Goal: Task Accomplishment & Management: Complete application form

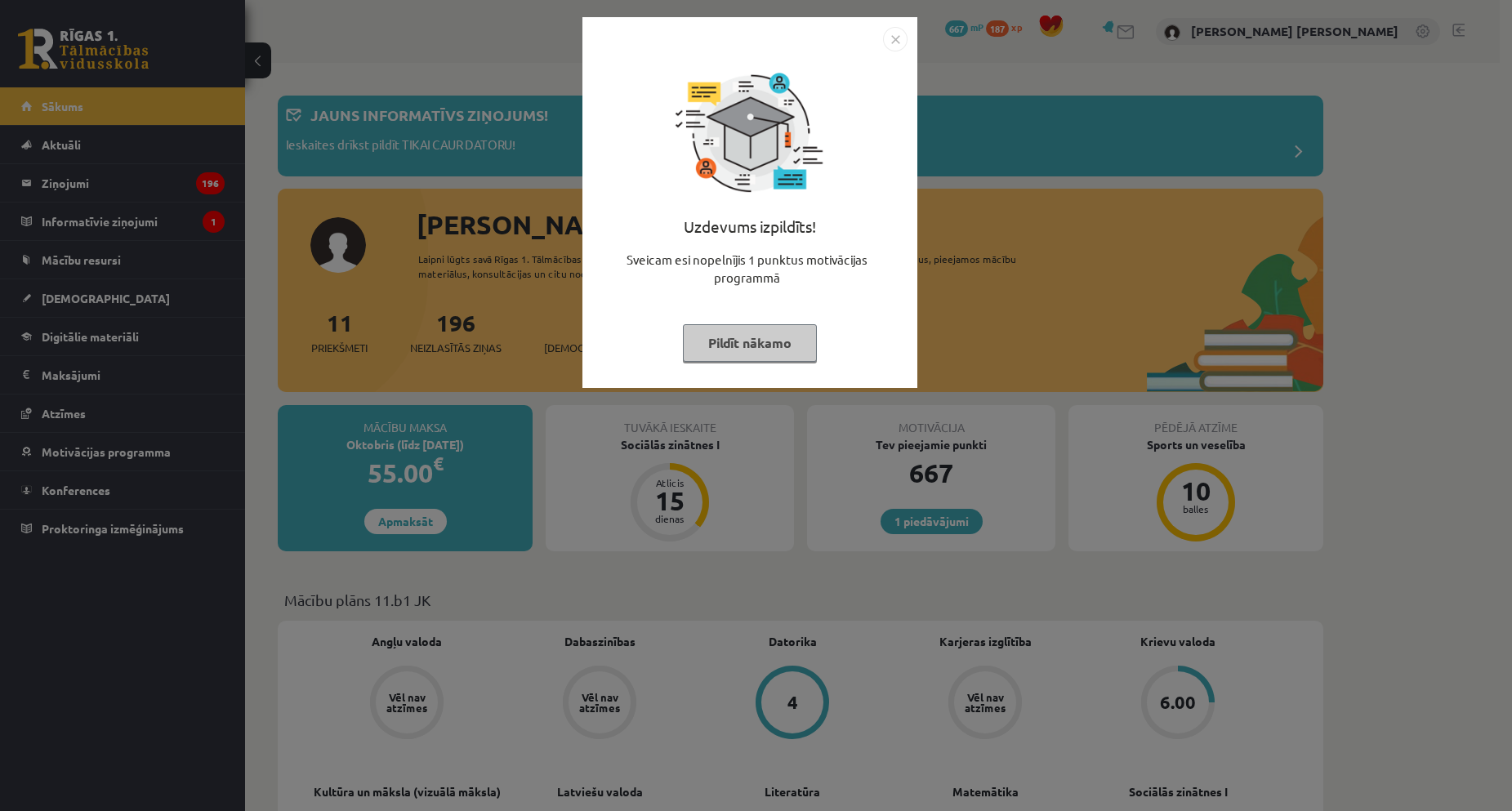
click at [1225, 314] on div "Uzdevums izpildīts! Sveicam esi nopelnījis 1 punktus motivācijas programmā Pild…" at bounding box center [756, 406] width 1512 height 811
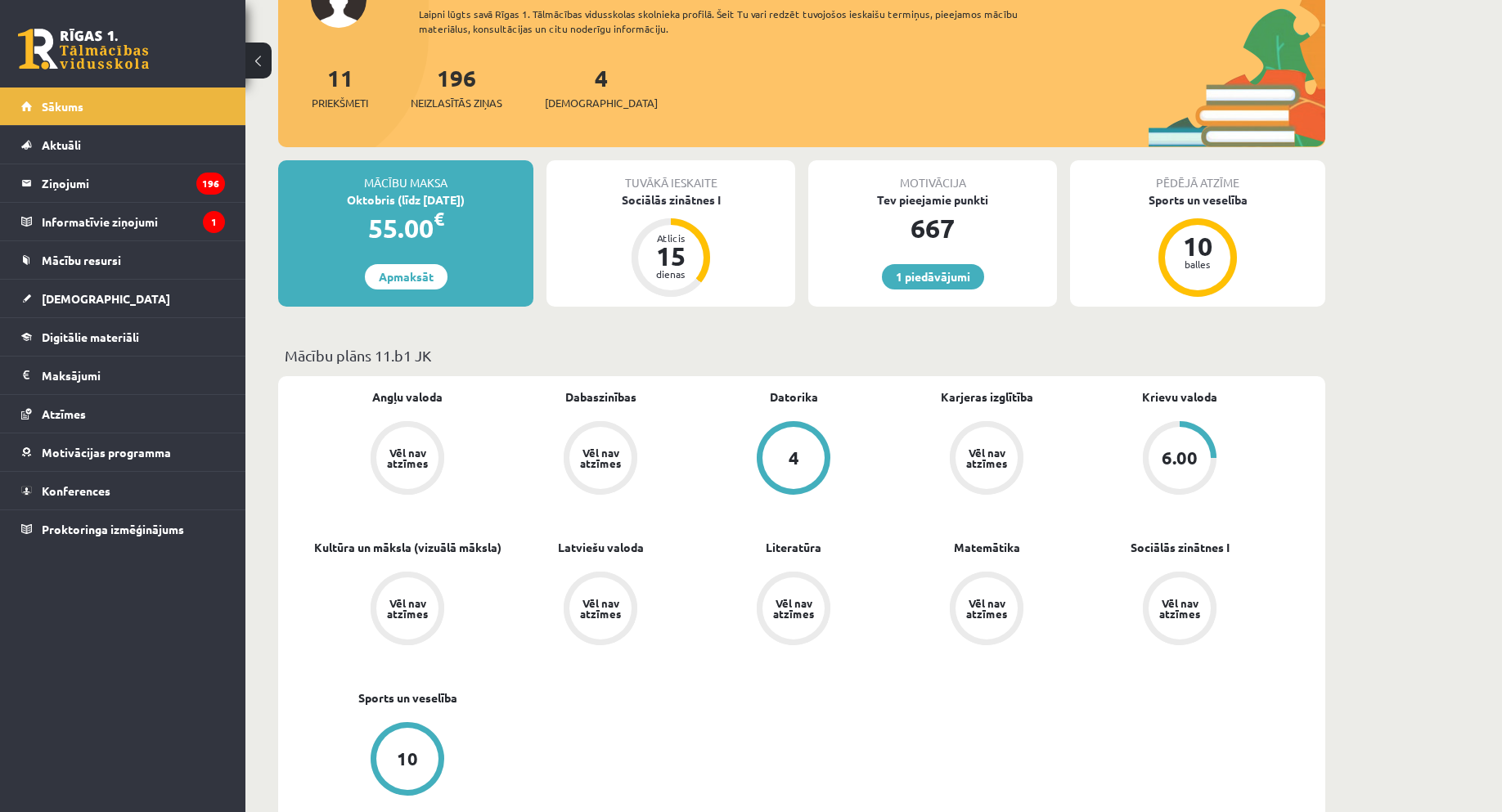
scroll to position [327, 0]
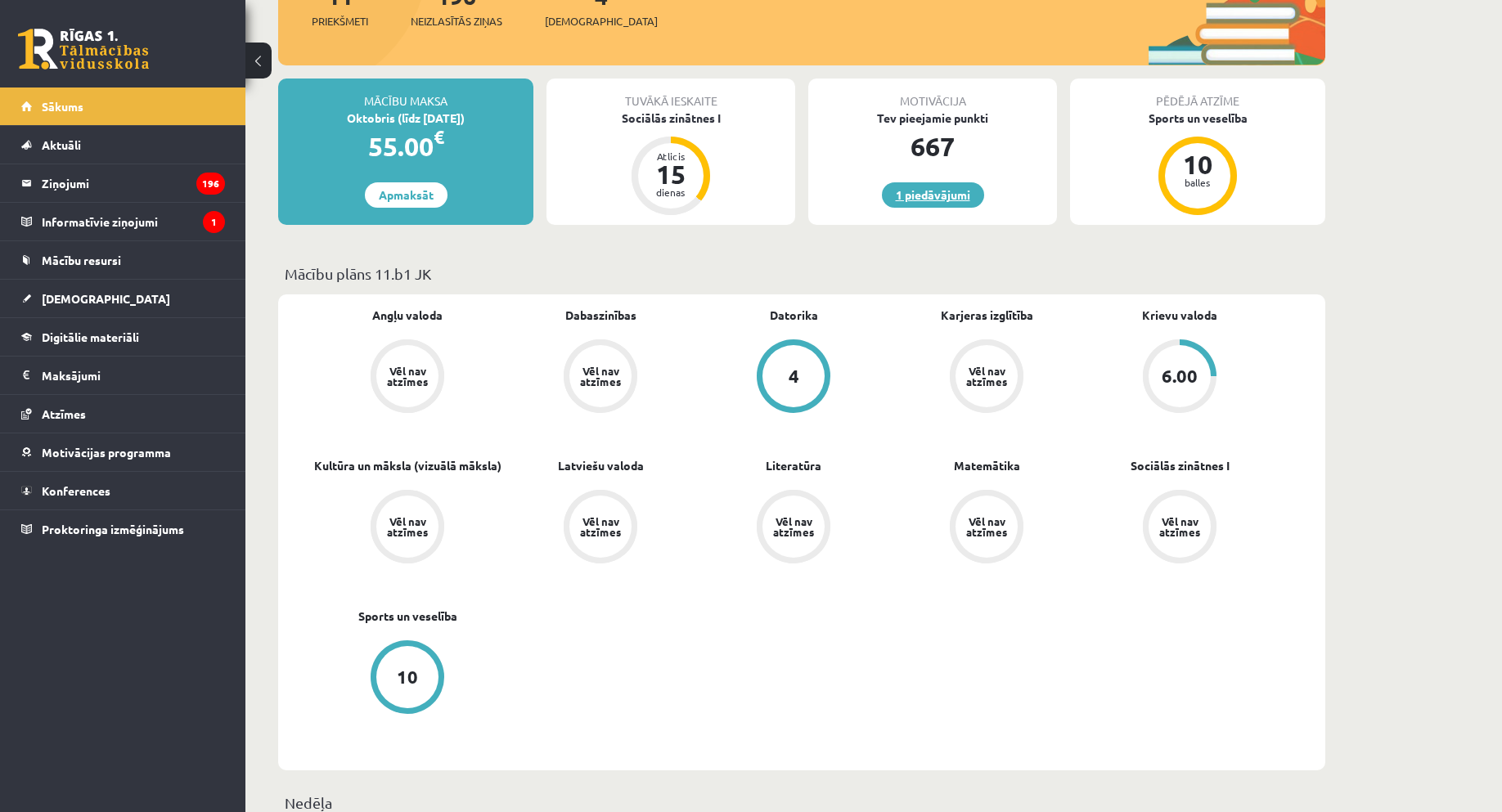
click at [914, 198] on link "1 piedāvājumi" at bounding box center [933, 195] width 102 height 25
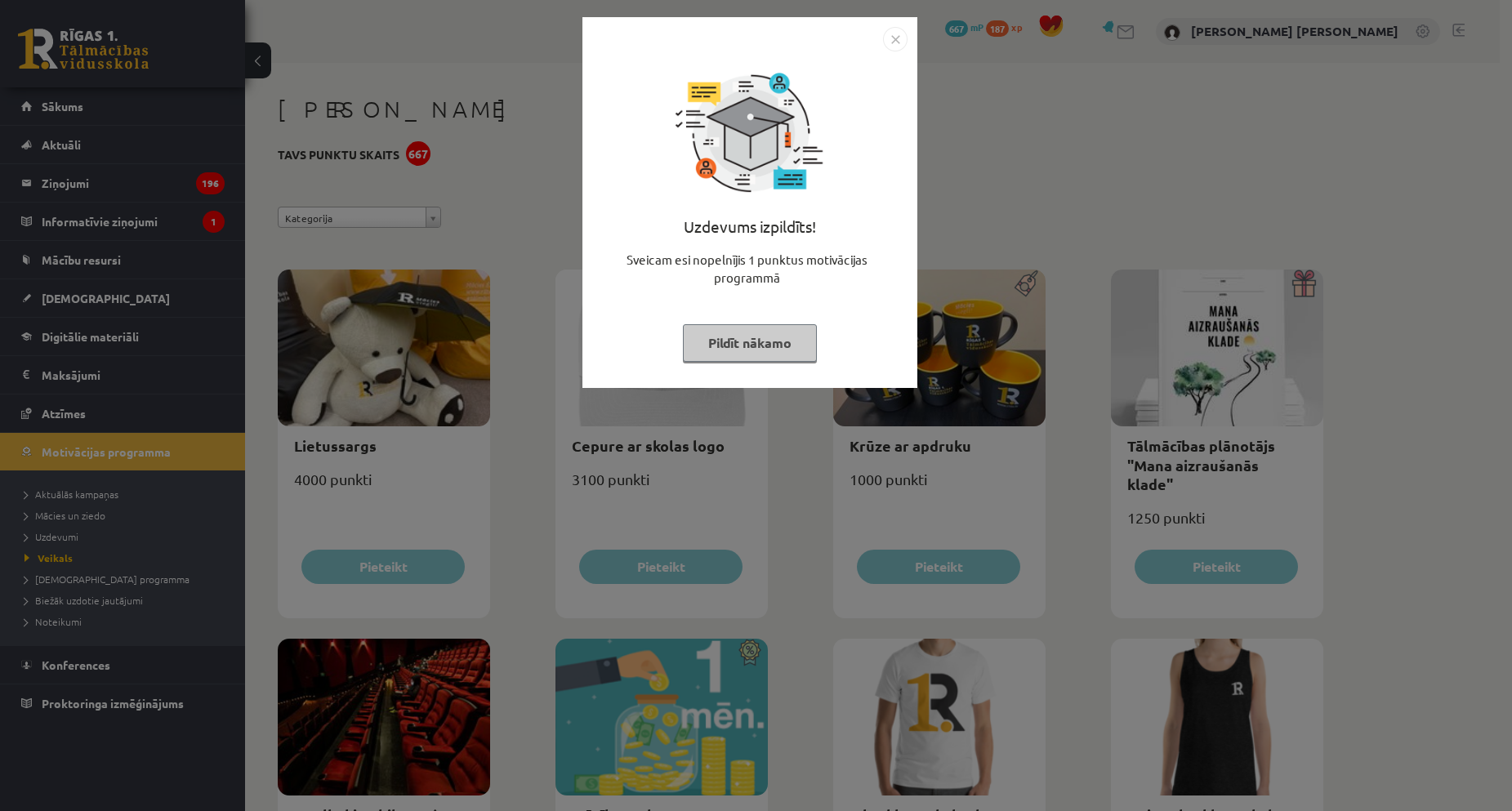
click at [777, 334] on button "Pildīt nākamo" at bounding box center [750, 343] width 134 height 38
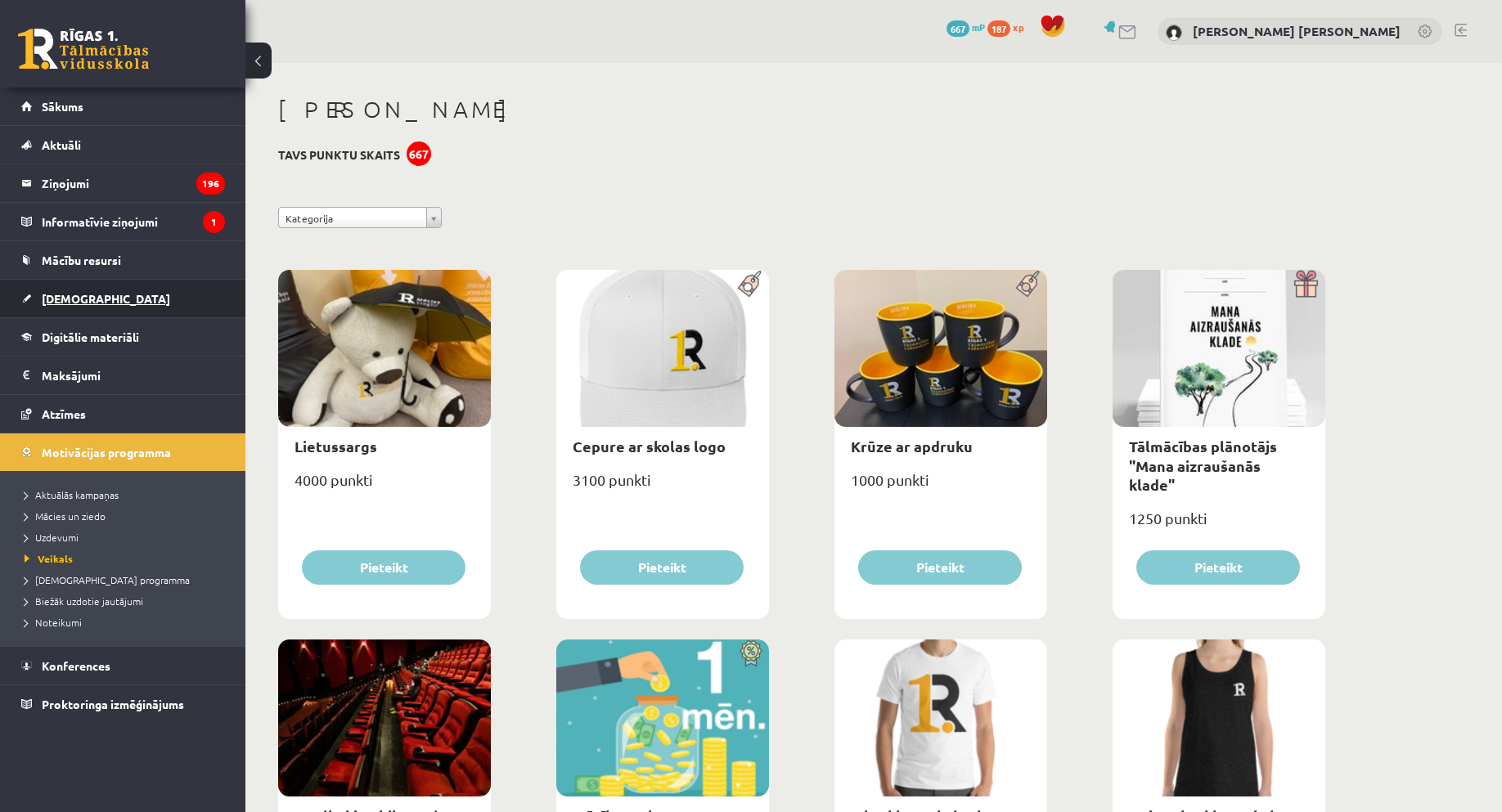
click at [88, 300] on span "[DEMOGRAPHIC_DATA]" at bounding box center [106, 298] width 129 height 15
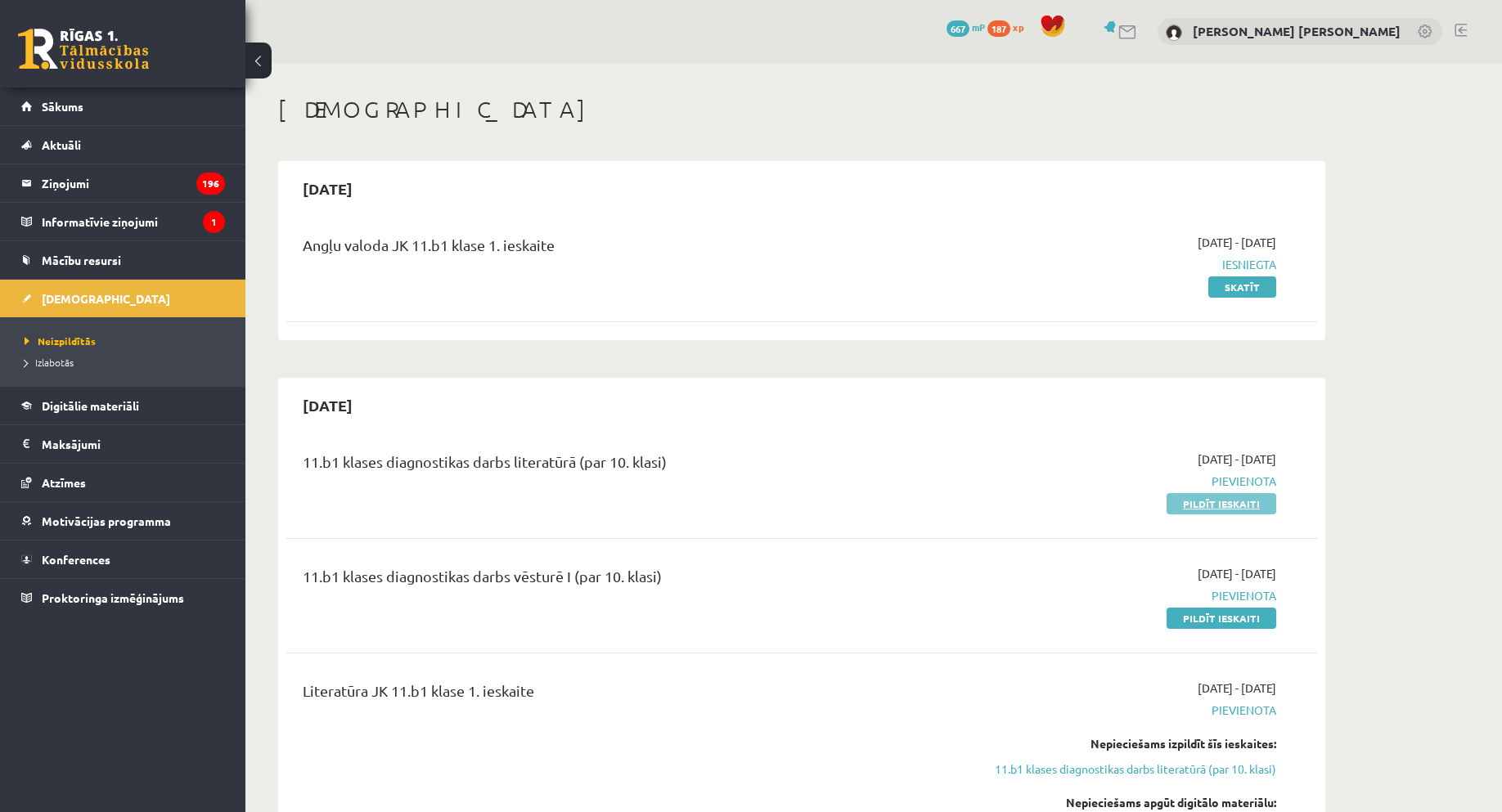
click at [1257, 494] on div "2025-09-16 - 2025-09-30 Pievienota Pildīt ieskaiti" at bounding box center [1122, 481] width 333 height 61
click at [1250, 502] on link "Pildīt ieskaiti" at bounding box center [1221, 504] width 110 height 21
click at [1252, 512] on link "Pildīt ieskaiti" at bounding box center [1221, 504] width 110 height 21
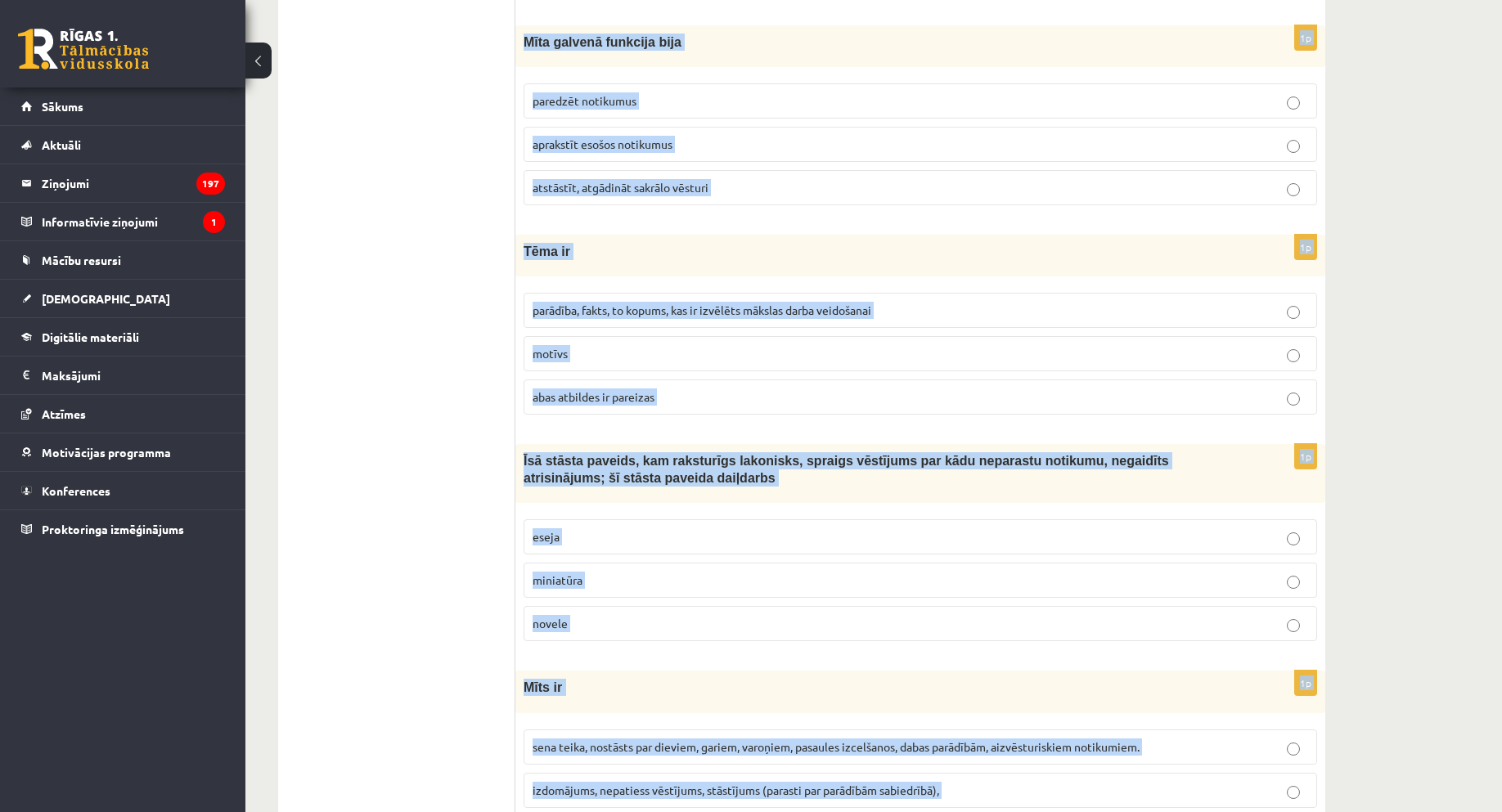
scroll to position [6003, 0]
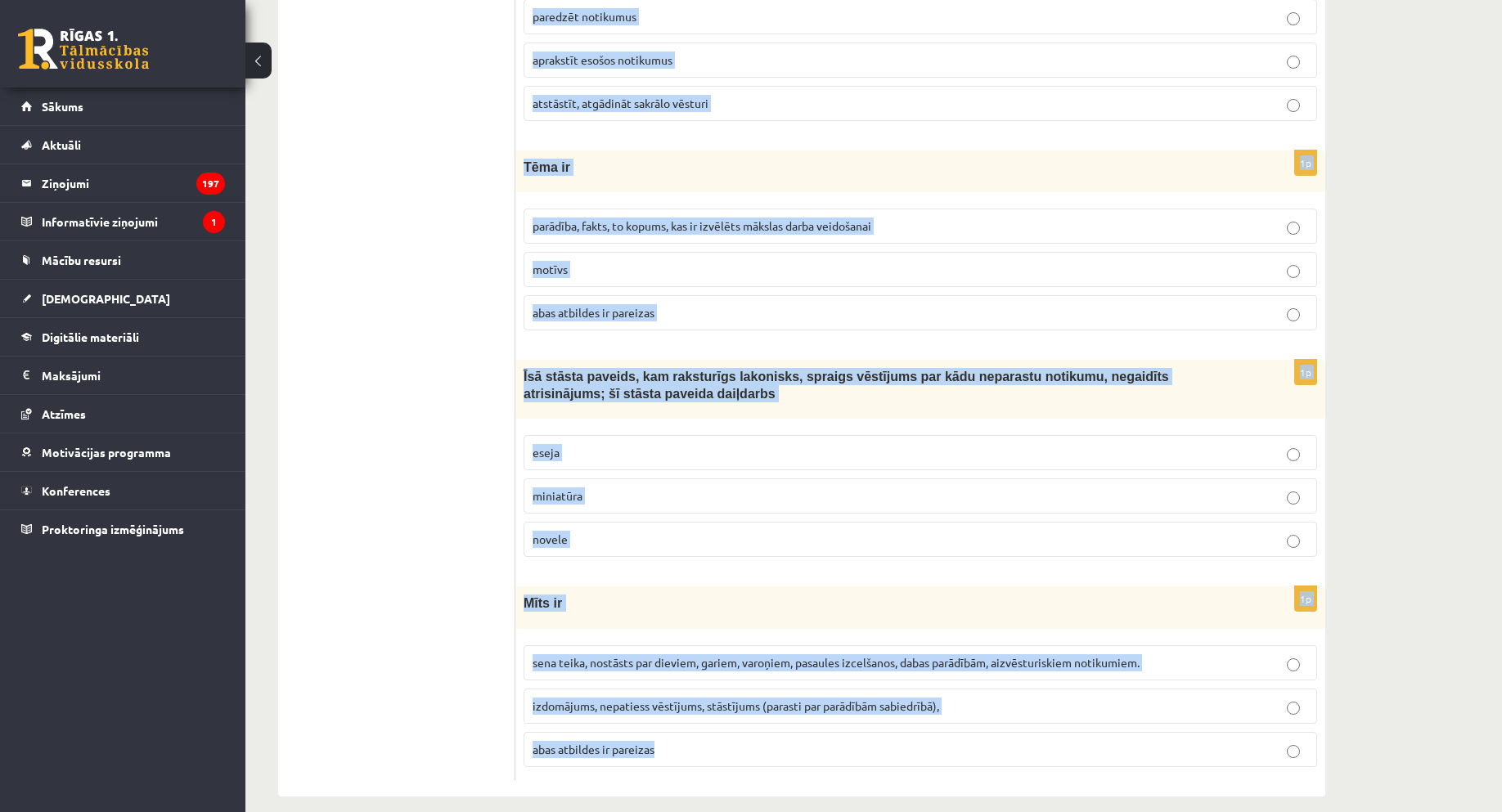
drag, startPoint x: 523, startPoint y: 158, endPoint x: 939, endPoint y: 720, distance: 699.2
copy form "Loremips dolorsitame consectetur, adipisci elitse doe temporinci ut laboreet do…"
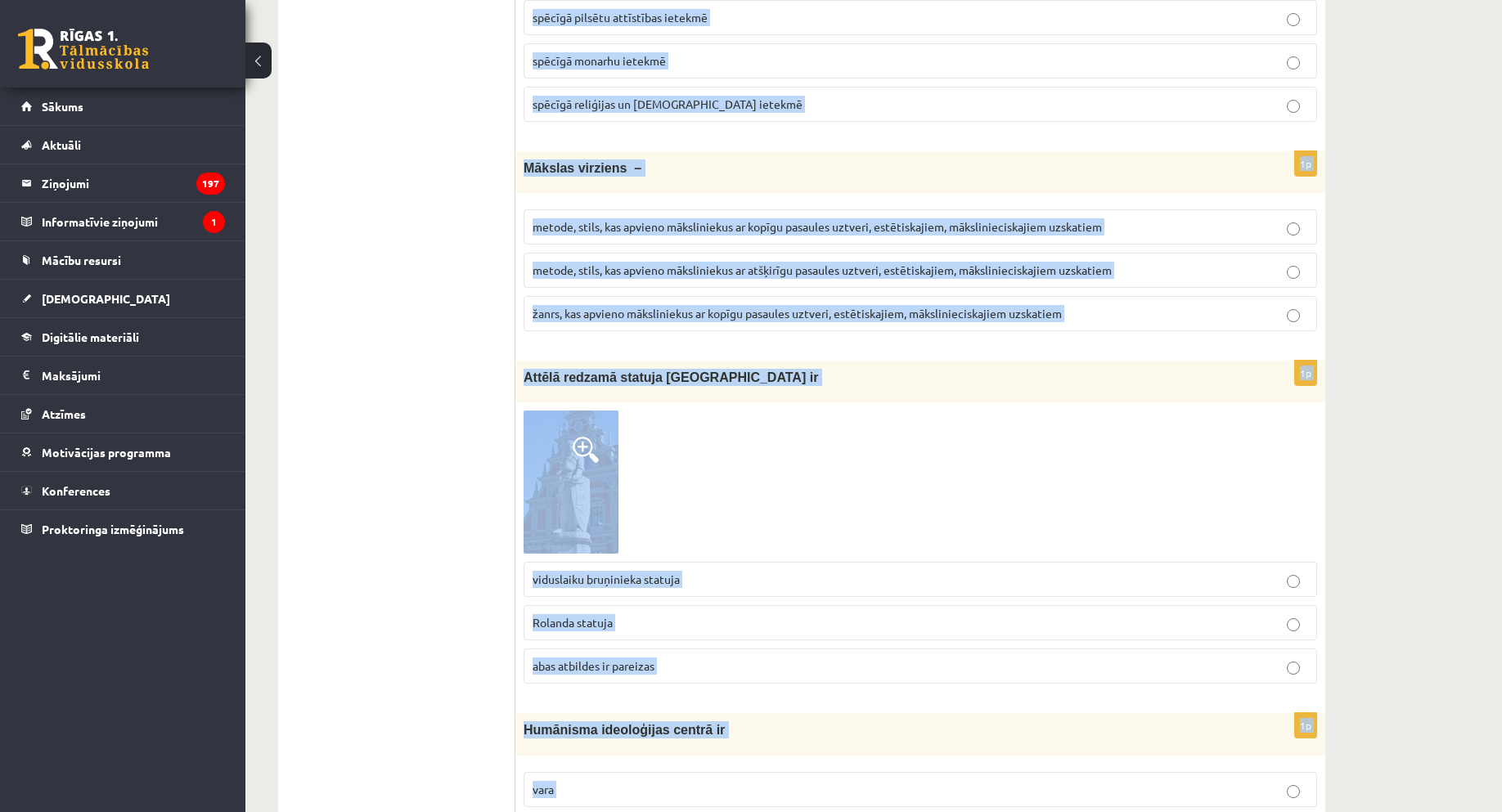
scroll to position [0, 0]
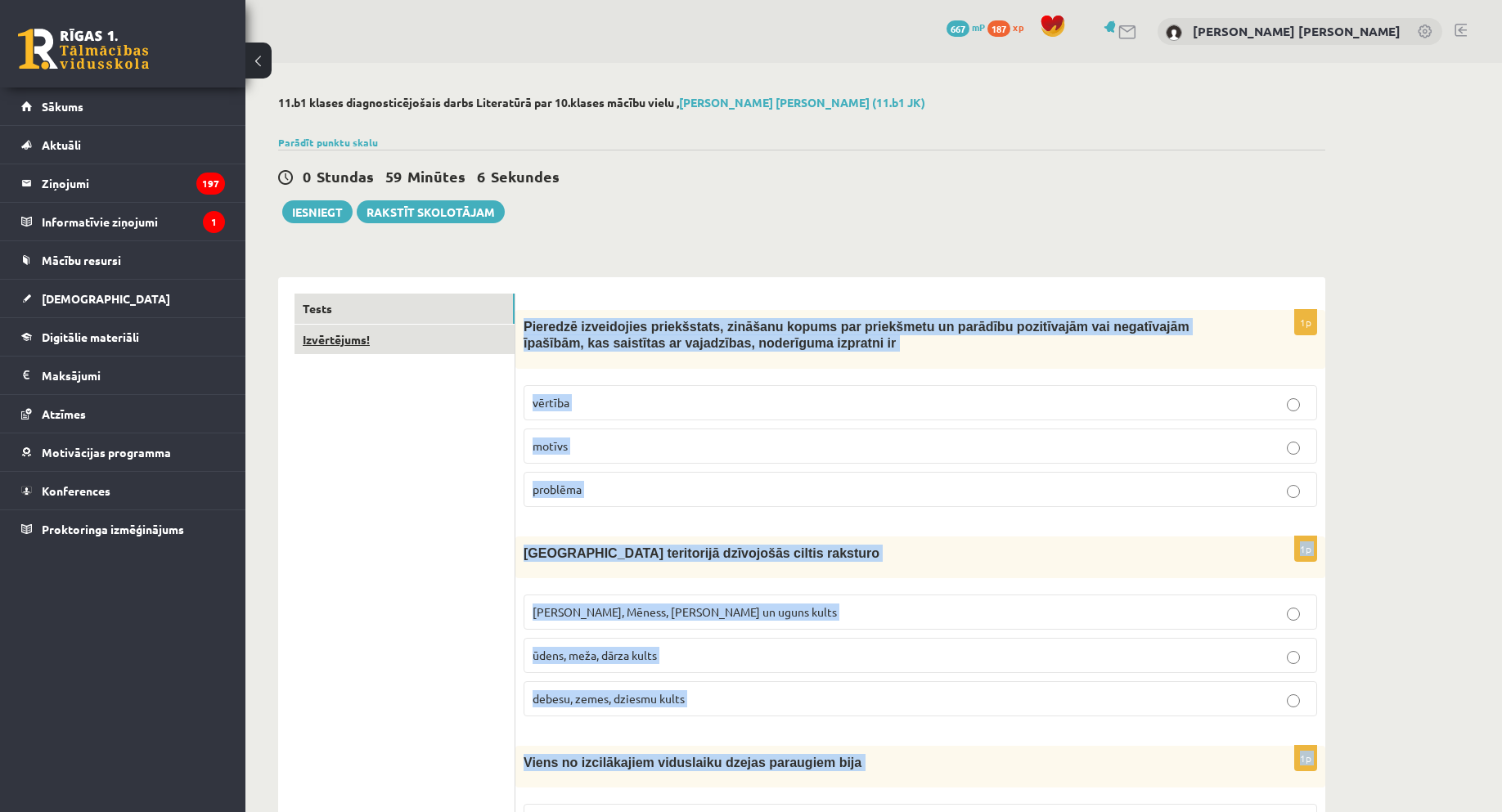
click at [382, 332] on link "Izvērtējums!" at bounding box center [404, 340] width 220 height 30
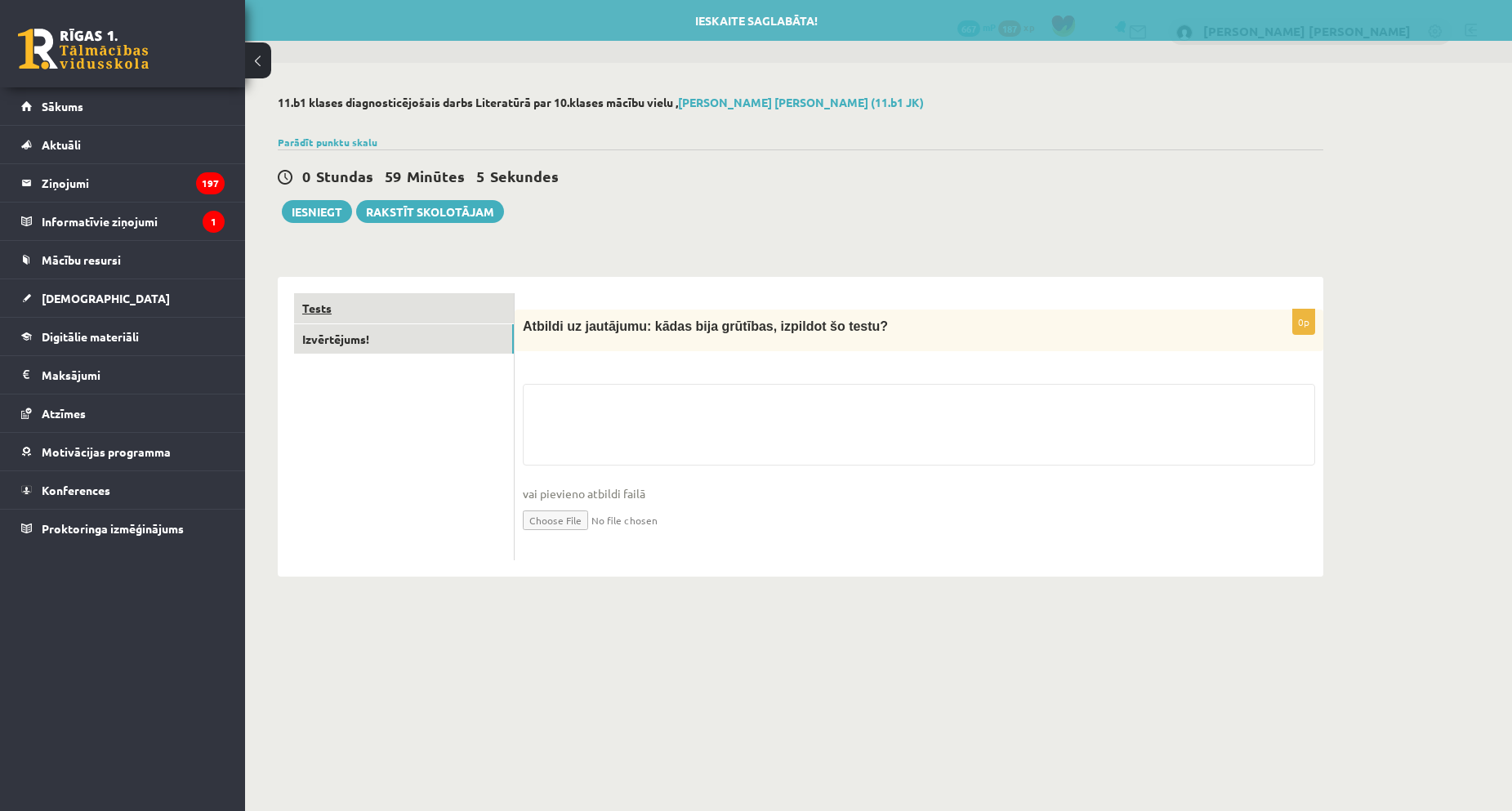
click at [381, 319] on link "Tests" at bounding box center [404, 308] width 220 height 30
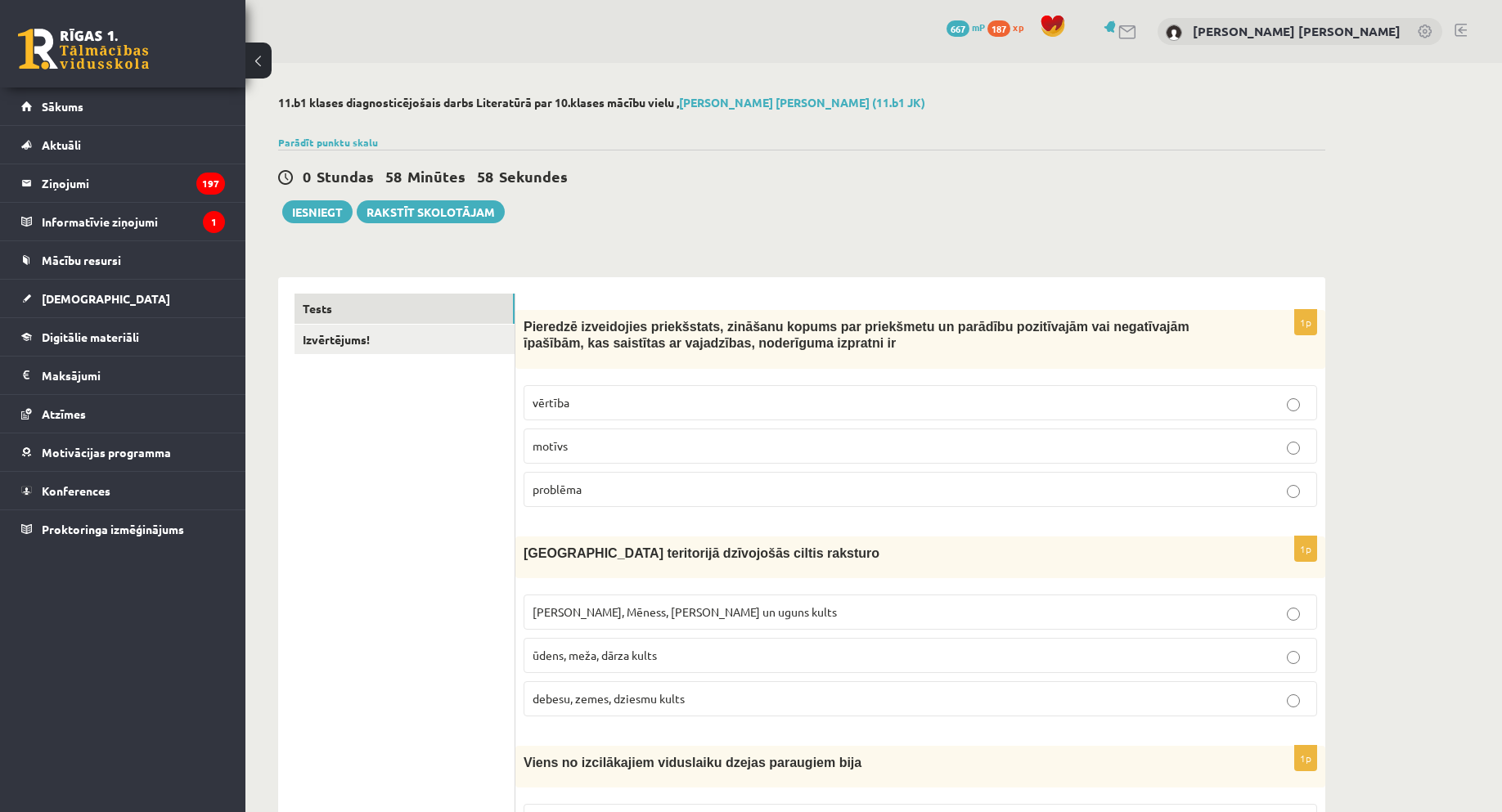
click at [576, 401] on p "vērtība" at bounding box center [920, 403] width 775 height 18
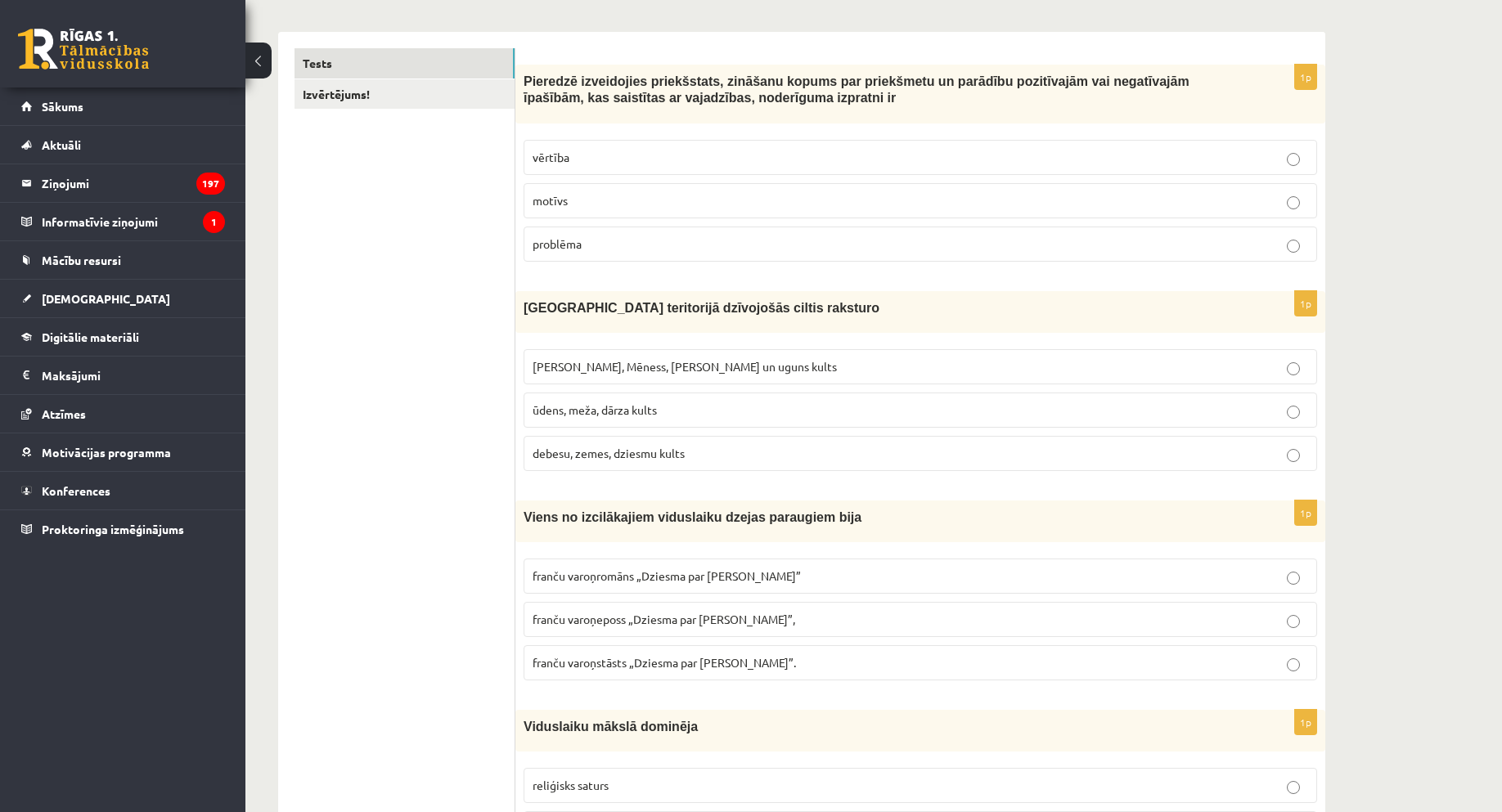
click at [621, 372] on span "Saules, Mēness, Pērkona un uguns kults" at bounding box center [685, 366] width 305 height 15
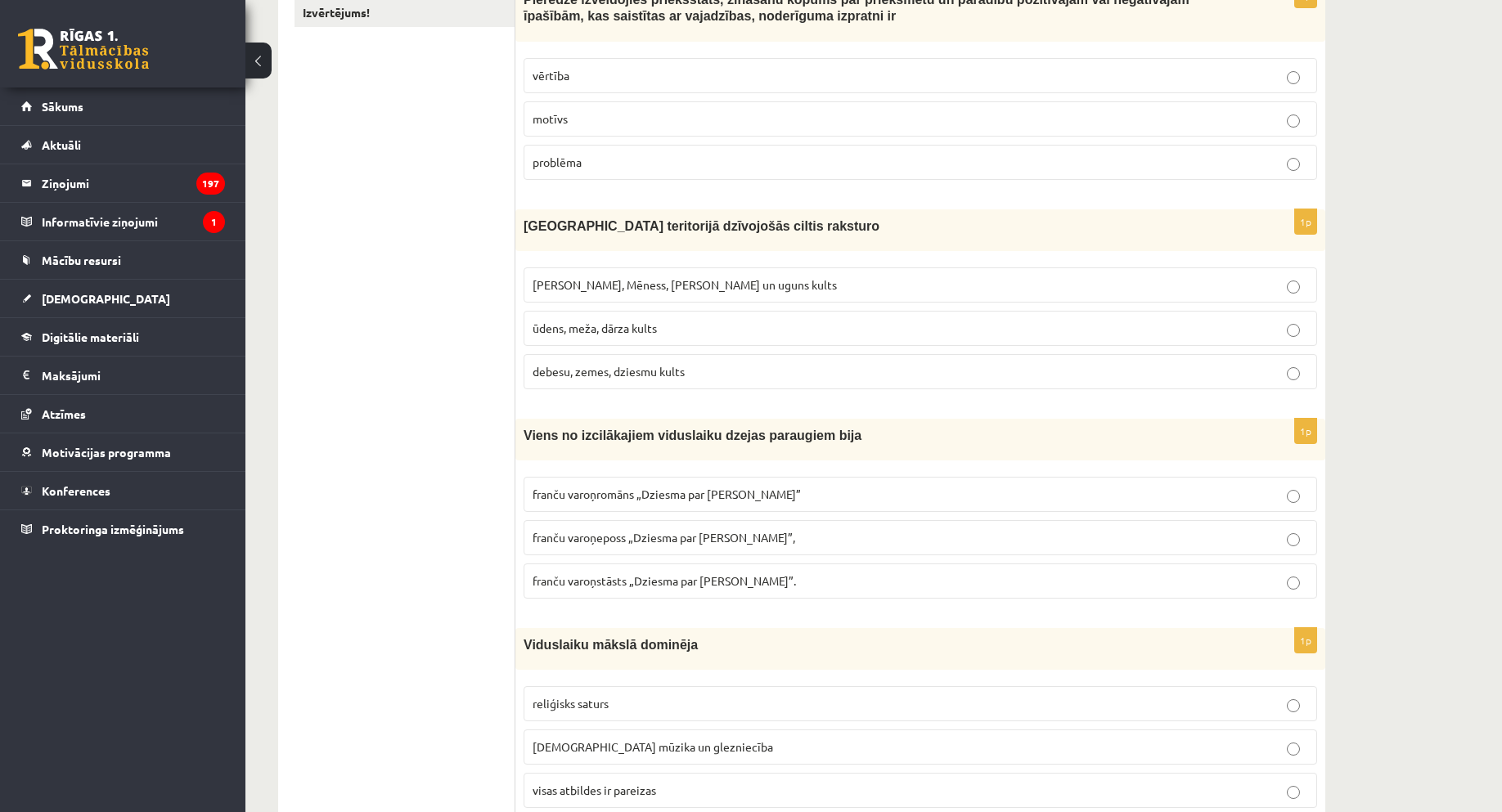
click at [657, 535] on span "franču varoņeposs „Dziesma par Rolandu”," at bounding box center [664, 536] width 263 height 15
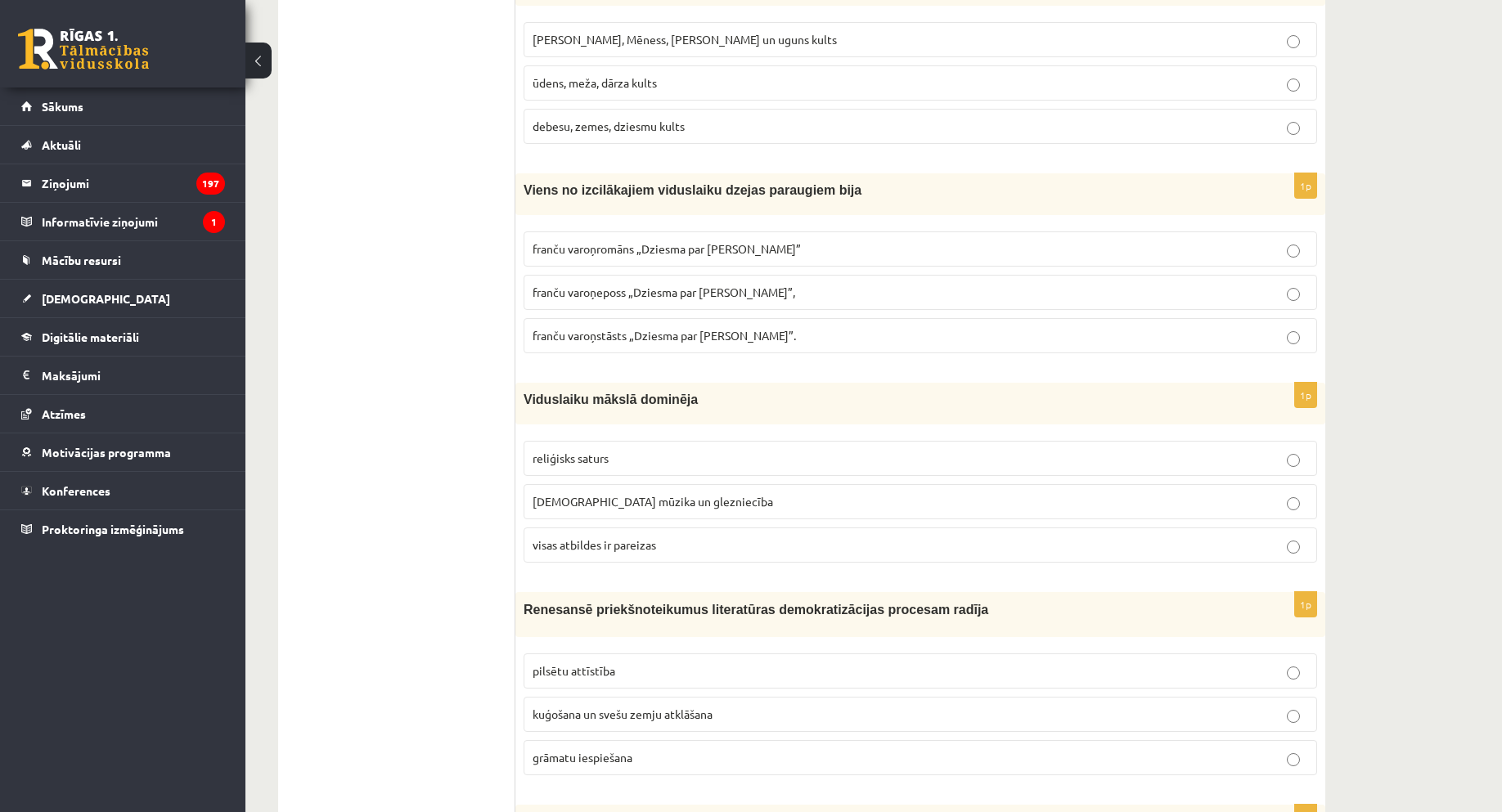
scroll to position [654, 0]
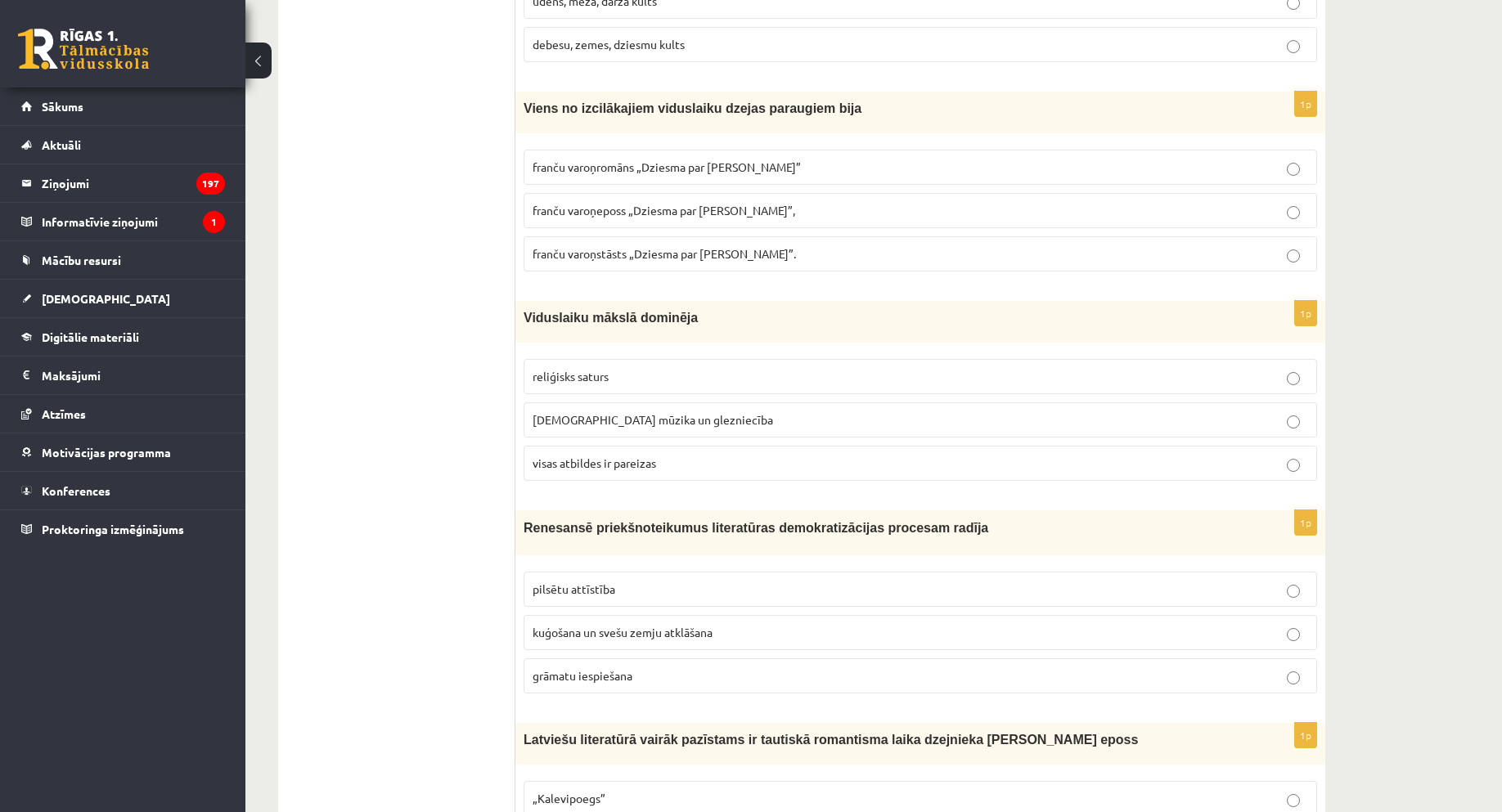
click at [591, 455] on p "visas atbildes ir pareizas" at bounding box center [920, 463] width 775 height 18
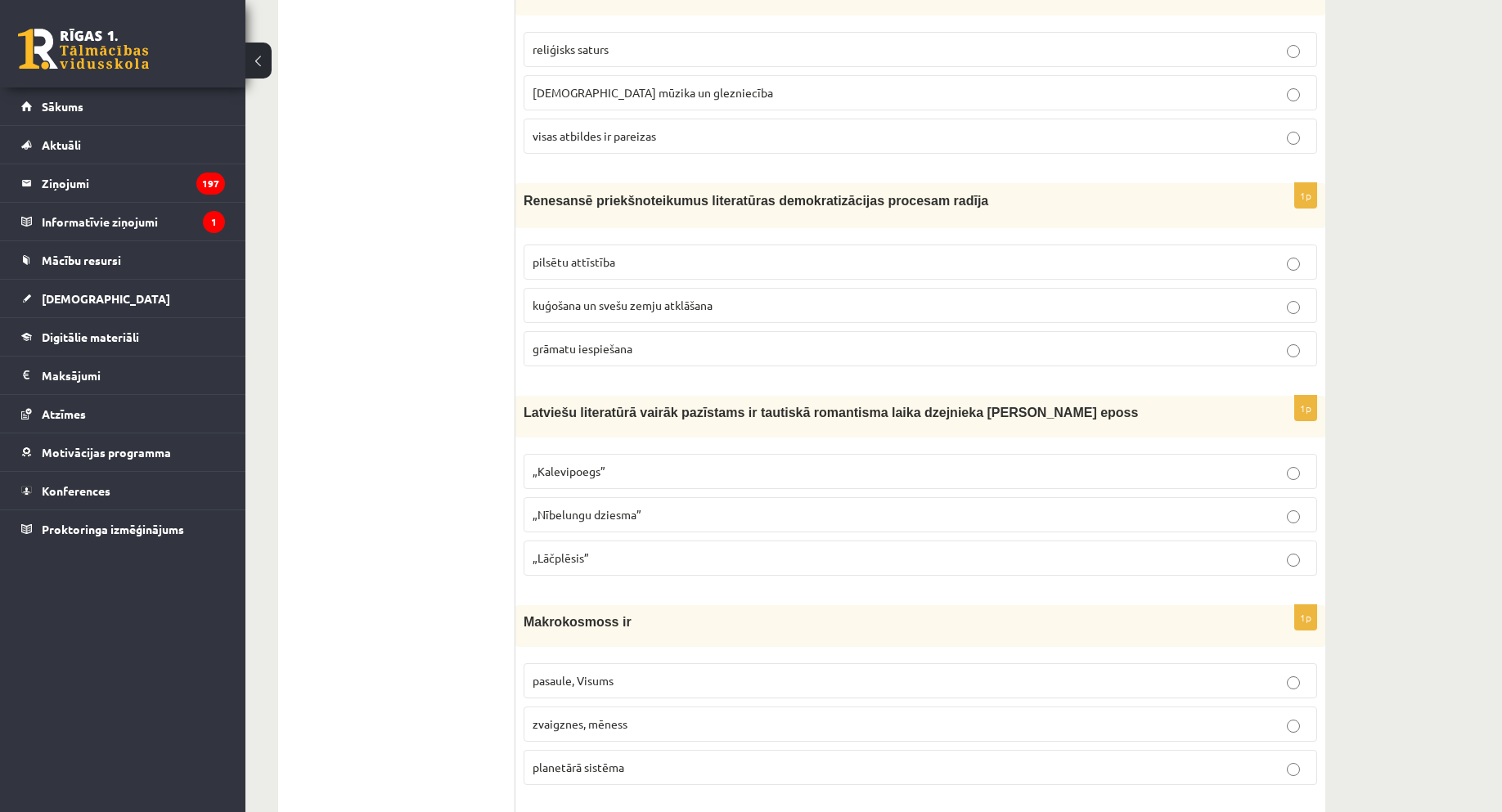
click at [642, 351] on p "grāmatu iespiešana" at bounding box center [920, 349] width 775 height 18
click at [672, 563] on p "„Lāčplēsis”" at bounding box center [920, 559] width 775 height 18
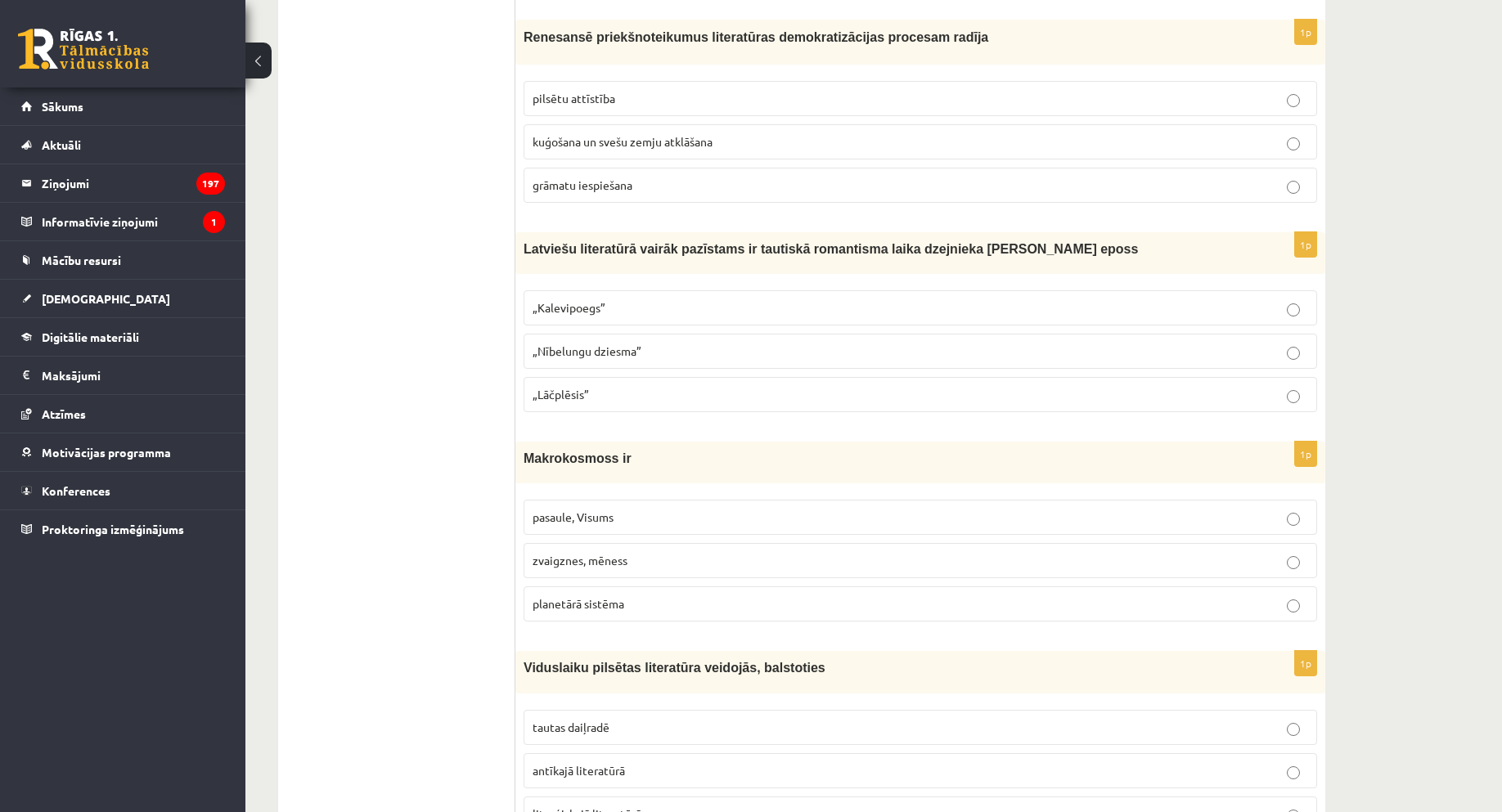
click at [673, 523] on p "pasaule, Visums" at bounding box center [920, 518] width 775 height 18
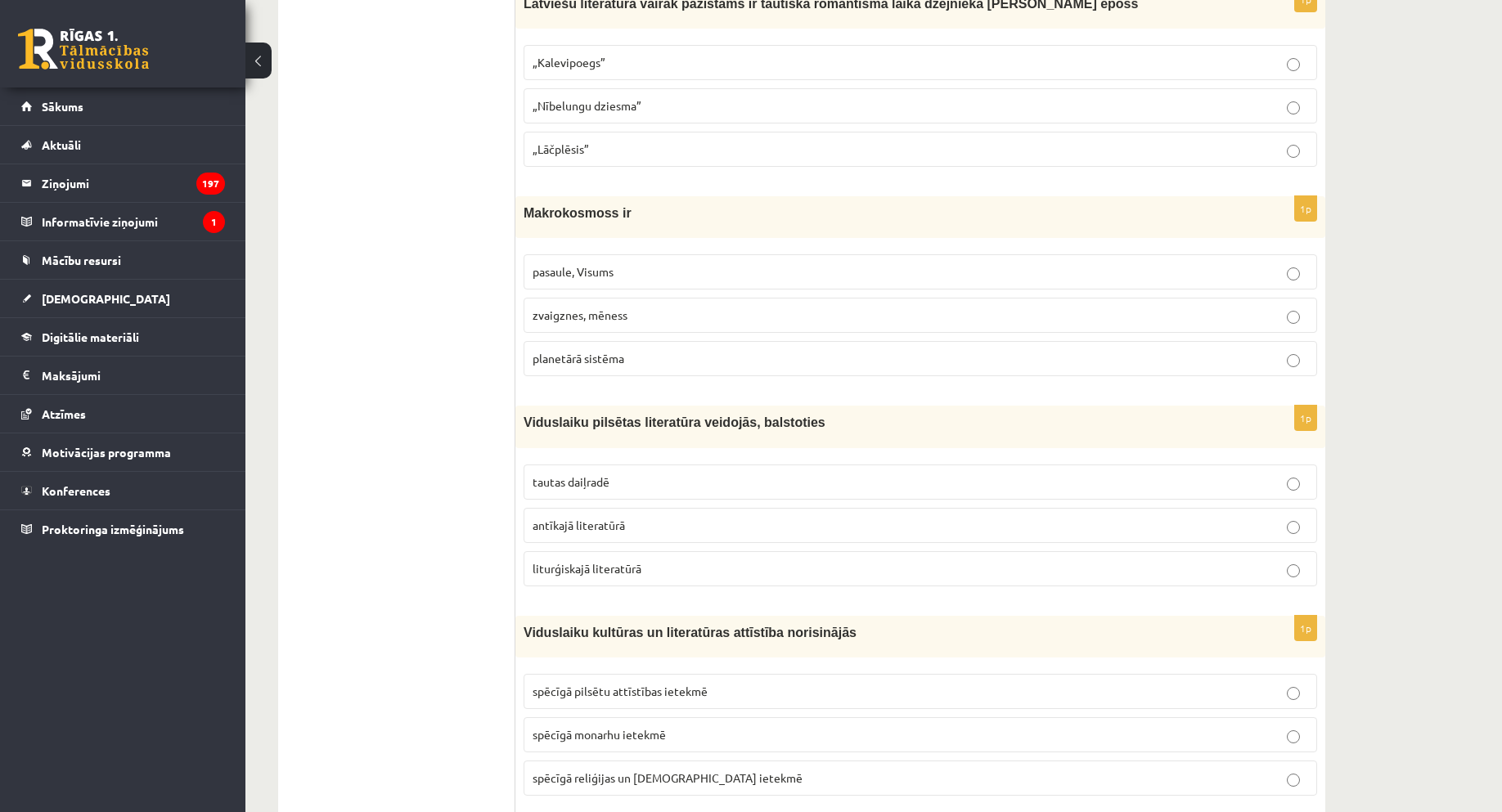
click at [599, 490] on p "tautas daiļradē" at bounding box center [920, 482] width 775 height 18
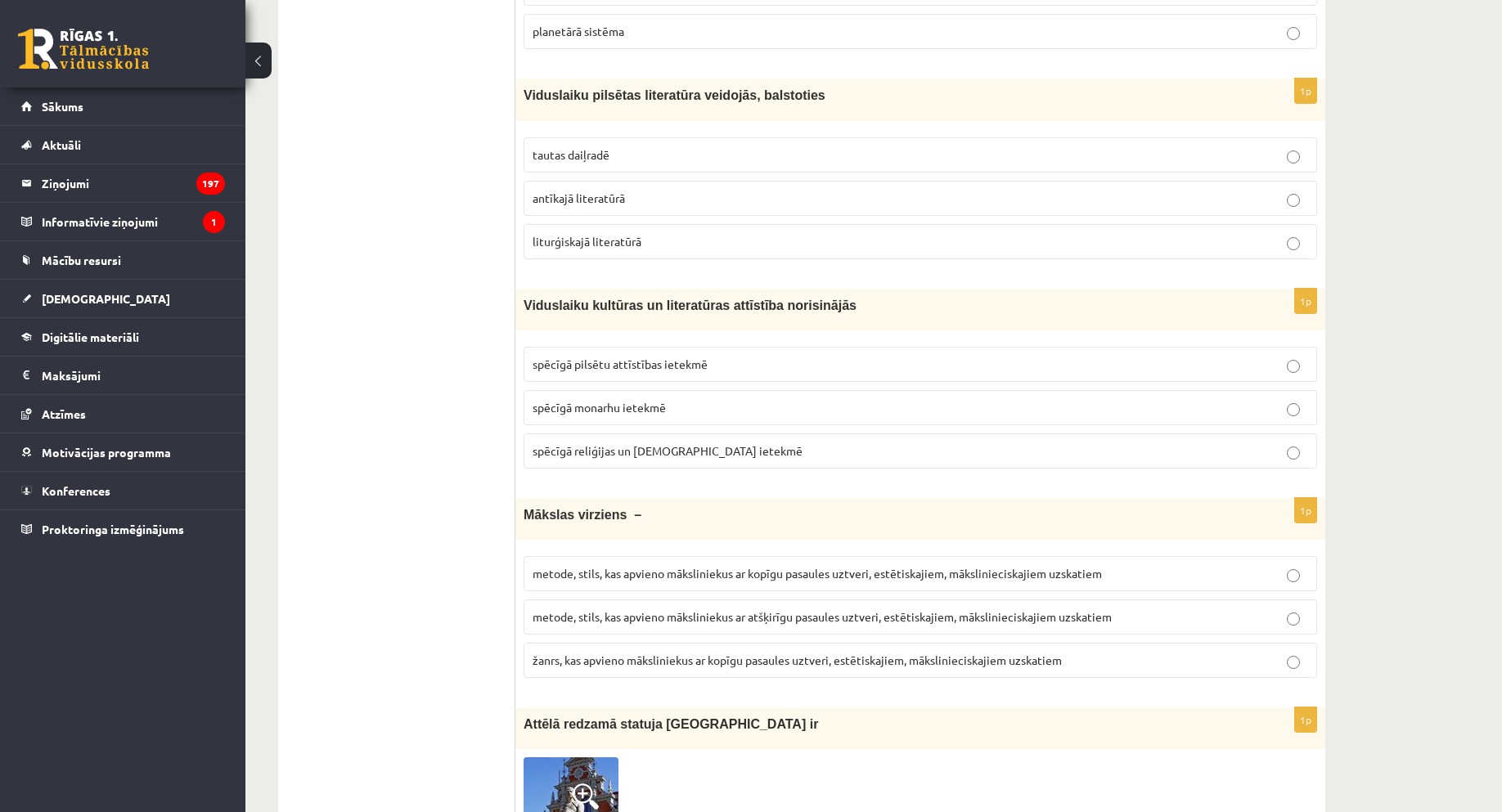
scroll to position [1881, 0]
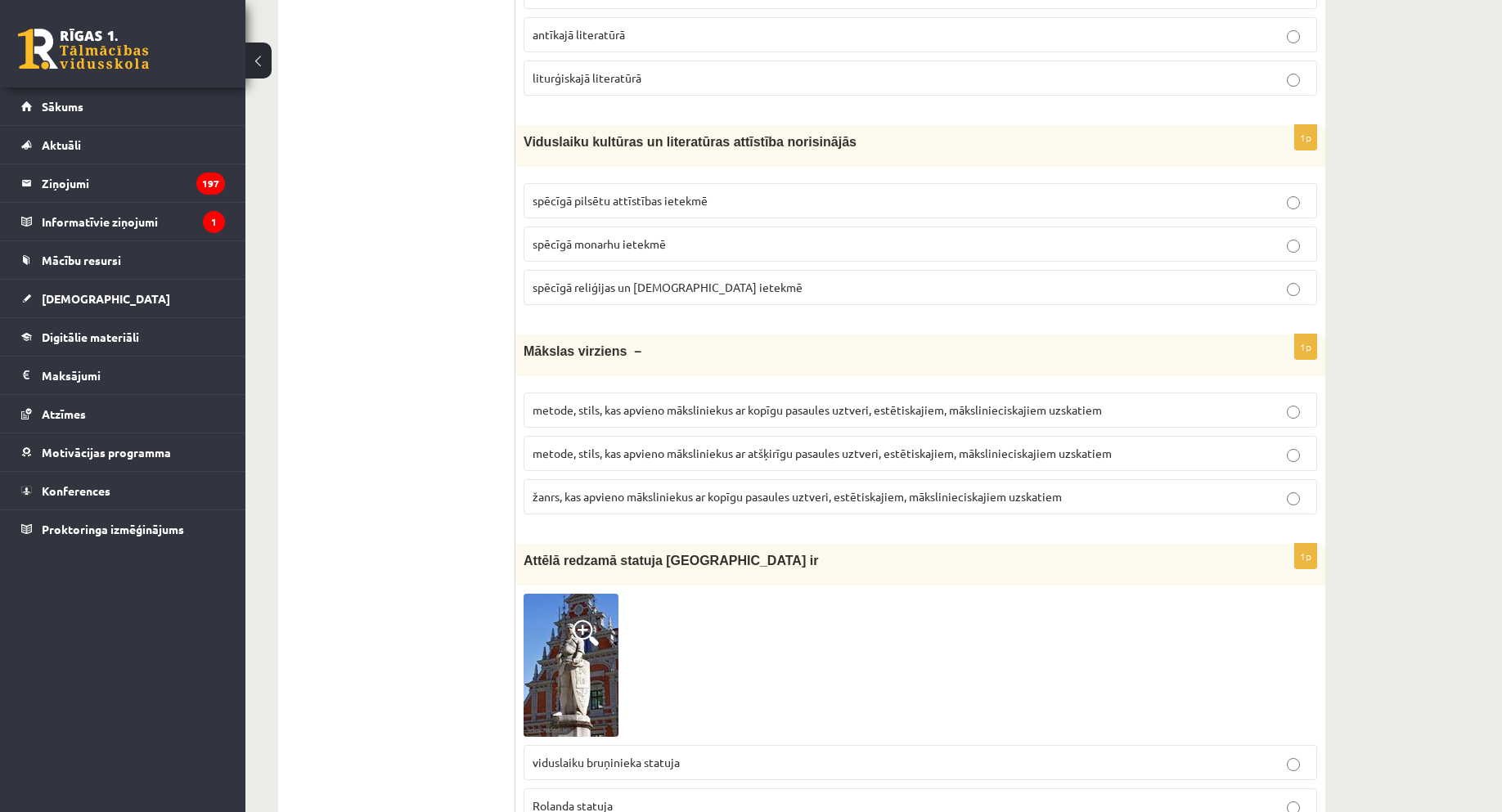
click at [589, 294] on p "spēcīgā reliģijas un baznīcas ietekmē" at bounding box center [920, 287] width 775 height 18
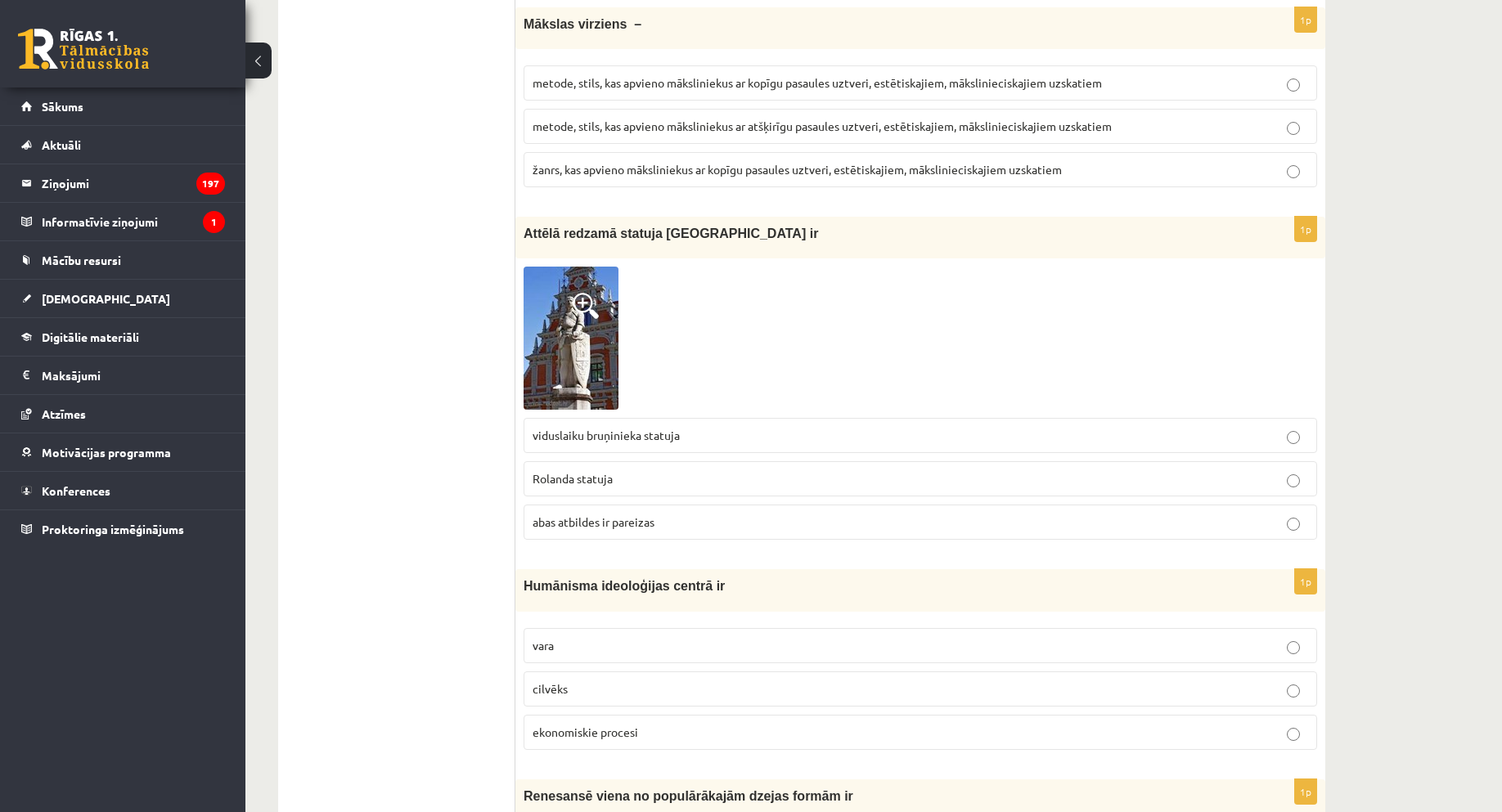
scroll to position [2126, 0]
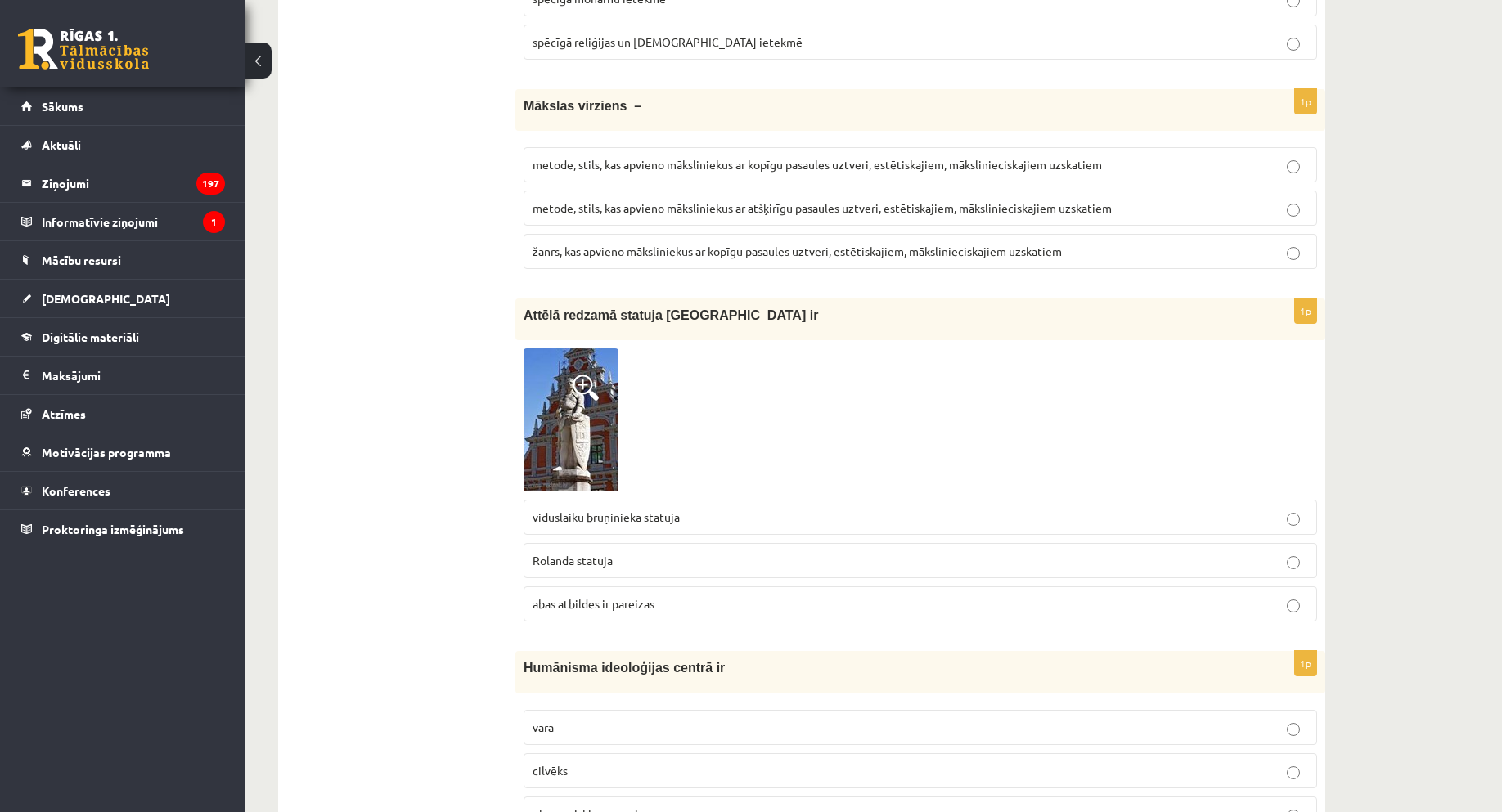
click at [852, 218] on label "metode, stils, kas apvieno māksliniekus ar atšķirīgu pasaules uztveri, estētisk…" at bounding box center [920, 208] width 794 height 35
click at [804, 163] on span "metode, stils, kas apvieno māksliniekus ar kopīgu pasaules uztveri, estētiskaji…" at bounding box center [817, 164] width 570 height 15
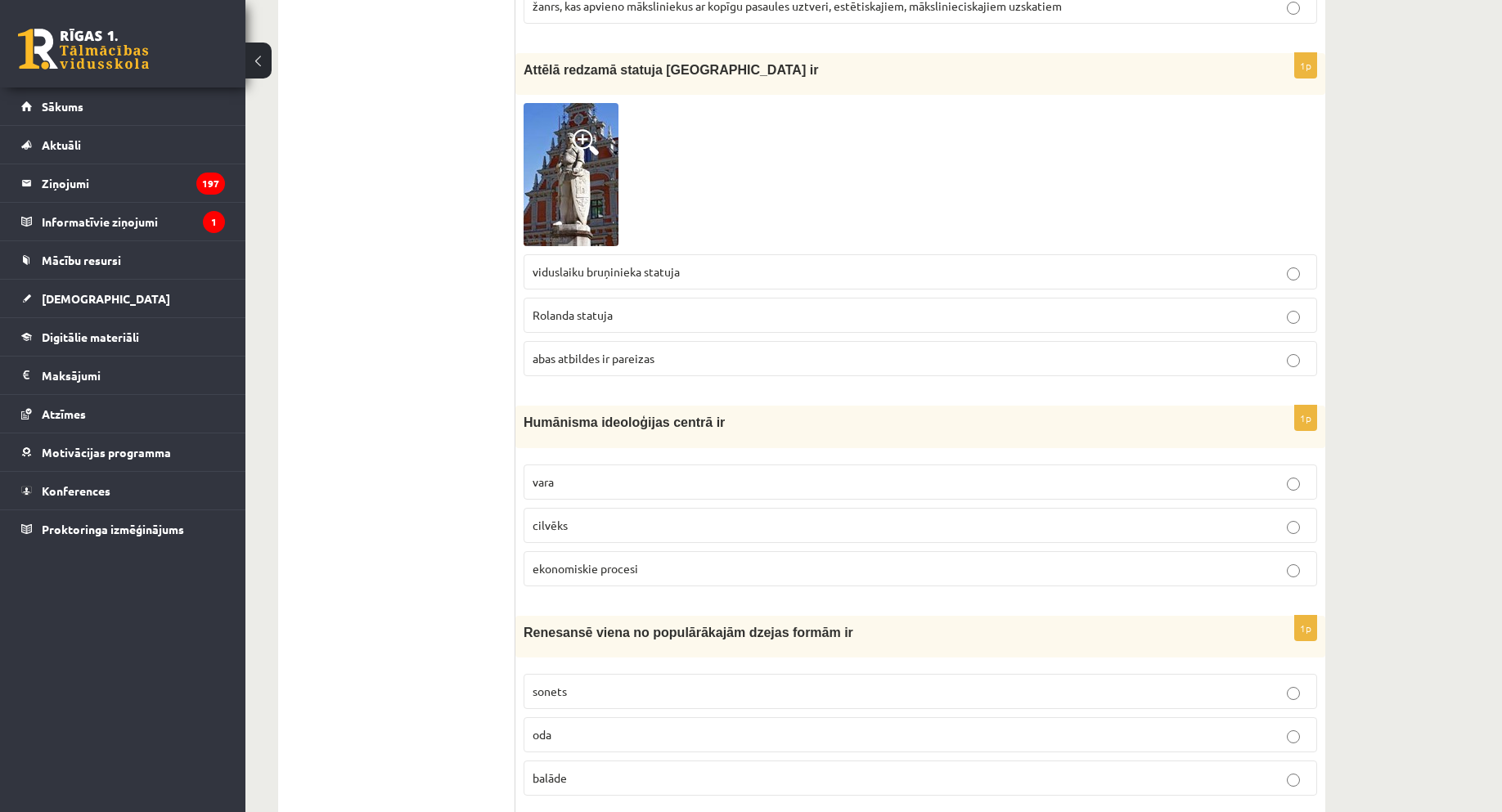
click at [601, 362] on span "abas atbildes ir pareizas" at bounding box center [593, 357] width 122 height 15
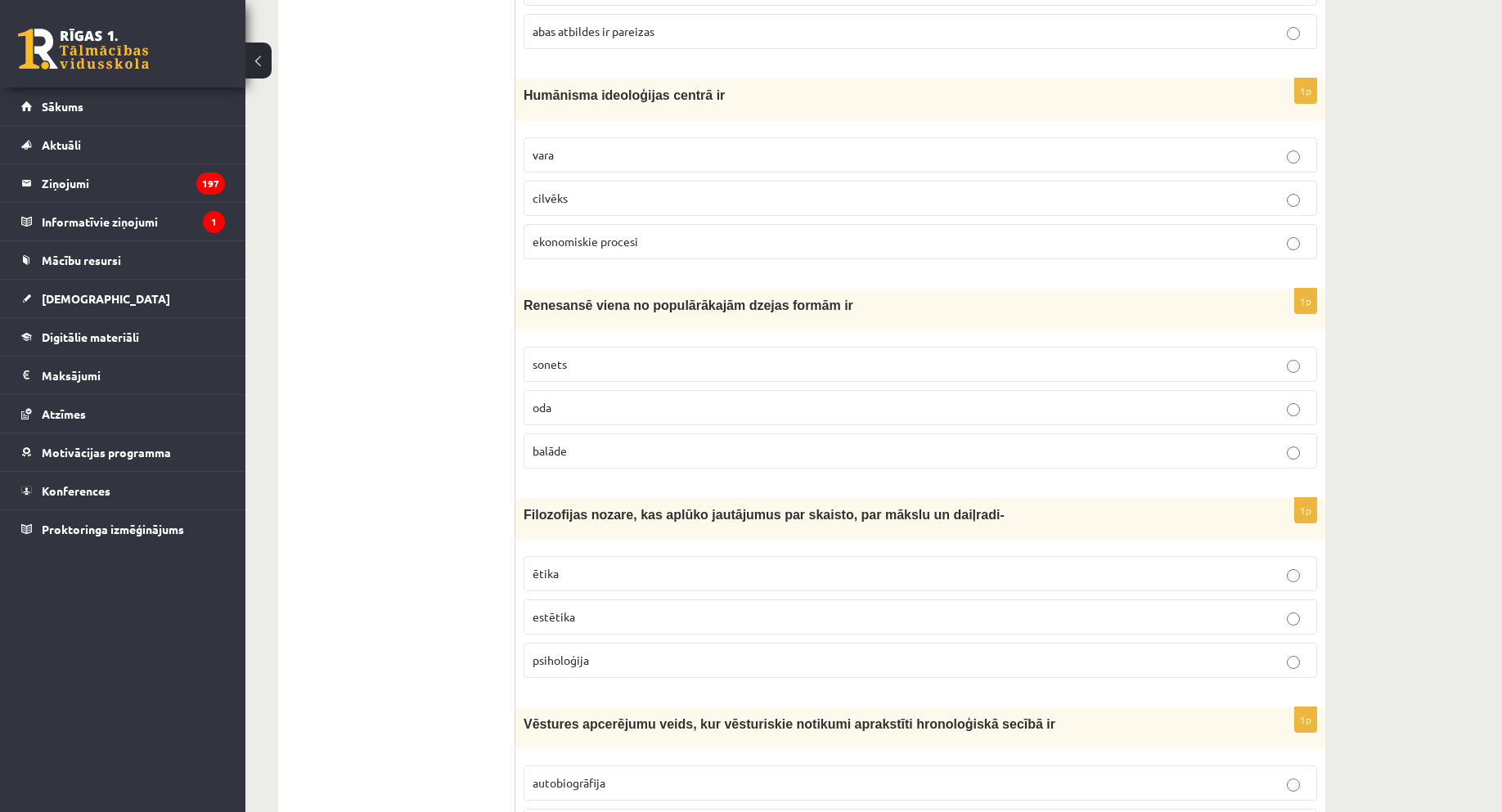
click at [581, 197] on p "cilvēks" at bounding box center [920, 199] width 775 height 18
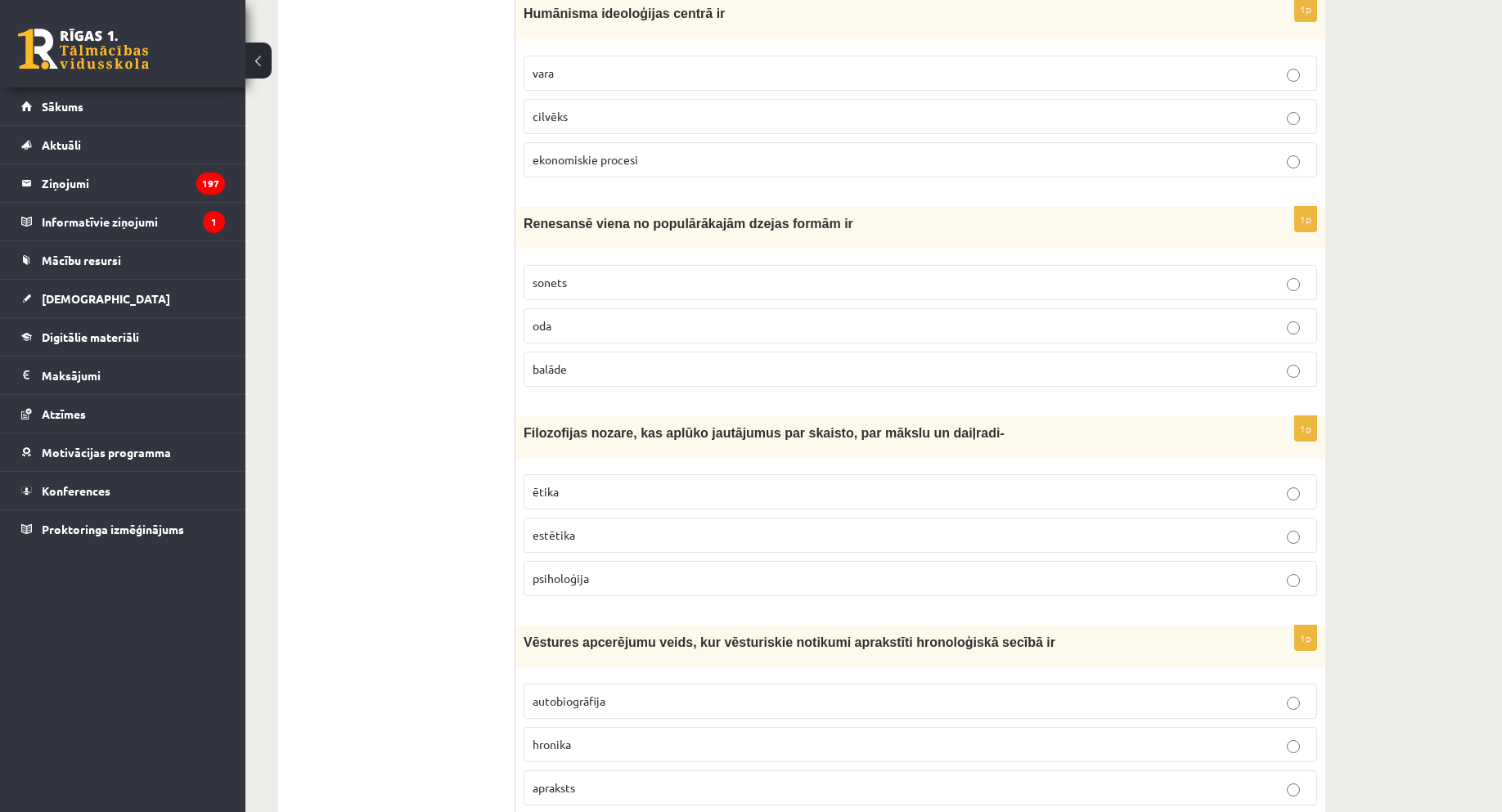
click at [588, 270] on label "sonets" at bounding box center [920, 282] width 794 height 35
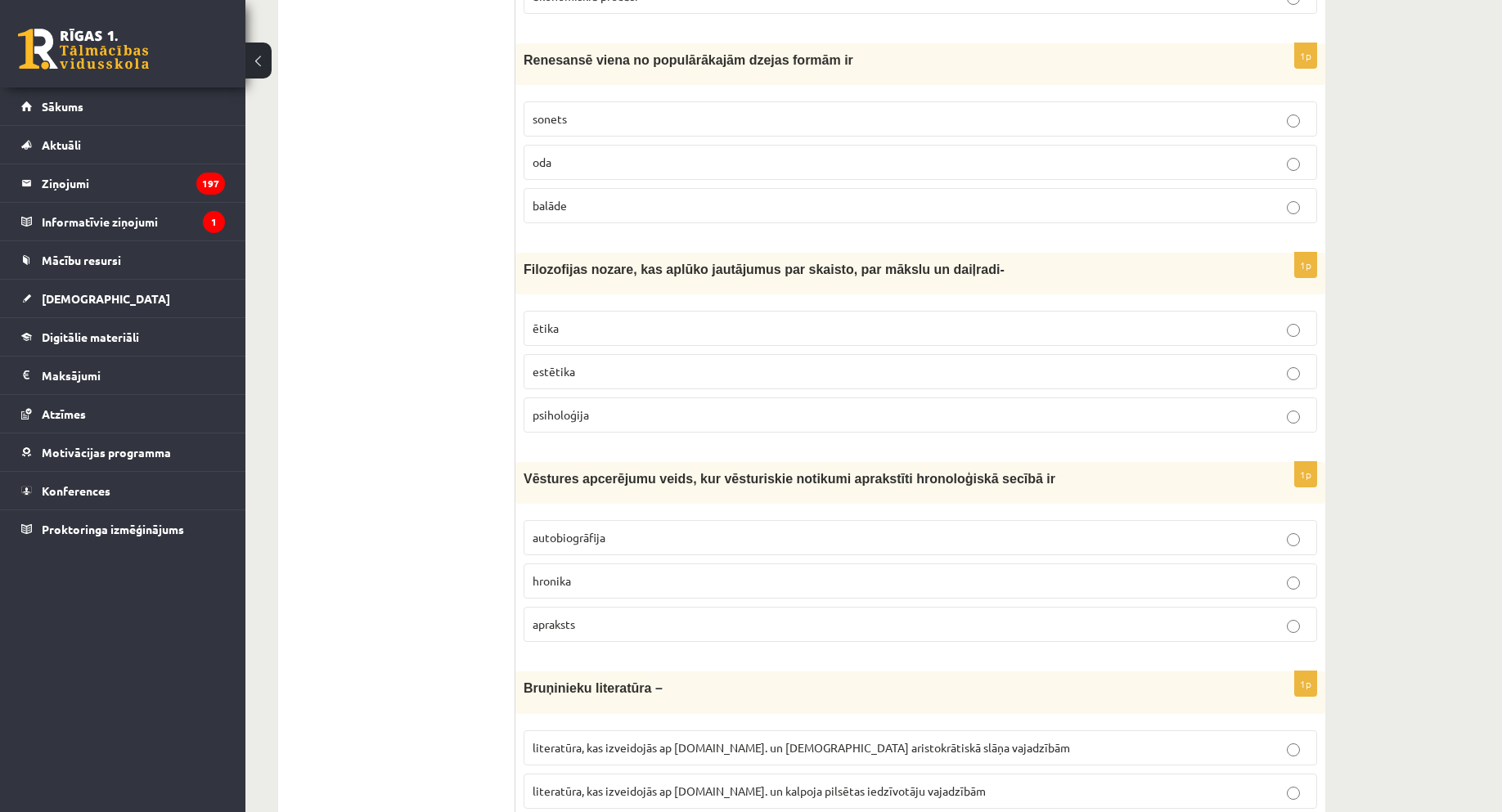
click at [567, 369] on span "estētika" at bounding box center [554, 371] width 43 height 15
click at [578, 571] on label "hronika" at bounding box center [920, 581] width 794 height 35
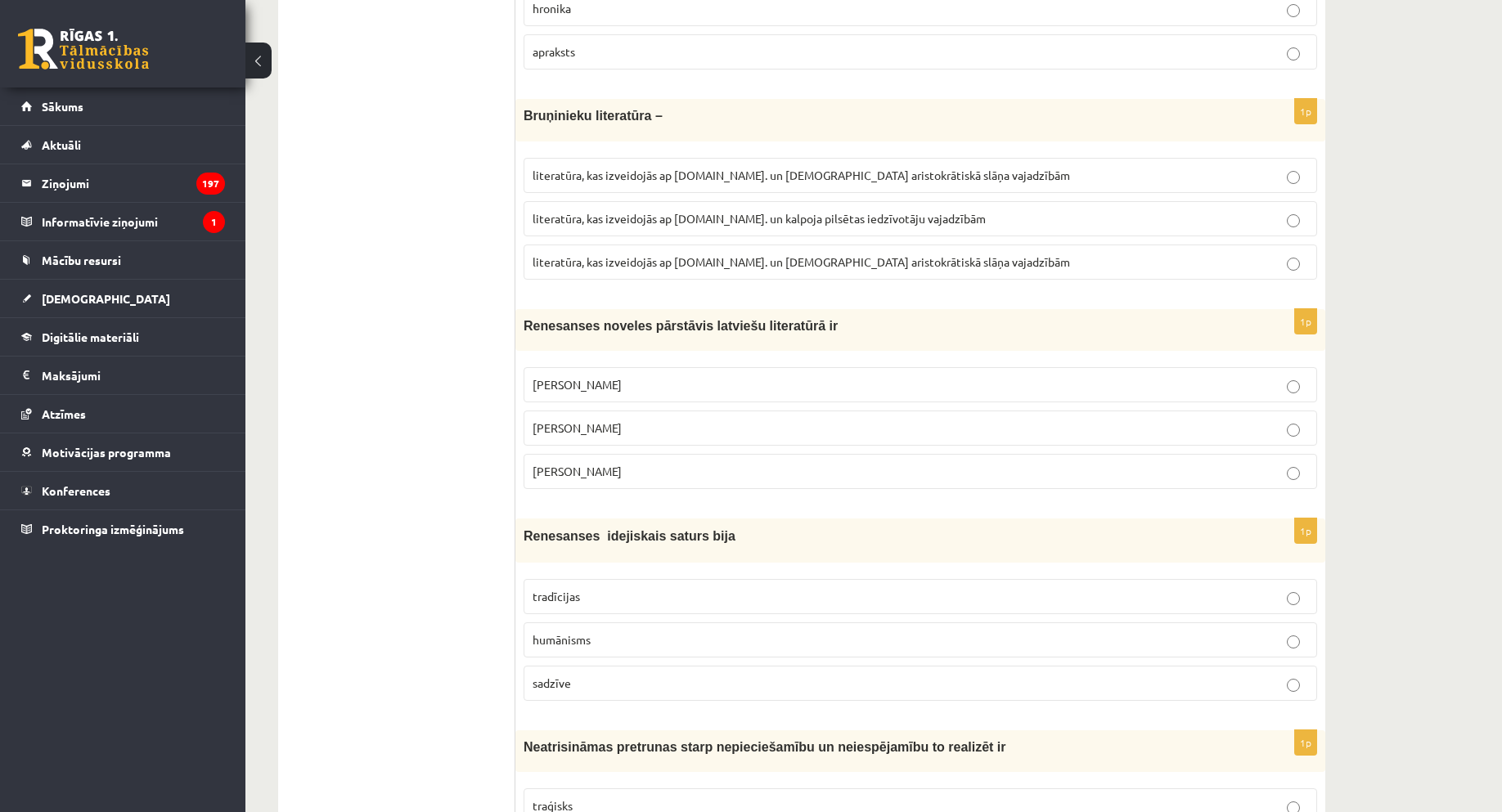
click at [653, 218] on span "literatūra, kas izveidojās ap 12.gs. un kalpoja pilsētas iedzīvotāju vajadzībām" at bounding box center [759, 218] width 453 height 15
click at [845, 161] on label "literatūra, kas izveidojās ap 20.gs. un kalpoja aristokrātiskā slāņa vajadzībām" at bounding box center [920, 175] width 794 height 35
click at [591, 469] on span "Jānis Ezeriņš" at bounding box center [578, 470] width 90 height 15
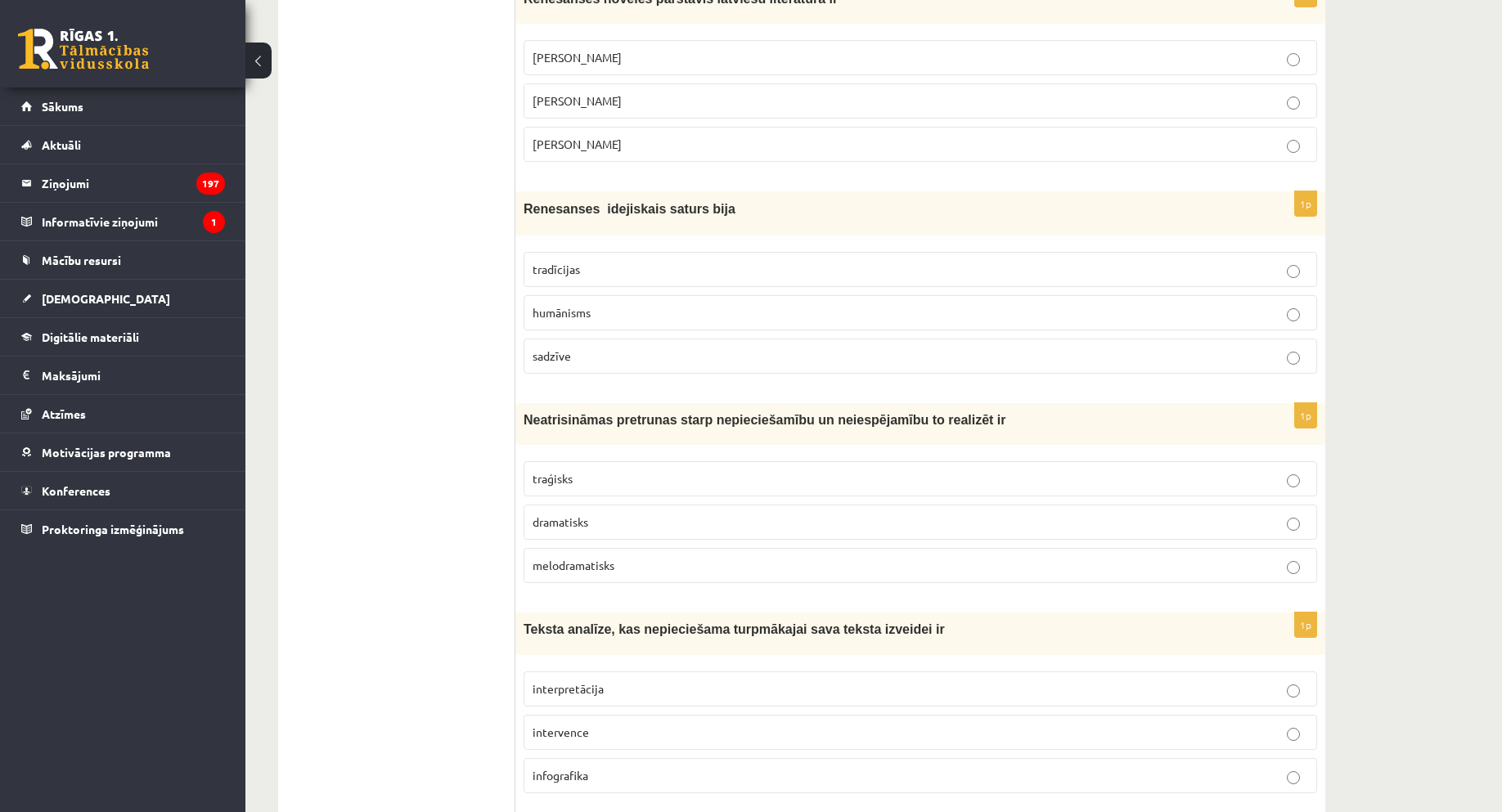
click at [591, 310] on p "humānisms" at bounding box center [920, 314] width 775 height 18
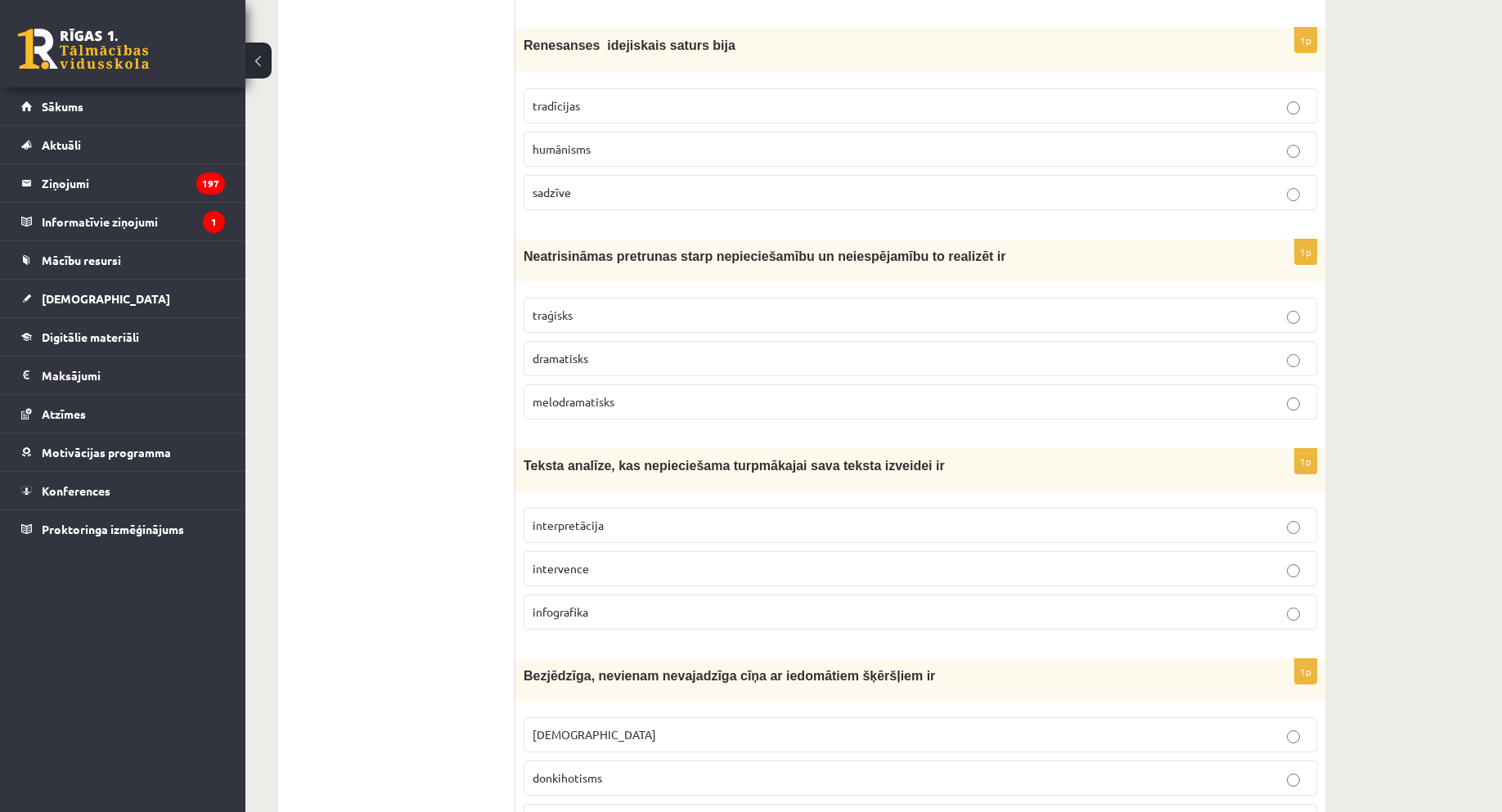
click at [615, 314] on p "traģisks" at bounding box center [920, 315] width 775 height 18
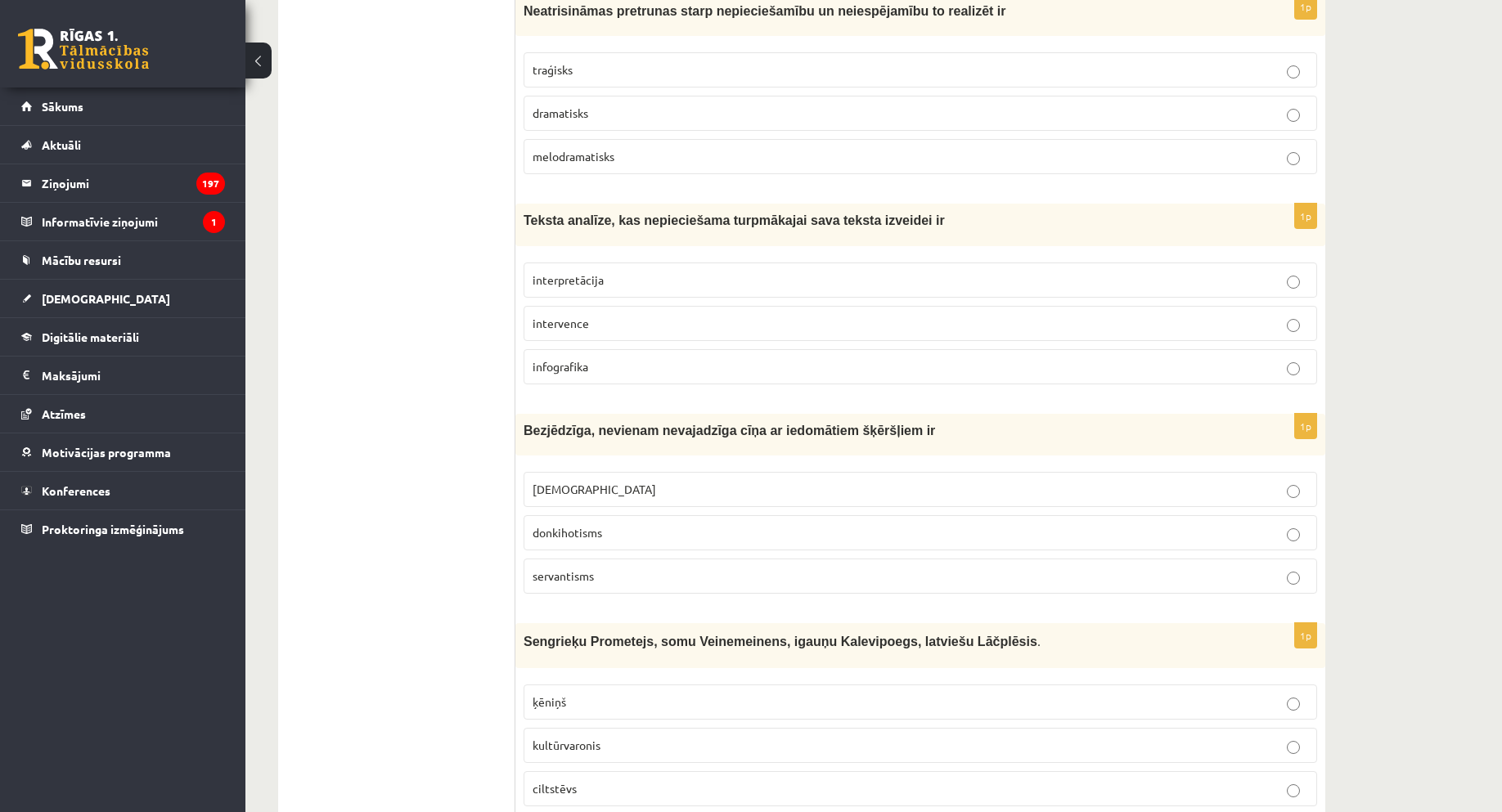
click at [614, 284] on p "interpretācija" at bounding box center [920, 280] width 775 height 18
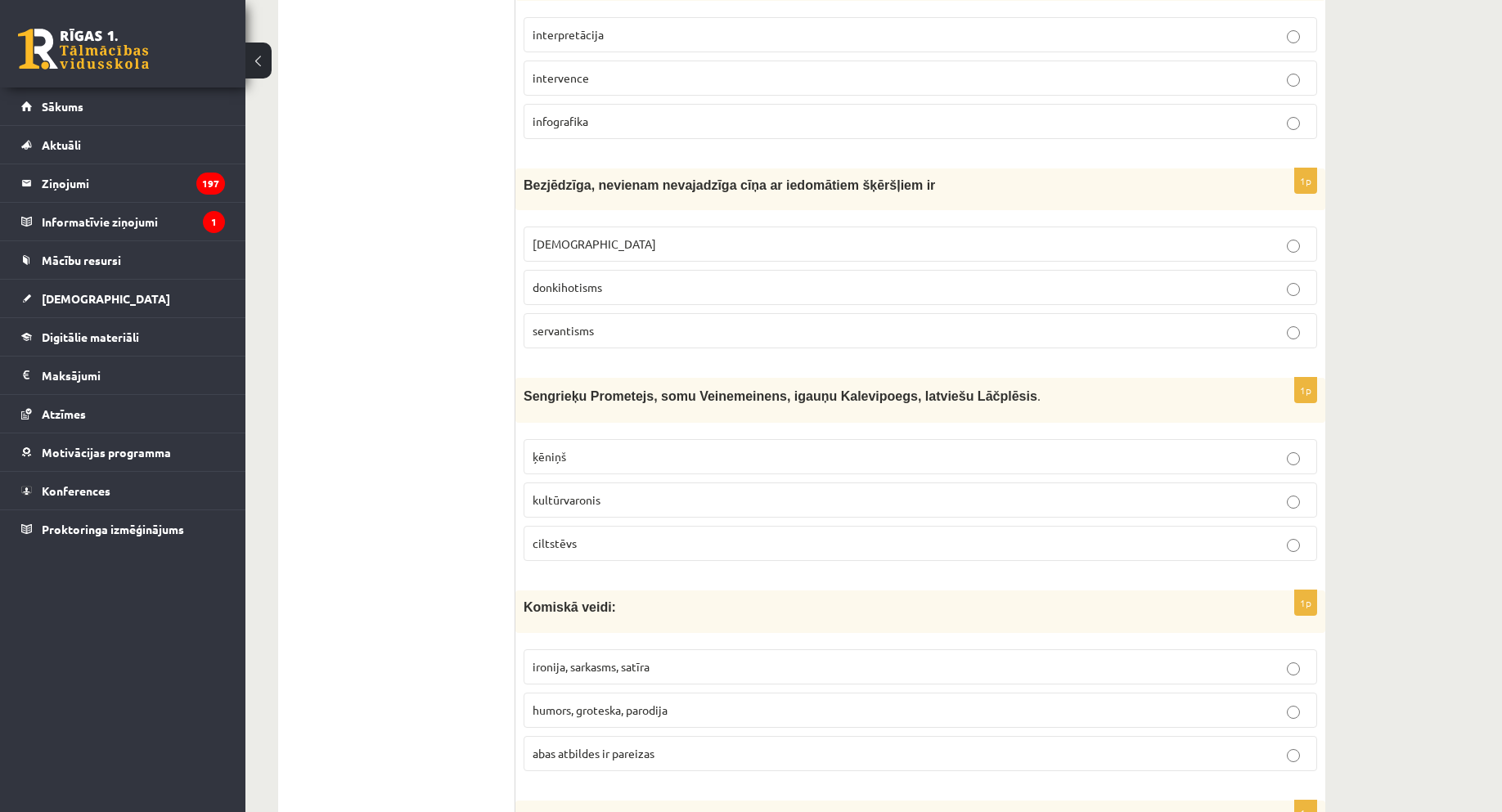
scroll to position [4580, 0]
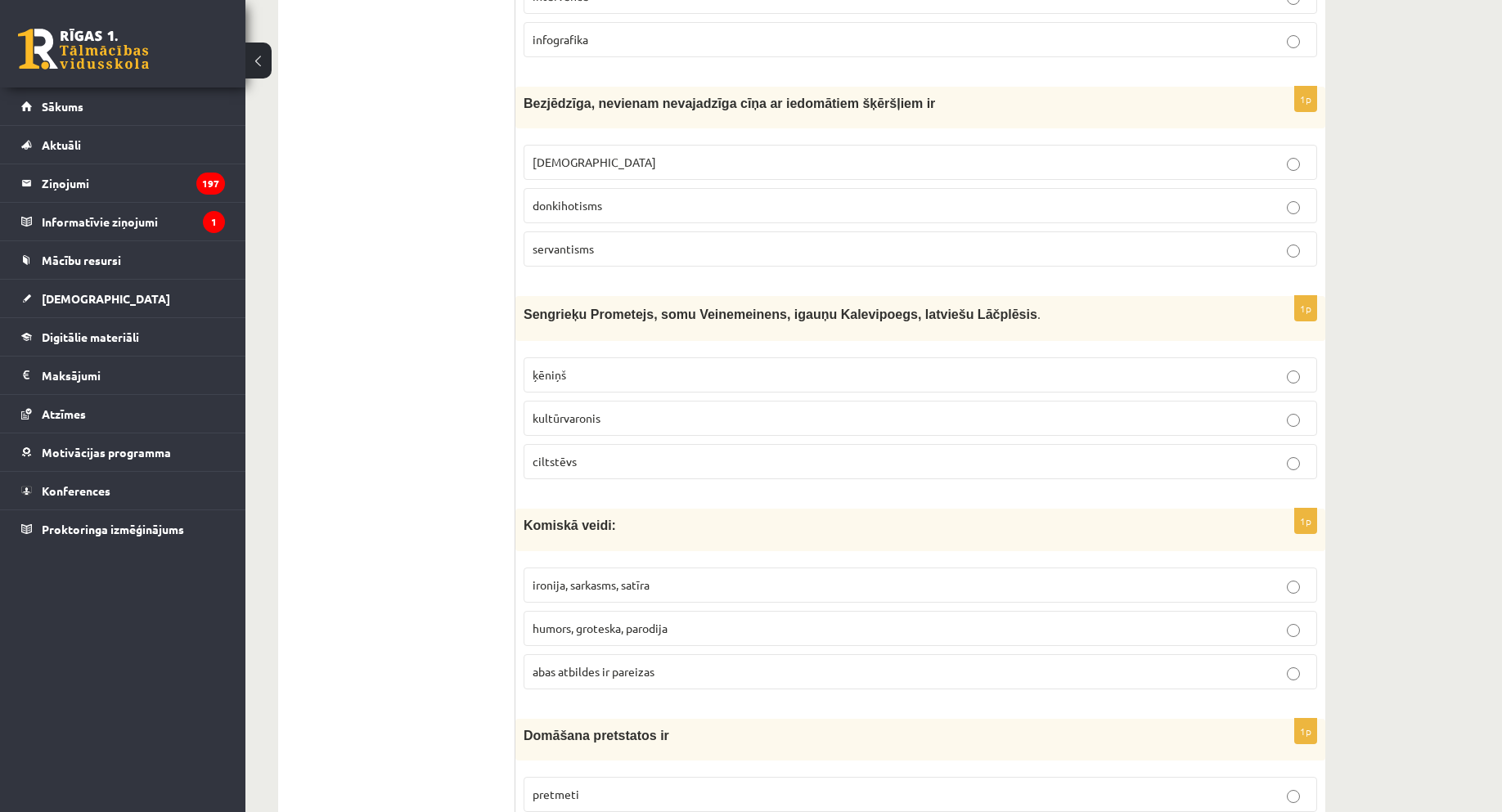
click at [615, 203] on p "donkihotisms" at bounding box center [920, 205] width 775 height 18
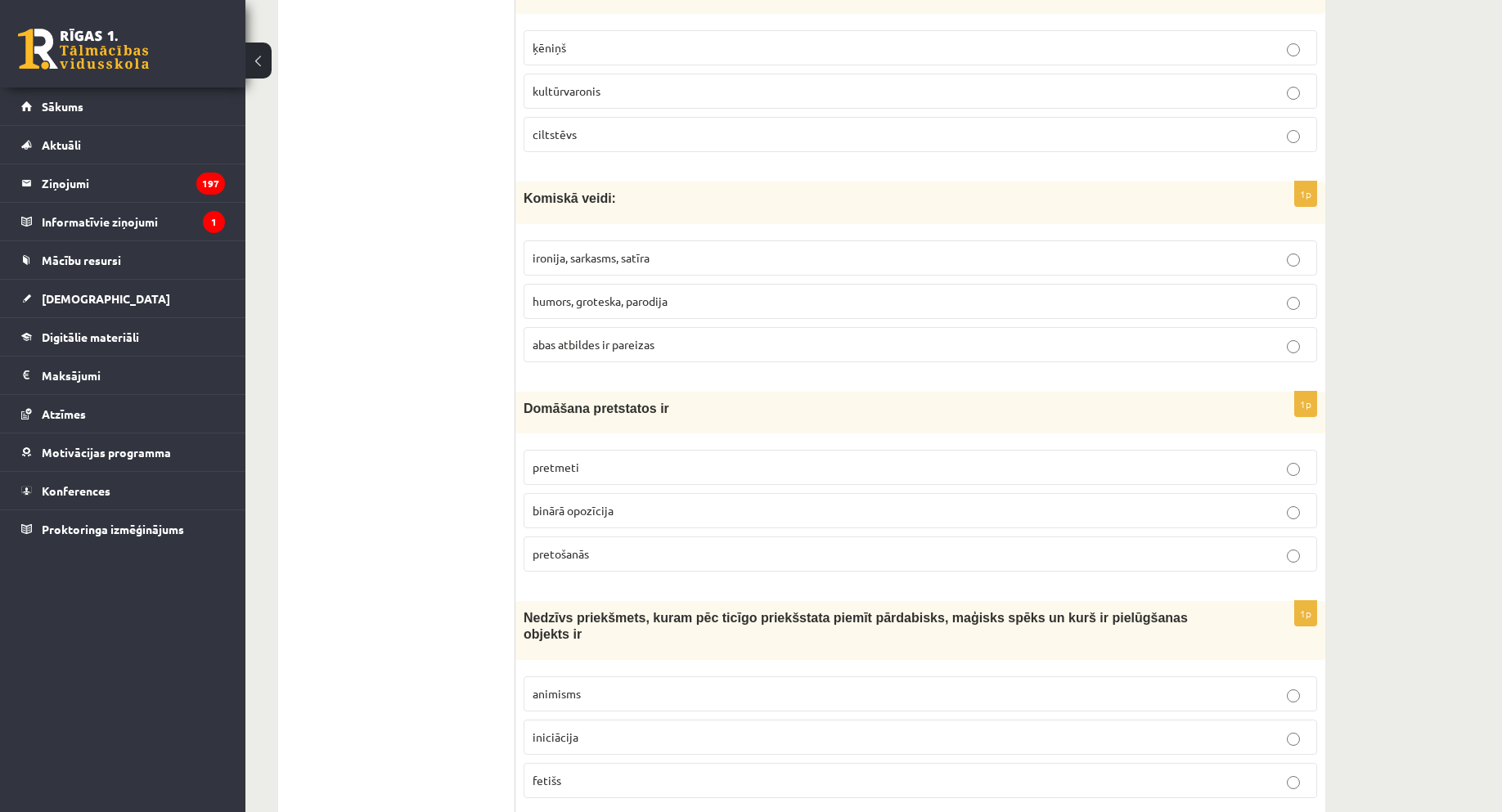
scroll to position [4744, 0]
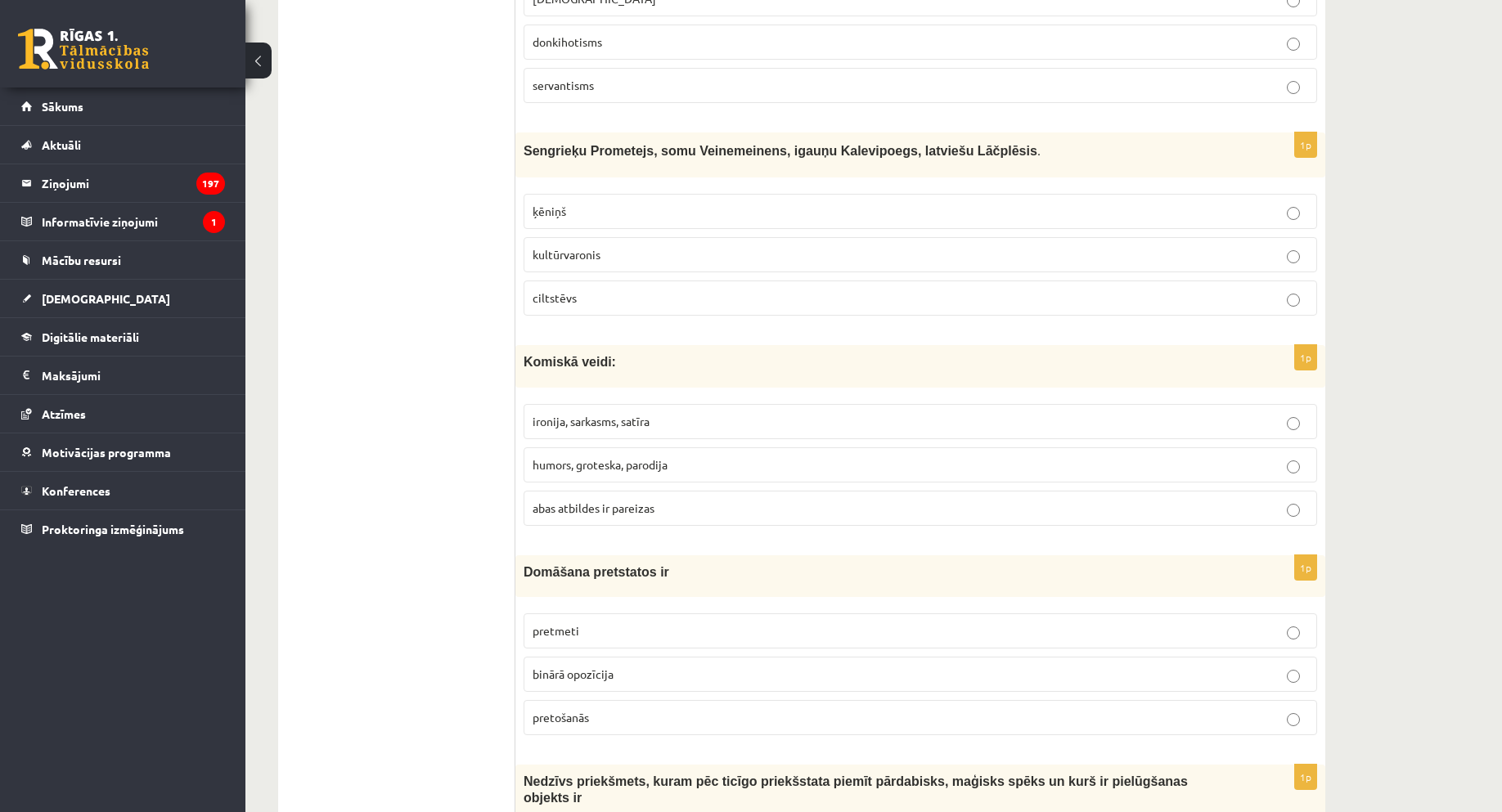
click at [603, 255] on p "kultūrvaronis" at bounding box center [920, 255] width 775 height 18
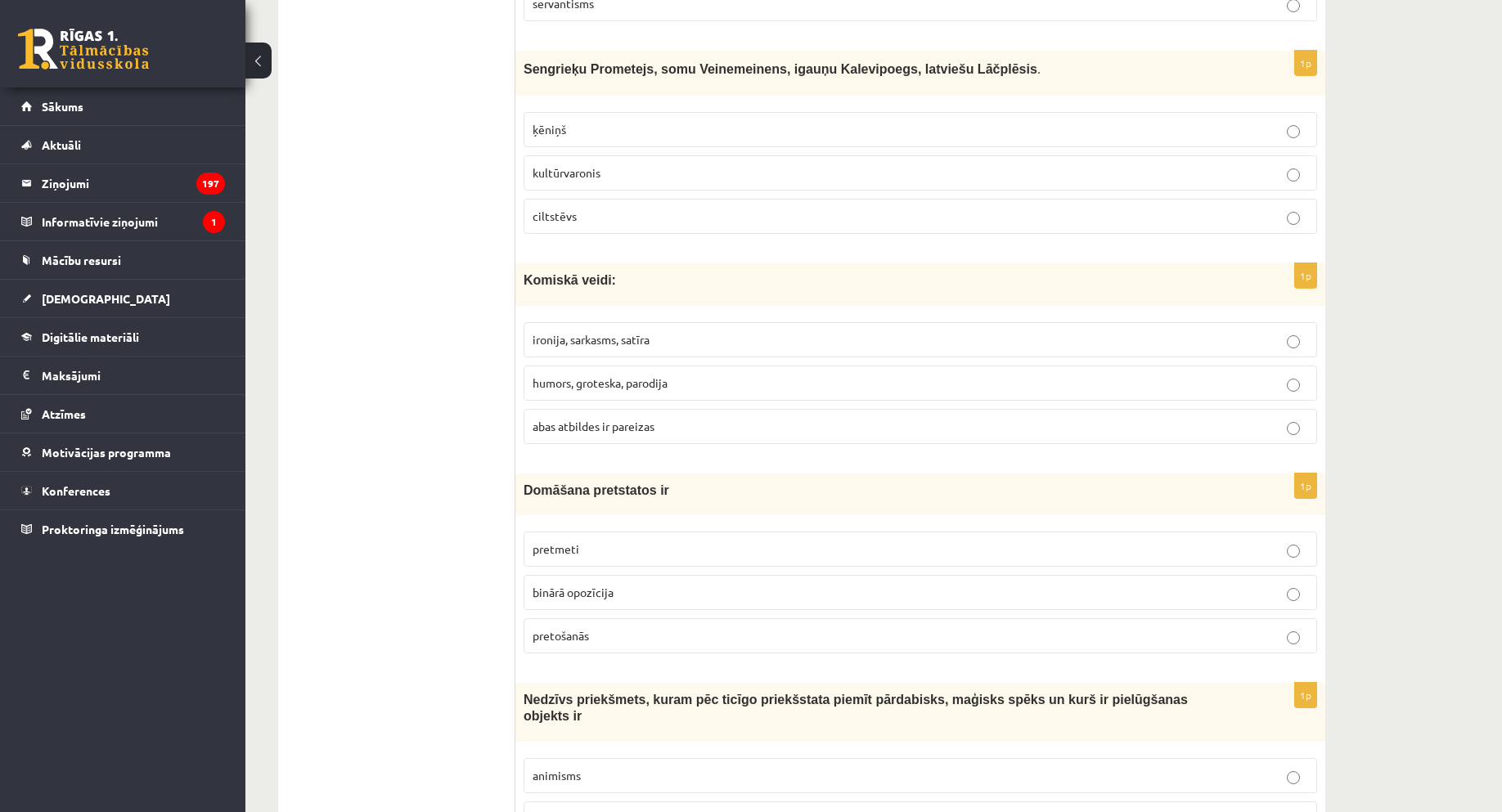
click at [602, 424] on span "abas atbildes ir pareizas" at bounding box center [593, 425] width 122 height 15
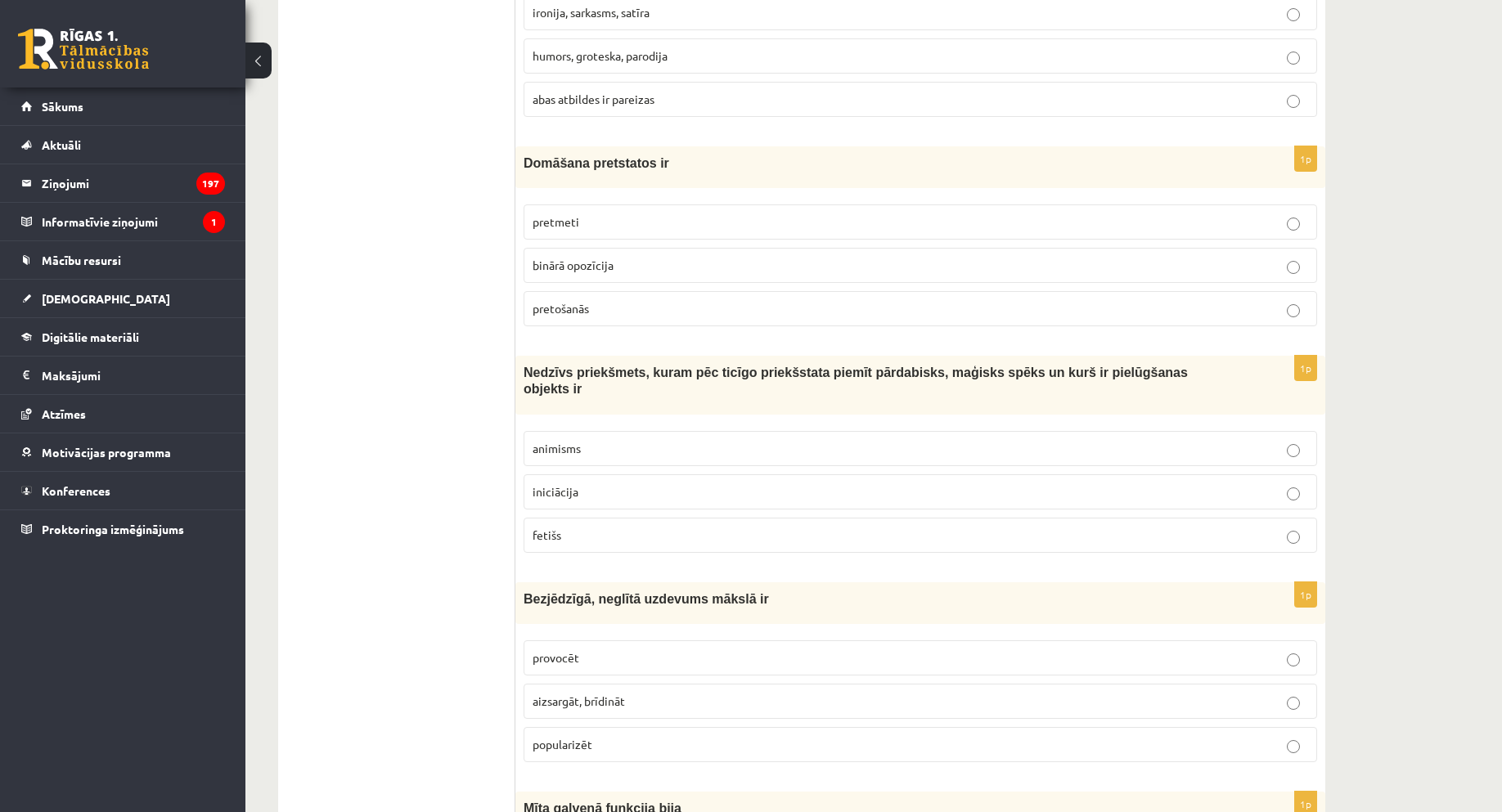
scroll to position [5072, 0]
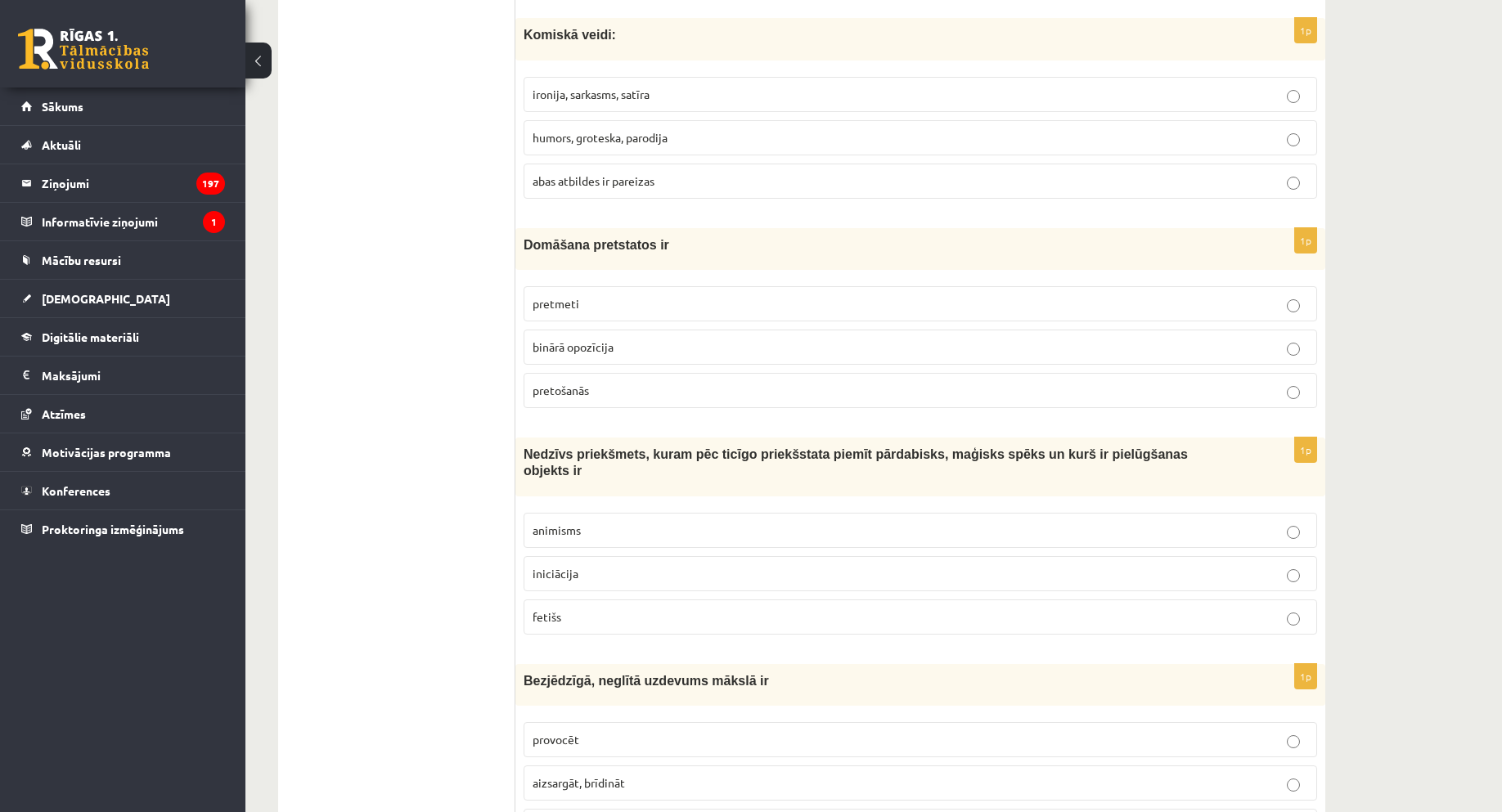
click at [598, 353] on span "binārā opozīcija" at bounding box center [573, 347] width 81 height 15
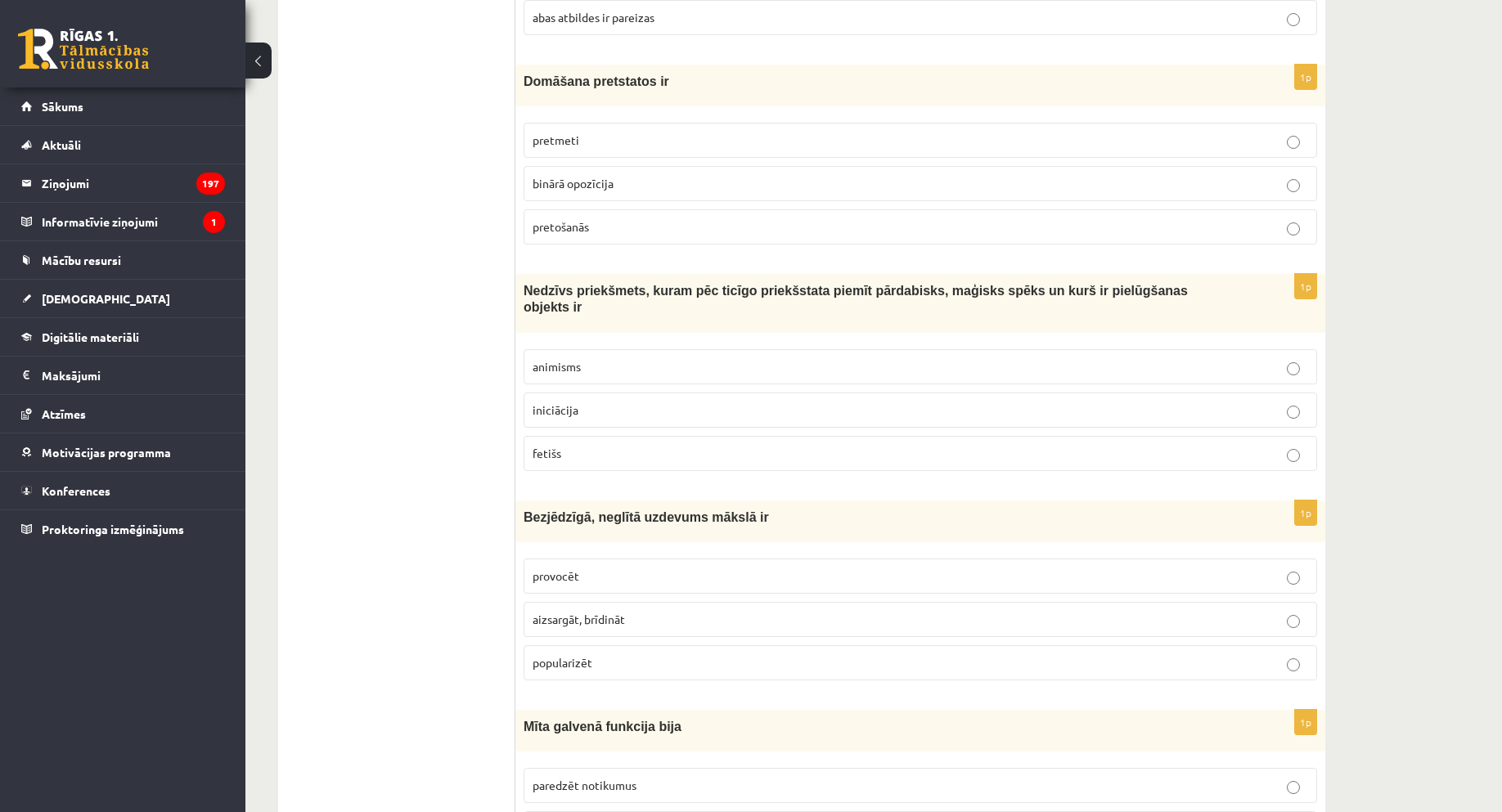
click at [576, 445] on p "fetišs" at bounding box center [920, 454] width 775 height 18
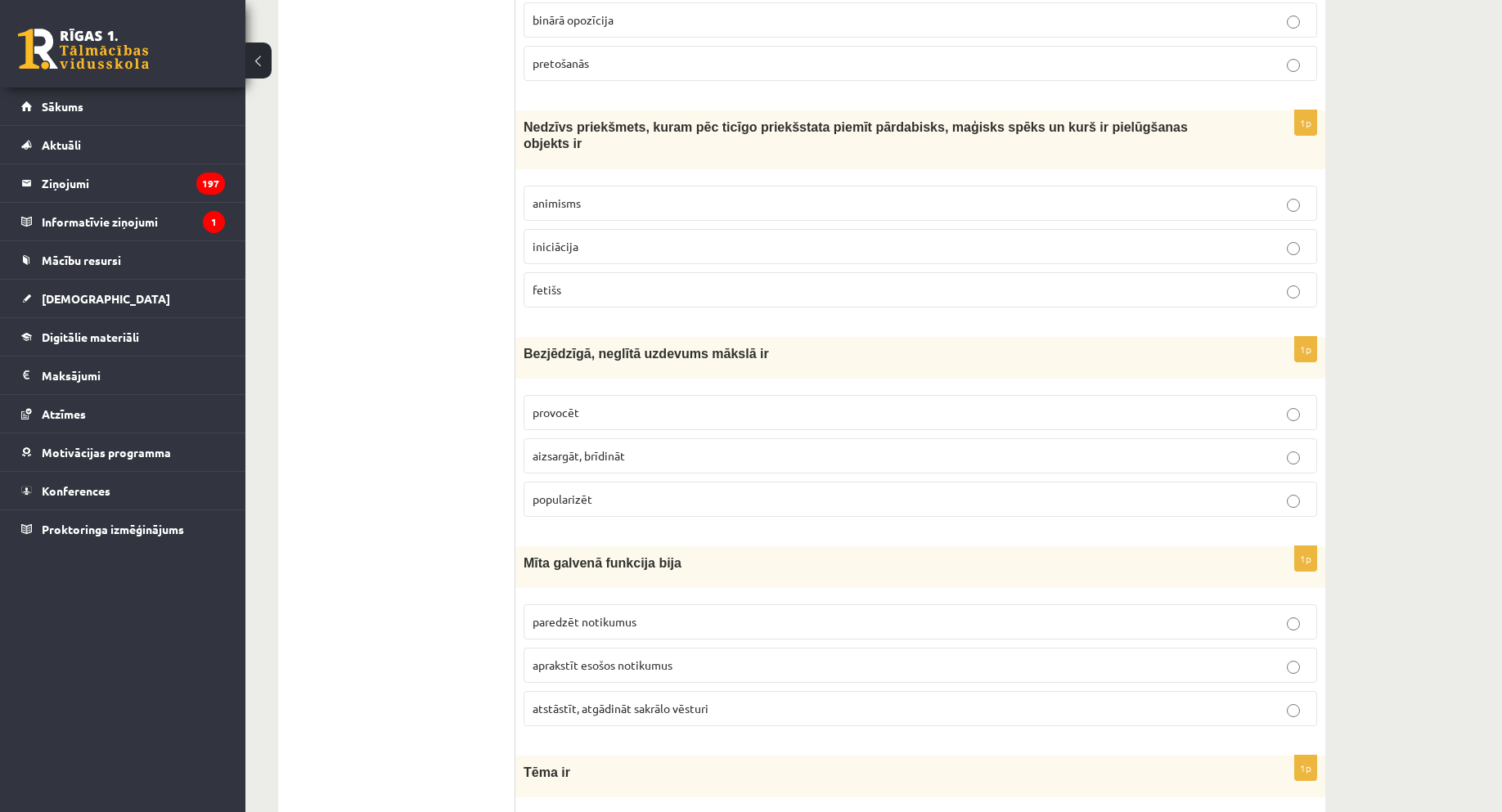
scroll to position [5481, 0]
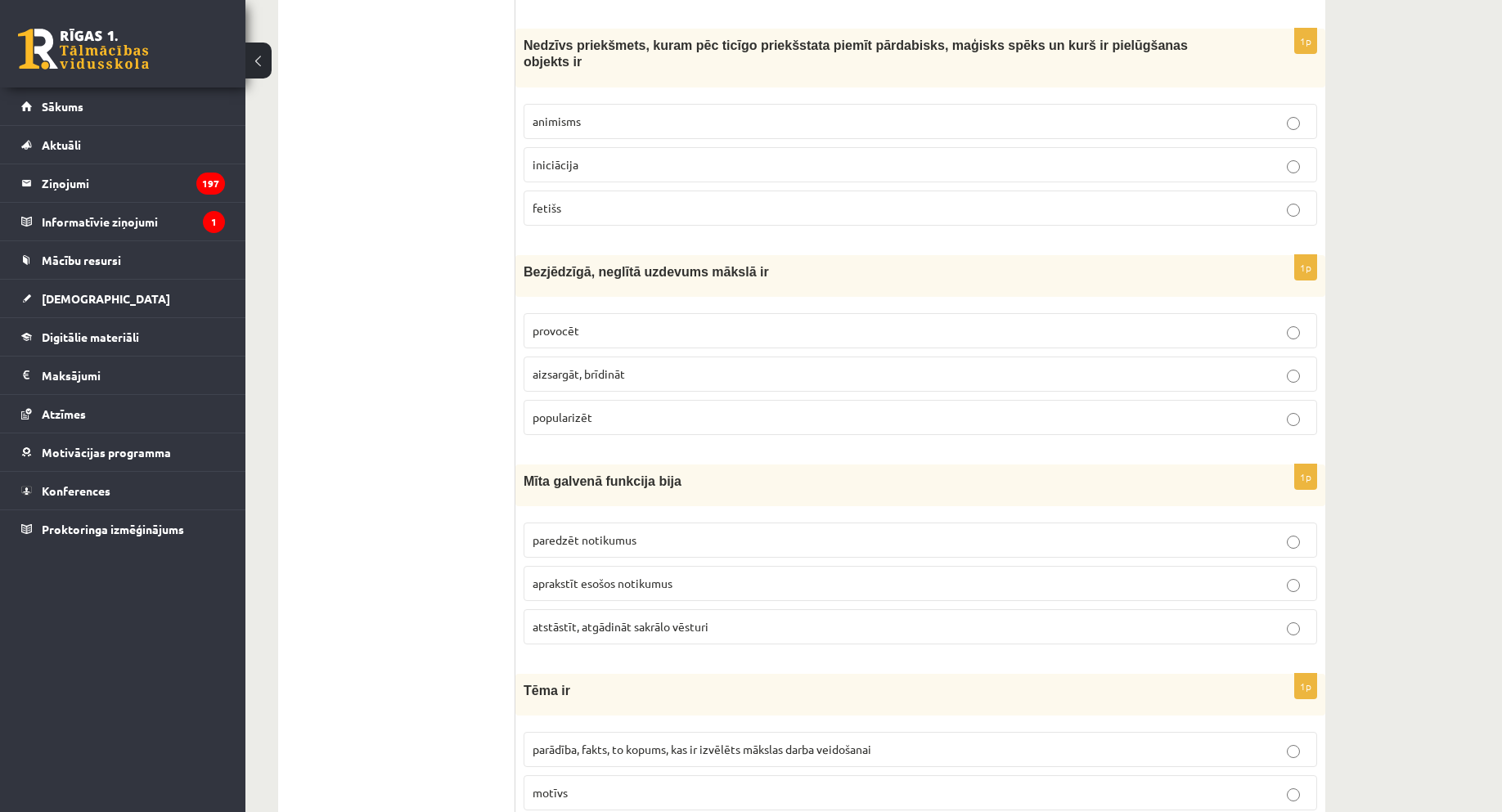
click at [581, 322] on p "provocēt" at bounding box center [920, 331] width 775 height 18
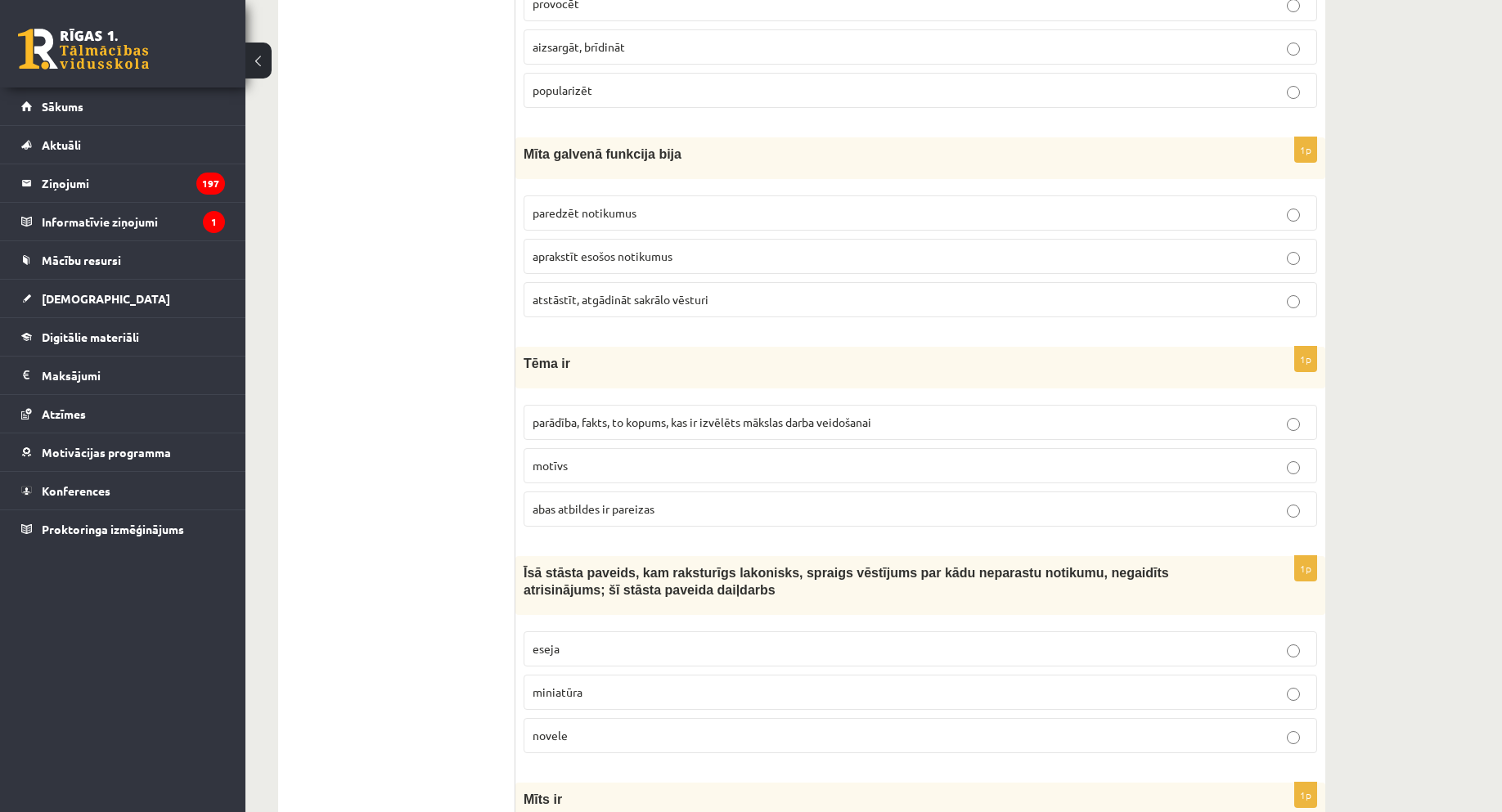
scroll to position [5726, 0]
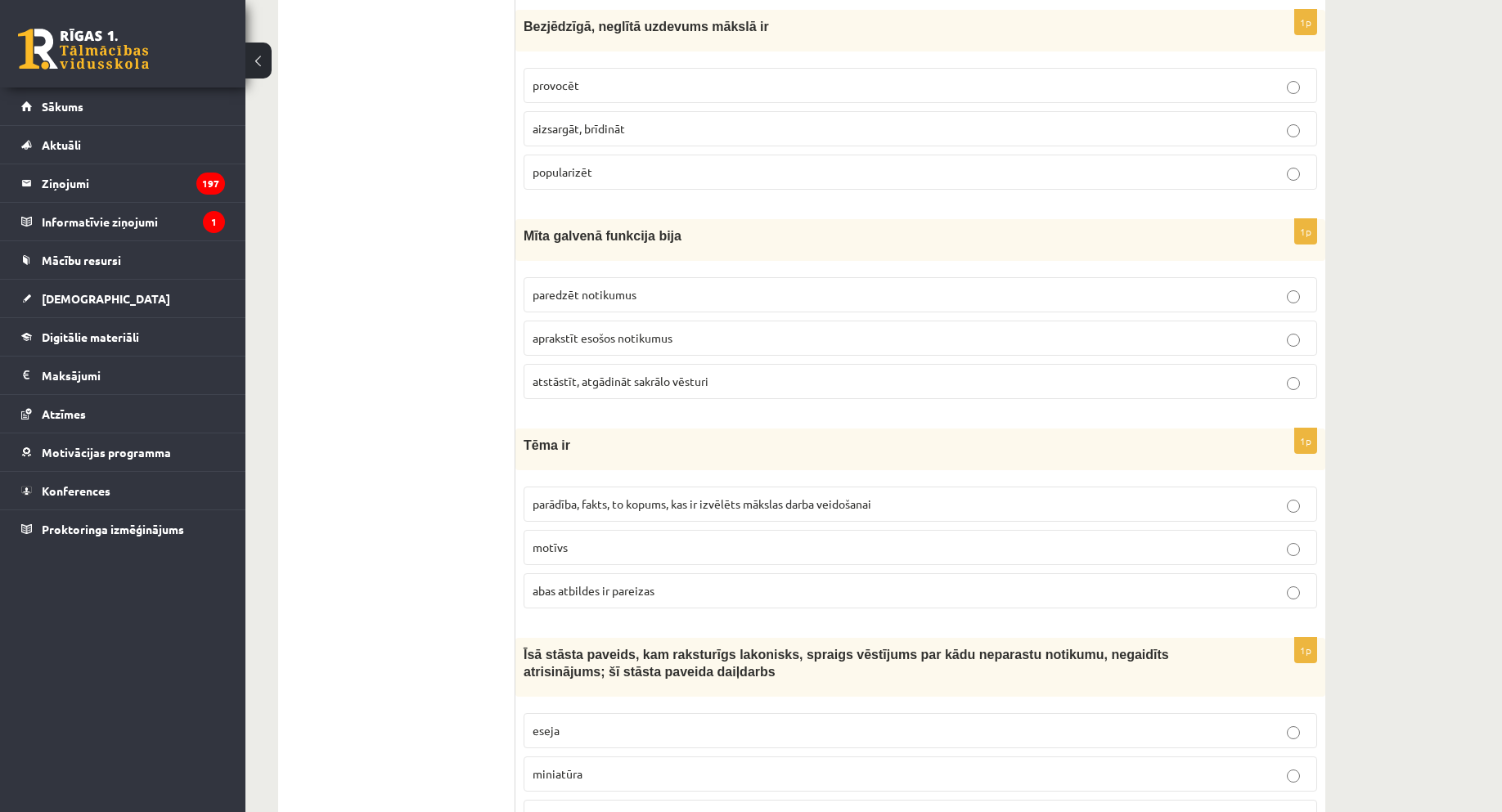
click at [627, 374] on span "atstāstīt, atgādināt sakrālo vēsturi" at bounding box center [620, 381] width 176 height 15
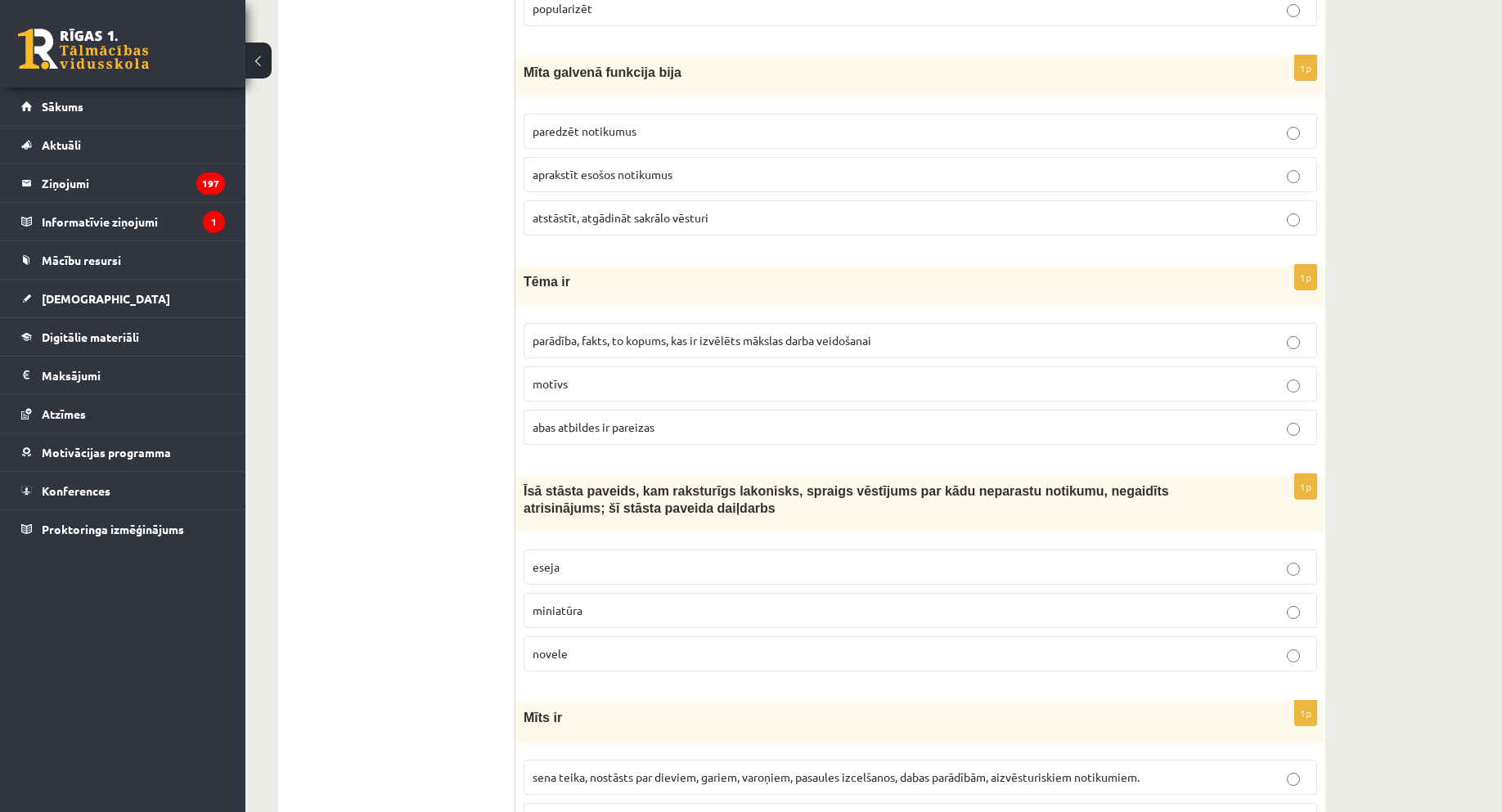
click at [555, 333] on span "parādība, fakts, to kopums, kas ir izvēlēts mākslas darba veidošanai" at bounding box center [702, 340] width 339 height 15
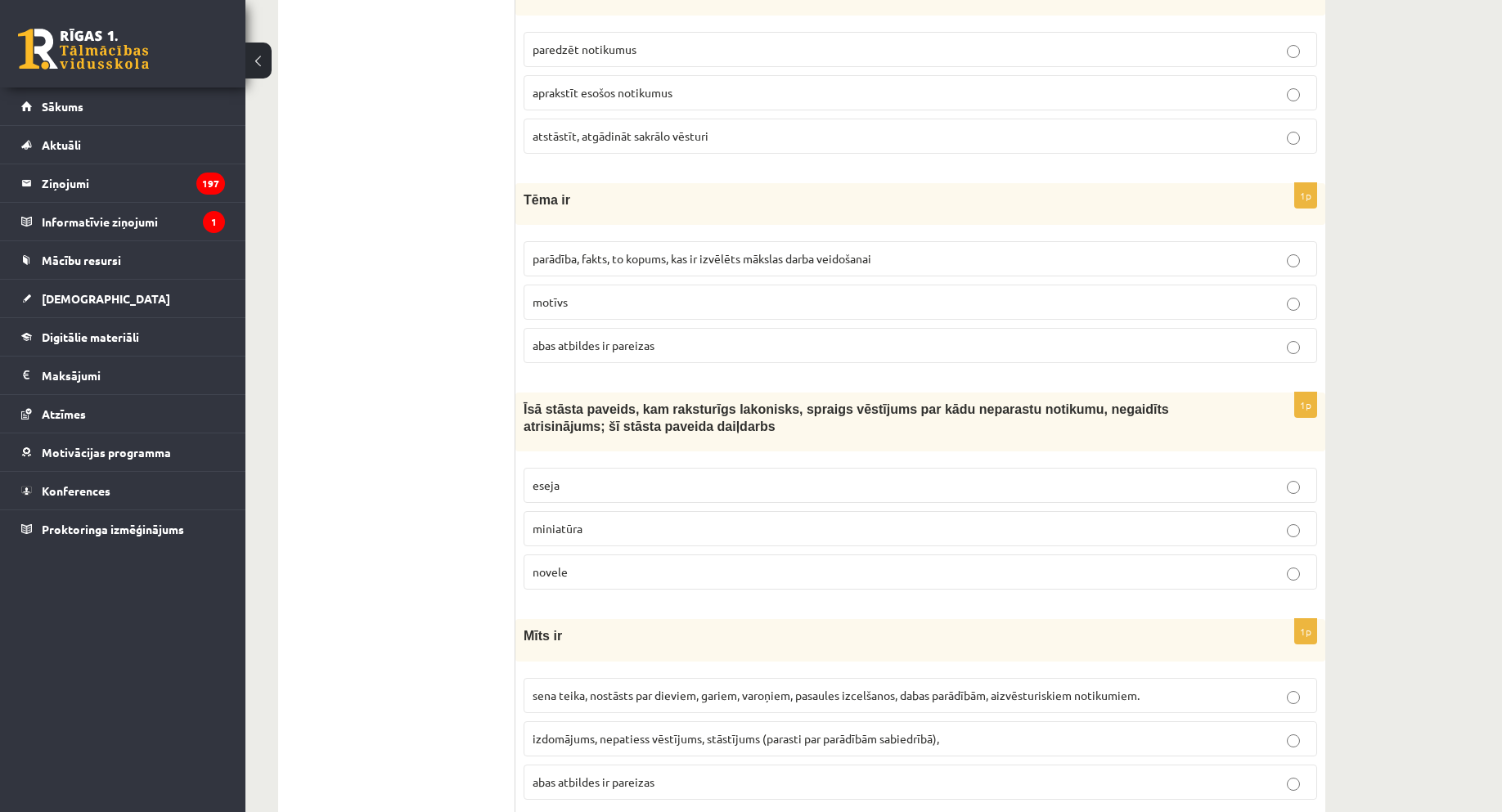
scroll to position [6003, 0]
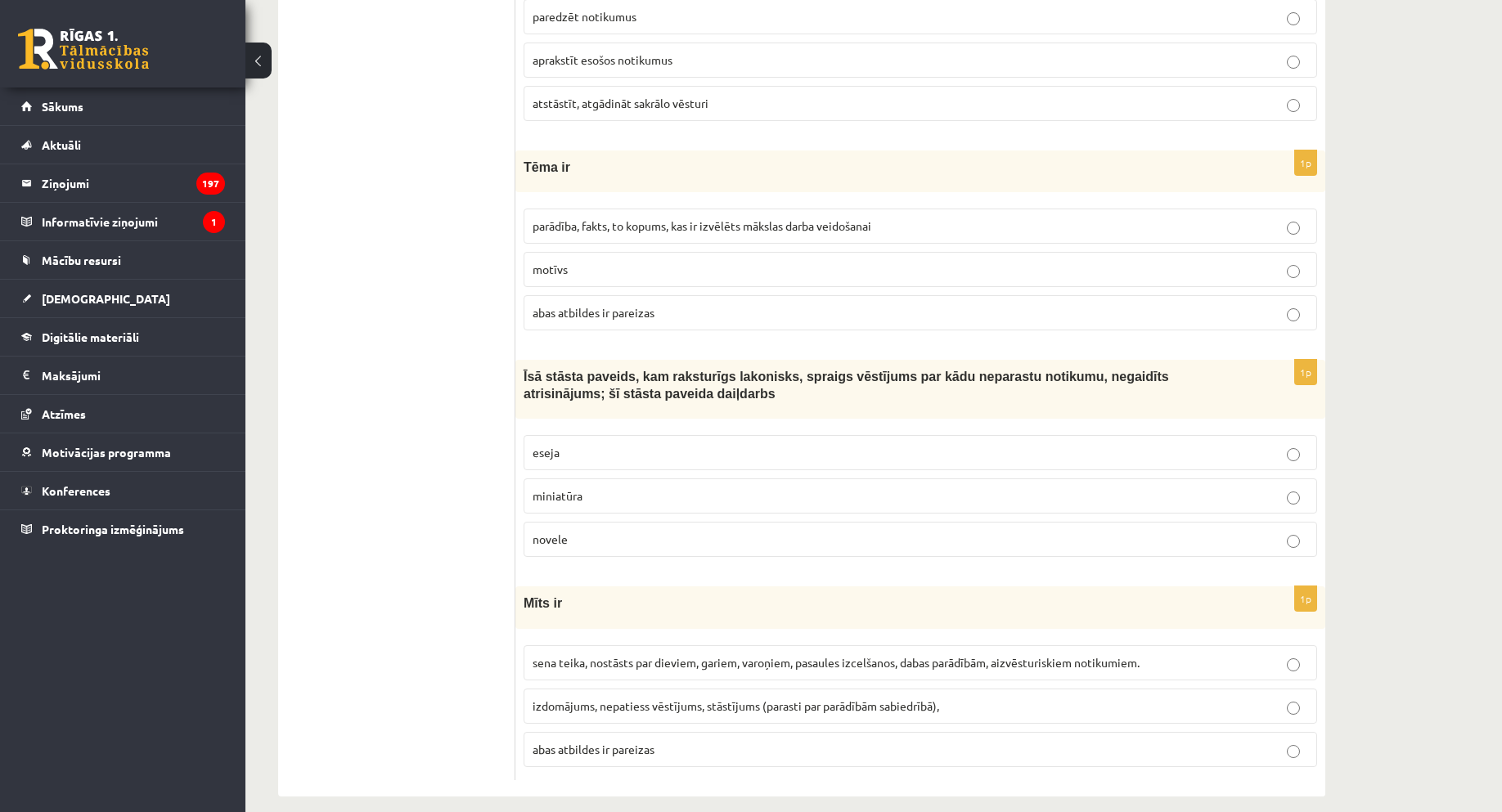
click at [591, 531] on p "novele" at bounding box center [920, 539] width 775 height 18
click at [670, 732] on label "abas atbildes ir pareizas" at bounding box center [920, 750] width 794 height 35
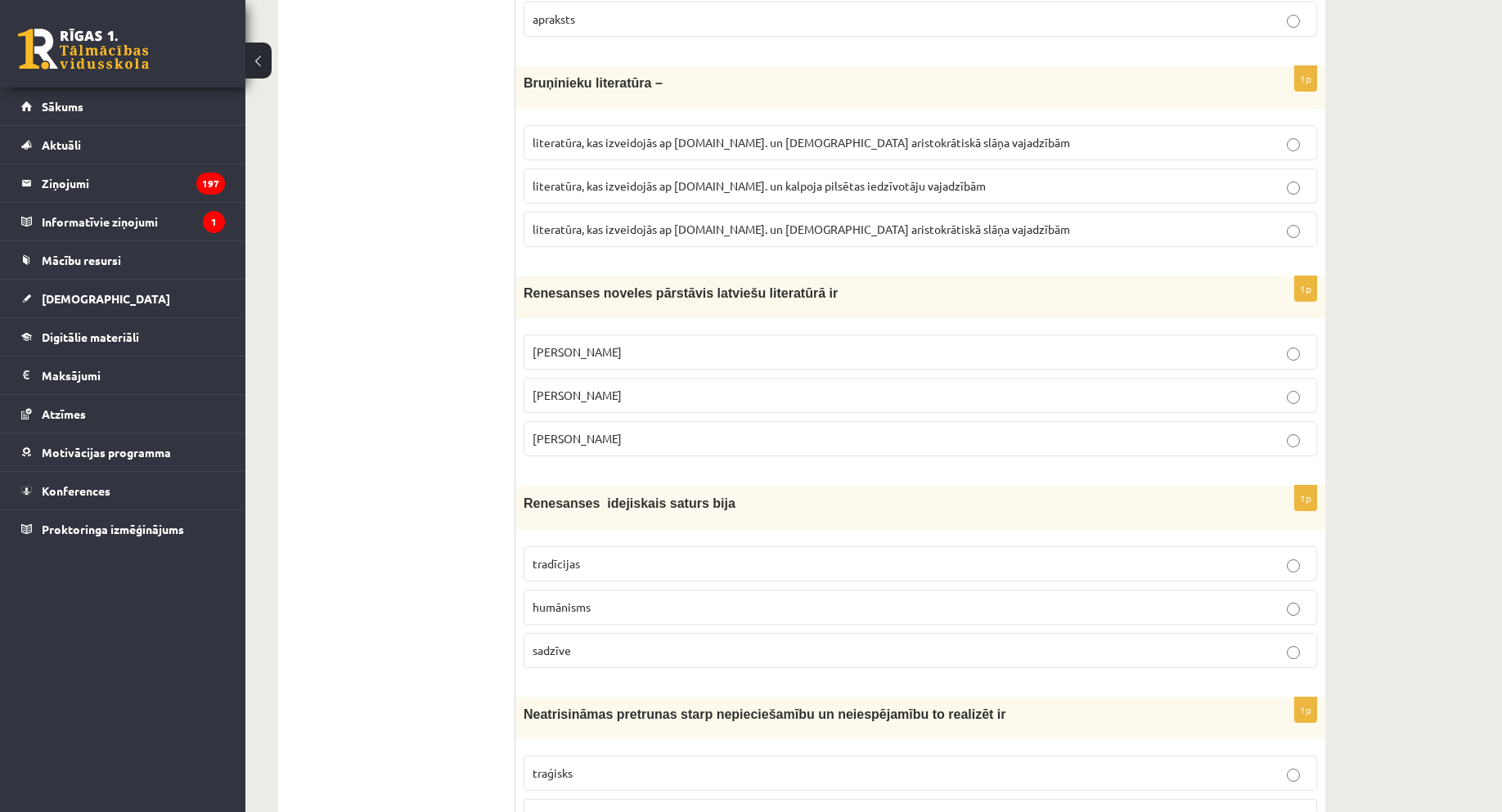
scroll to position [3223, 0]
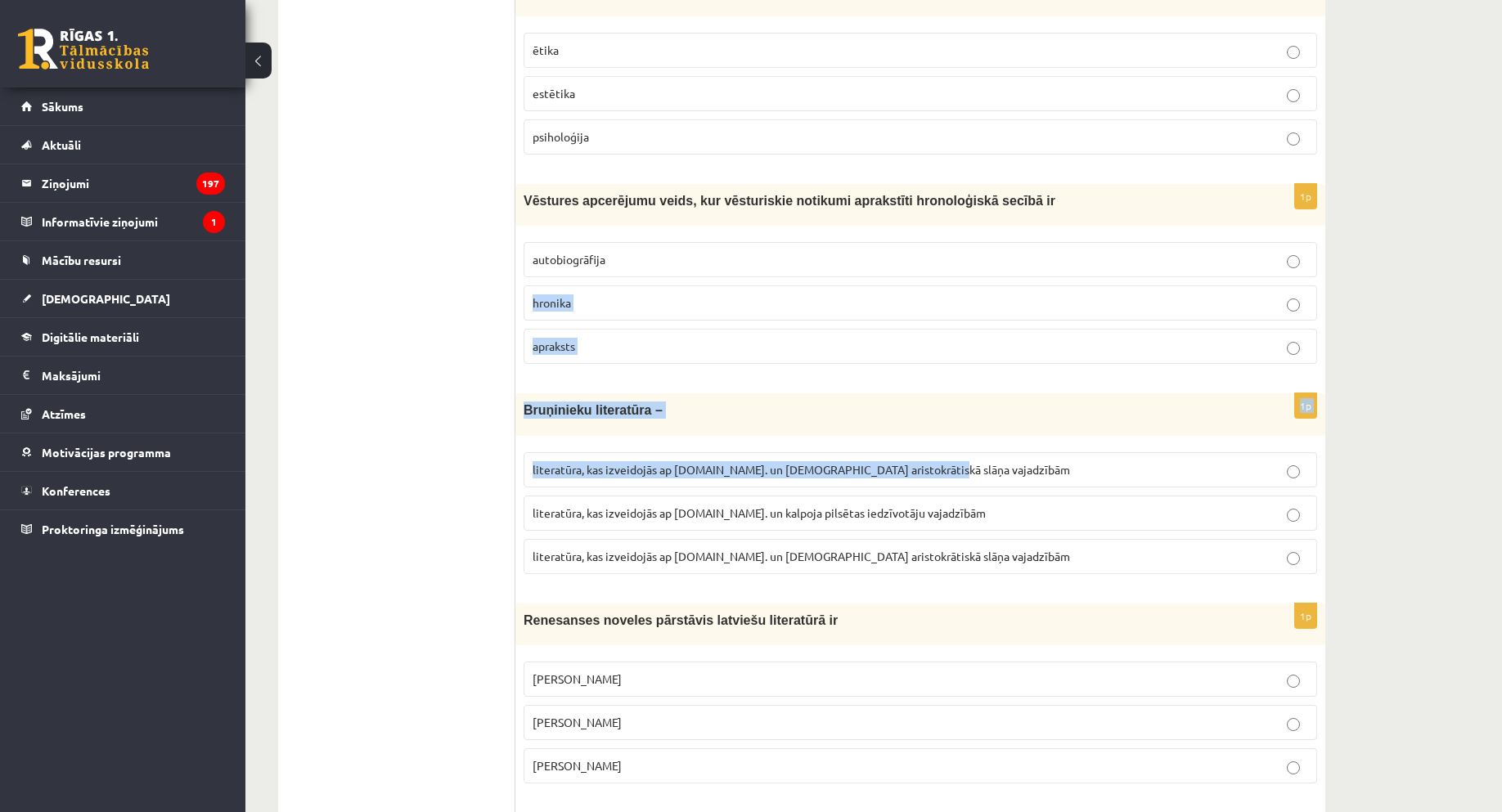
drag, startPoint x: 1507, startPoint y: 414, endPoint x: 1541, endPoint y: 269, distance: 148.9
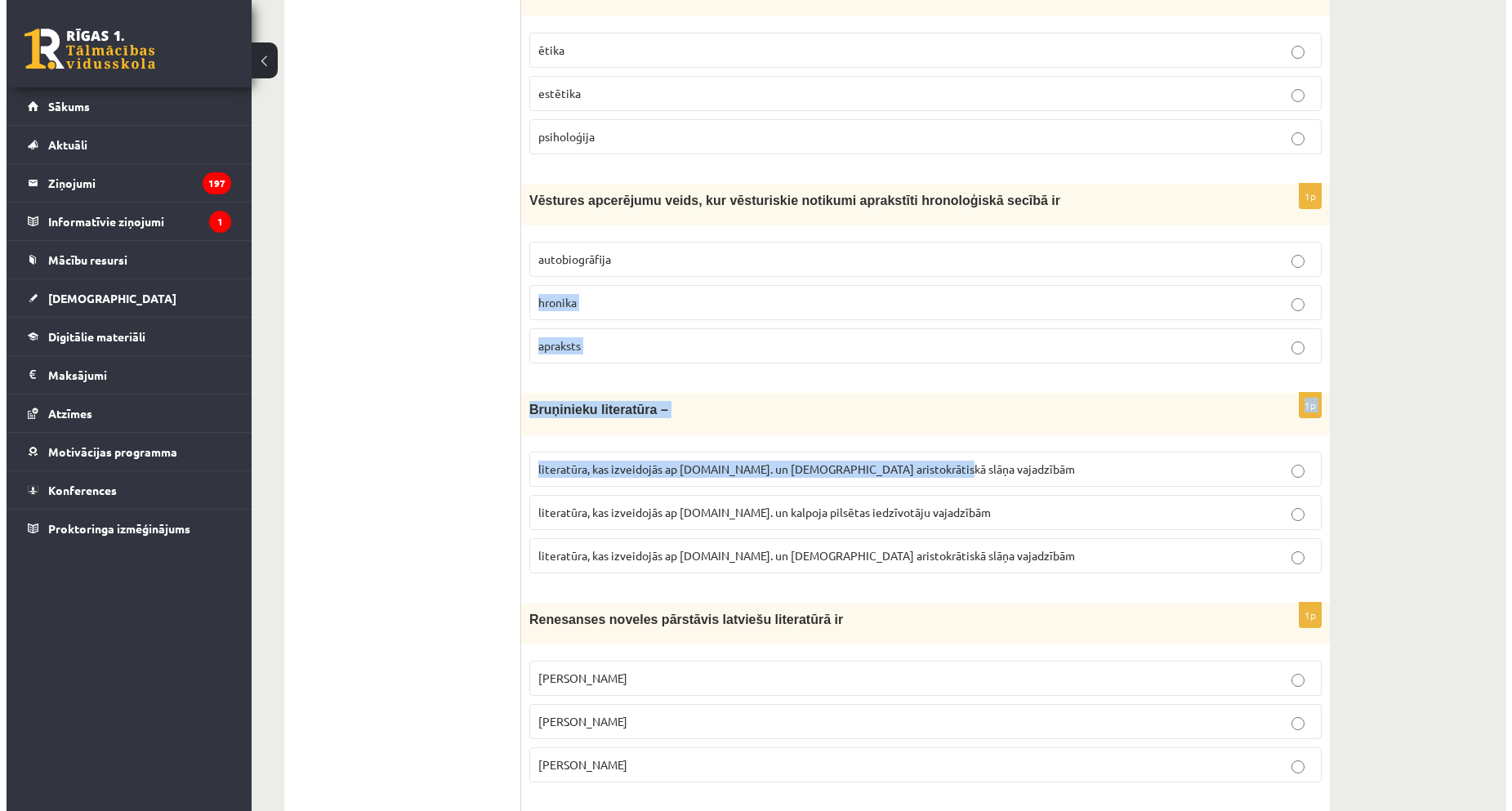
scroll to position [0, 0]
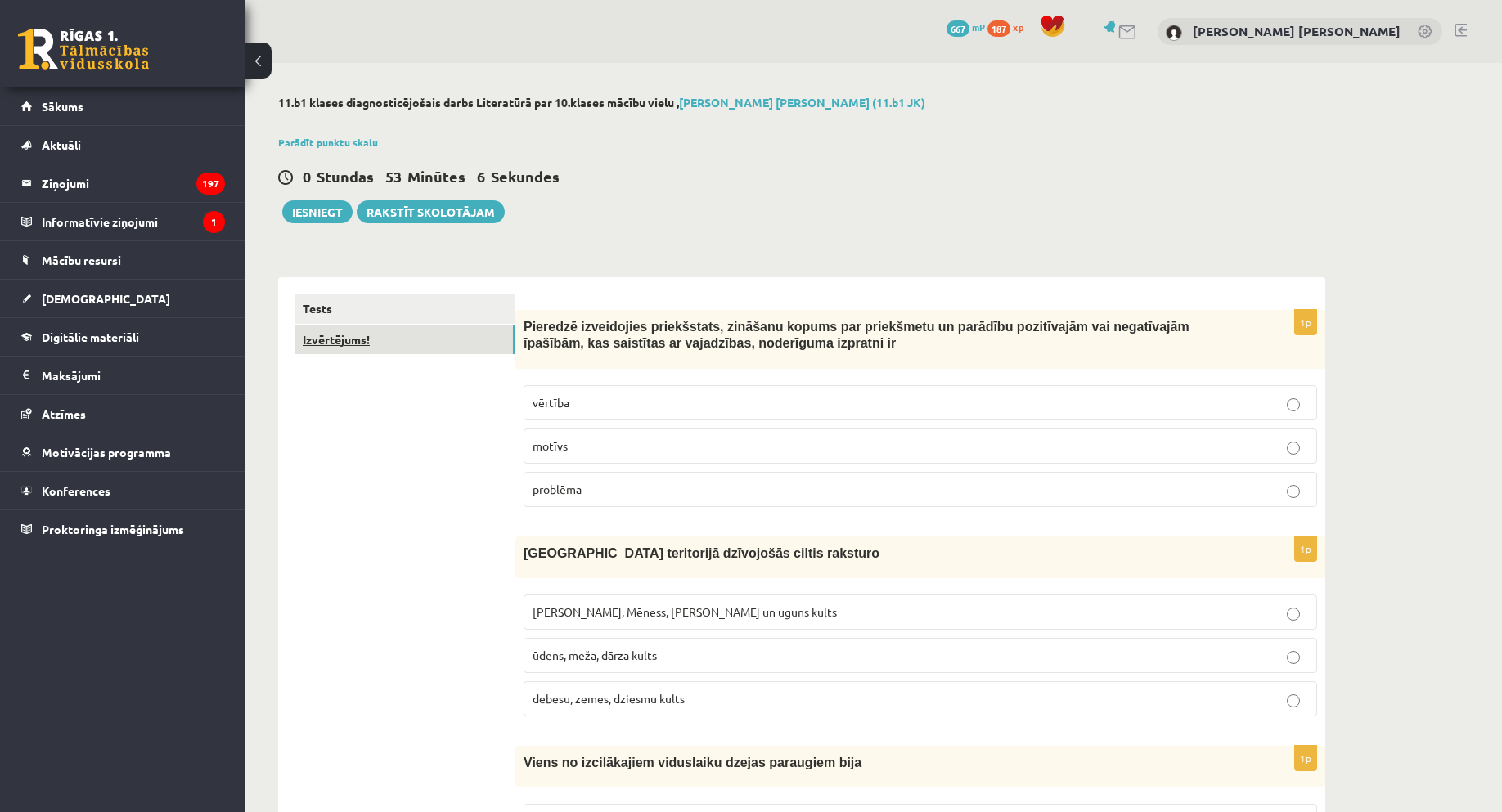
click at [482, 341] on link "Izvērtējums!" at bounding box center [404, 340] width 220 height 30
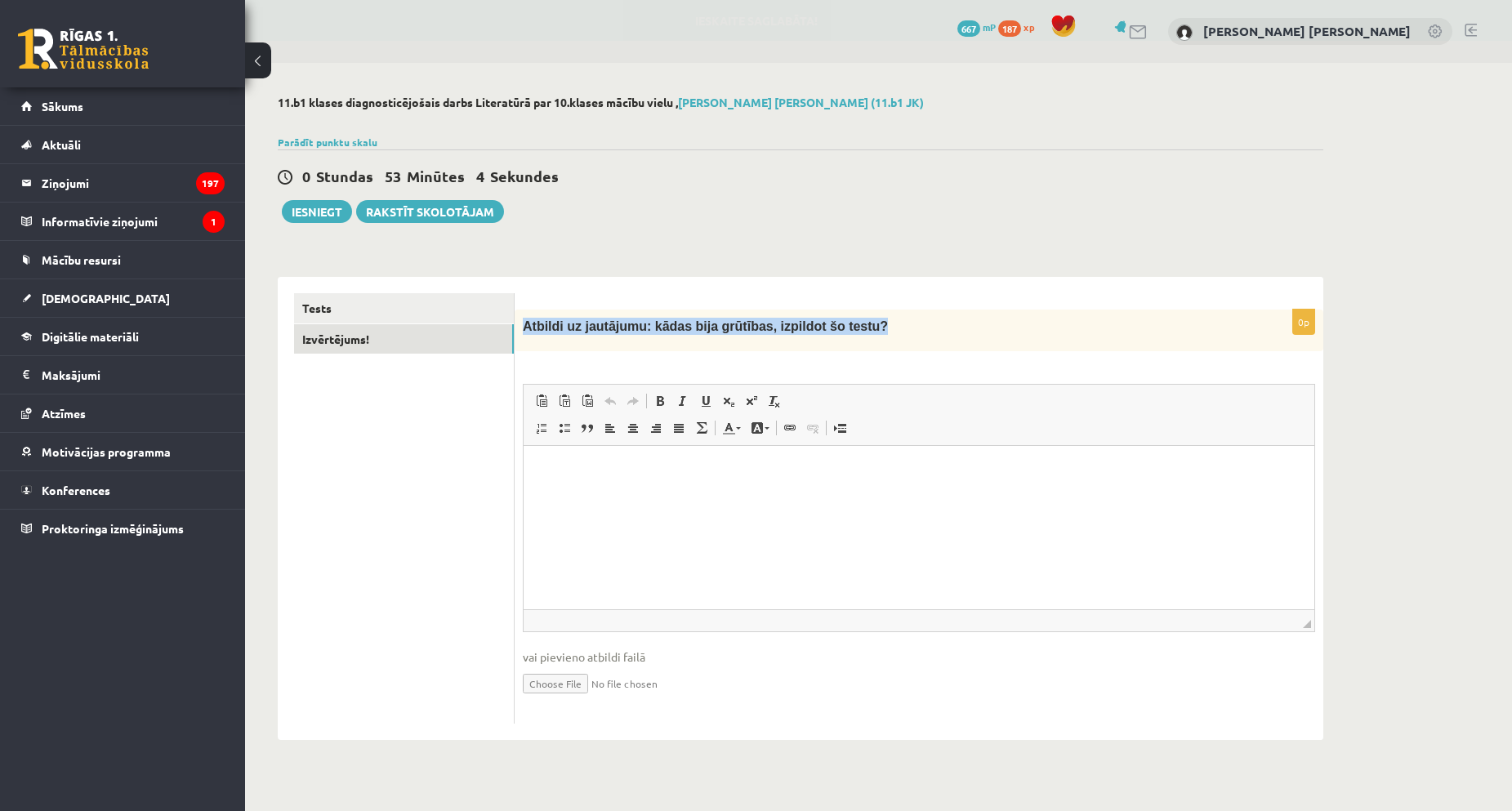
drag, startPoint x: 524, startPoint y: 319, endPoint x: 778, endPoint y: 354, distance: 256.4
click at [981, 320] on p "Atbildi uz jautājumu: kādas bija grūtības, izpildot šo testu?" at bounding box center [878, 327] width 711 height 18
copy span "Atbildi uz jautājumu: kādas bija grūtības, izpildot šo testu?"
click at [560, 476] on p "Визуальный текстовый редактор, wiswyg-editor-user-answer-47025044747720" at bounding box center [919, 471] width 758 height 18
click at [525, 477] on html at bounding box center [918, 471] width 791 height 50
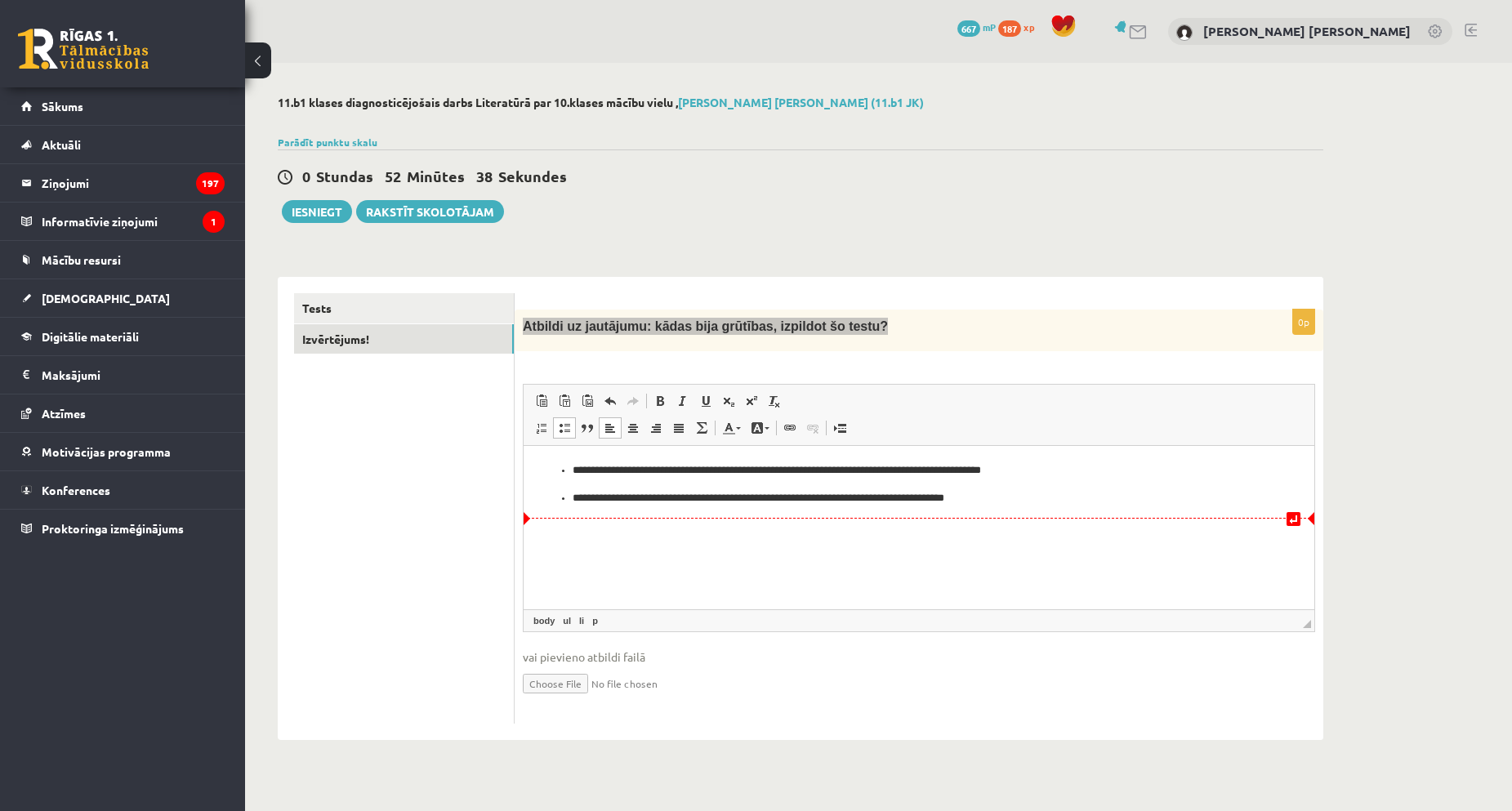
click at [573, 498] on li "**********" at bounding box center [919, 499] width 692 height 18
click at [573, 497] on li "**********" at bounding box center [919, 499] width 692 height 18
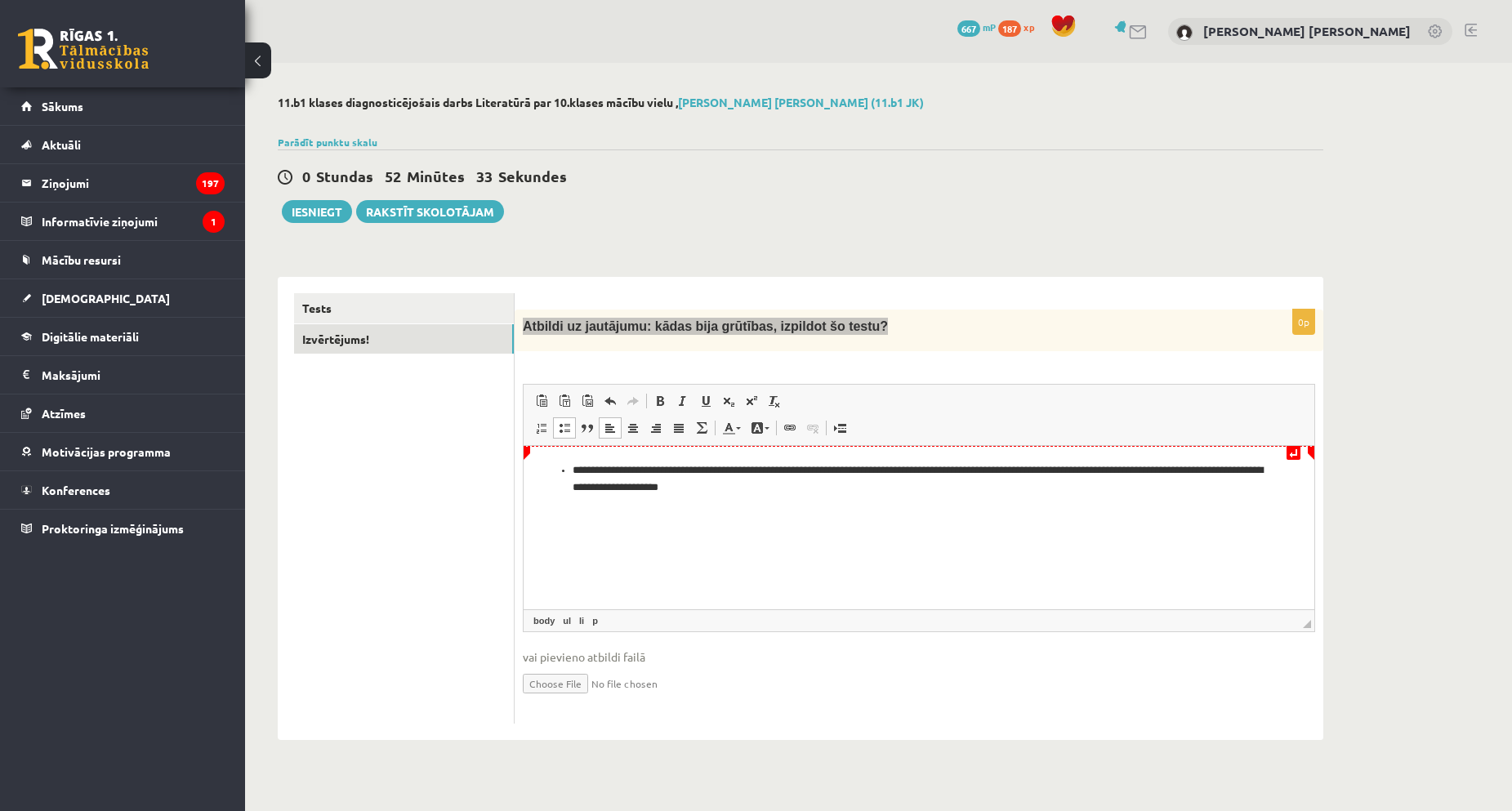
click at [569, 467] on ul "**********" at bounding box center [919, 478] width 758 height 34
click at [707, 487] on p "**********" at bounding box center [919, 478] width 758 height 34
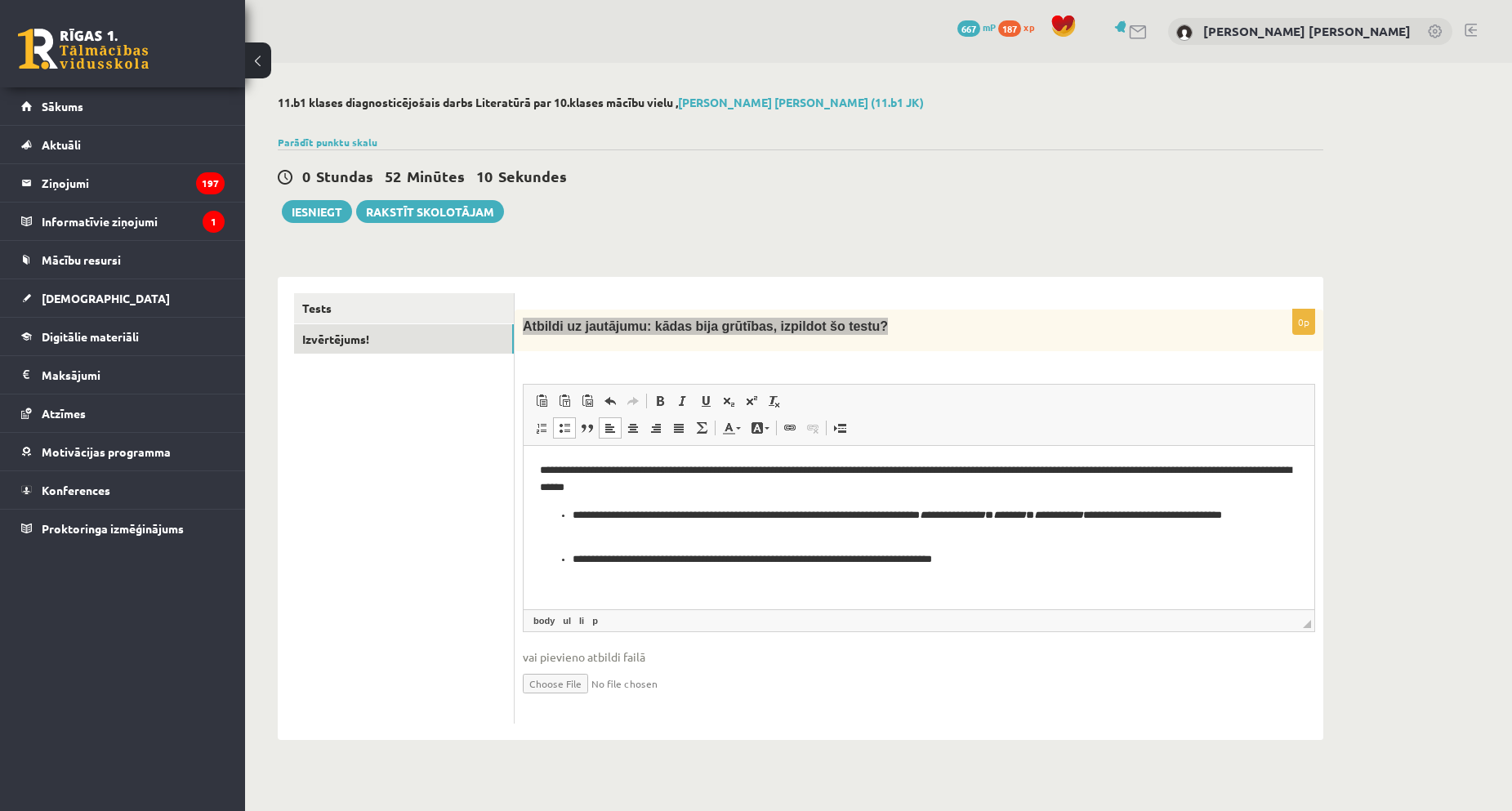
click at [565, 513] on ul "**********" at bounding box center [919, 538] width 758 height 61
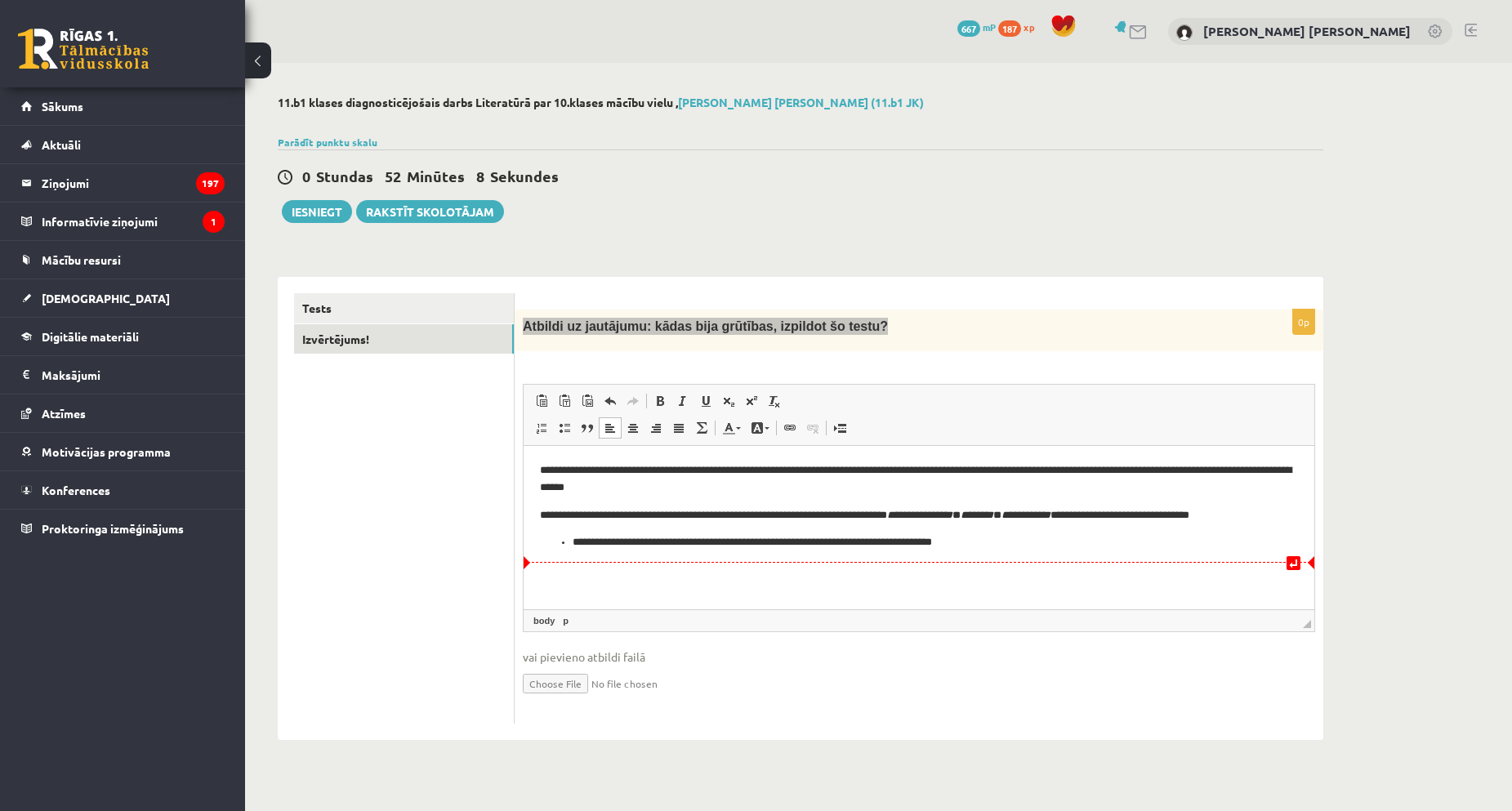
click at [568, 547] on ul "**********" at bounding box center [919, 543] width 758 height 18
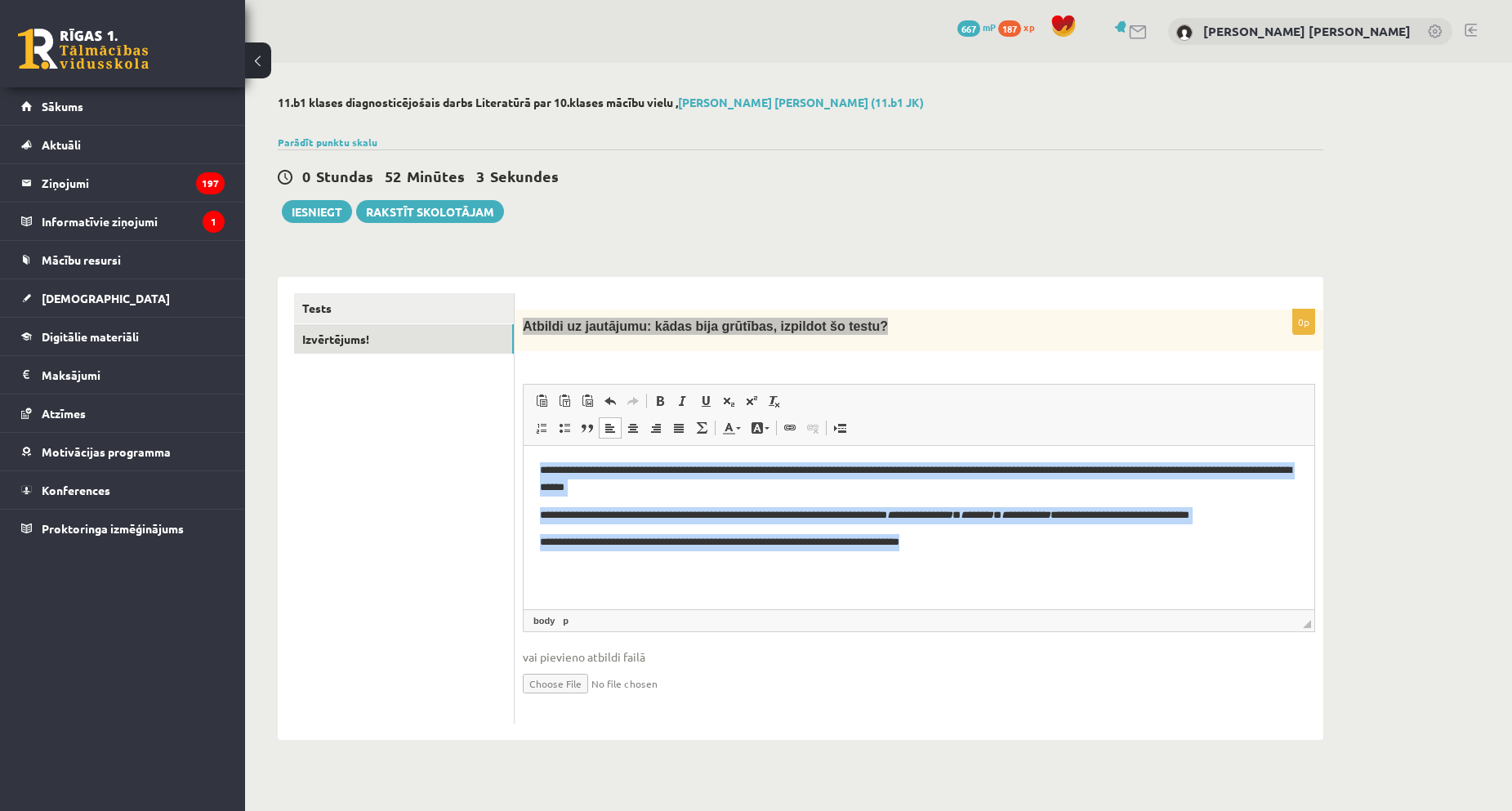
drag, startPoint x: 539, startPoint y: 471, endPoint x: 851, endPoint y: 482, distance: 312.2
click at [984, 568] on html "**********" at bounding box center [918, 507] width 791 height 122
click at [665, 401] on span at bounding box center [659, 401] width 13 height 13
click at [1115, 585] on html "**********" at bounding box center [918, 515] width 791 height 139
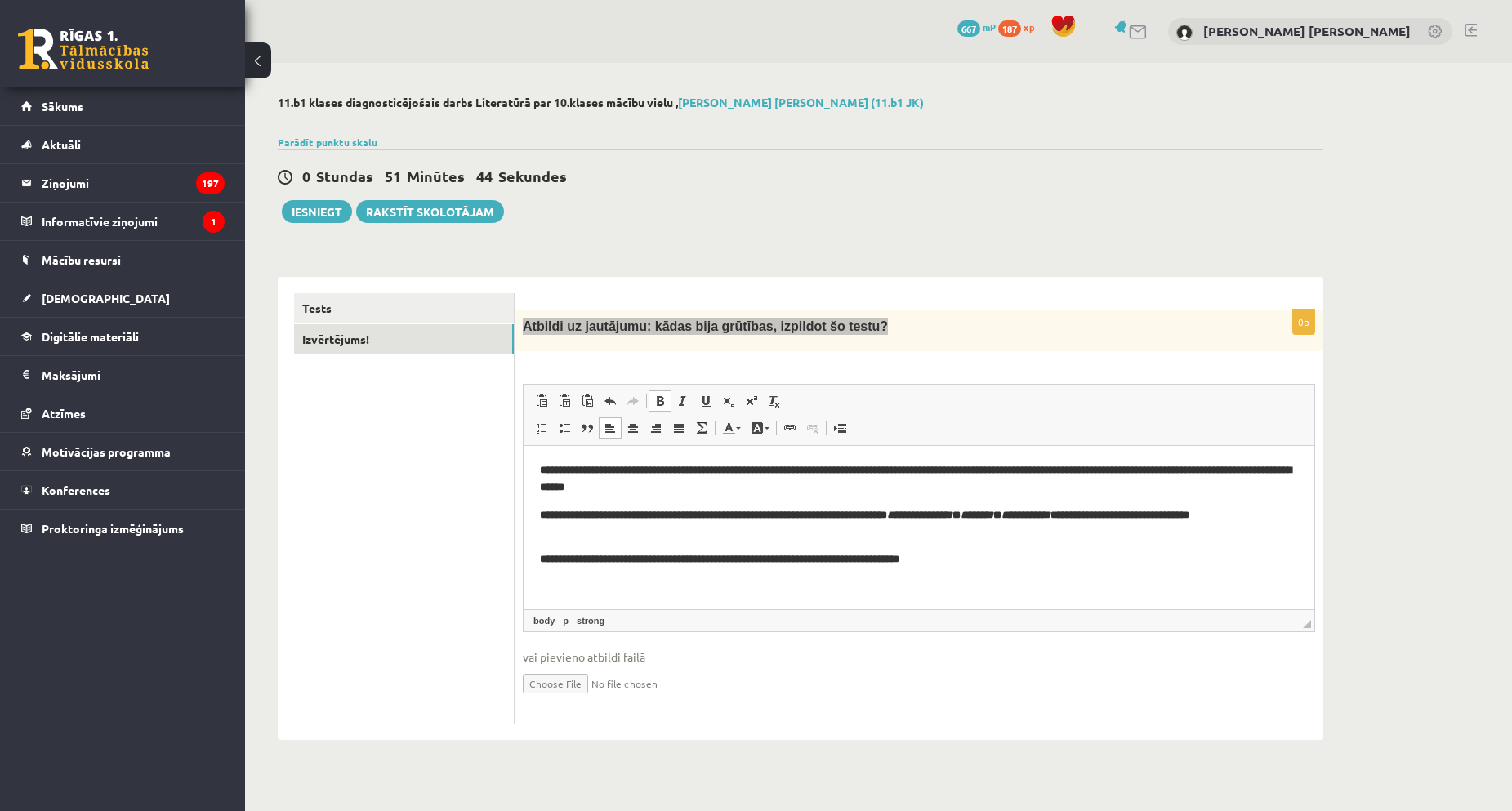
click at [980, 564] on p "**********" at bounding box center [919, 560] width 758 height 18
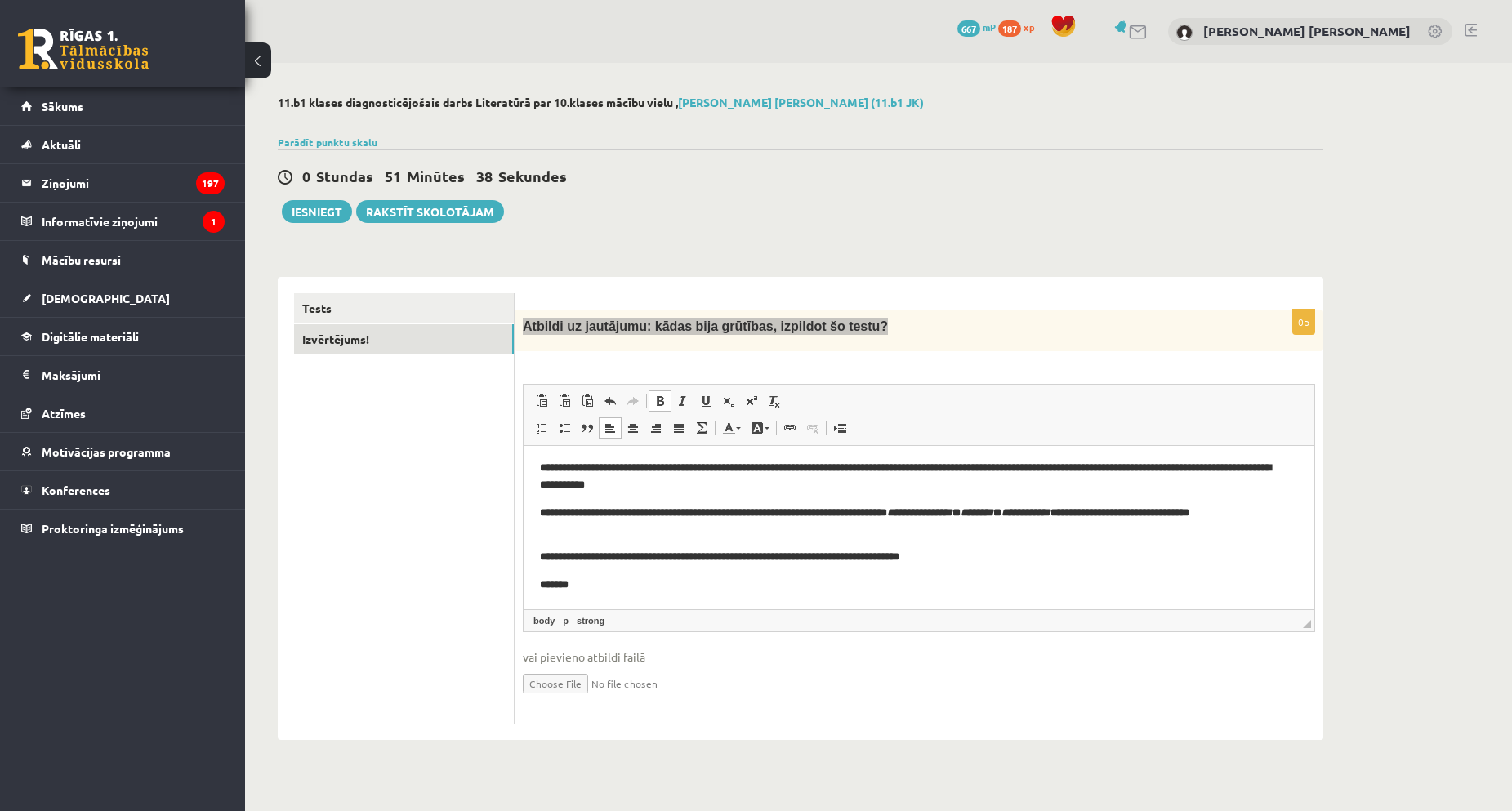
scroll to position [13, 0]
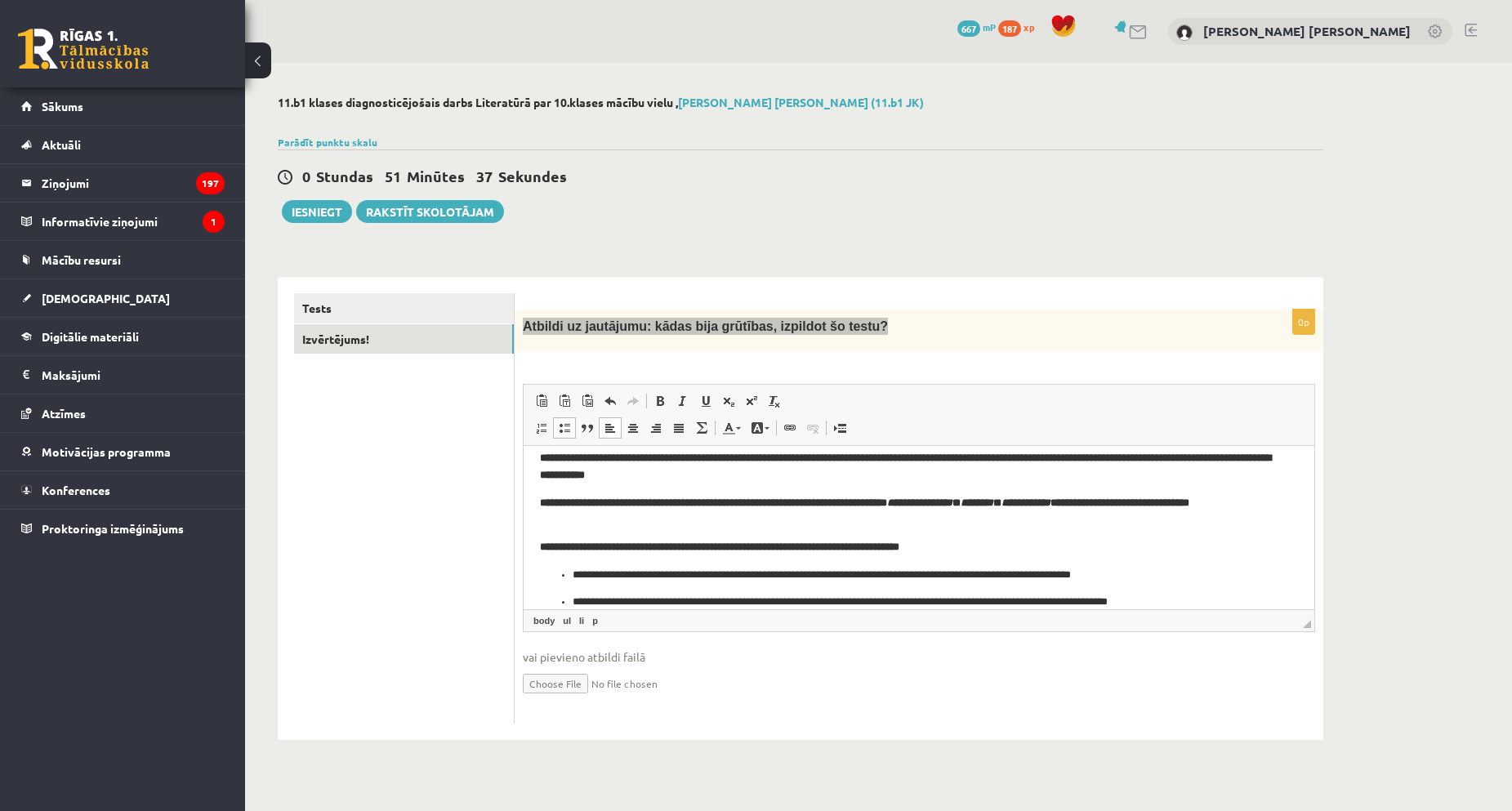
click at [568, 573] on ul "**********" at bounding box center [919, 588] width 758 height 44
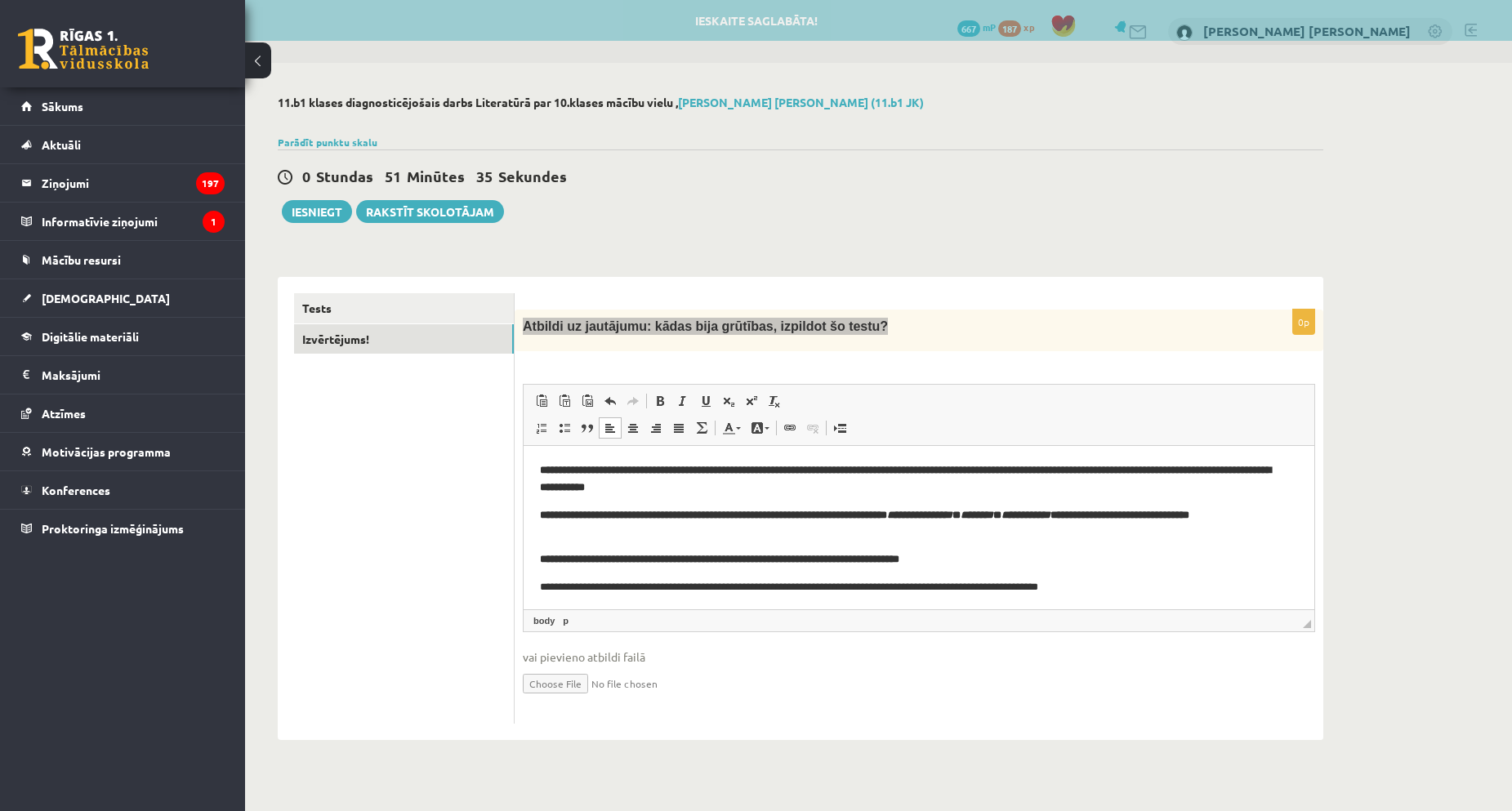
scroll to position [31, 0]
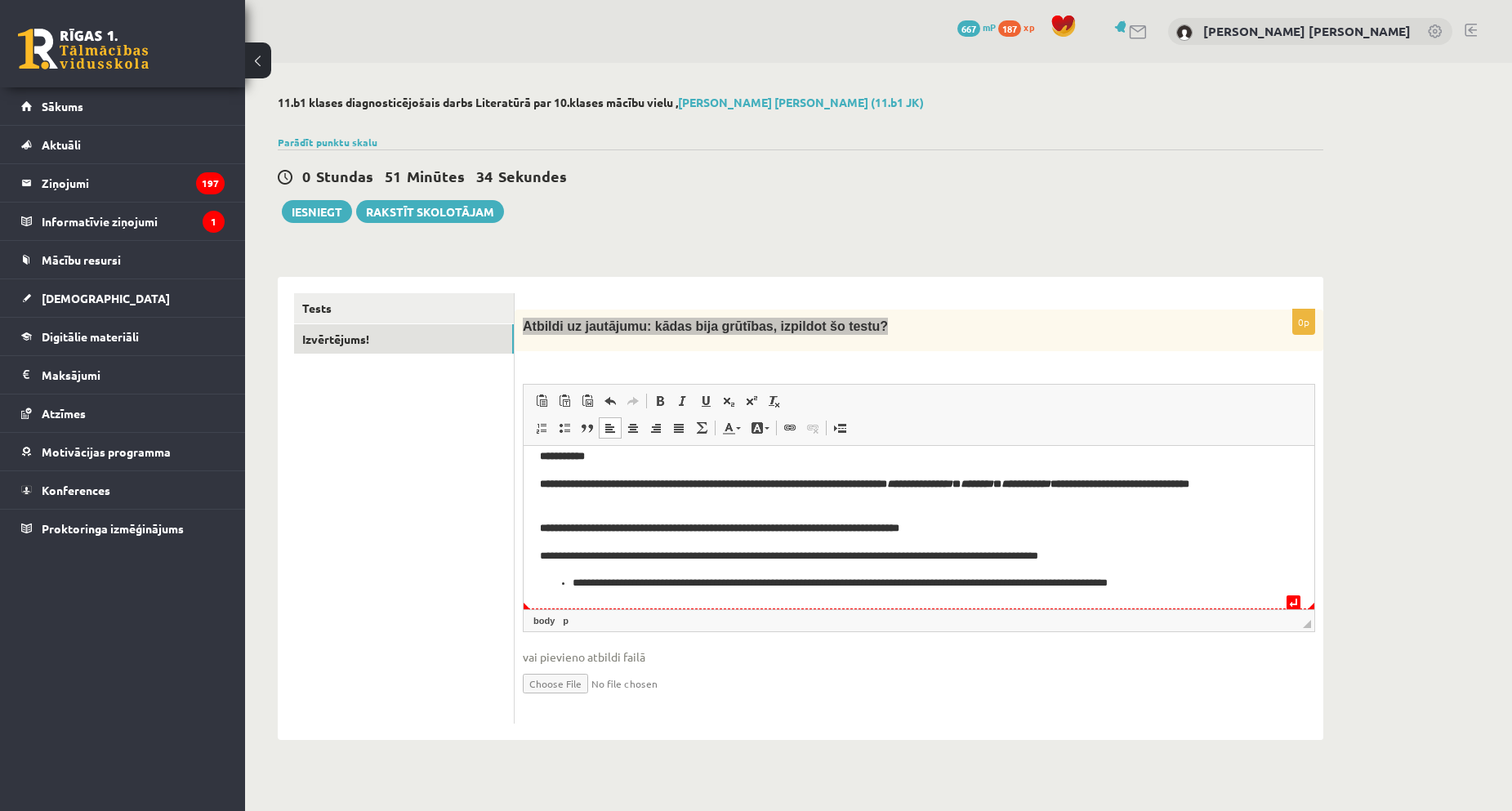
click at [570, 582] on ul "**********" at bounding box center [919, 583] width 758 height 18
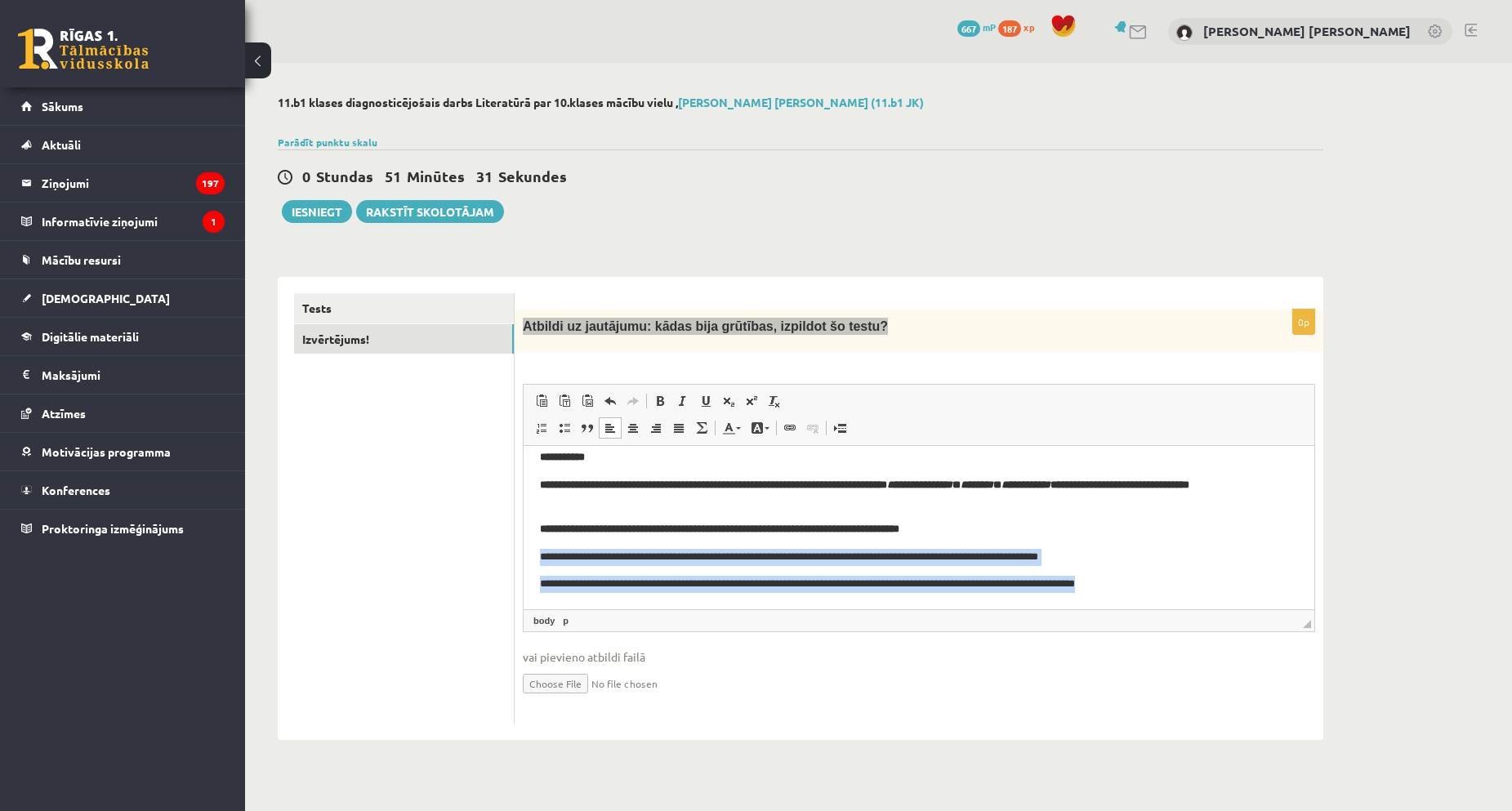
drag, startPoint x: 530, startPoint y: 549, endPoint x: 1238, endPoint y: 599, distance: 709.8
click at [1238, 599] on html "**********" at bounding box center [918, 512] width 791 height 194
click at [666, 405] on link "Полужирный Комбинация клавиш Ctrl+B" at bounding box center [660, 402] width 23 height 21
click at [1221, 553] on p "**********" at bounding box center [912, 558] width 746 height 18
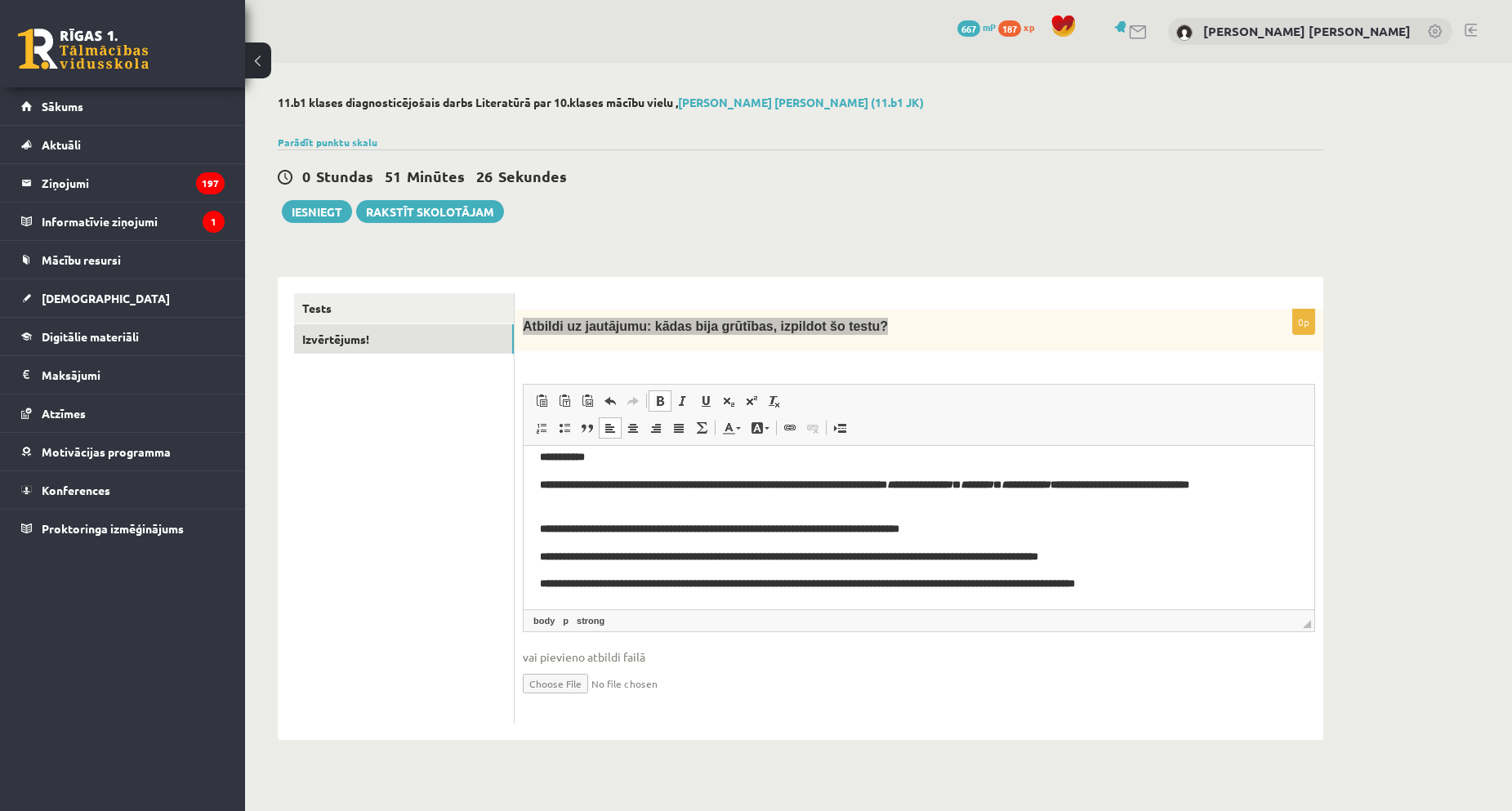
drag, startPoint x: 1310, startPoint y: 571, endPoint x: 1786, endPoint y: 1058, distance: 681.0
click at [1220, 585] on p "**********" at bounding box center [912, 584] width 746 height 18
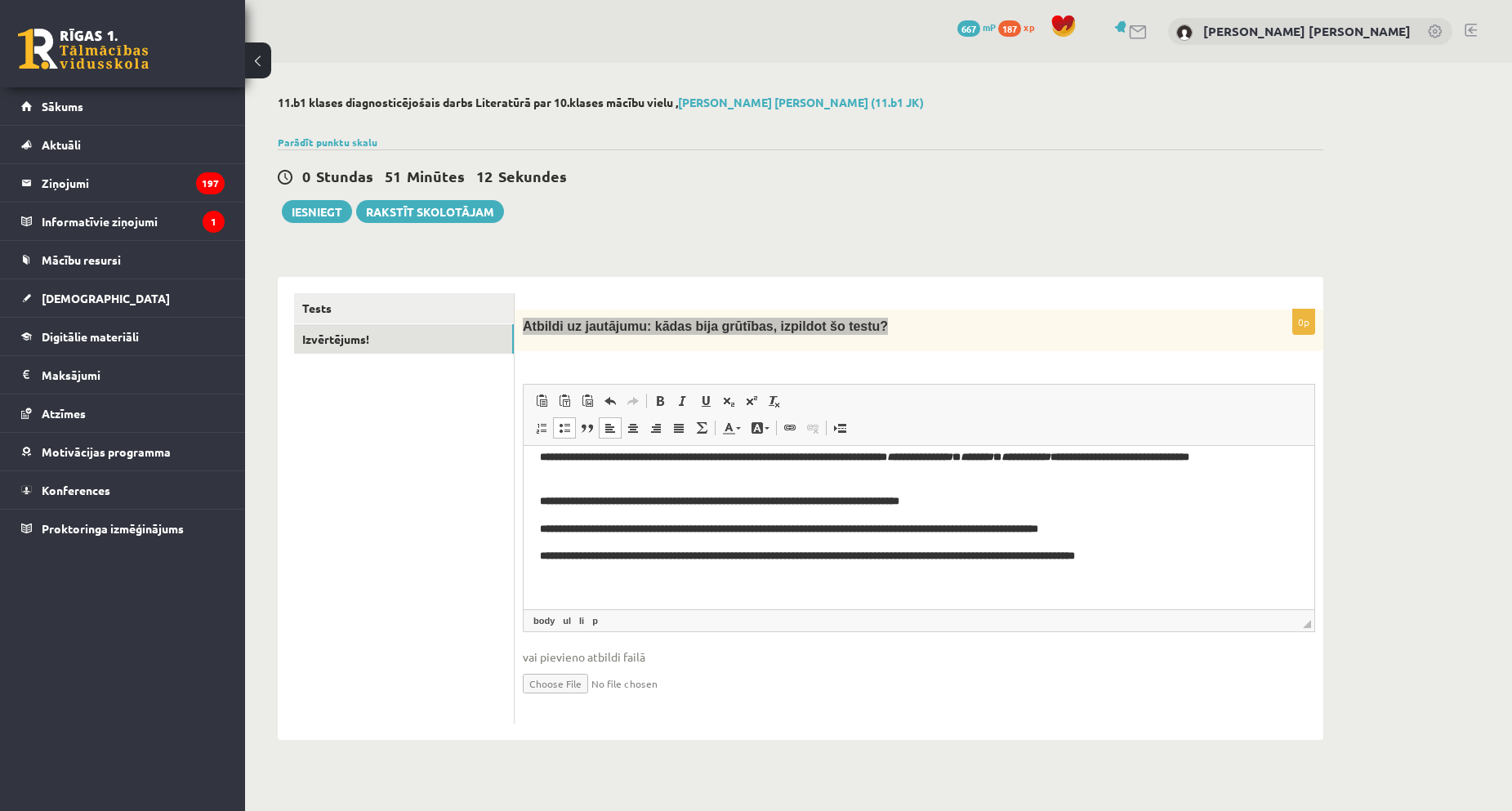
scroll to position [67, 0]
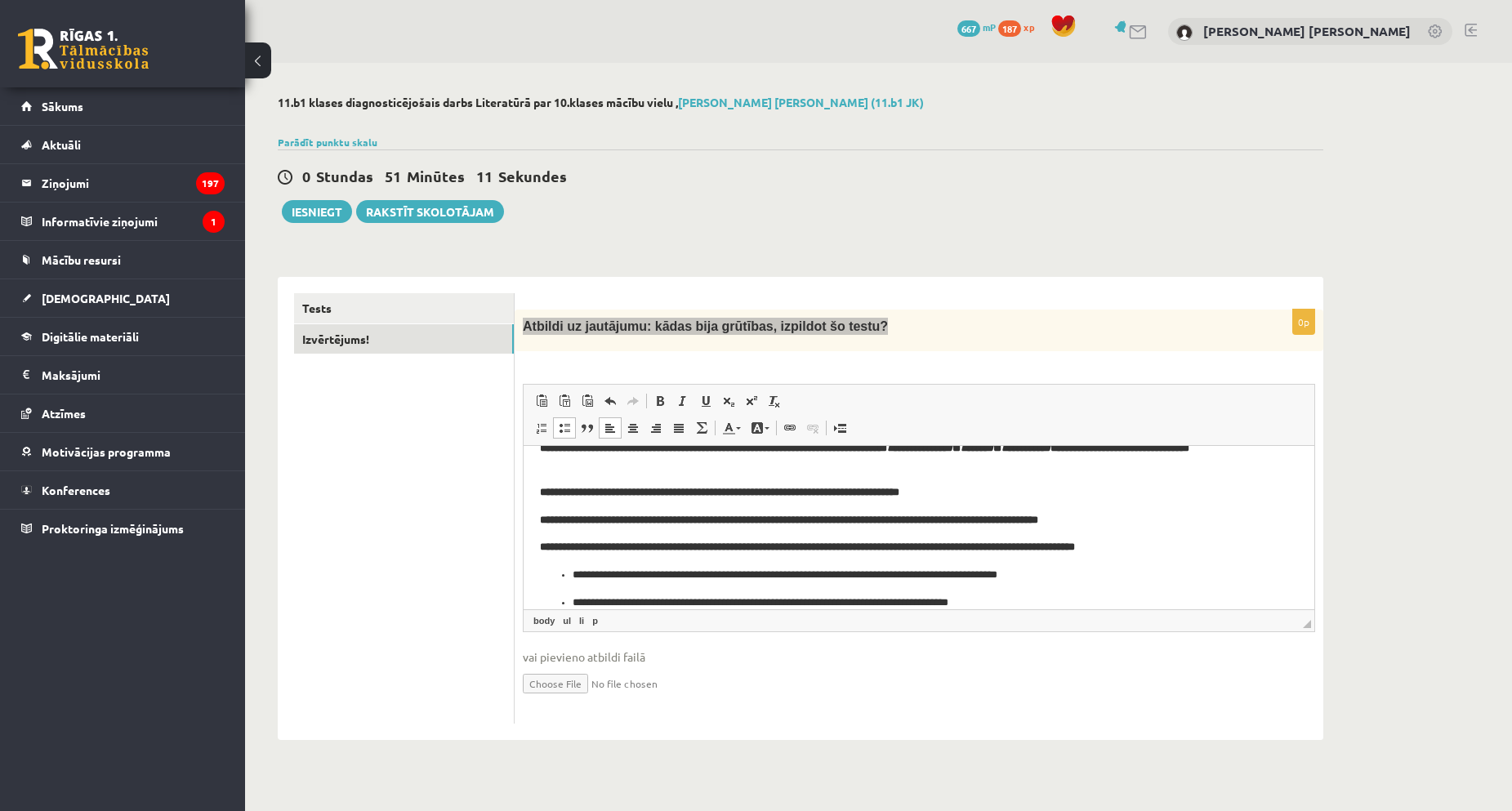
click at [575, 567] on p "**********" at bounding box center [913, 576] width 681 height 18
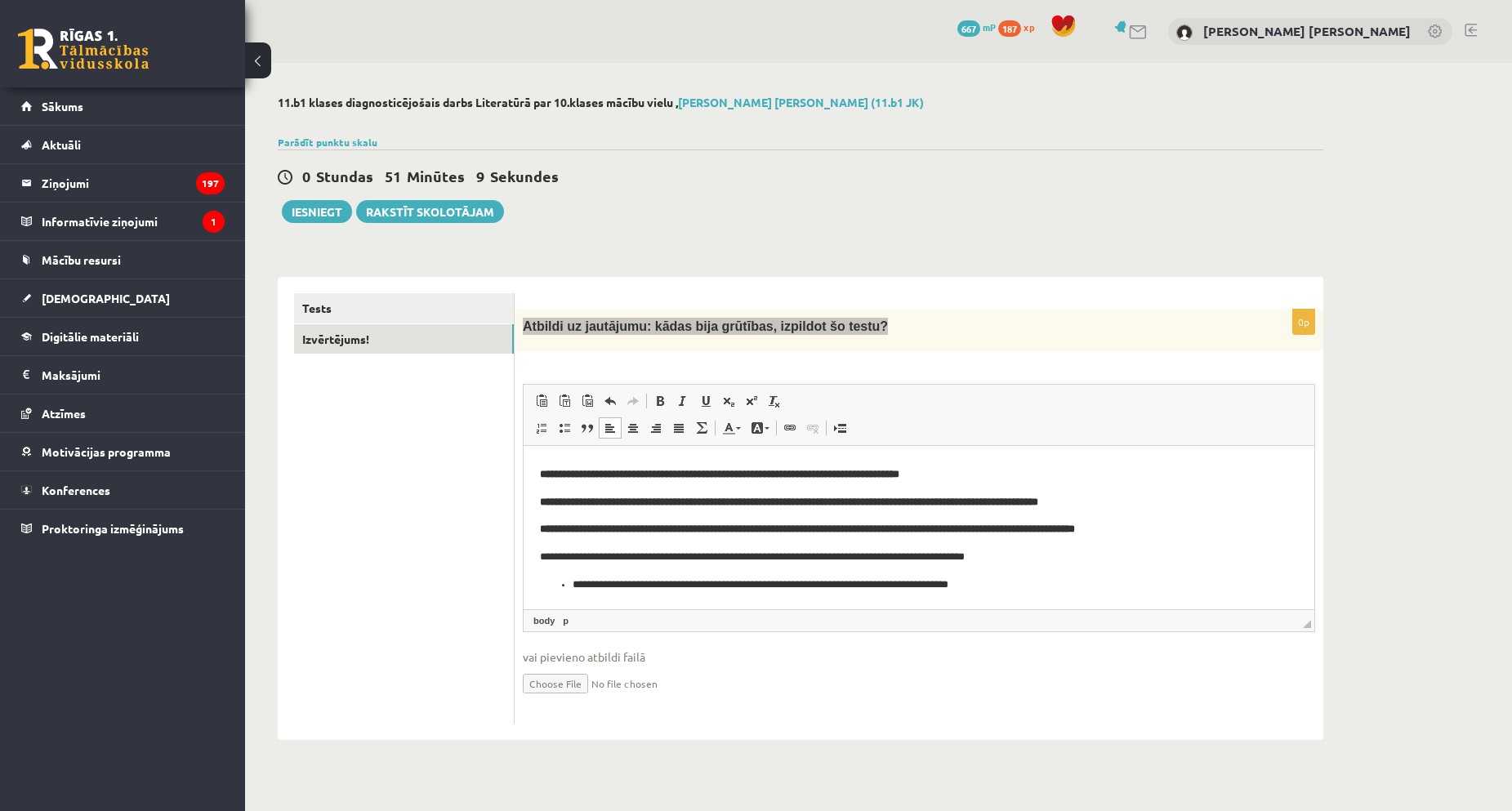
click at [571, 580] on ul "**********" at bounding box center [919, 585] width 758 height 18
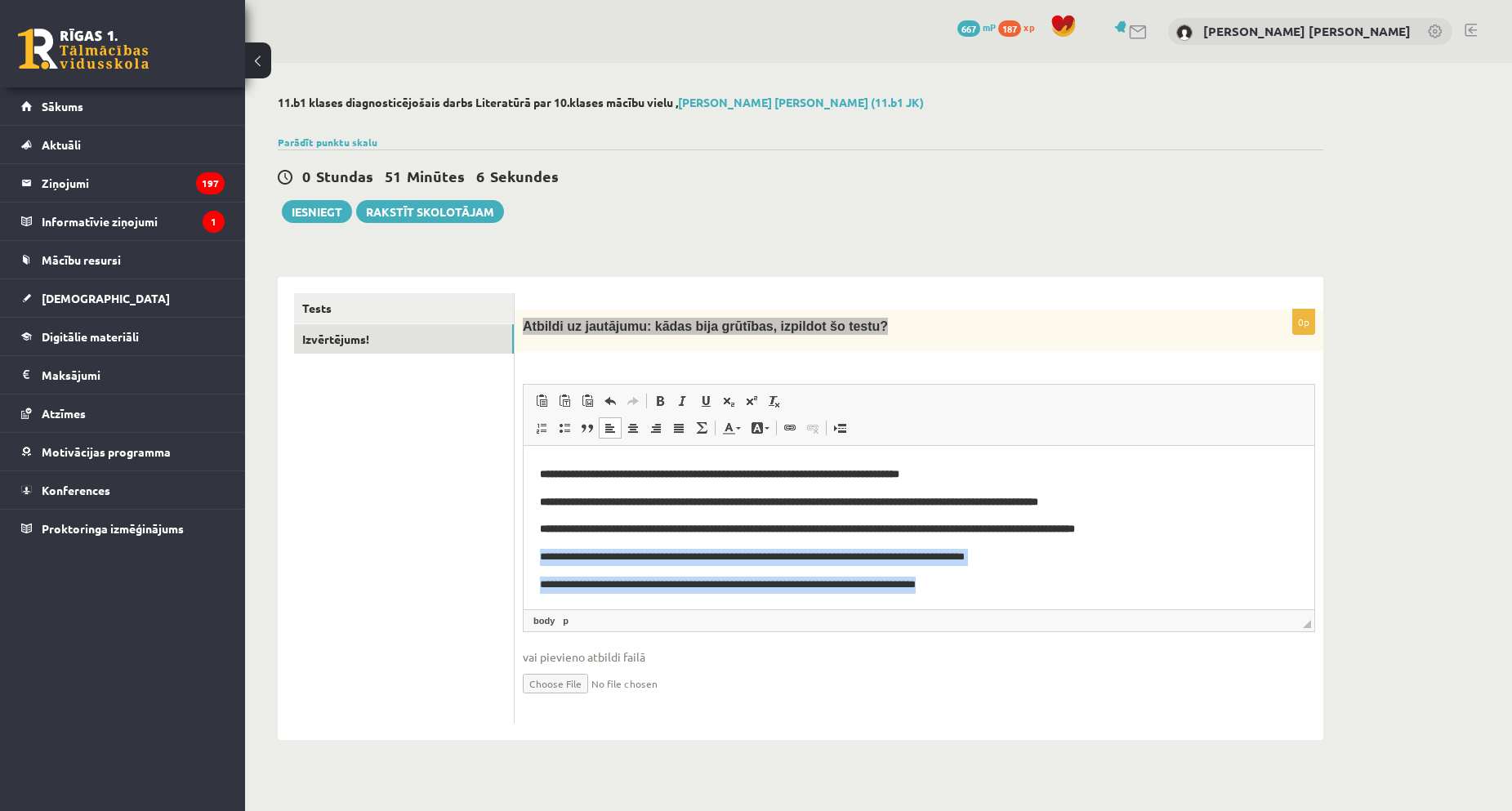
drag, startPoint x: 534, startPoint y: 555, endPoint x: 1615, endPoint y: 1056, distance: 1191.5
click at [1093, 610] on html "**********" at bounding box center [918, 484] width 791 height 248
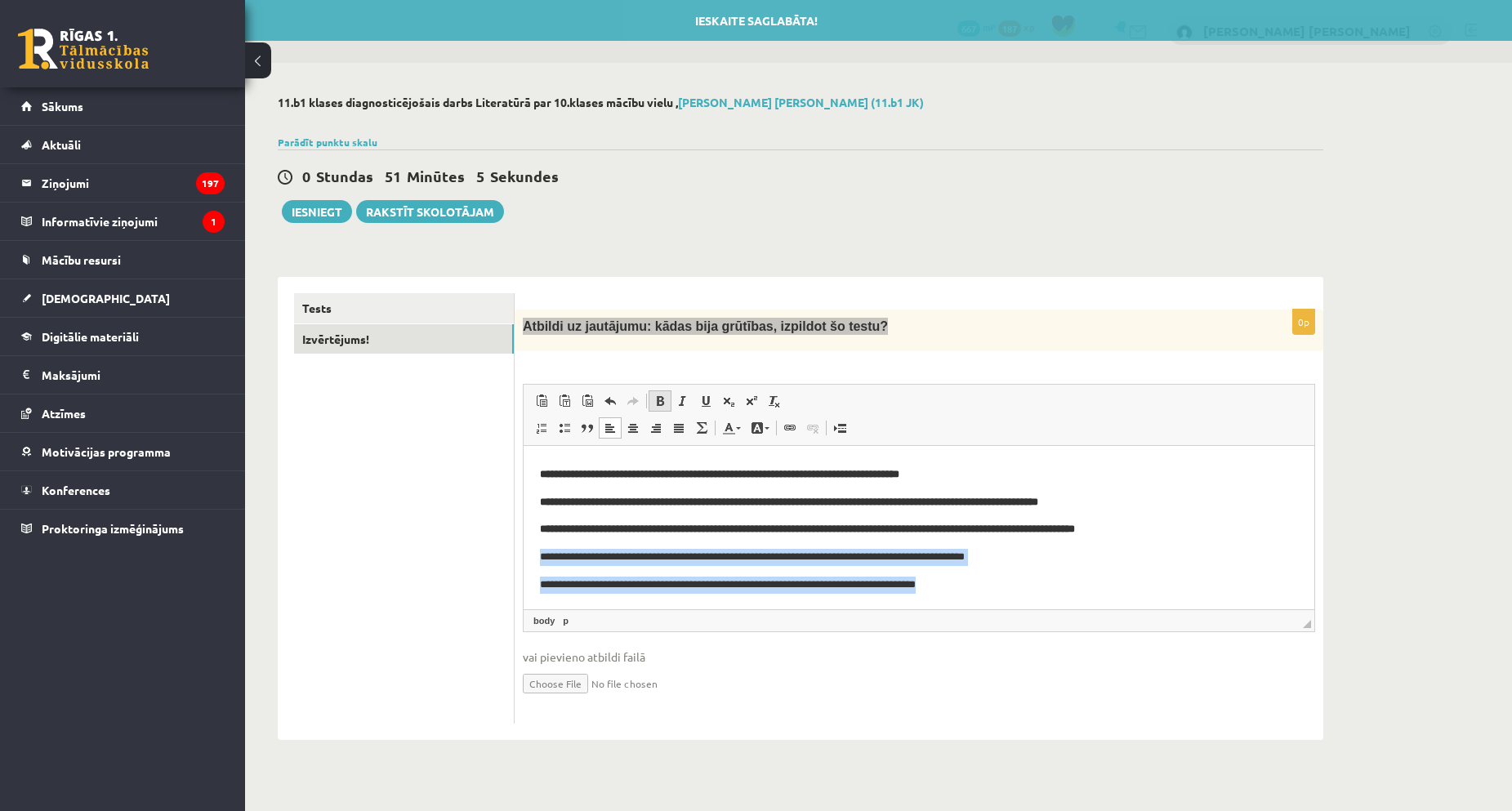
click at [663, 405] on span at bounding box center [659, 401] width 13 height 13
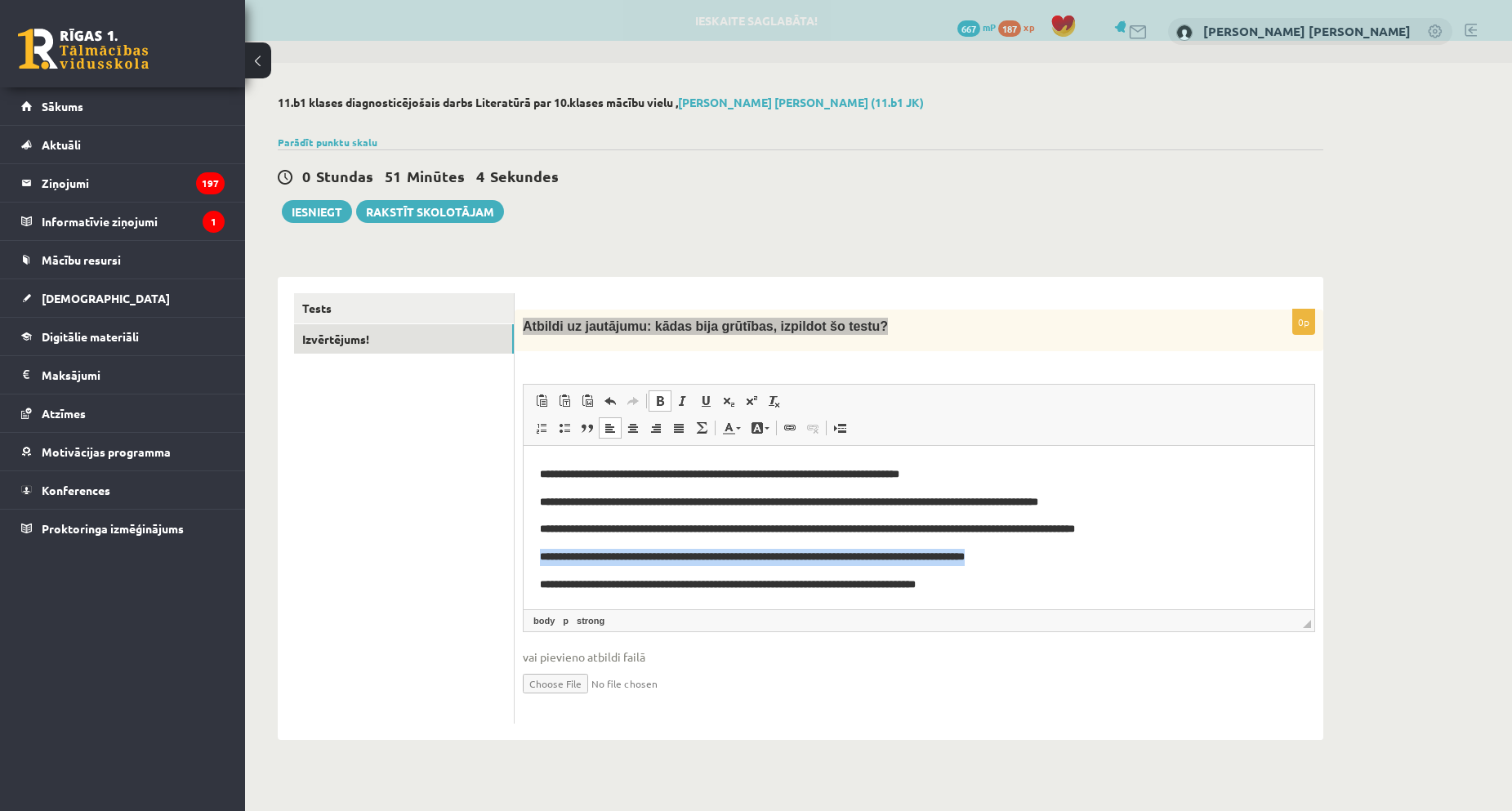
click at [1198, 590] on p "**********" at bounding box center [912, 585] width 746 height 18
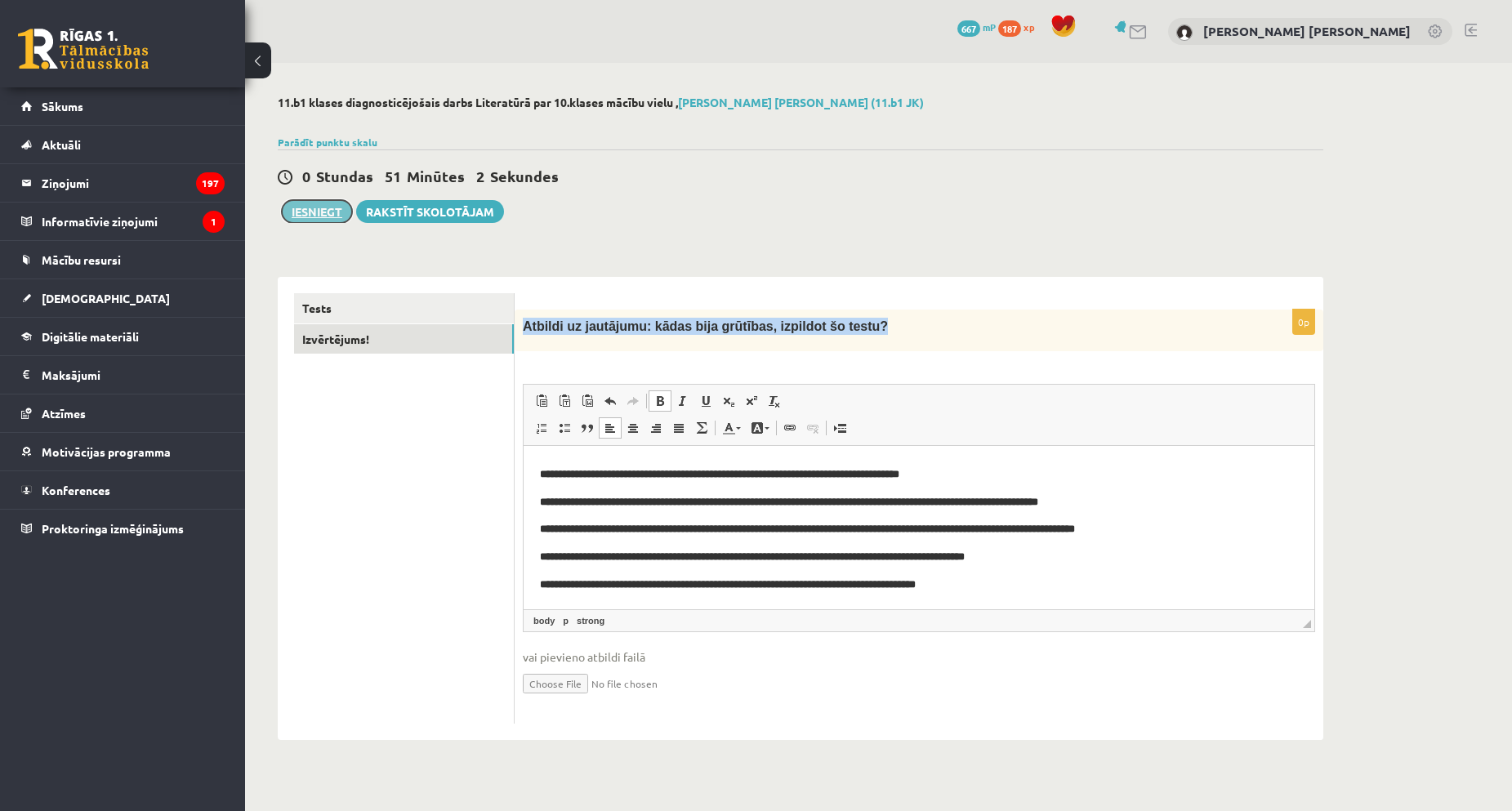
click at [319, 217] on button "Iesniegt" at bounding box center [317, 212] width 70 height 23
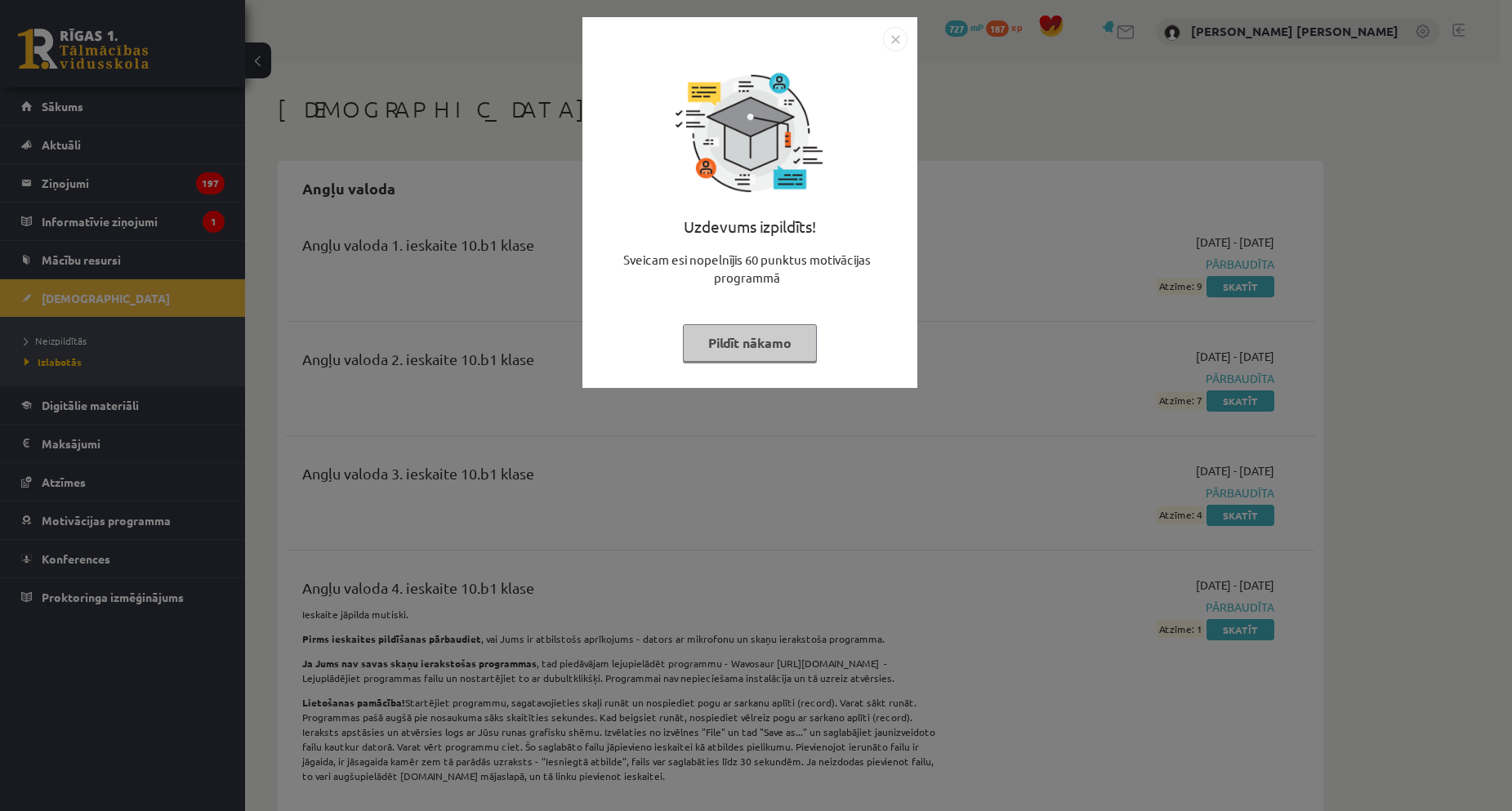
click at [895, 38] on img "Close" at bounding box center [895, 39] width 24 height 24
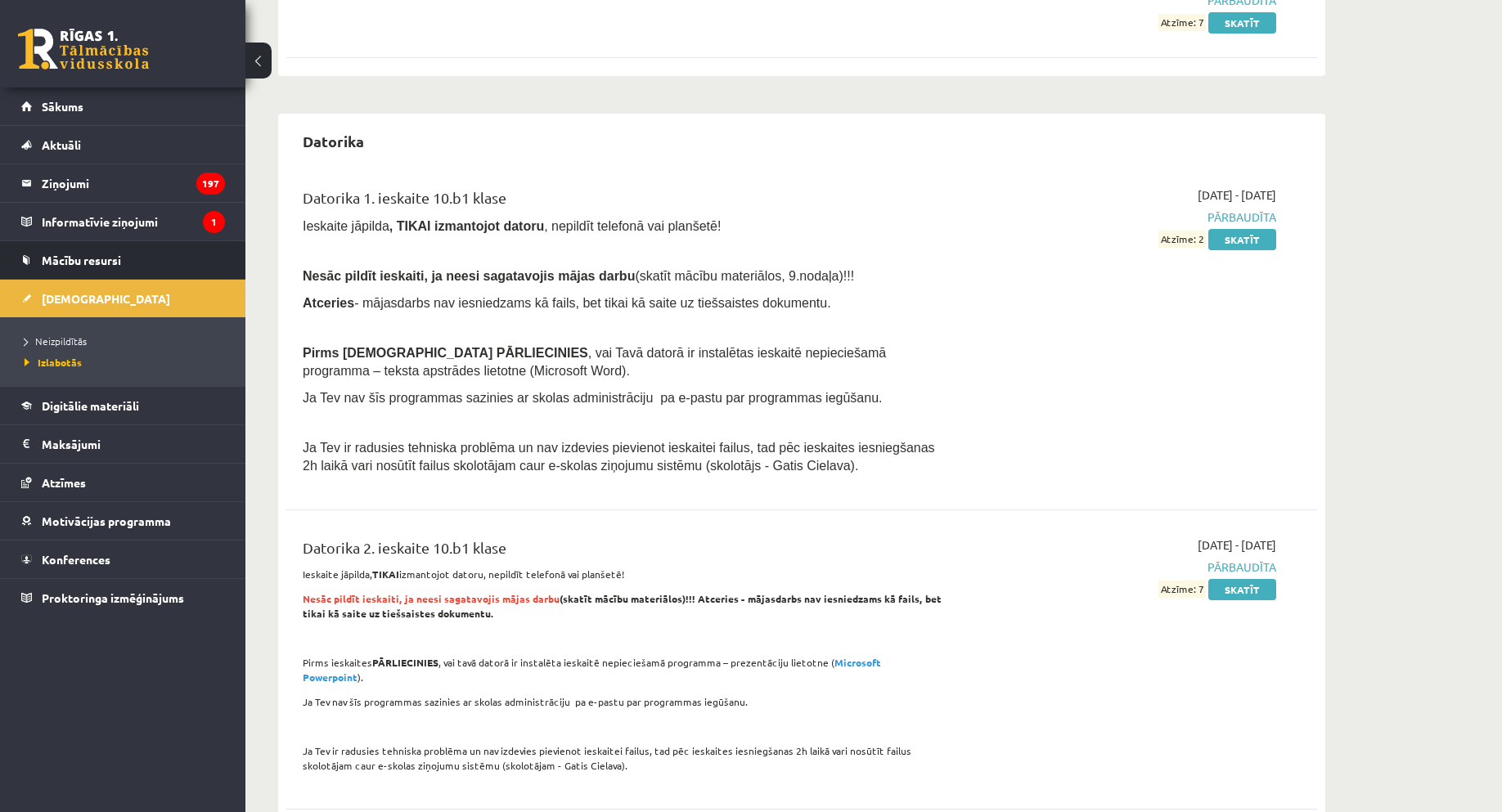
scroll to position [2372, 0]
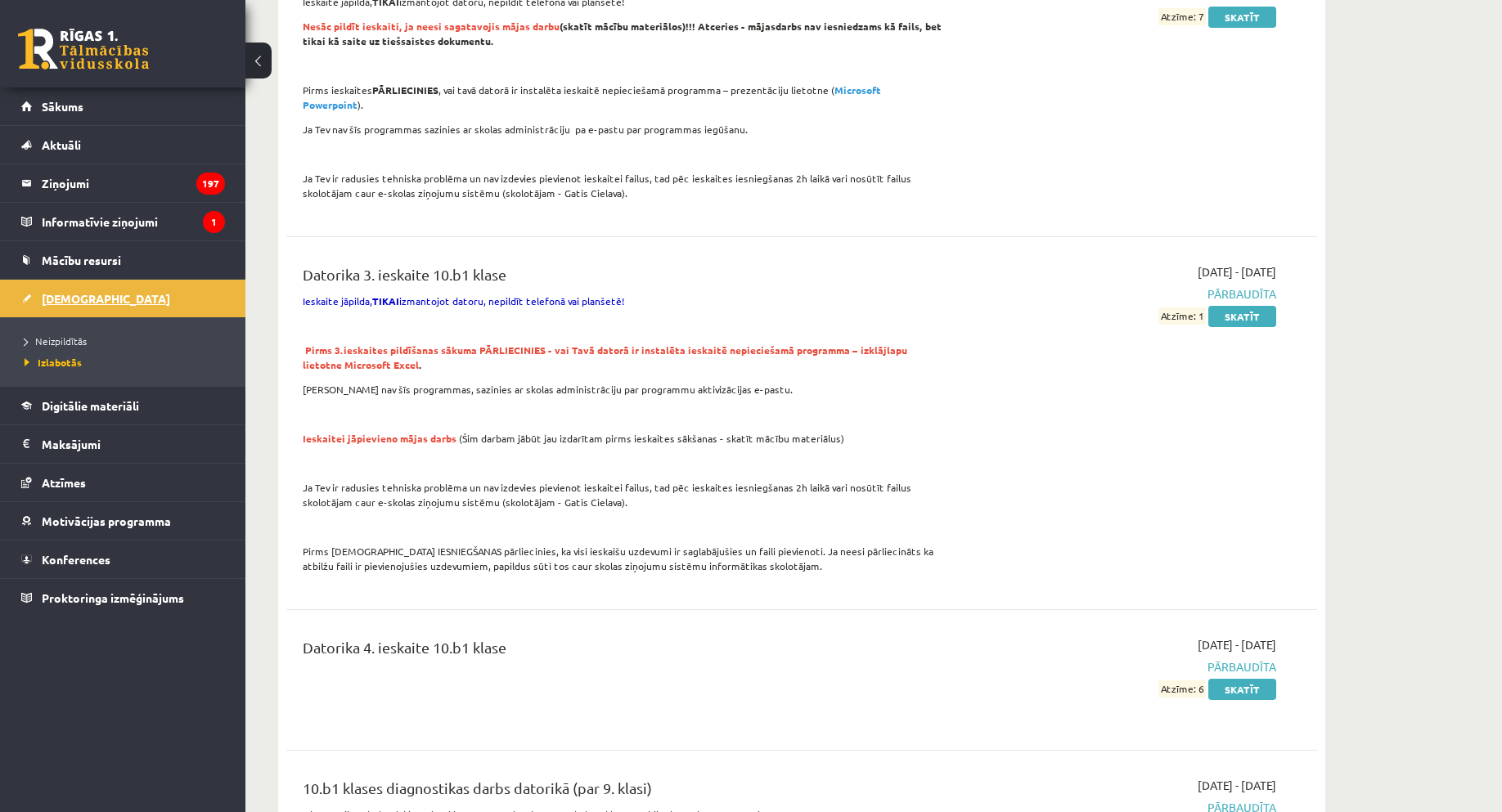
click at [132, 310] on link "[DEMOGRAPHIC_DATA]" at bounding box center [123, 298] width 204 height 38
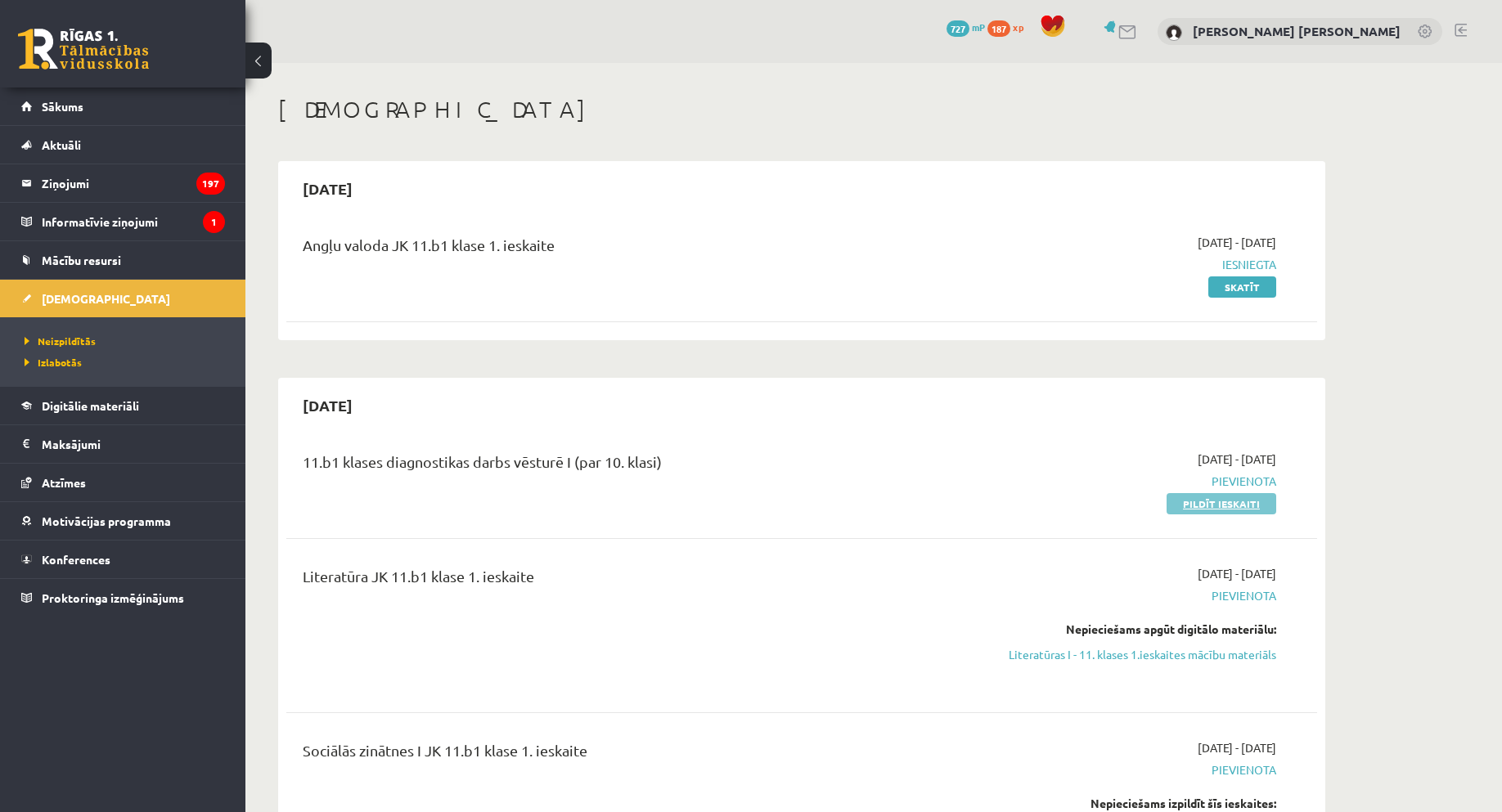
click at [1230, 503] on link "Pildīt ieskaiti" at bounding box center [1221, 504] width 110 height 21
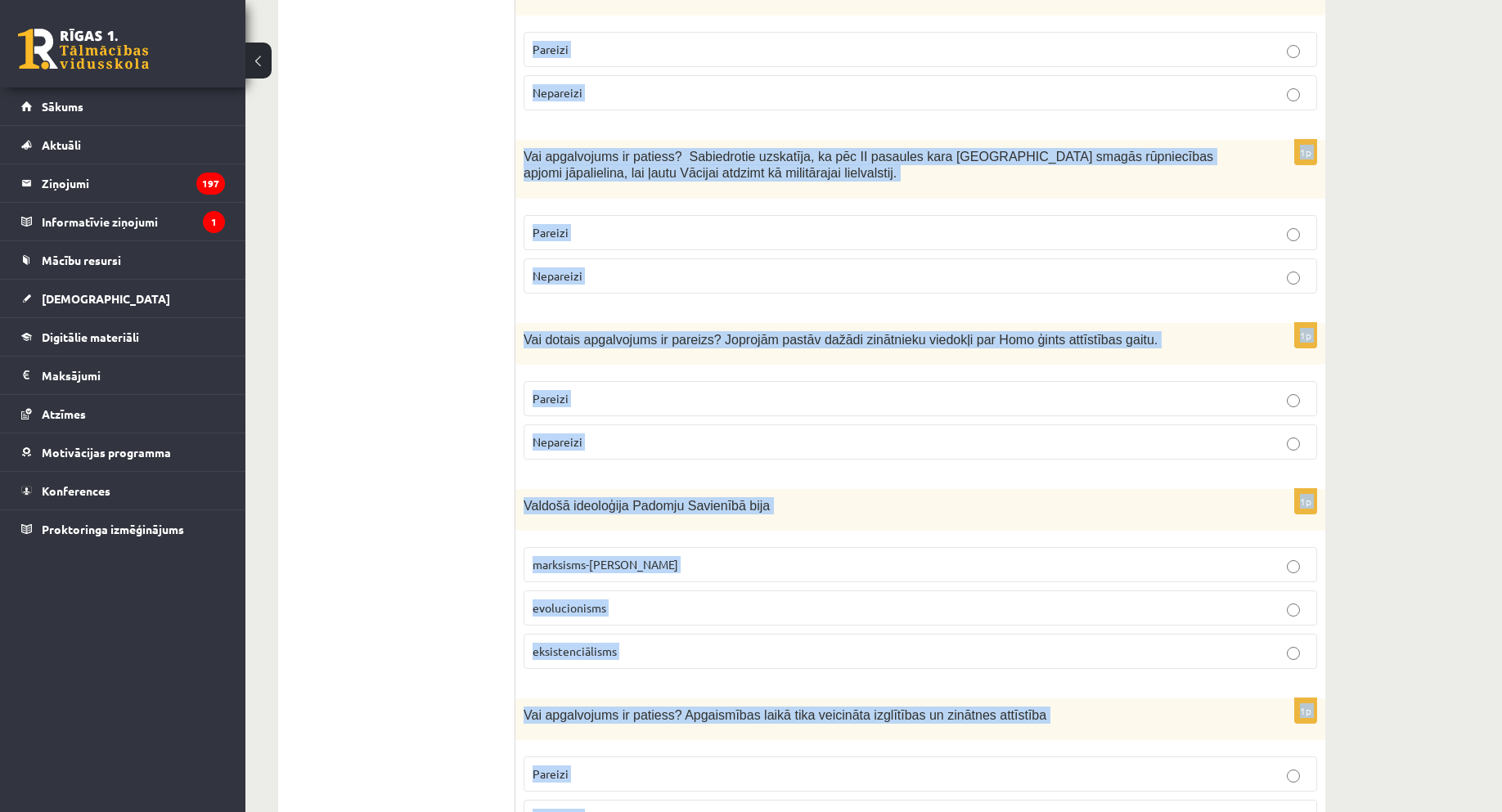
scroll to position [5319, 0]
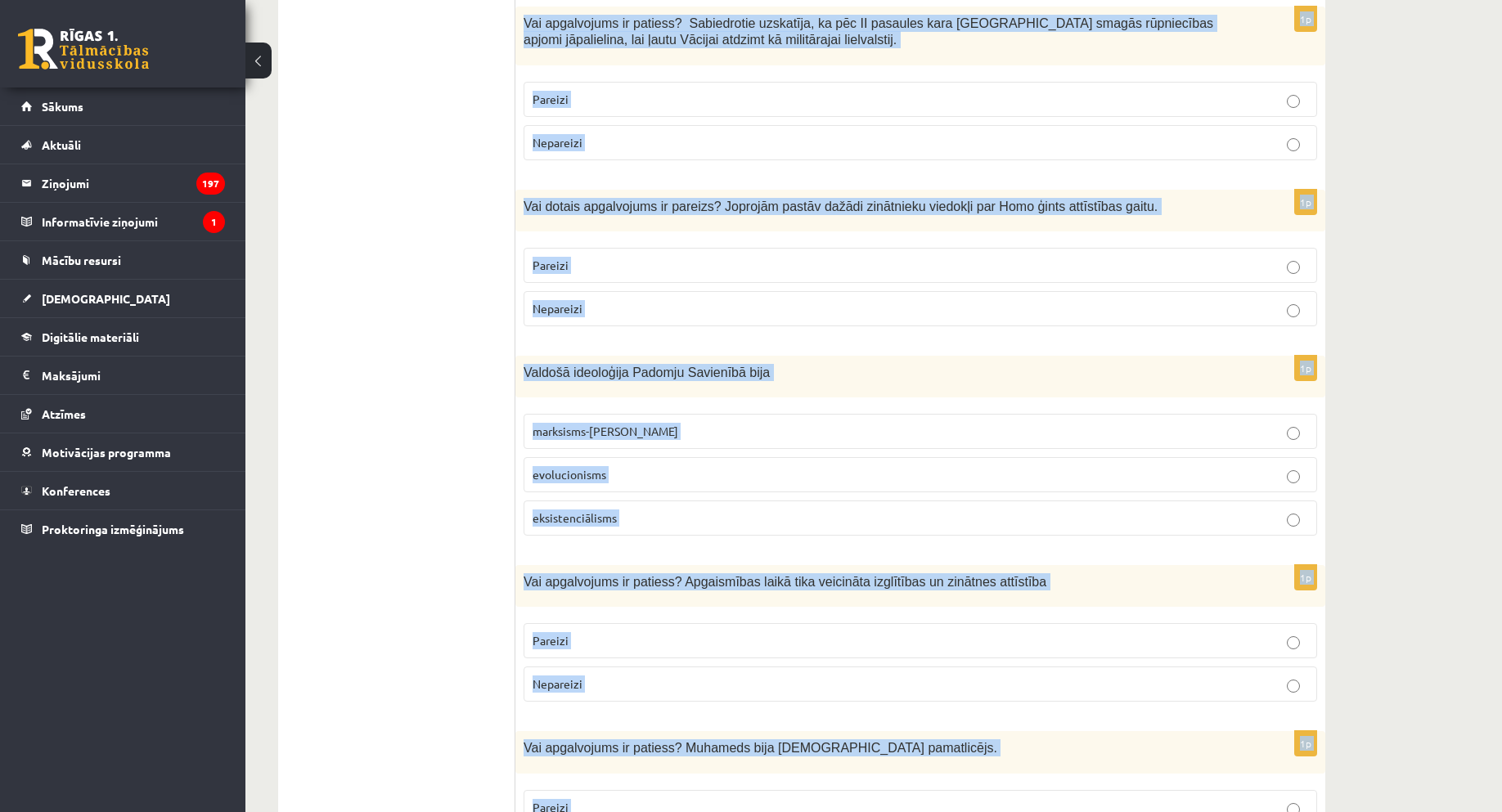
drag, startPoint x: 521, startPoint y: 325, endPoint x: 1212, endPoint y: 811, distance: 844.8
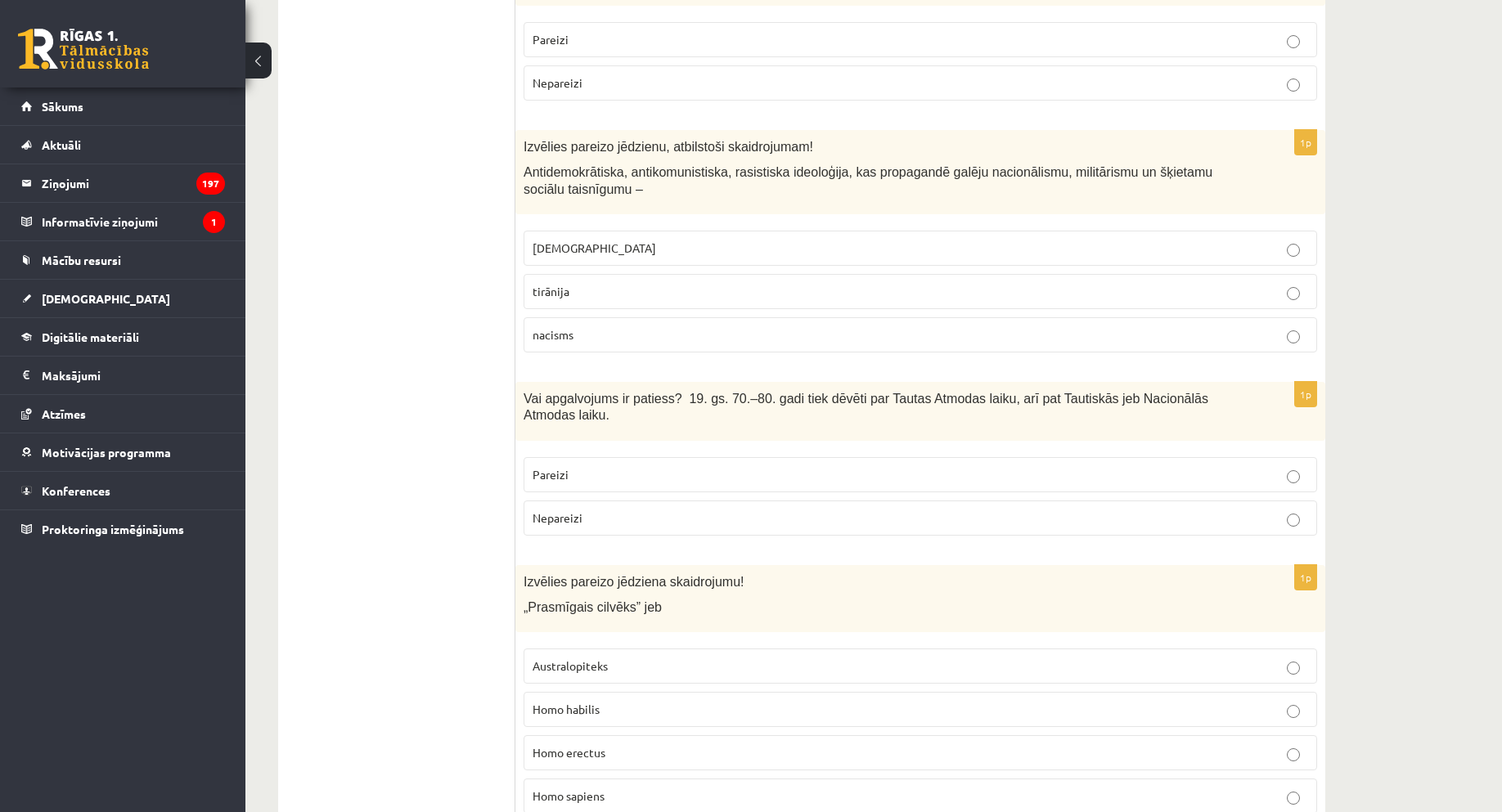
scroll to position [0, 0]
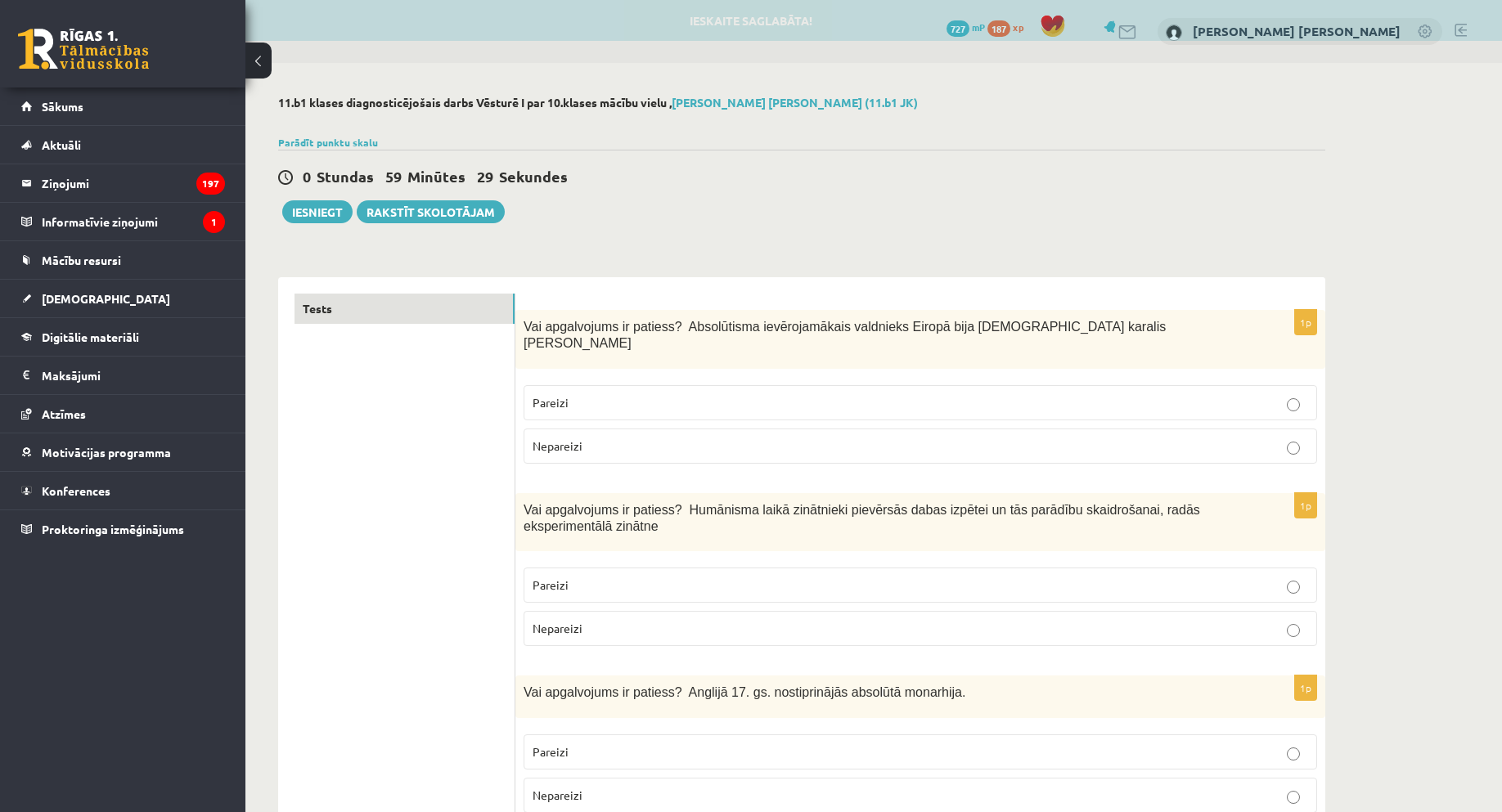
click at [950, 175] on div "0 Stundas 59 Minūtes 29 Sekundes" at bounding box center [802, 177] width 1047 height 21
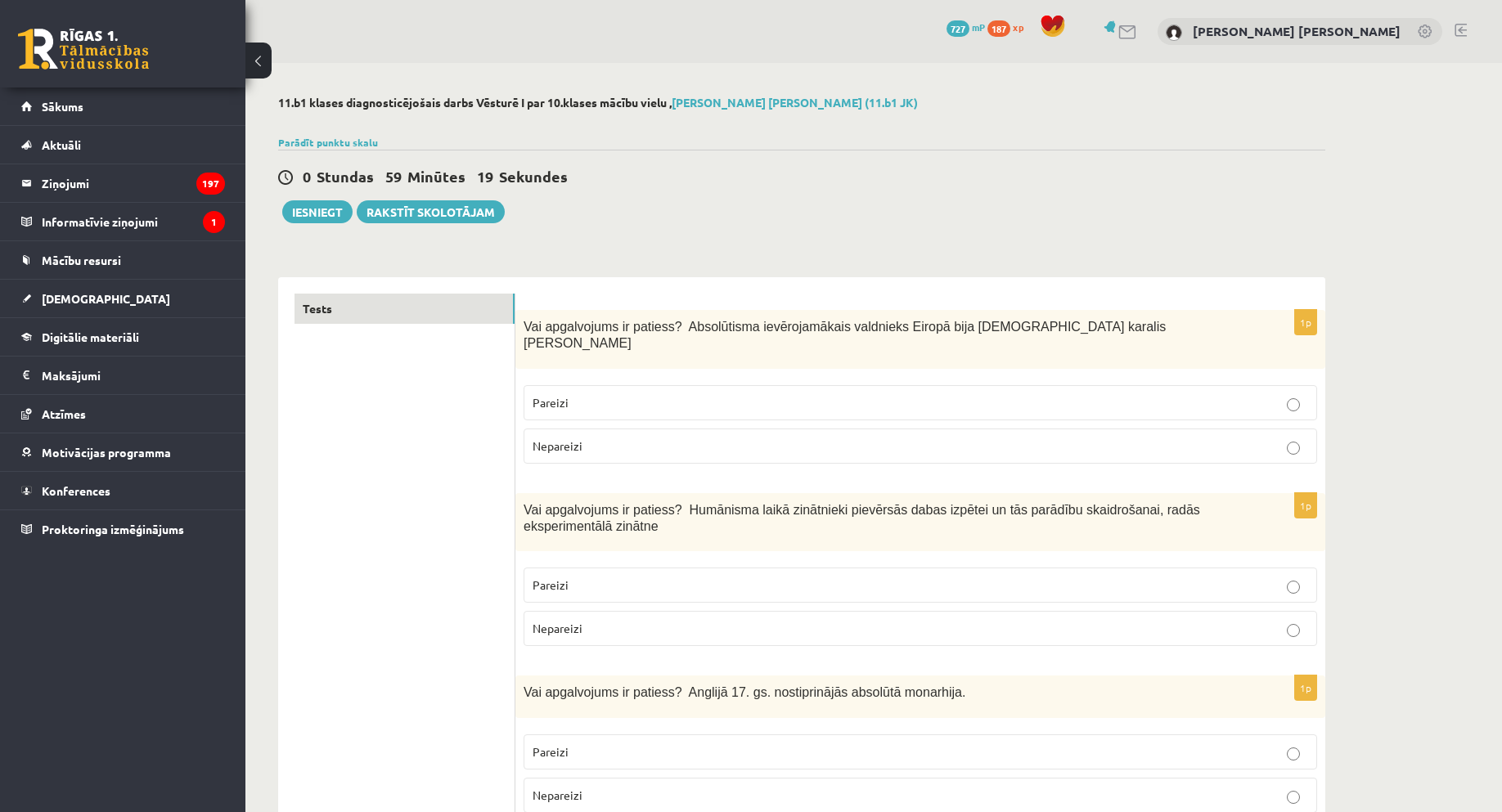
click at [582, 394] on p "Pareizi" at bounding box center [920, 403] width 775 height 18
click at [582, 576] on p "Pareizi" at bounding box center [920, 585] width 775 height 18
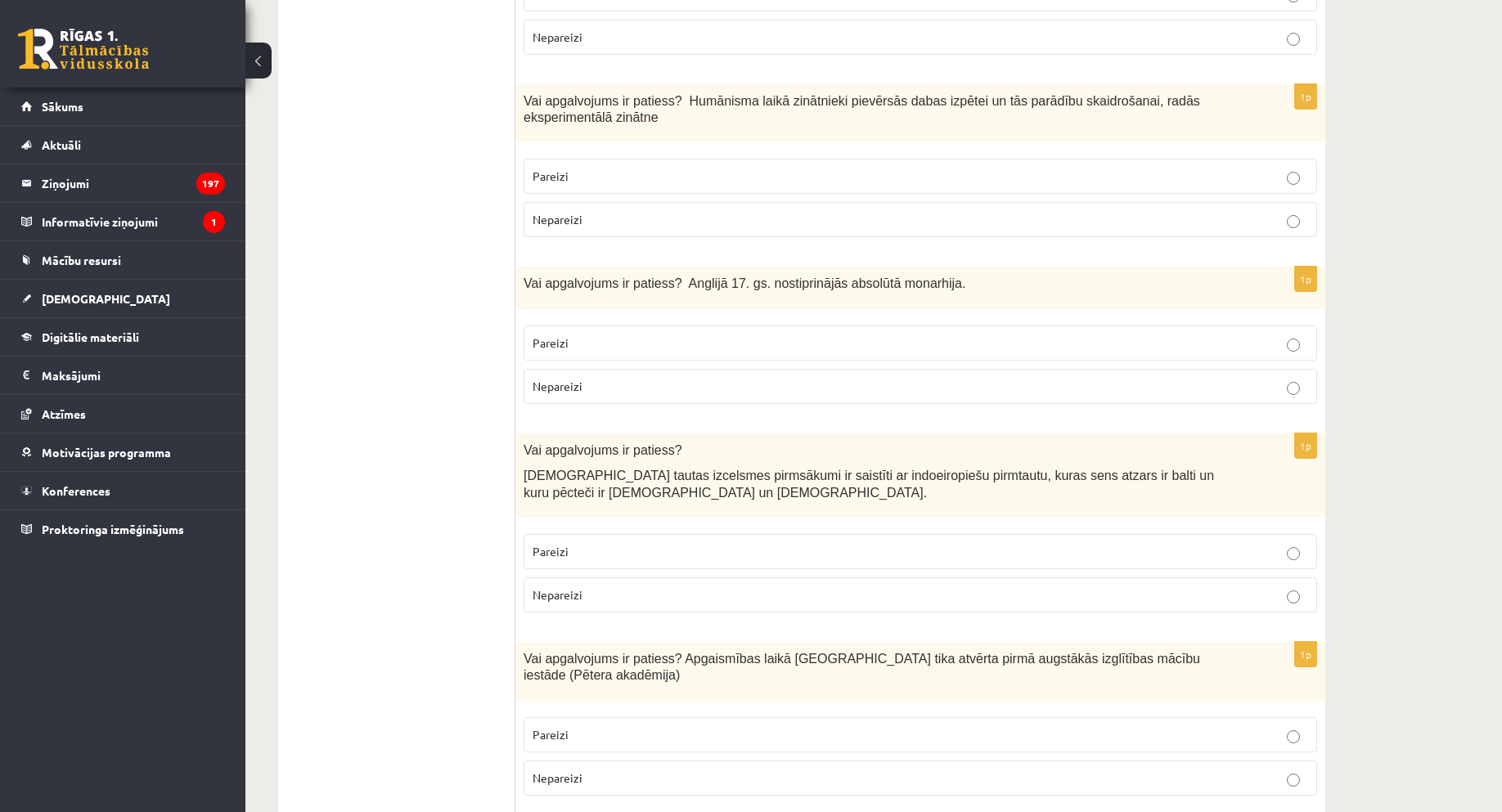
click at [572, 379] on span "Nepareizi" at bounding box center [557, 386] width 50 height 15
click at [548, 544] on span "Pareizi" at bounding box center [550, 551] width 36 height 15
click at [610, 726] on p "Pareizi" at bounding box center [920, 735] width 775 height 18
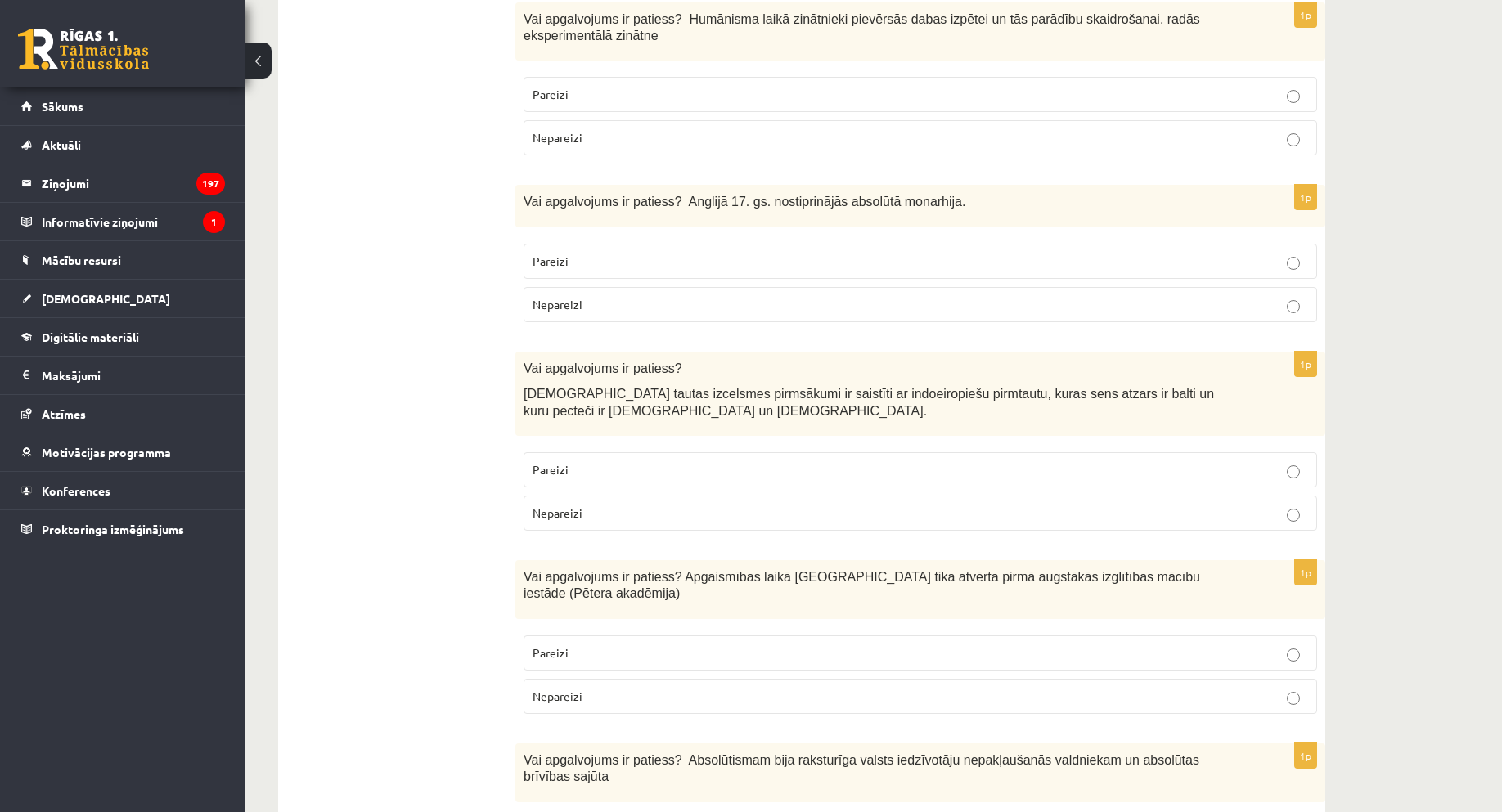
scroll to position [736, 0]
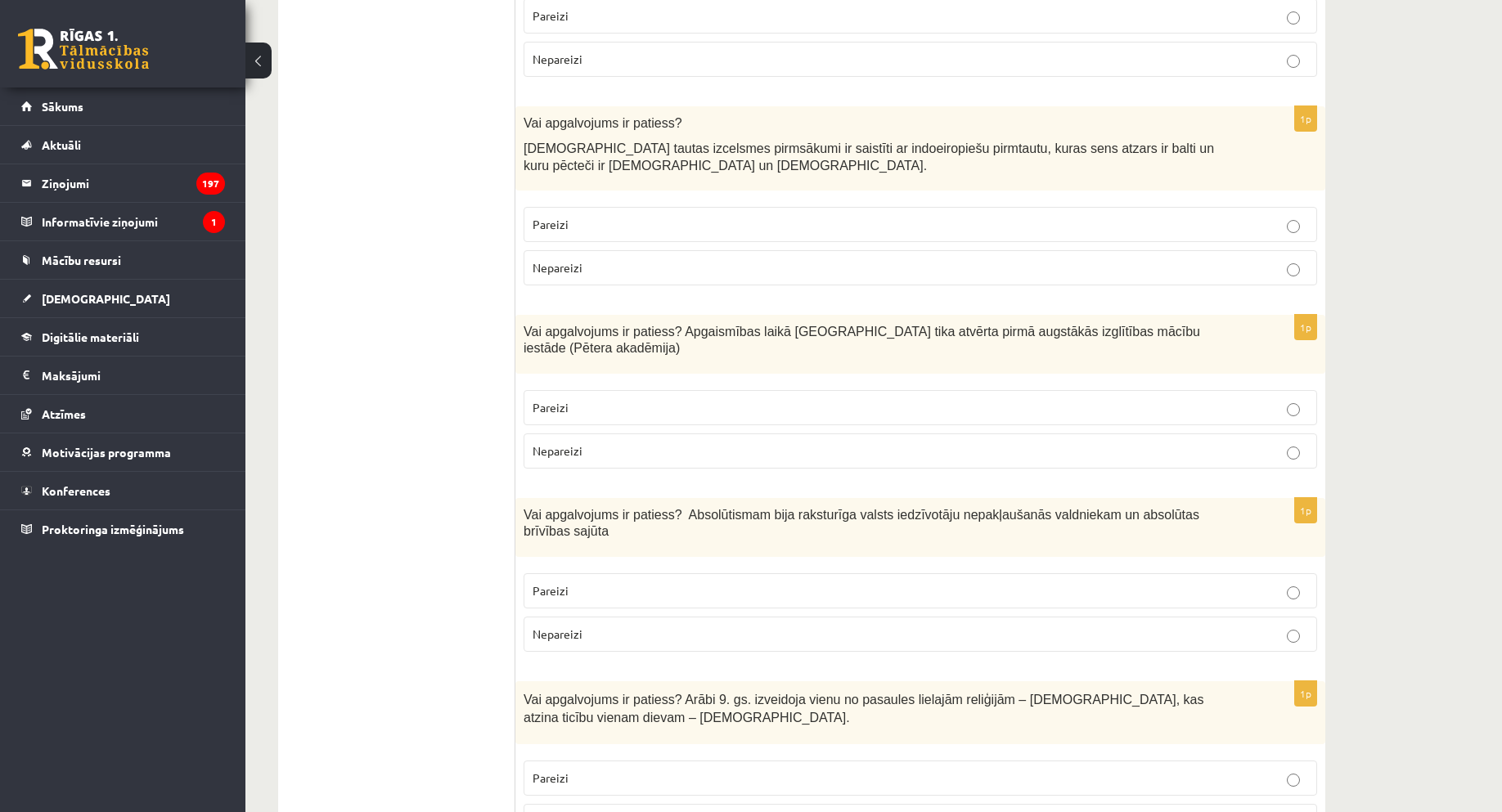
click at [669, 616] on label "Nepareizi" at bounding box center [920, 634] width 794 height 35
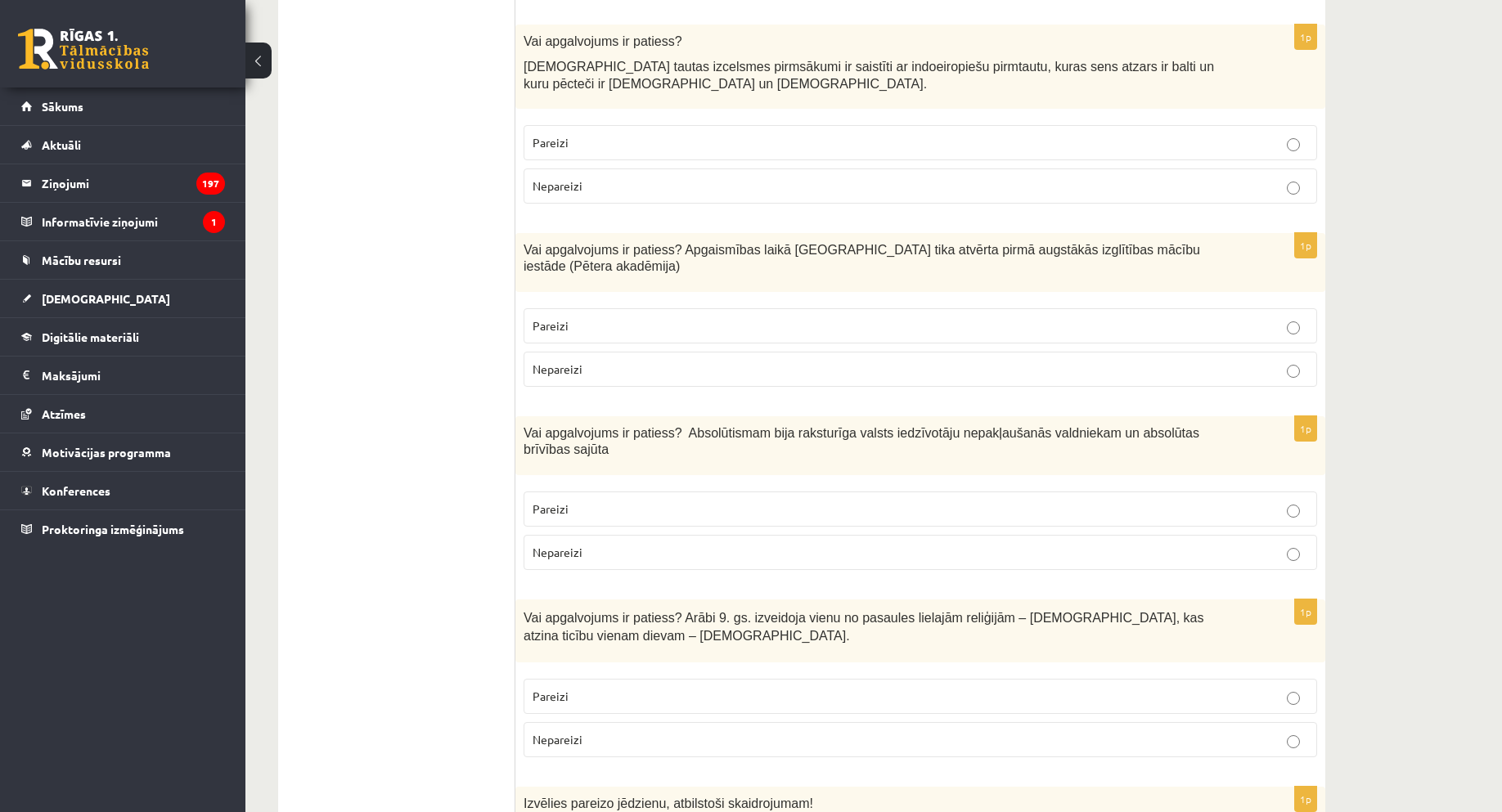
scroll to position [900, 0]
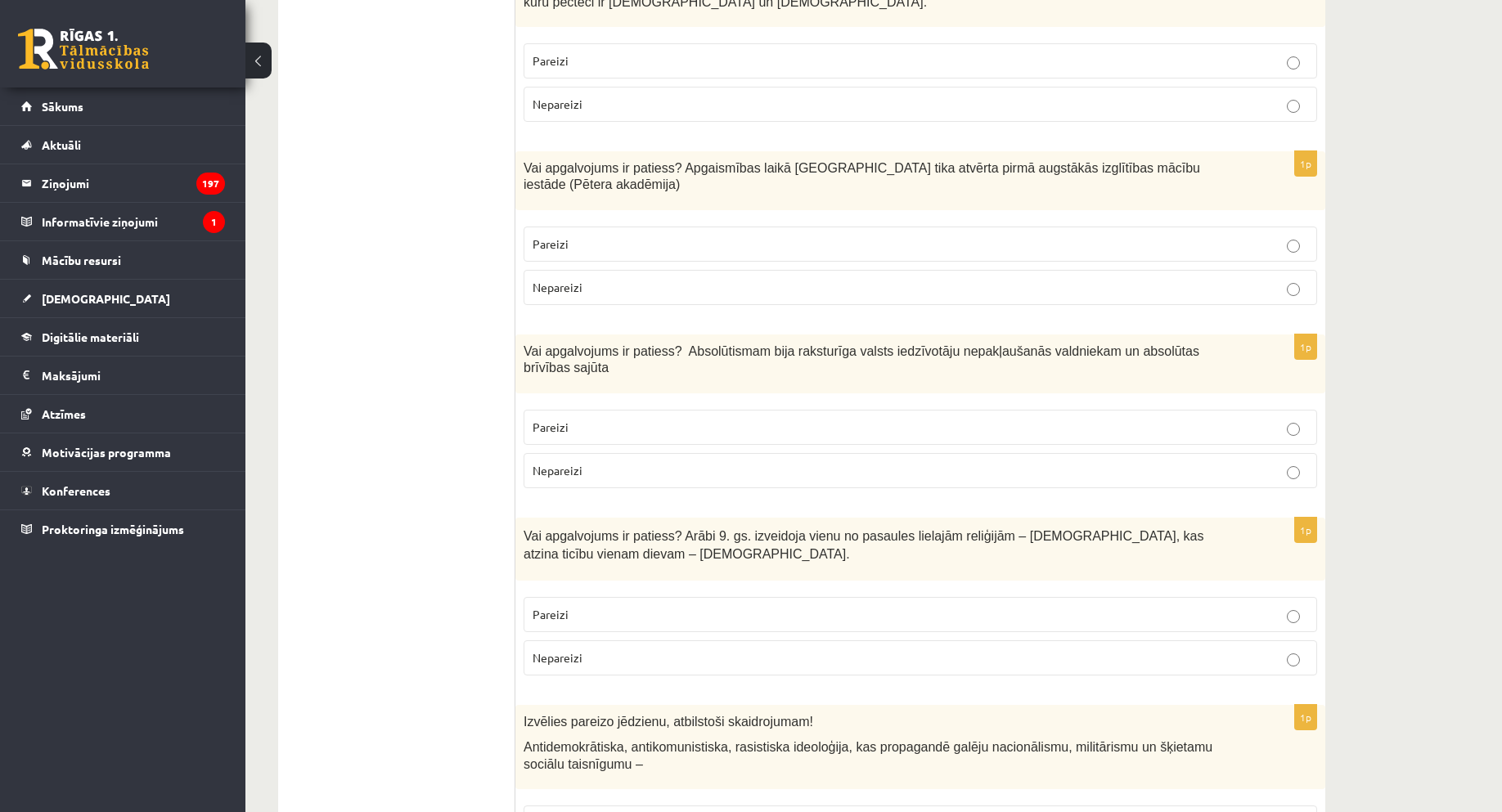
click at [773, 649] on p "Nepareizi" at bounding box center [920, 658] width 775 height 18
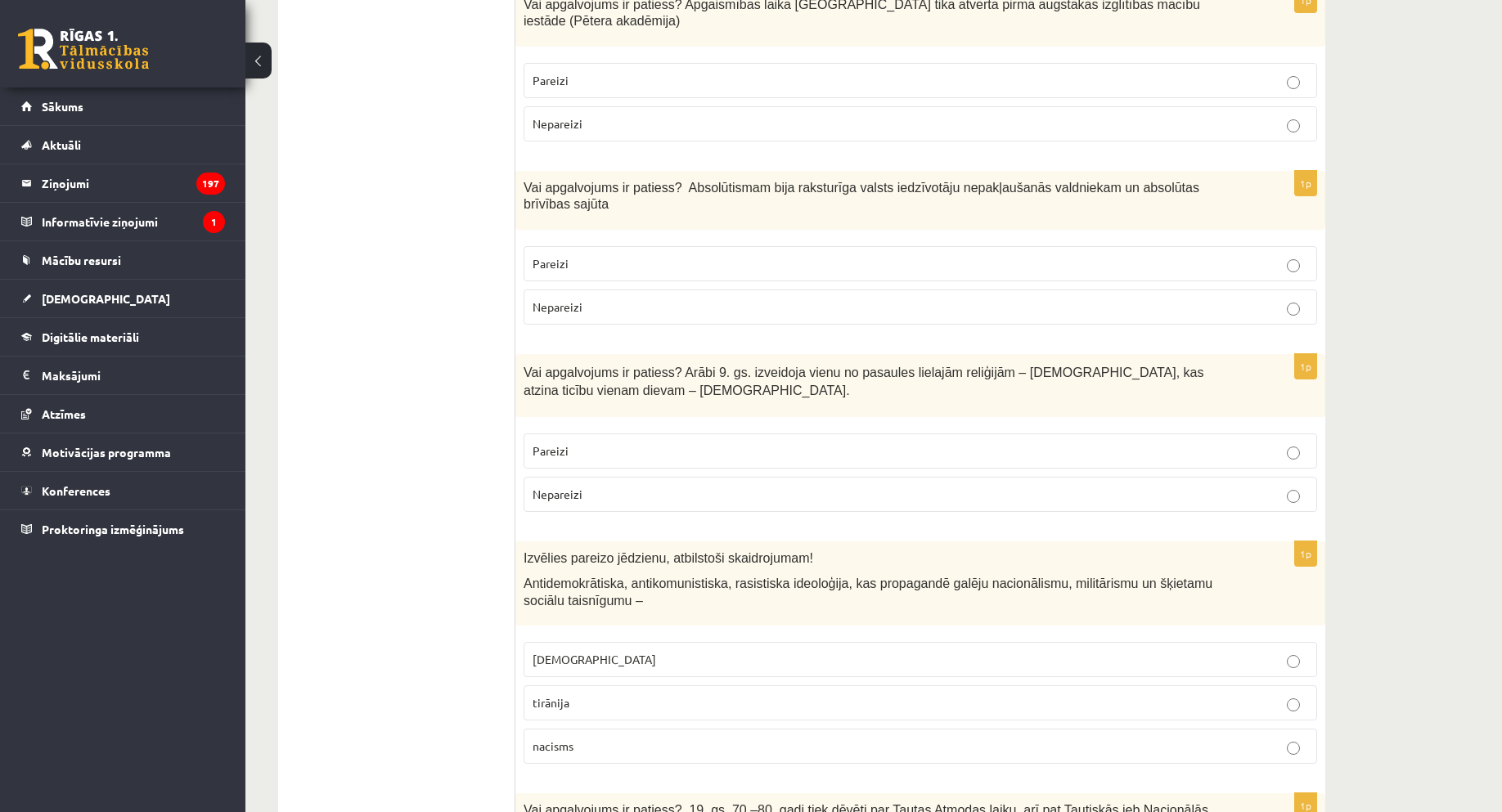
scroll to position [1227, 0]
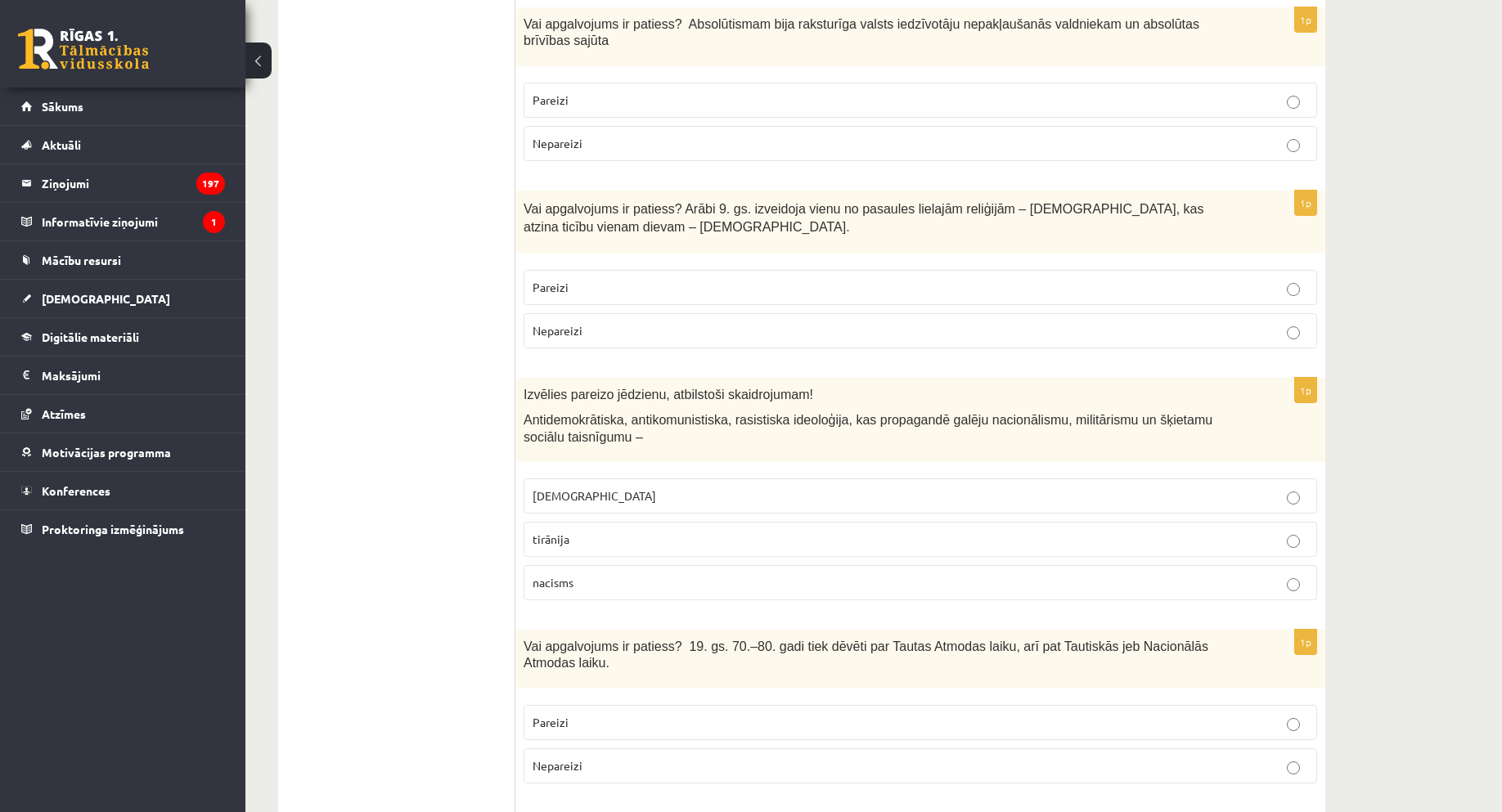
click at [949, 488] on p "fašisms" at bounding box center [920, 497] width 775 height 18
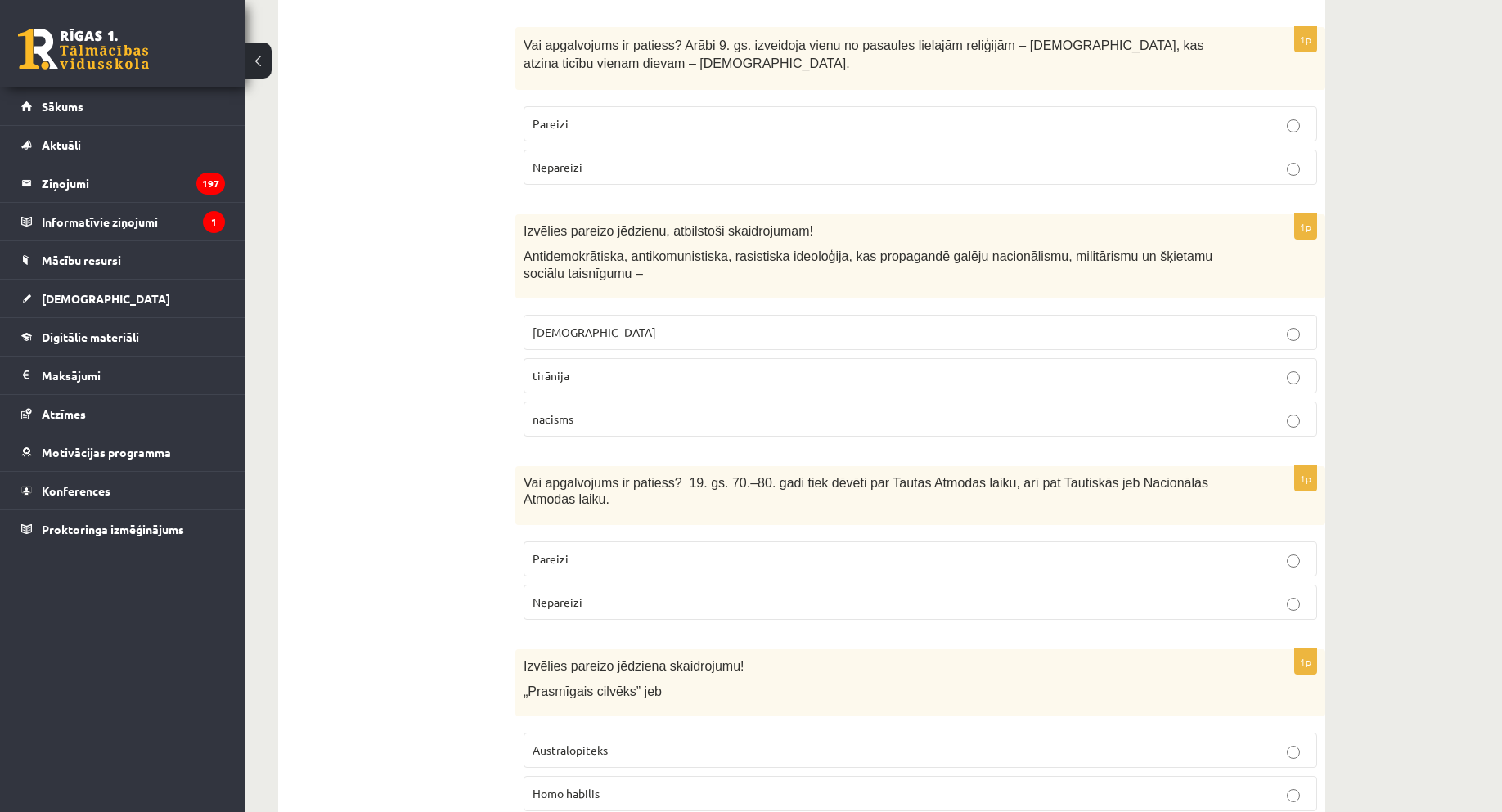
click at [571, 550] on p "Pareizi" at bounding box center [920, 559] width 775 height 18
click at [573, 776] on label "Homo habilis" at bounding box center [920, 794] width 794 height 35
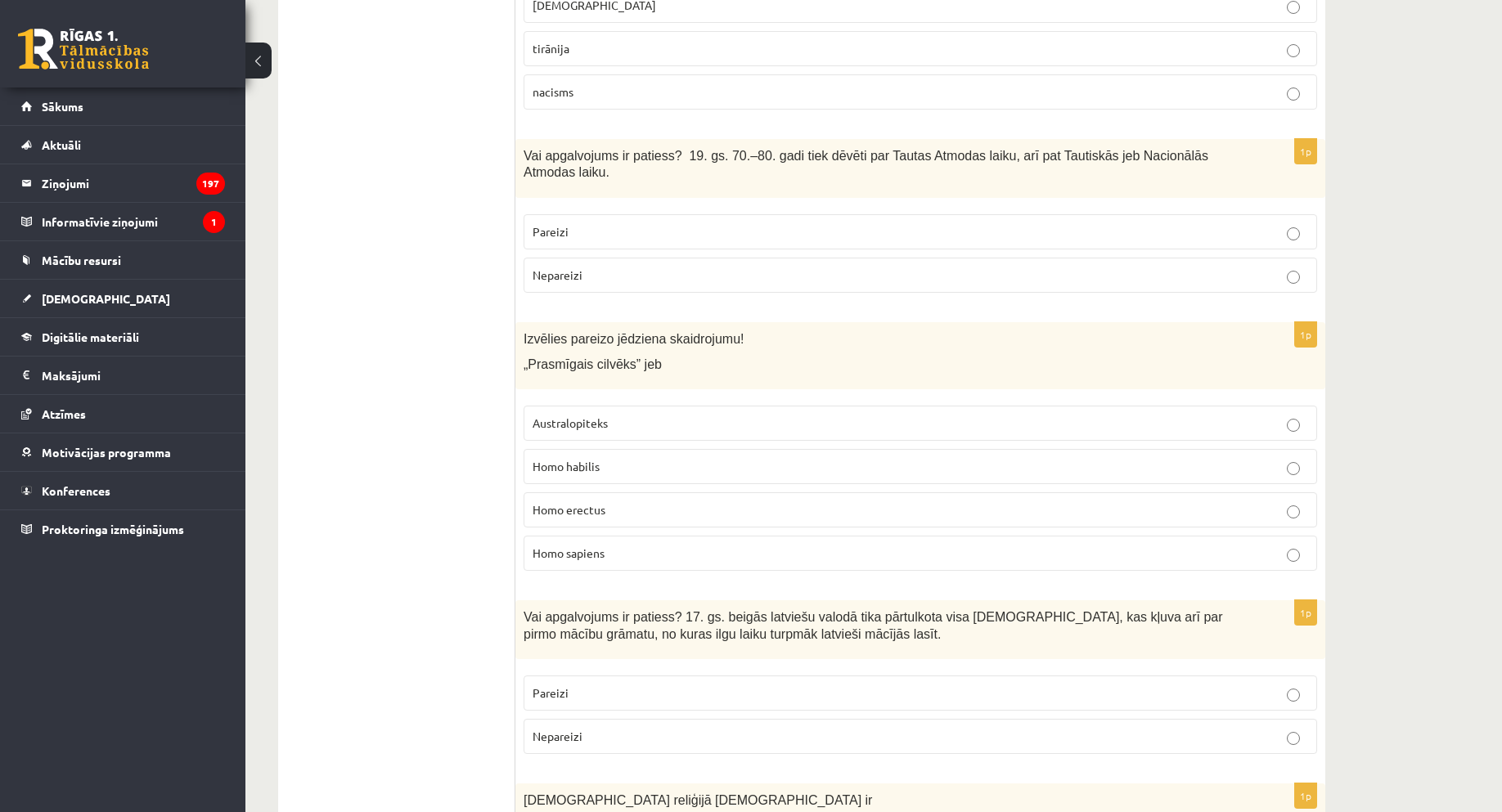
scroll to position [1799, 0]
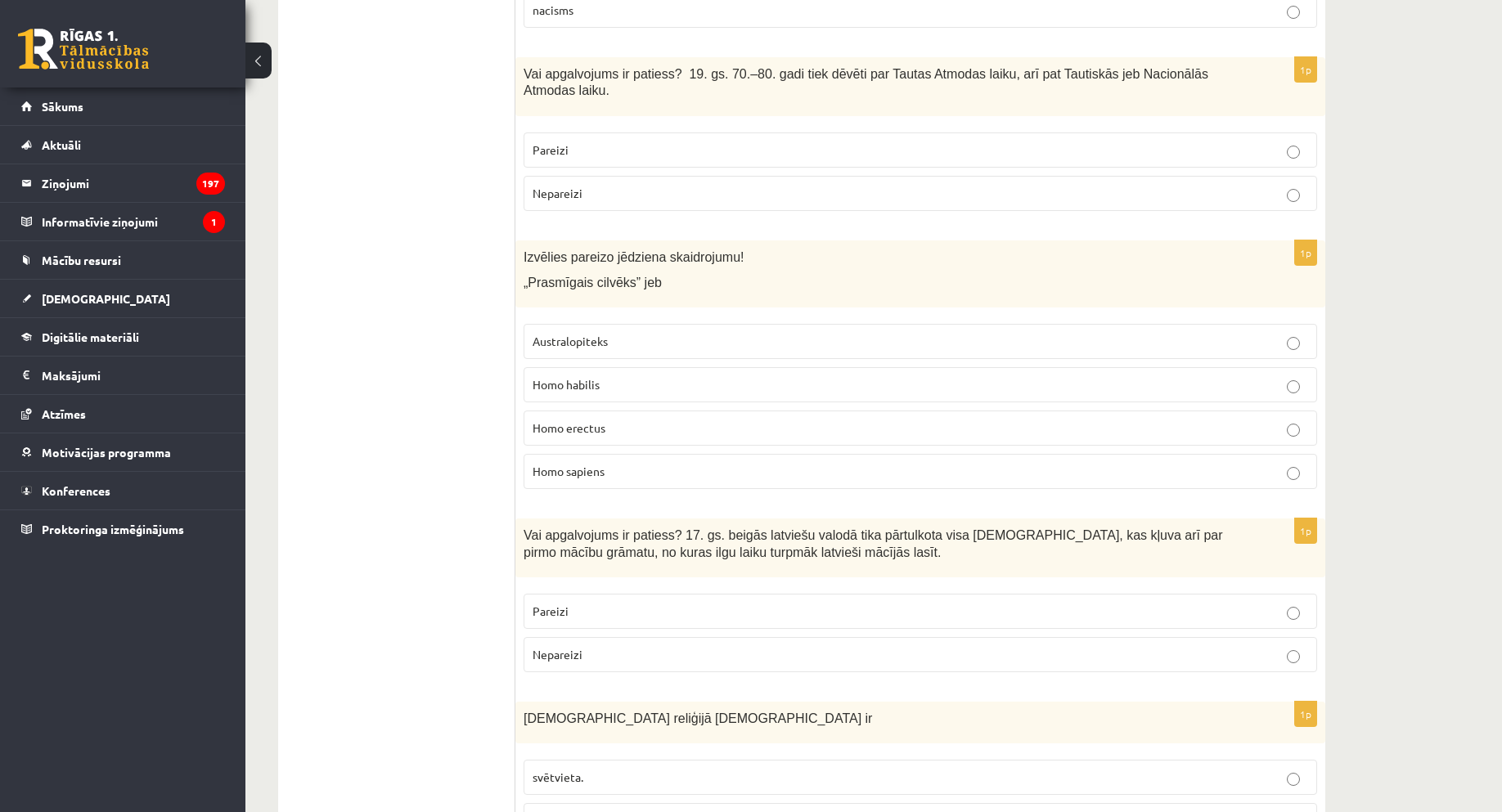
click at [610, 603] on p "Pareizi" at bounding box center [920, 611] width 775 height 18
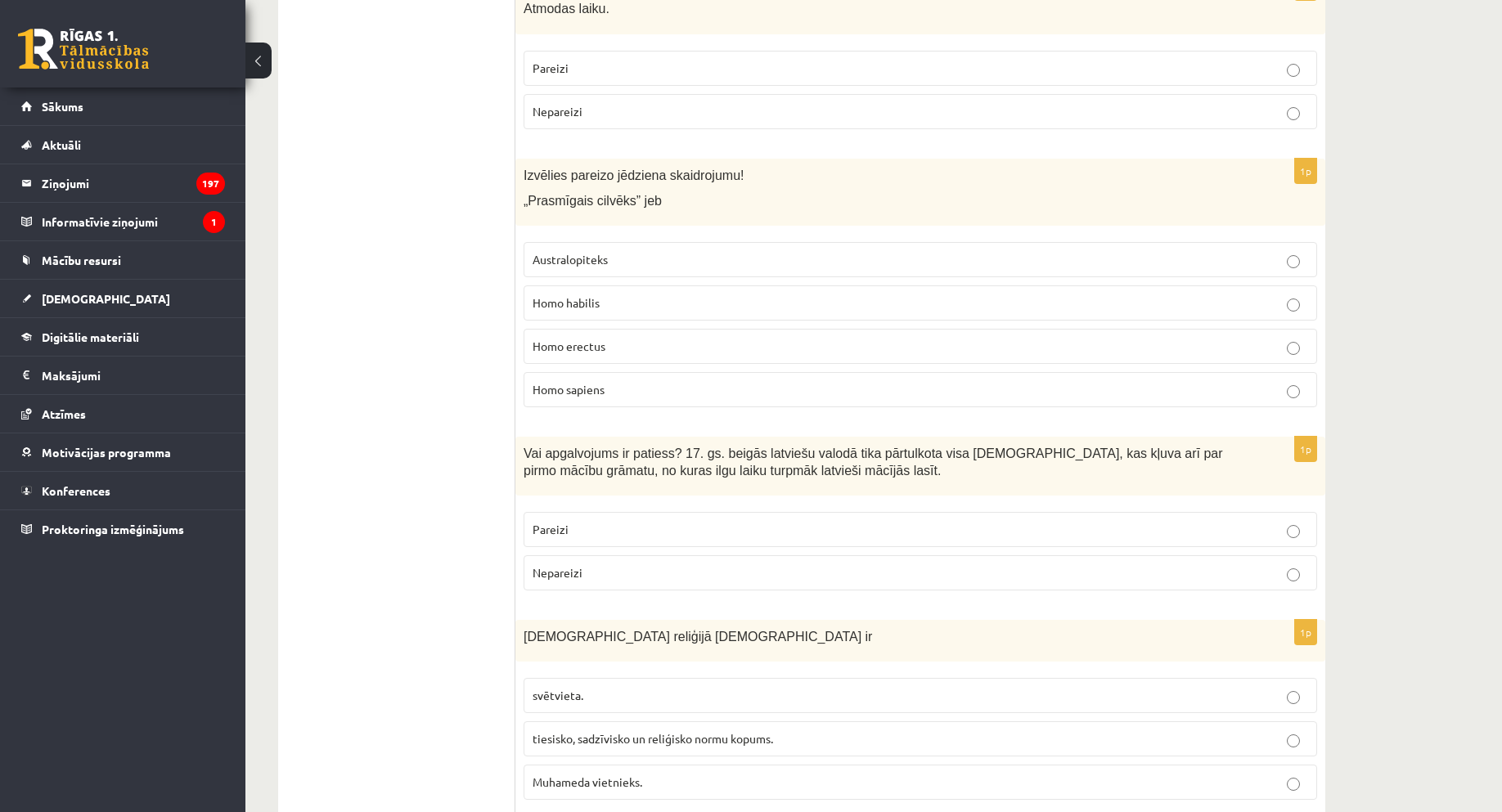
scroll to position [1963, 0]
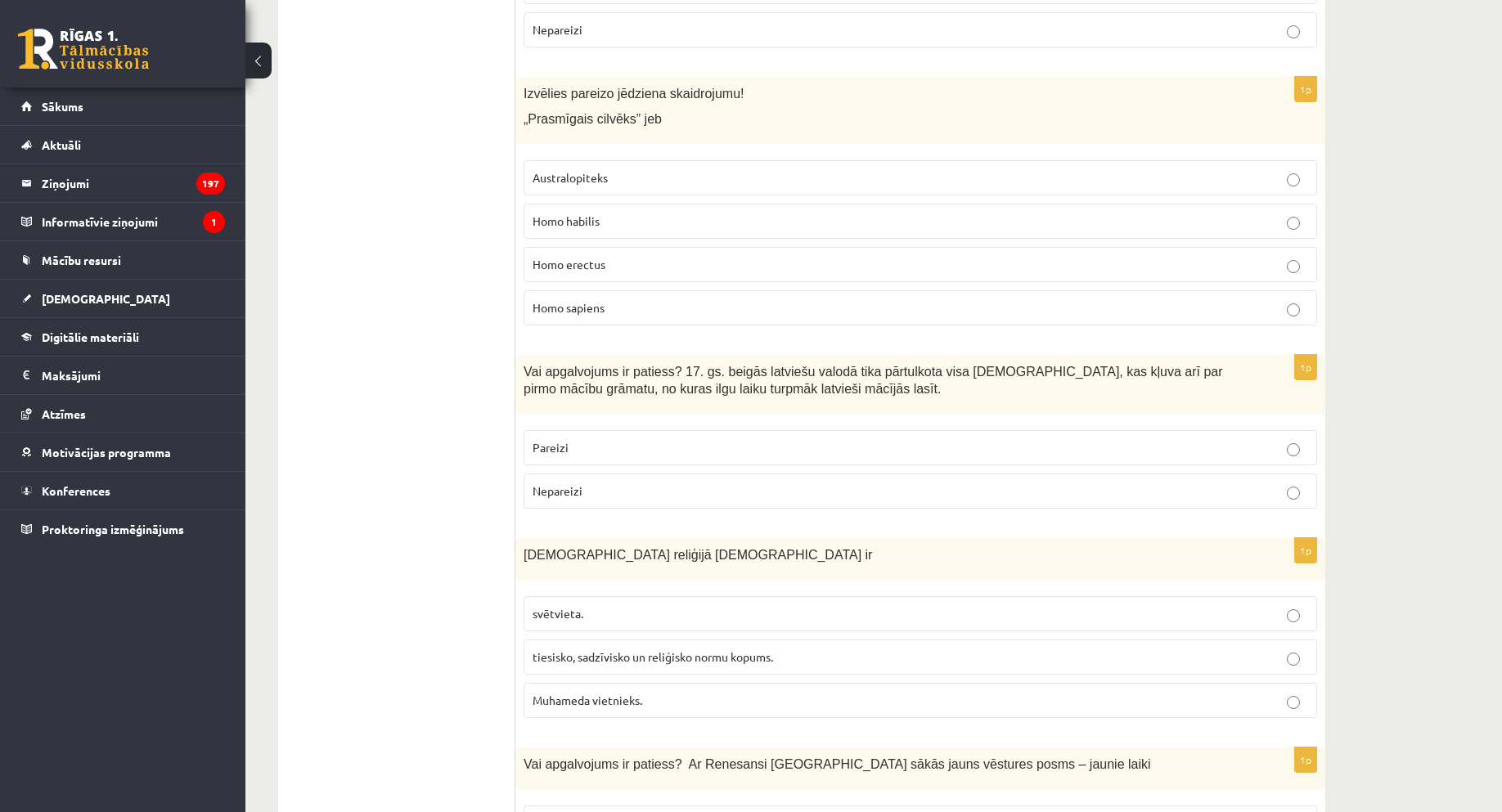
click at [556, 649] on span "tiesisko, sadzīvisko un reliģisko normu kopums." at bounding box center [653, 656] width 241 height 15
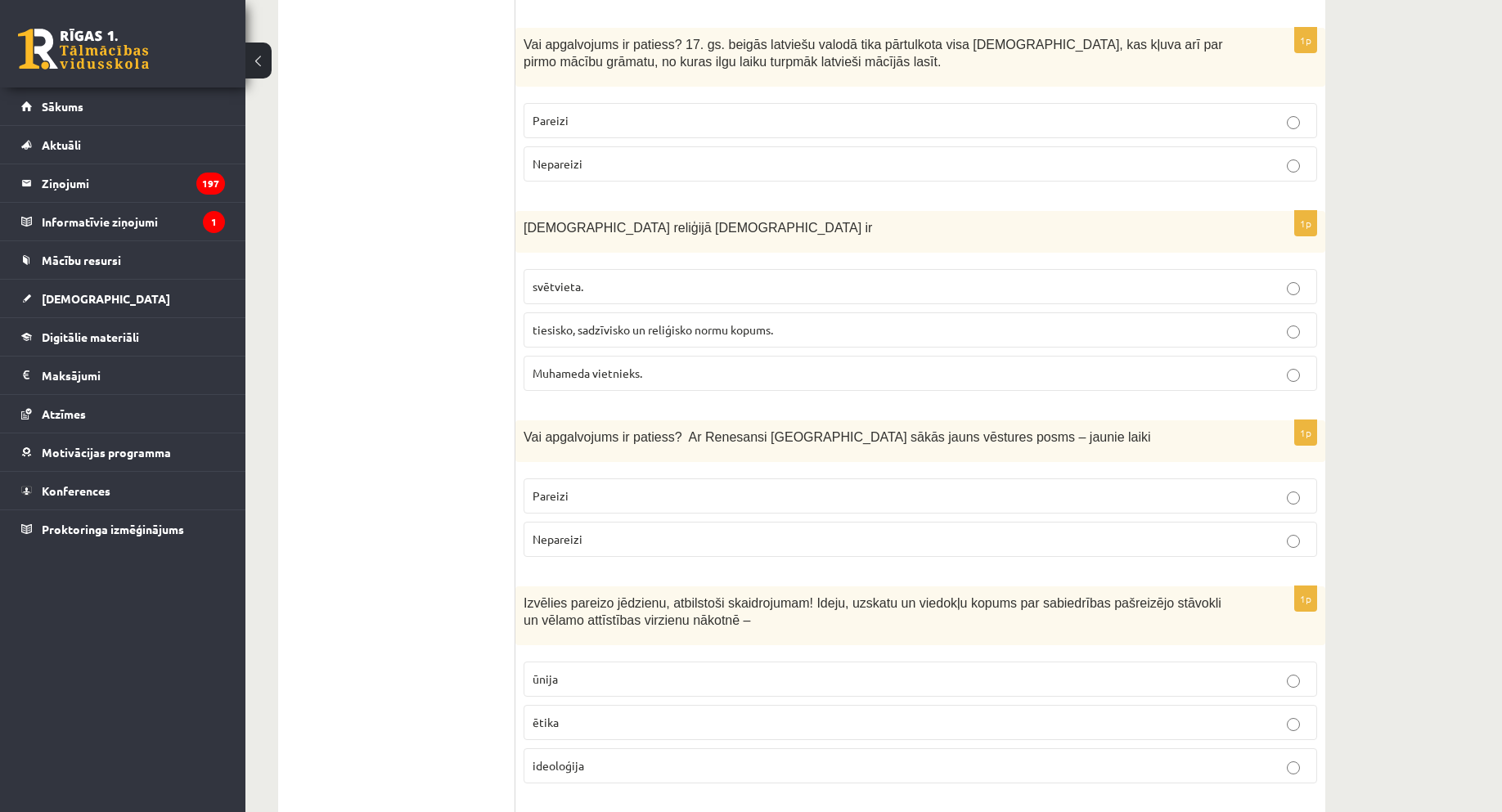
scroll to position [2454, 0]
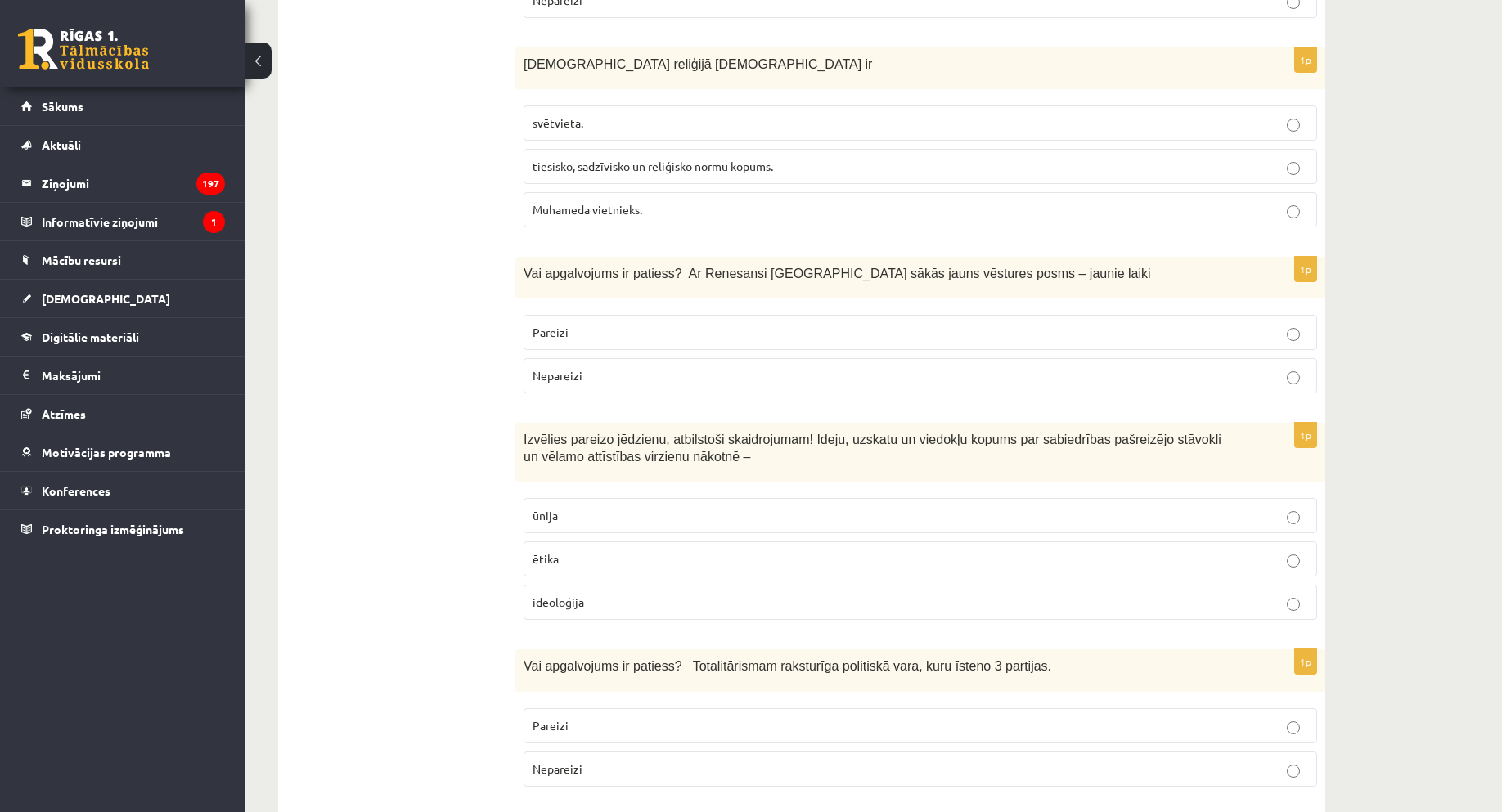
click at [567, 324] on p "Pareizi" at bounding box center [920, 333] width 775 height 18
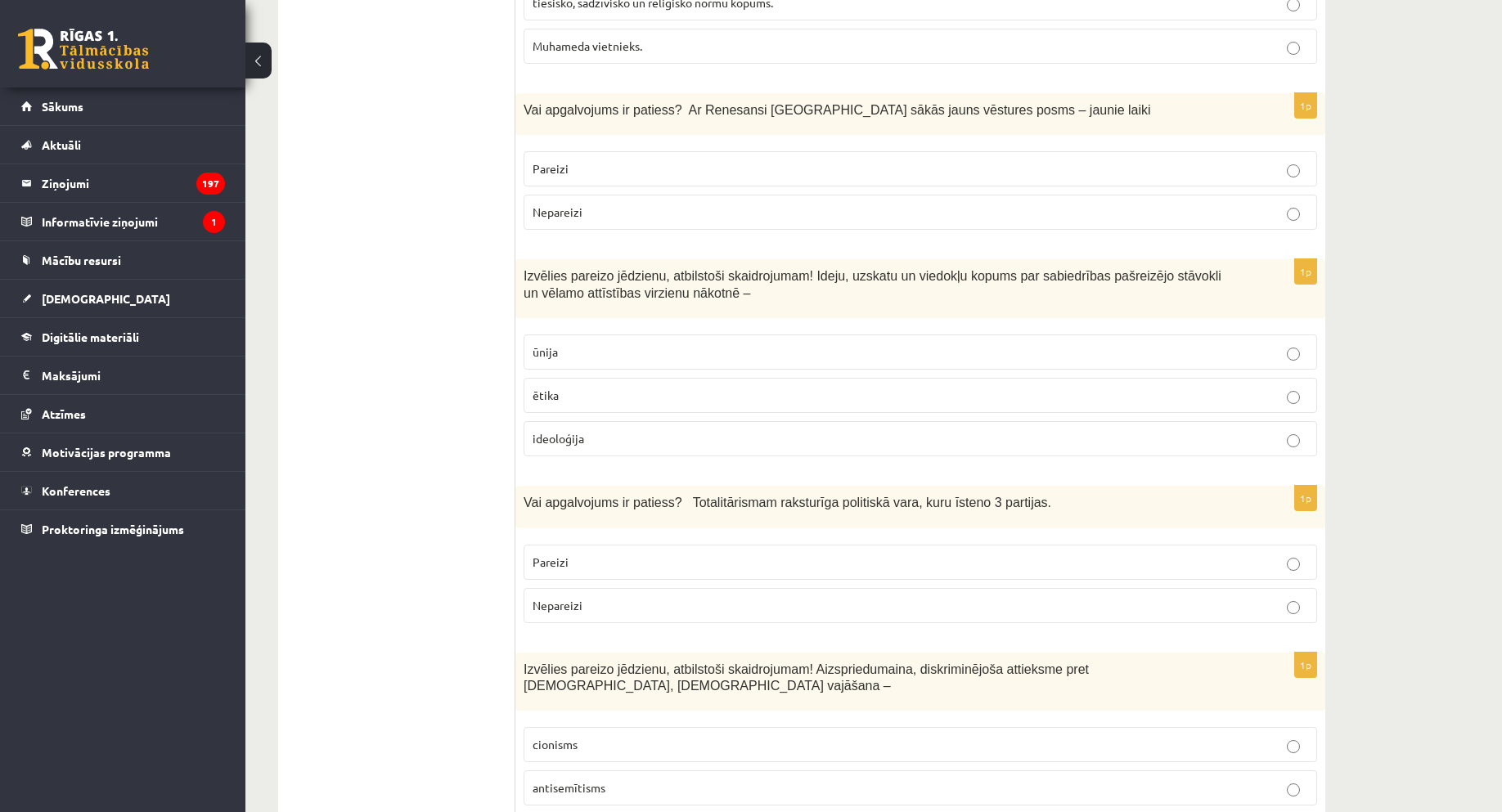
click at [563, 431] on span "ideoloģija" at bounding box center [558, 438] width 52 height 15
click at [561, 598] on span "Nepareizi" at bounding box center [557, 605] width 50 height 15
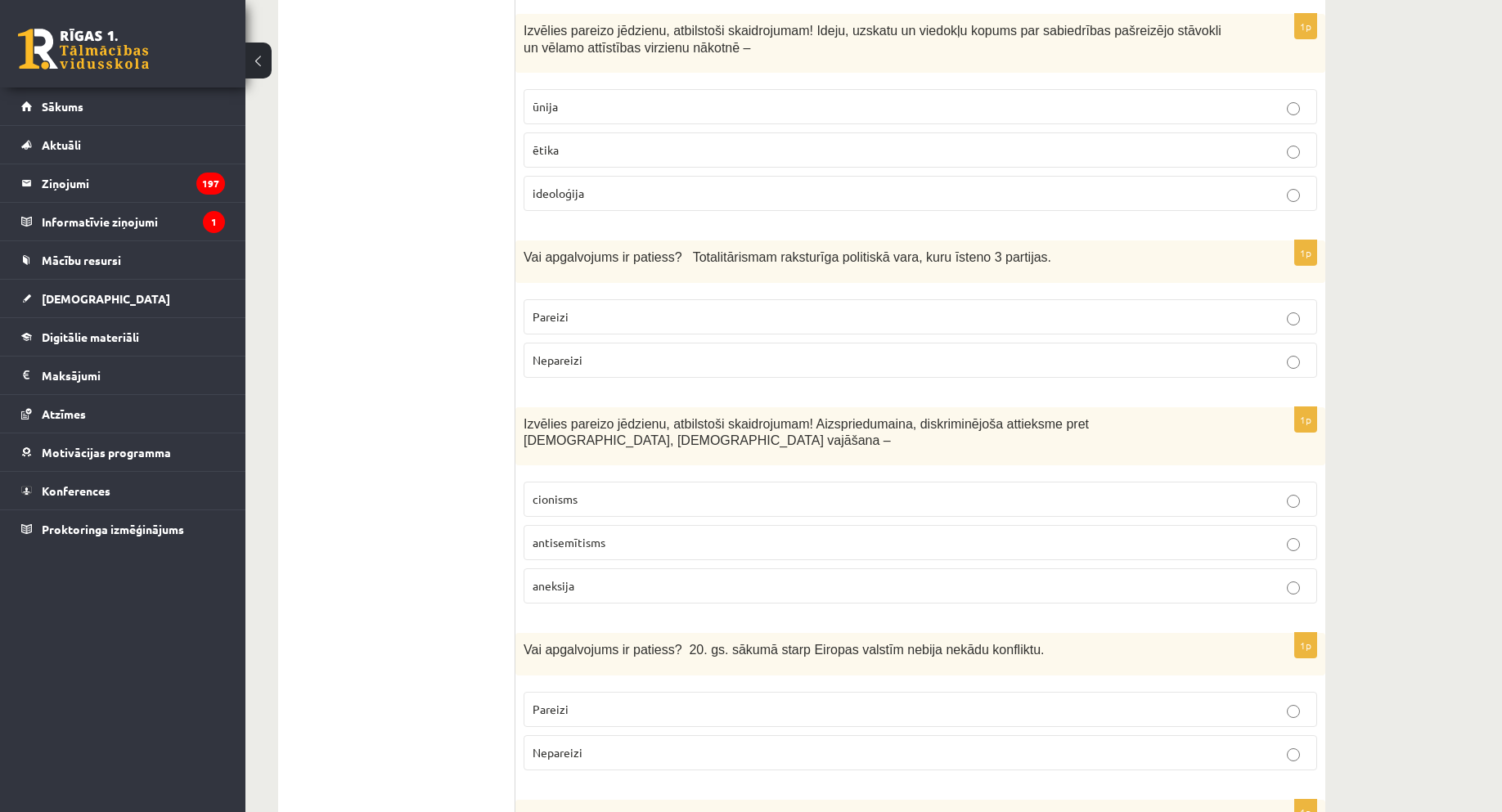
scroll to position [3108, 0]
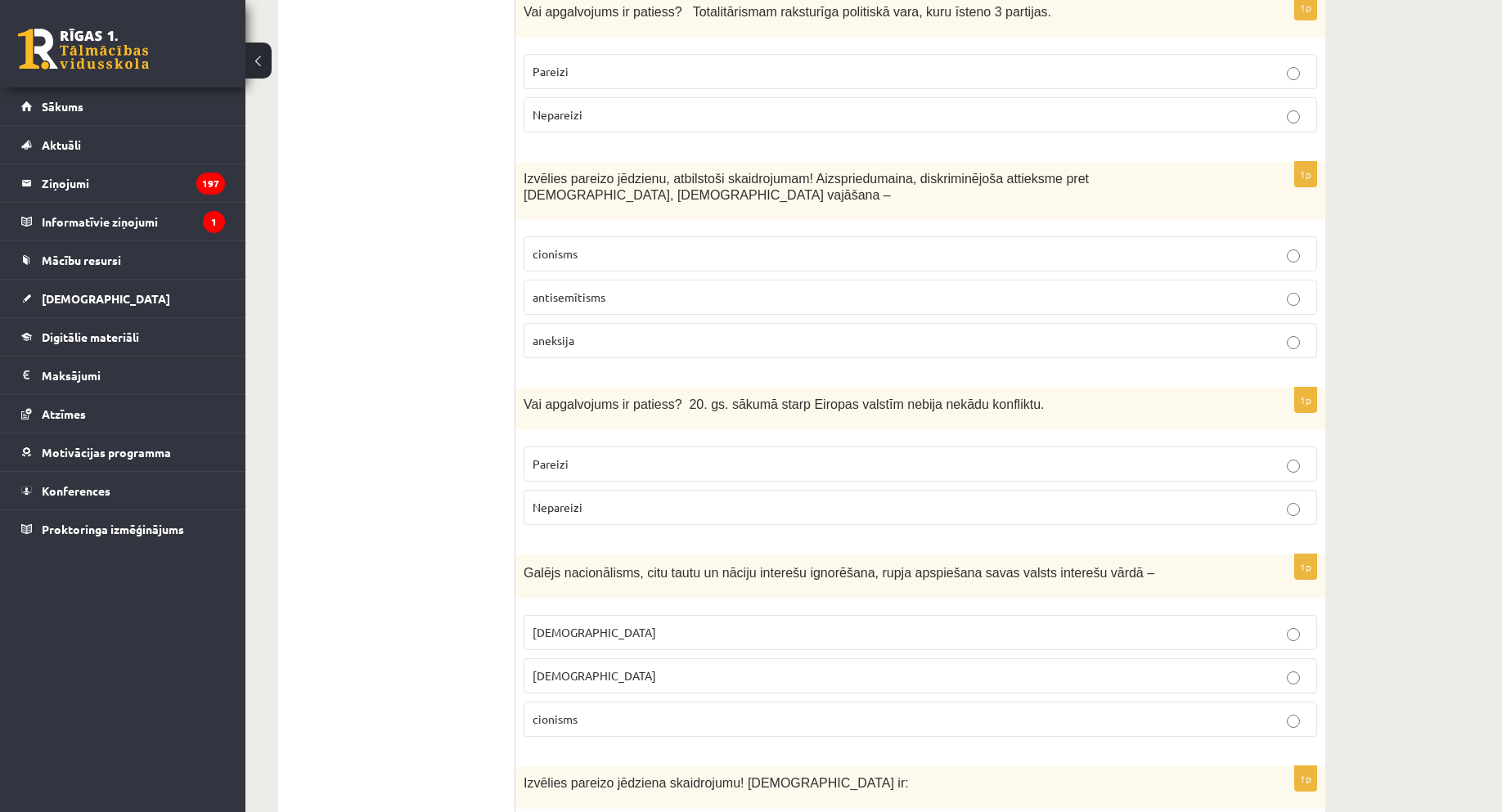
click at [554, 289] on span "antisemītisms" at bounding box center [569, 296] width 73 height 15
click at [592, 498] on p "Nepareizi" at bounding box center [920, 507] width 775 height 18
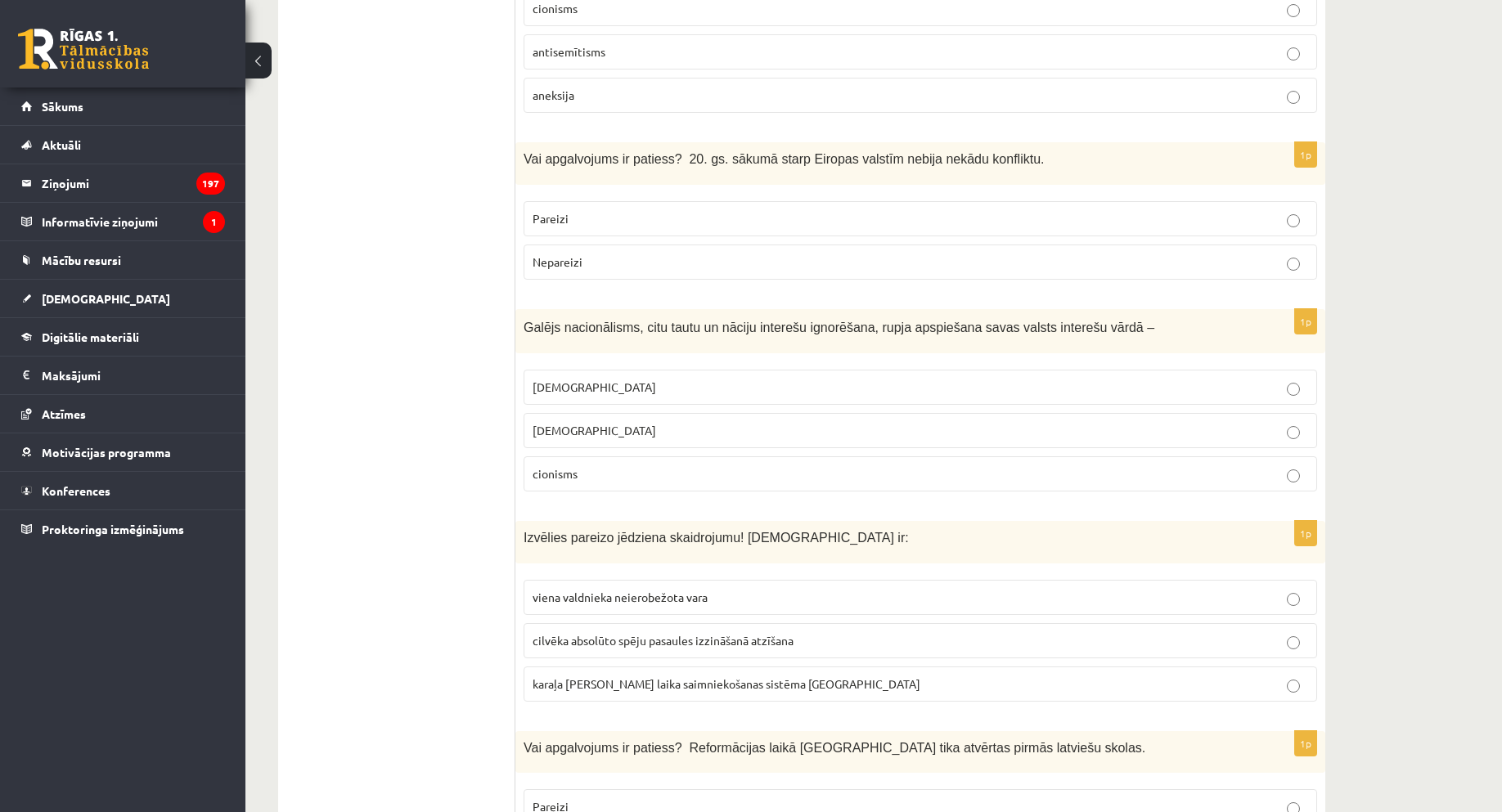
click at [586, 379] on p "šovinisms" at bounding box center [920, 388] width 775 height 18
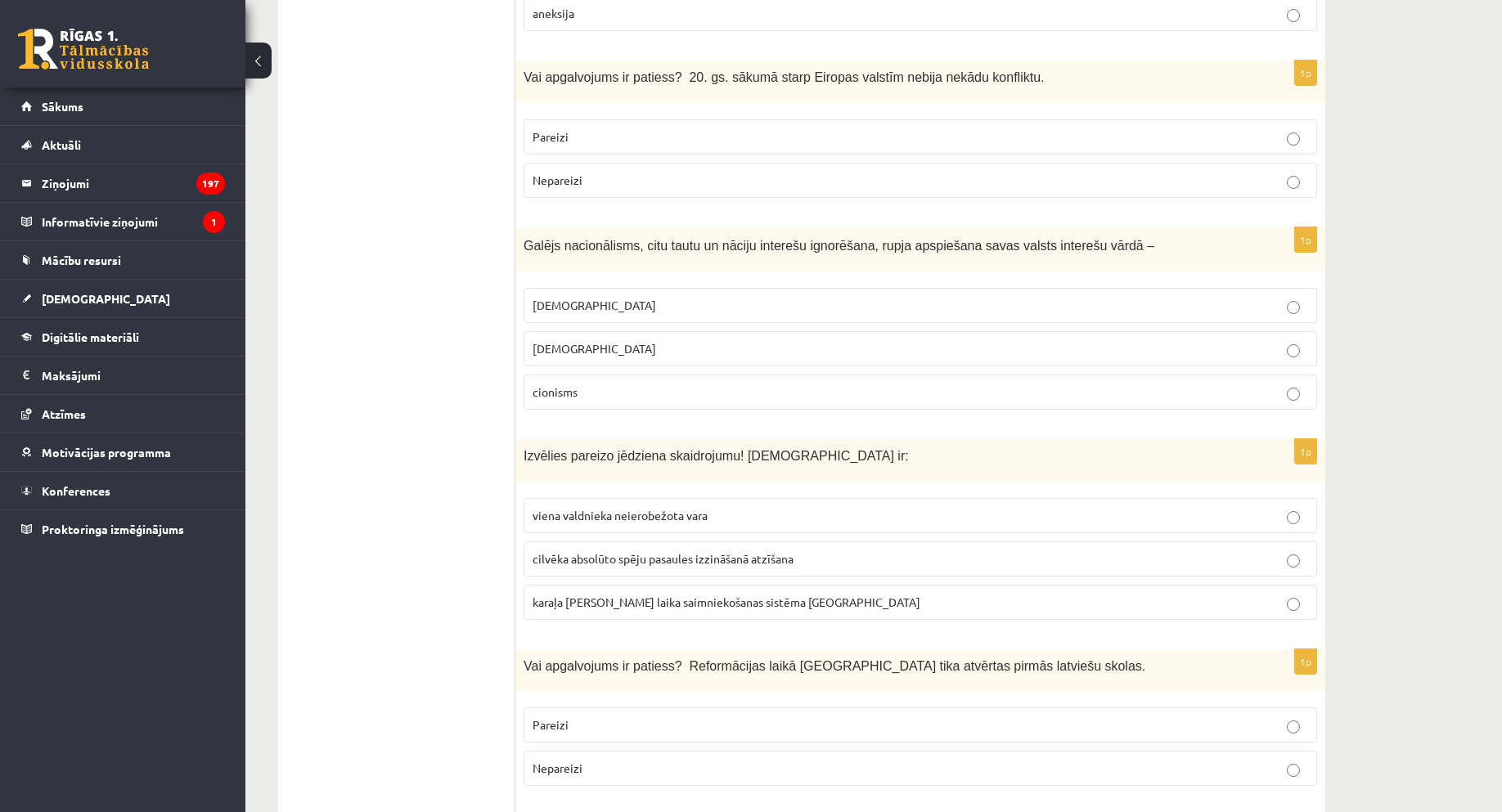
scroll to position [3517, 0]
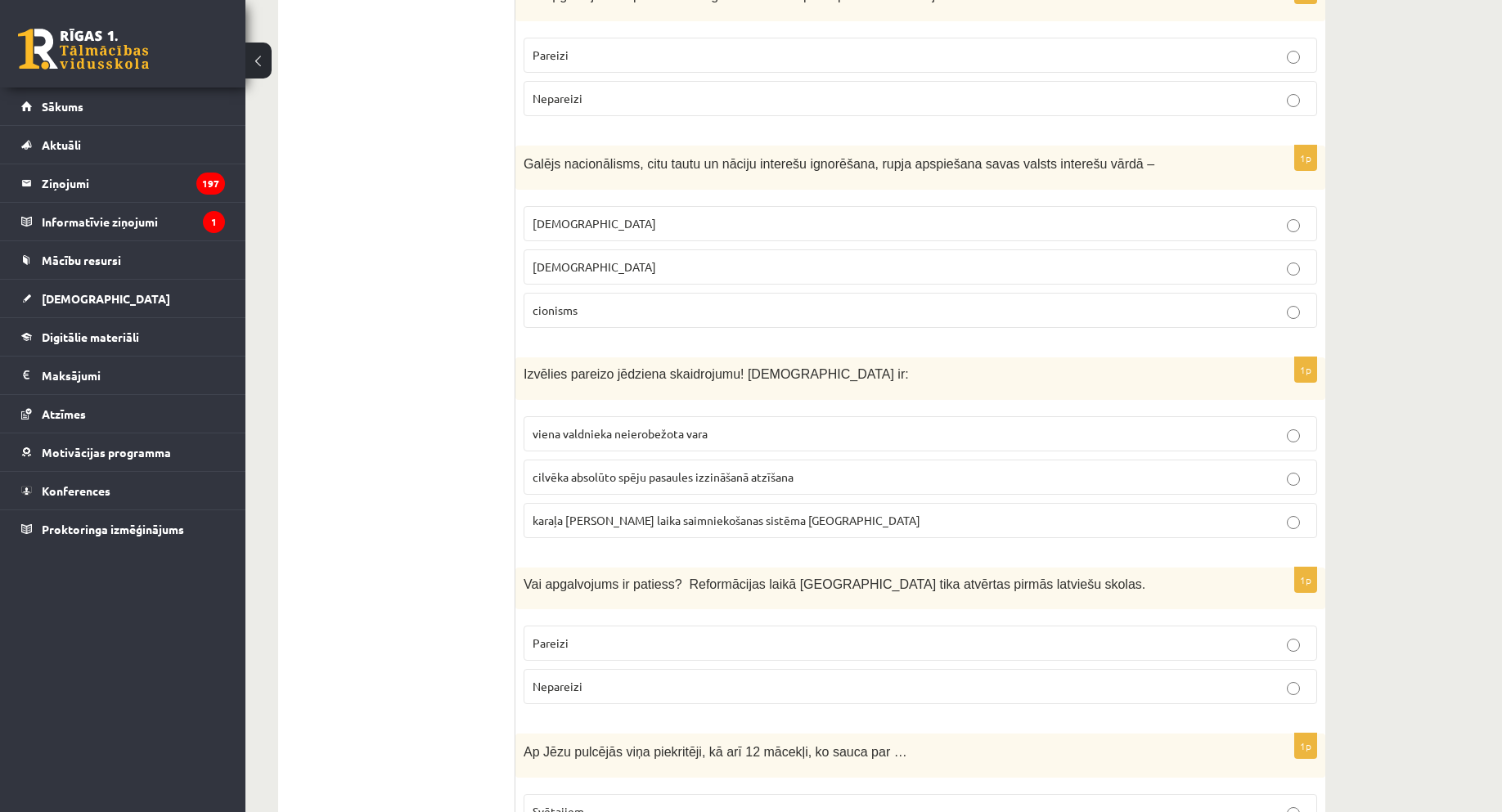
click at [559, 426] on span "viena valdnieka neierobežota vara" at bounding box center [620, 433] width 175 height 15
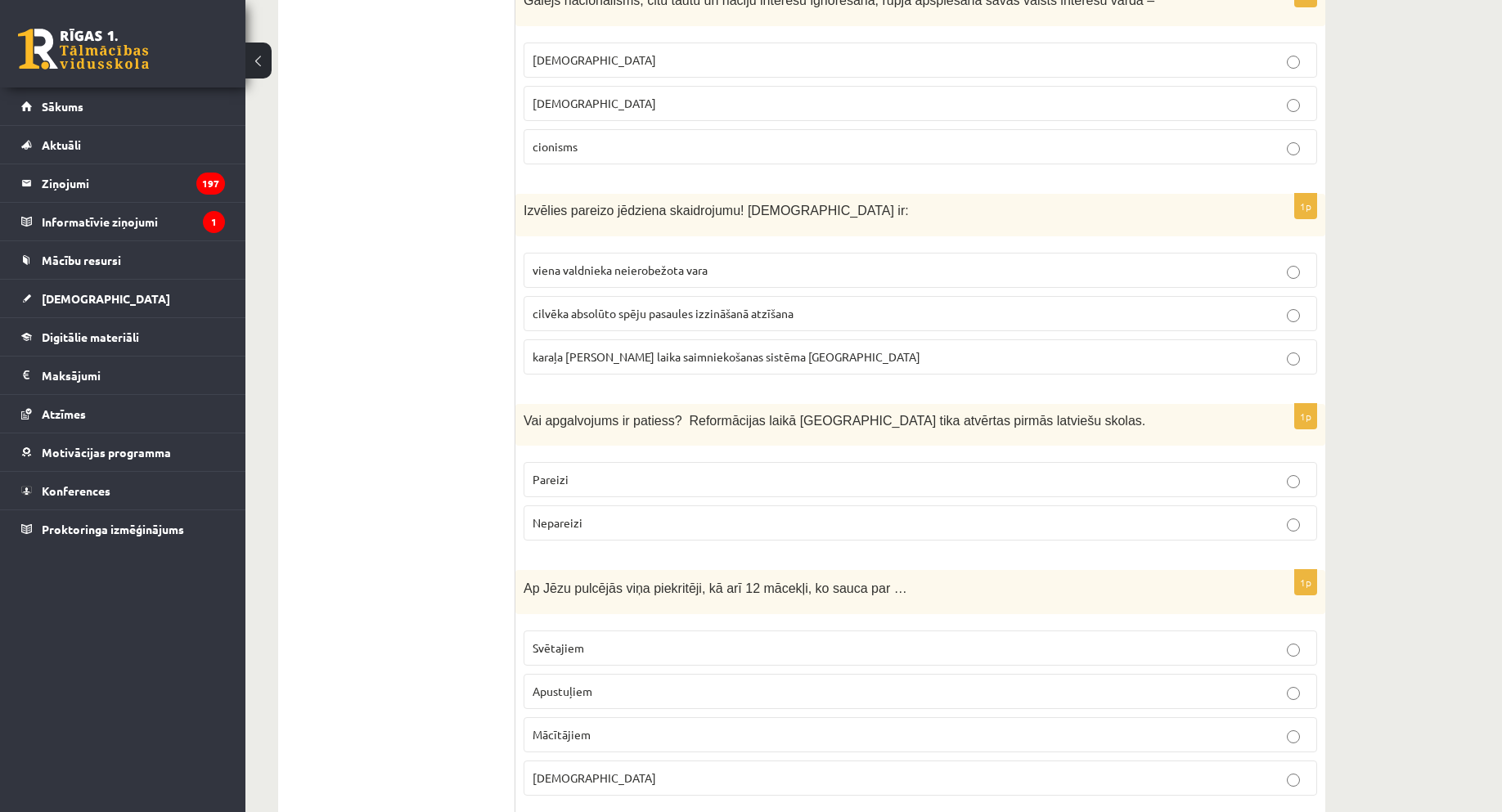
drag, startPoint x: 573, startPoint y: 388, endPoint x: 664, endPoint y: 429, distance: 99.8
click at [573, 471] on p "Pareizi" at bounding box center [920, 480] width 775 height 18
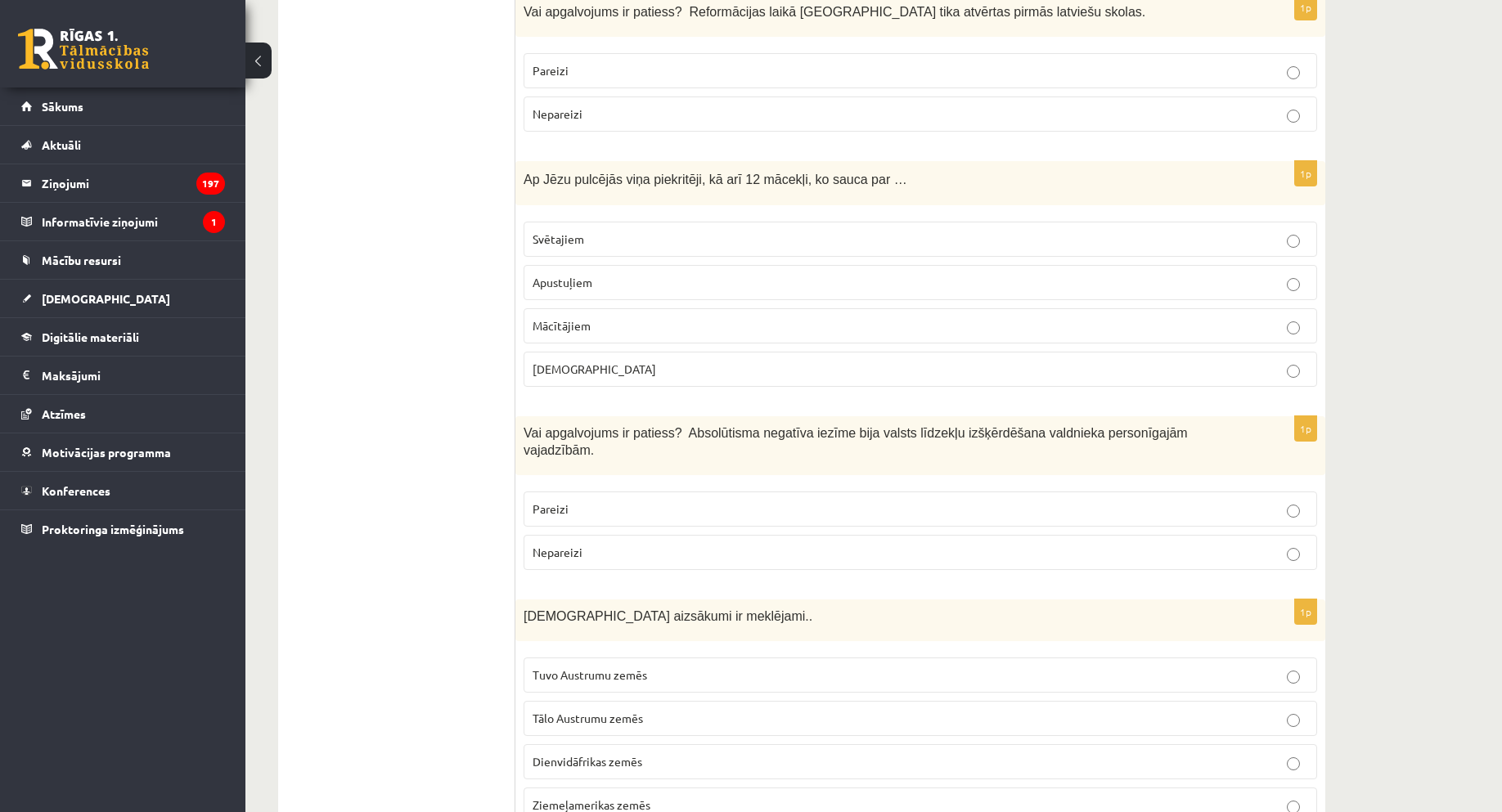
scroll to position [4007, 0]
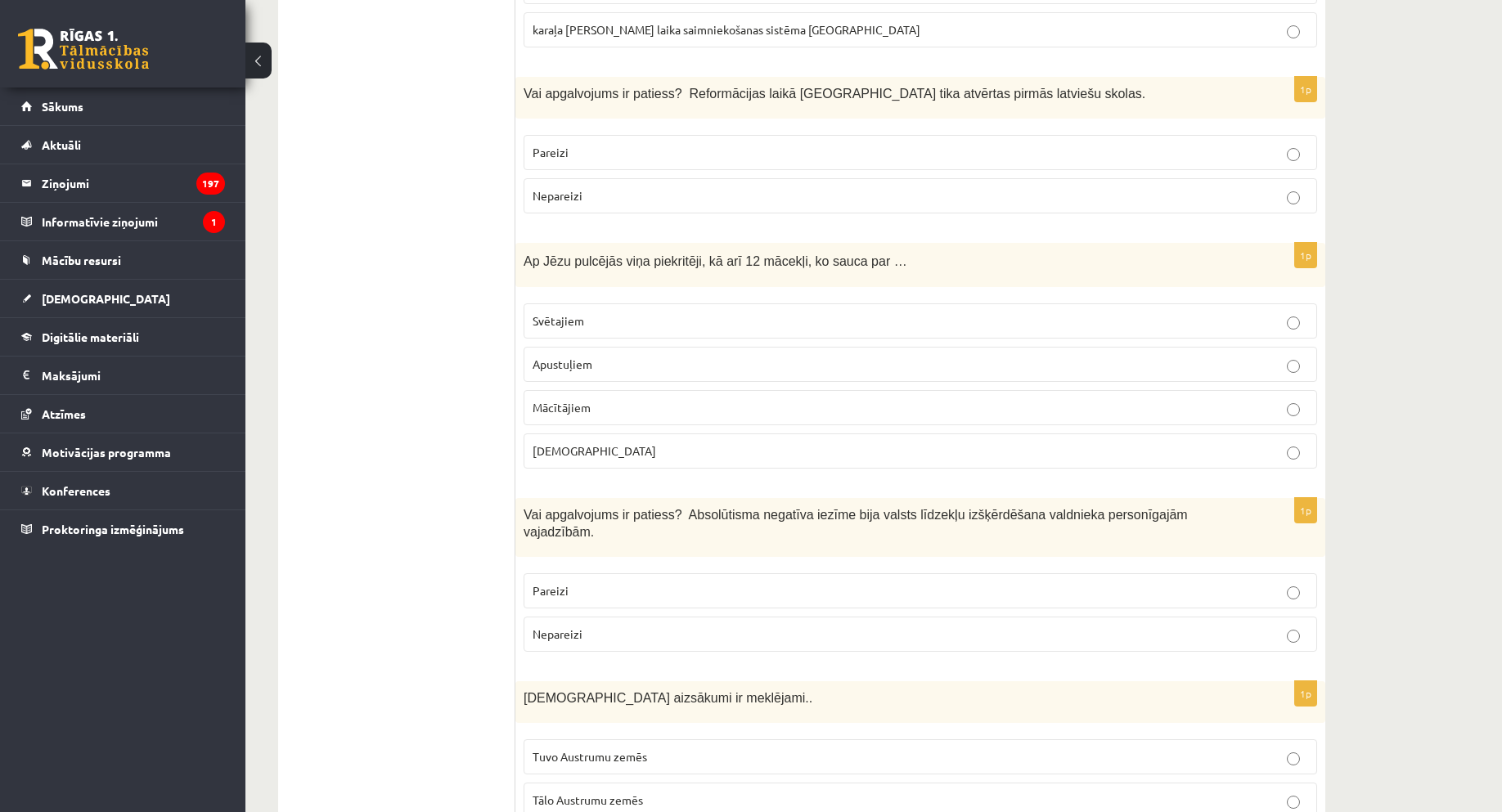
click at [572, 356] on span "Apustuļiem" at bounding box center [562, 363] width 59 height 15
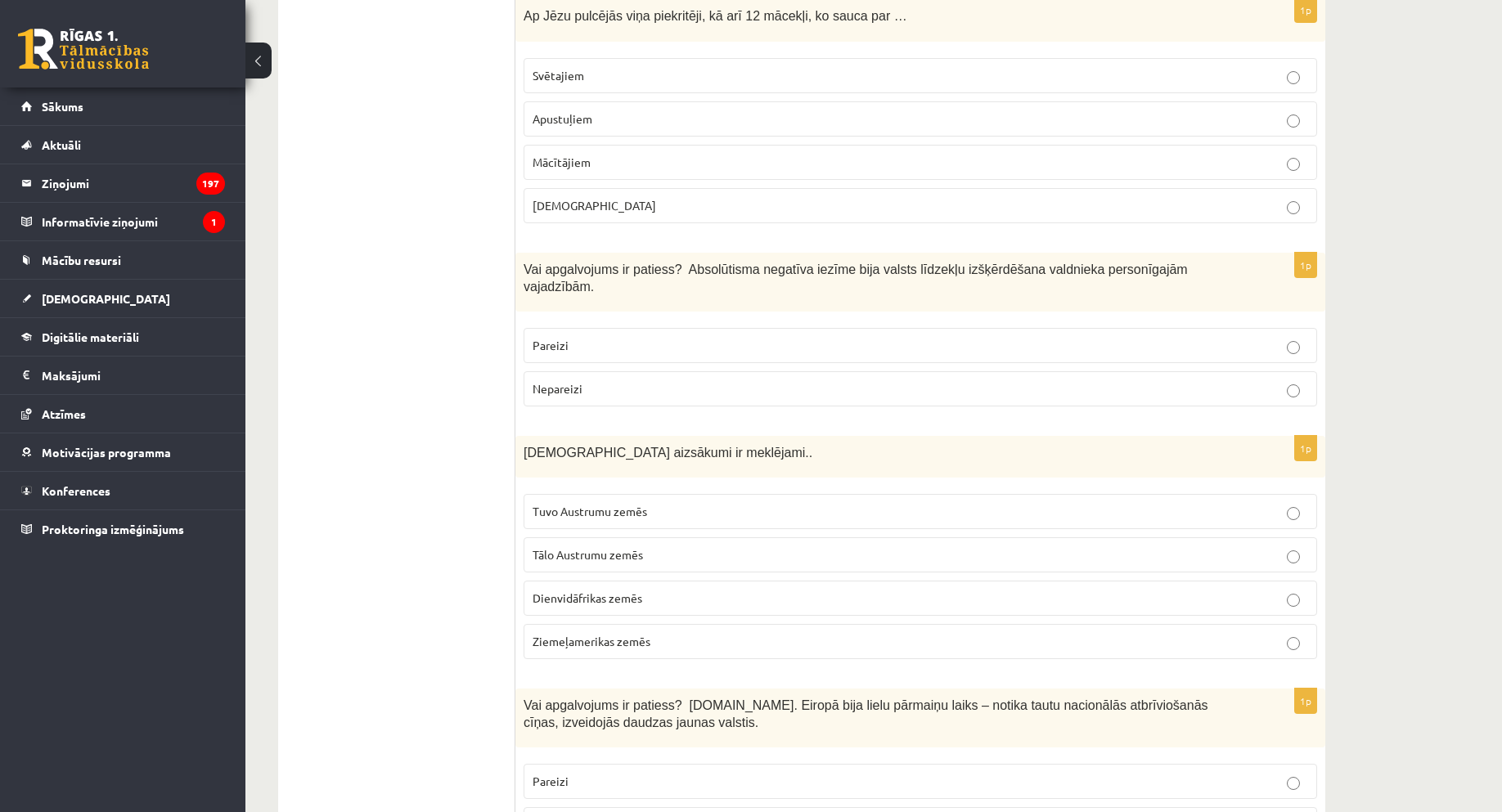
click at [604, 328] on label "Pareizi" at bounding box center [920, 346] width 794 height 35
click at [608, 503] on span "Tuvo Austrumu zemēs" at bounding box center [590, 510] width 115 height 15
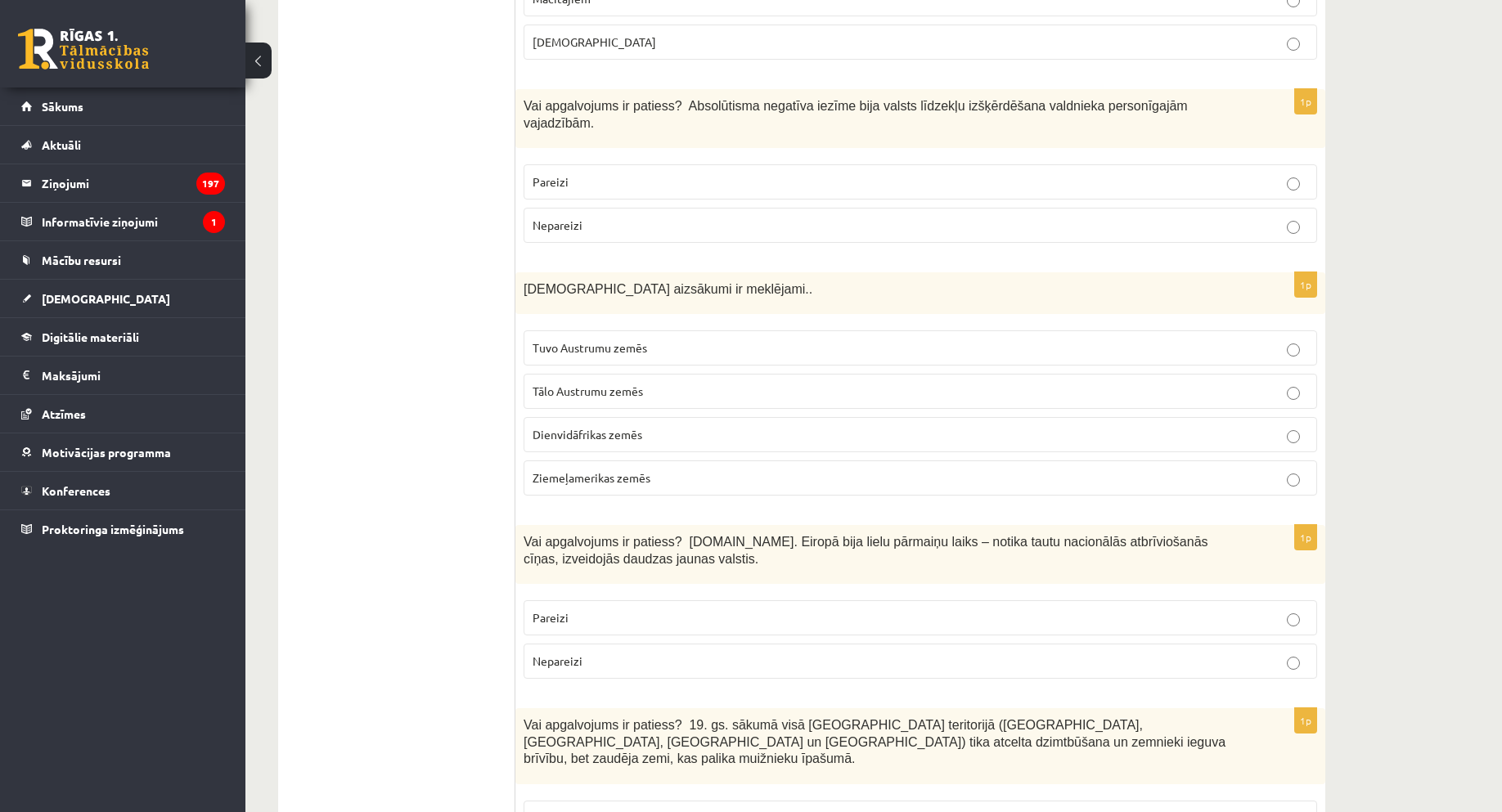
scroll to position [4498, 0]
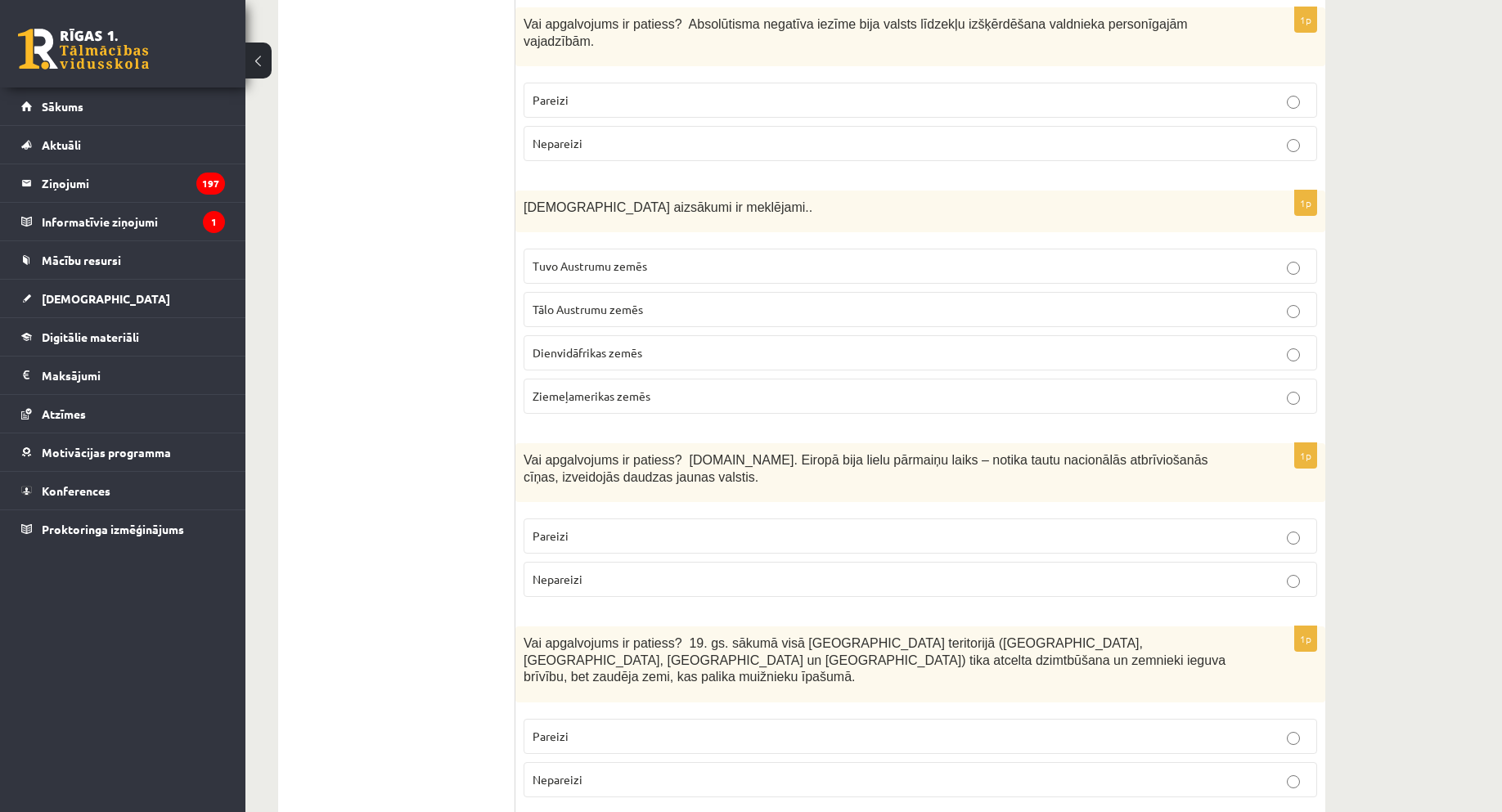
click at [584, 719] on label "Pareizi" at bounding box center [920, 736] width 794 height 35
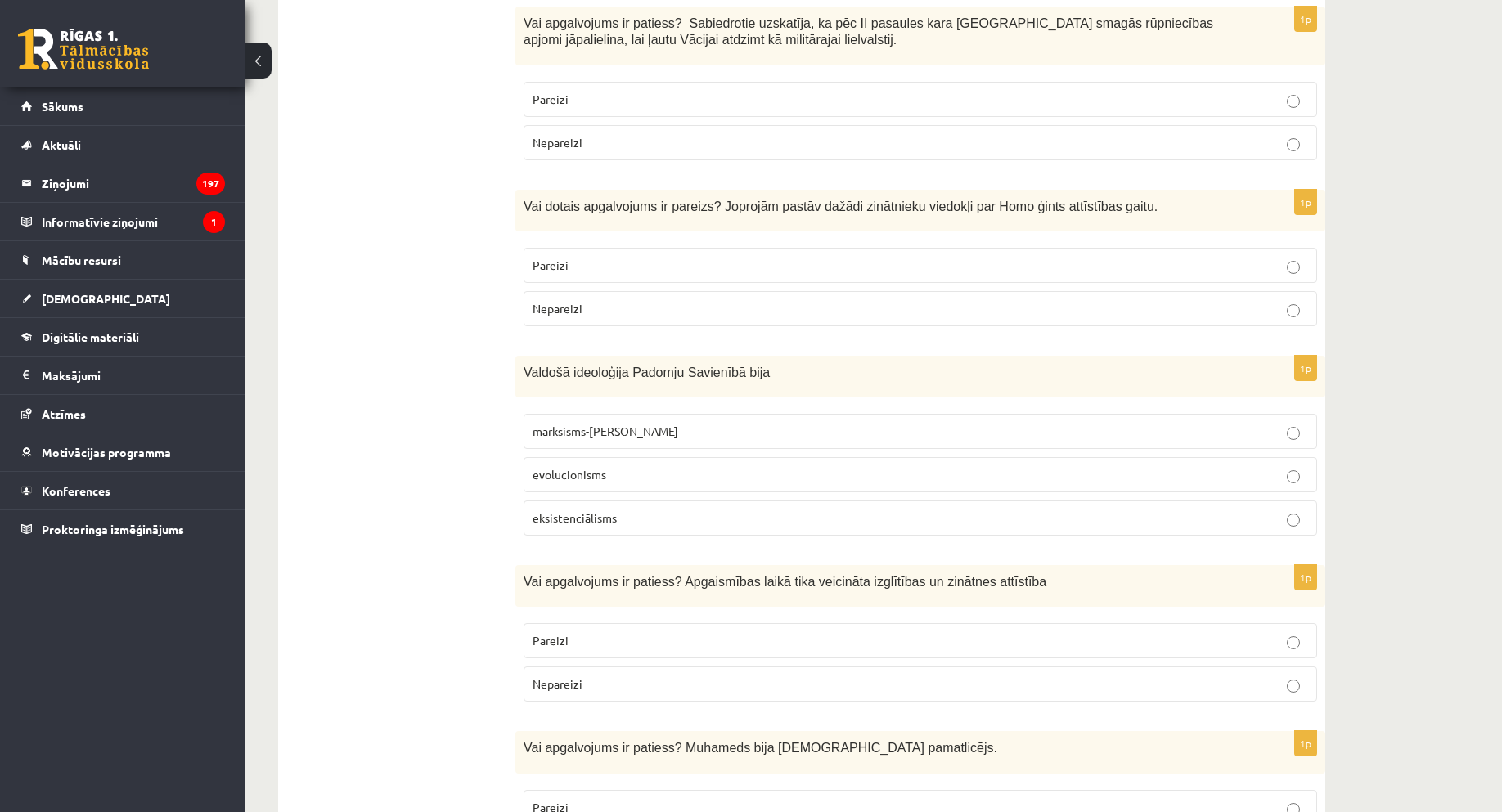
scroll to position [5074, 0]
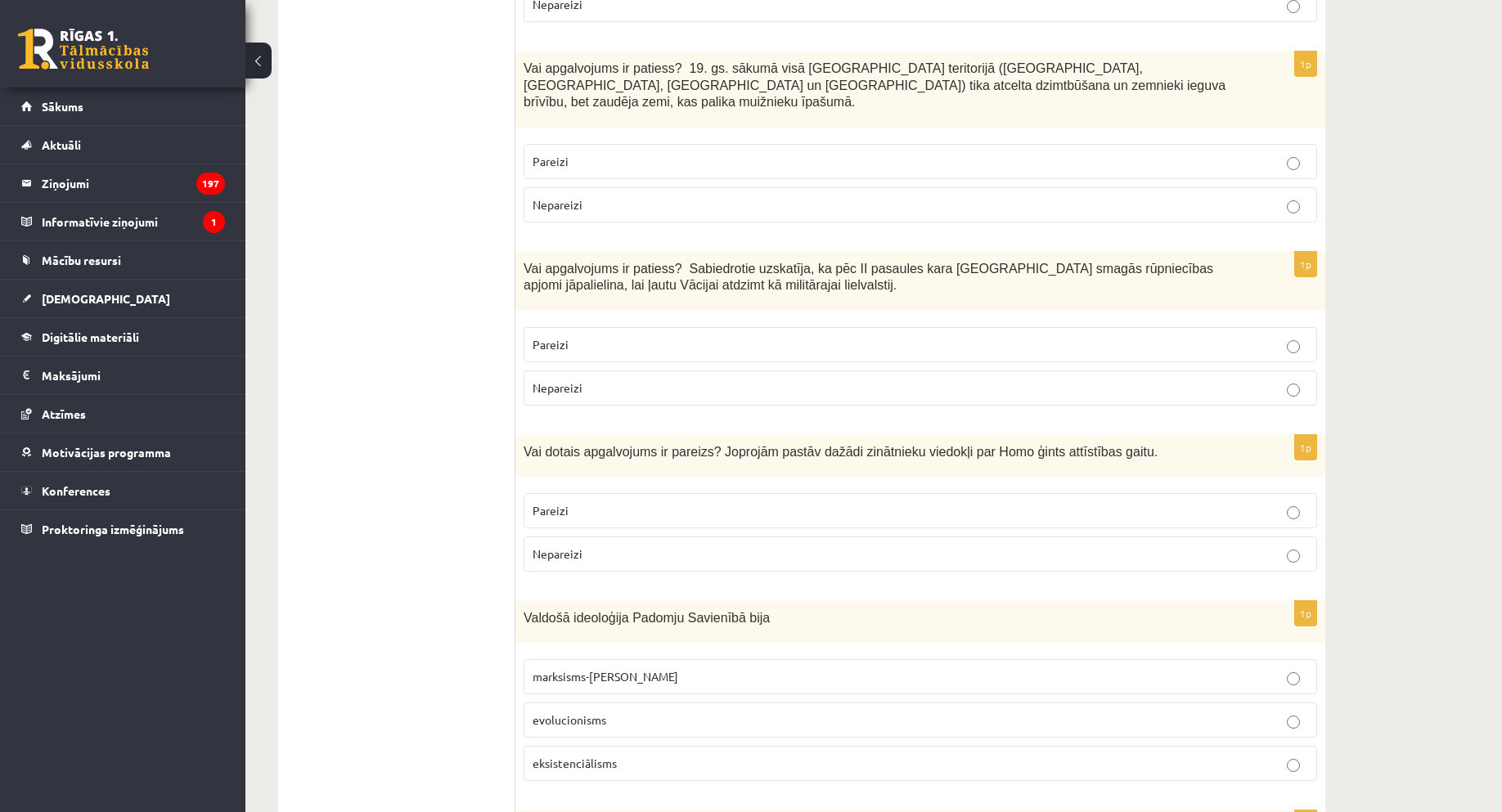
click at [574, 546] on span "Nepareizi" at bounding box center [557, 553] width 50 height 15
click at [1019, 380] on p "Nepareizi" at bounding box center [920, 388] width 775 height 18
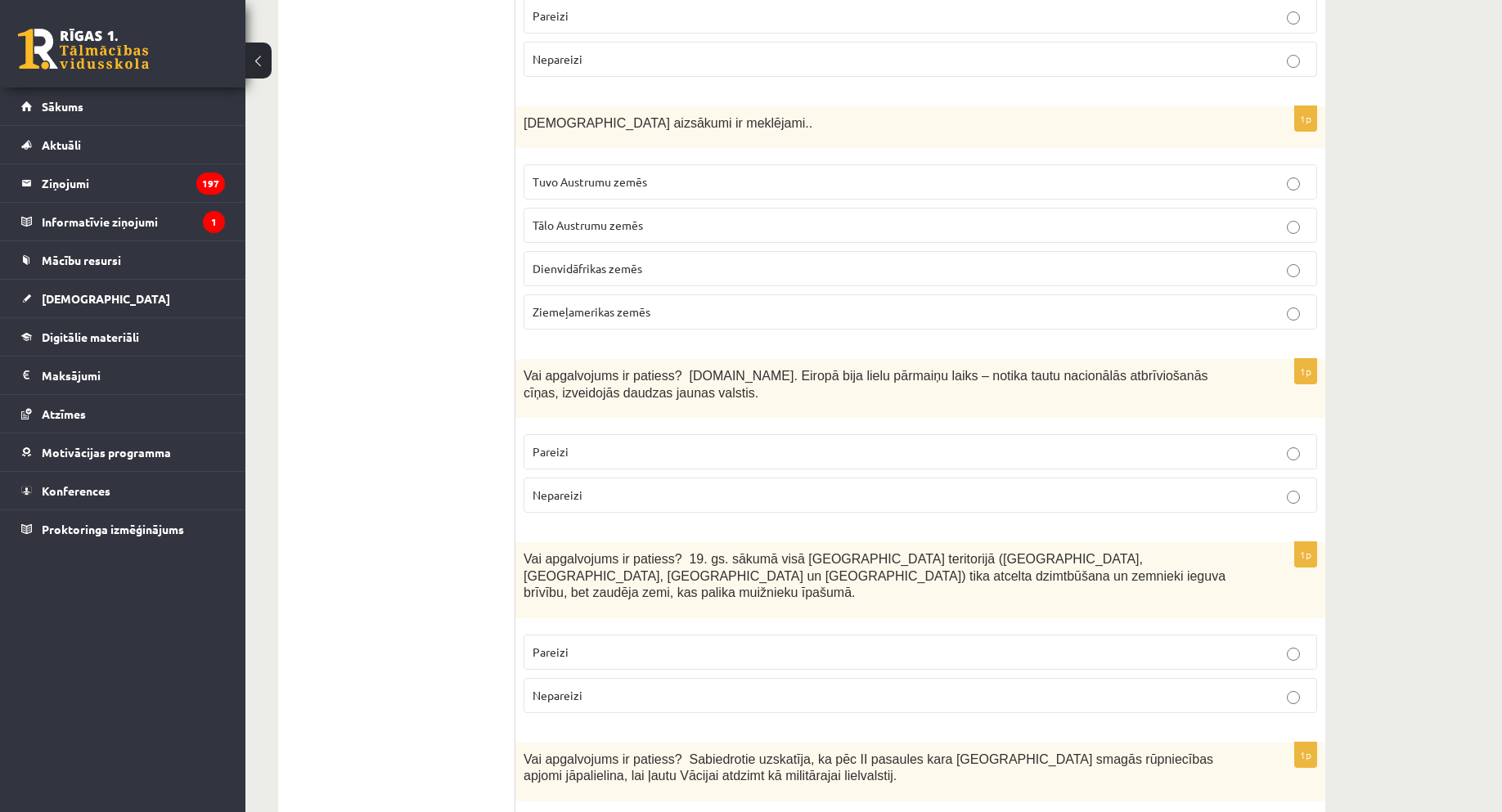
scroll to position [4501, 0]
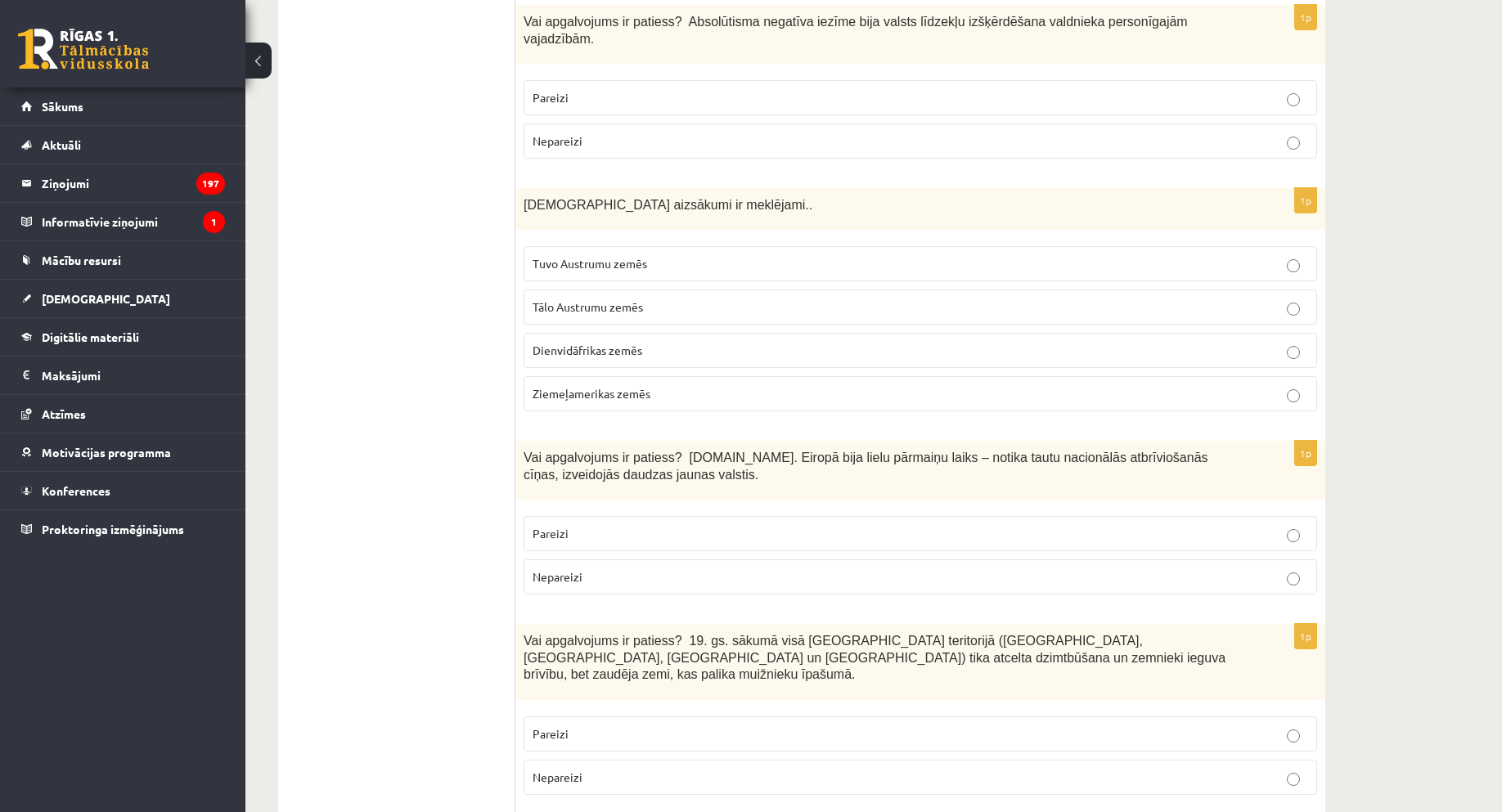
click at [915, 525] on p "Pareizi" at bounding box center [920, 534] width 775 height 18
click at [962, 688] on div "1p Vai apgalvojums ir patiess? 19. gs. sākumā visā Latvijas teritorijā (Kurzemē…" at bounding box center [920, 716] width 810 height 183
click at [964, 769] on p "Nepareizi" at bounding box center [920, 778] width 775 height 18
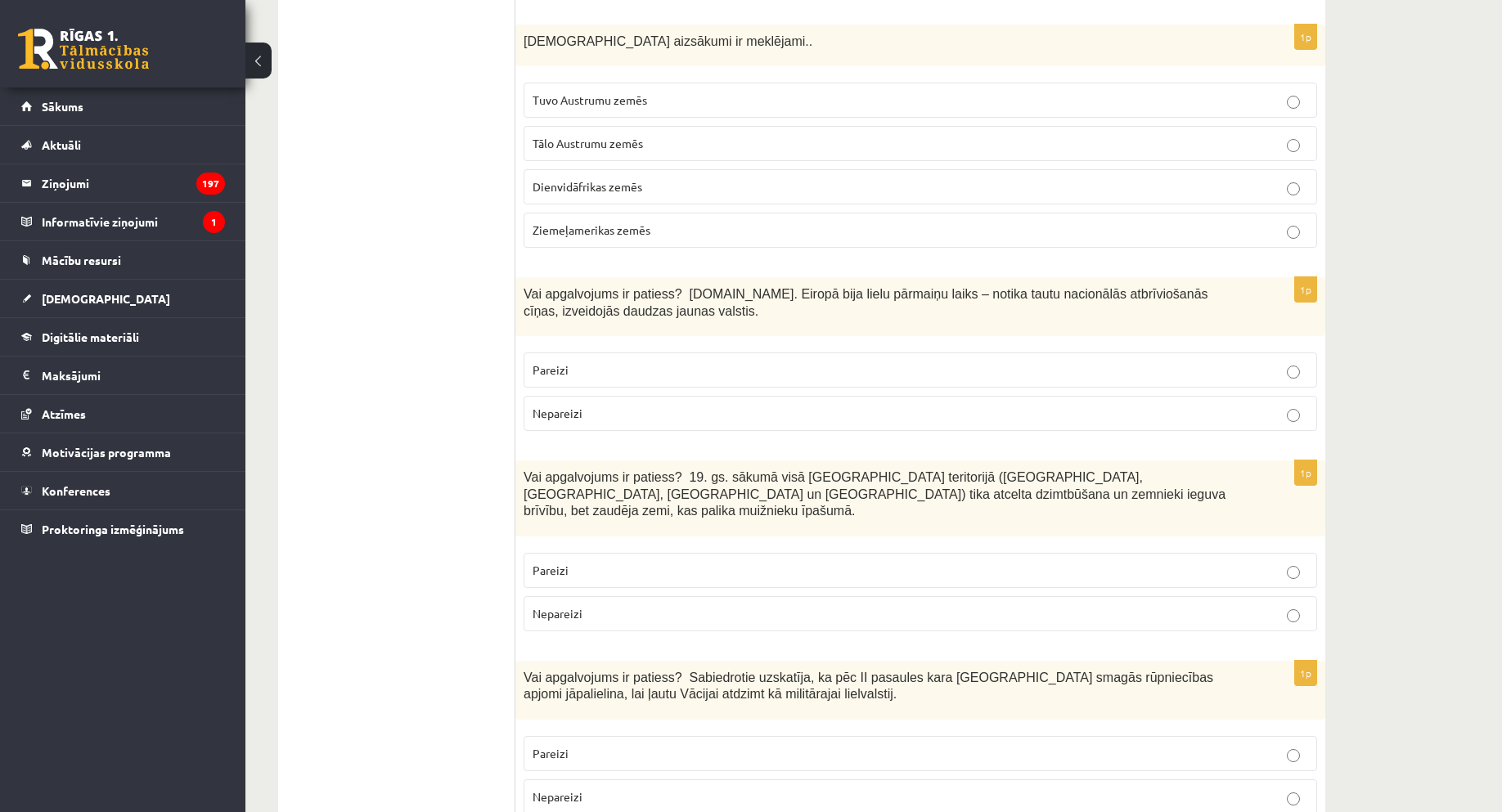
click at [668, 745] on p "Pareizi" at bounding box center [920, 754] width 775 height 18
click at [683, 789] on p "Nepareizi" at bounding box center [920, 797] width 775 height 18
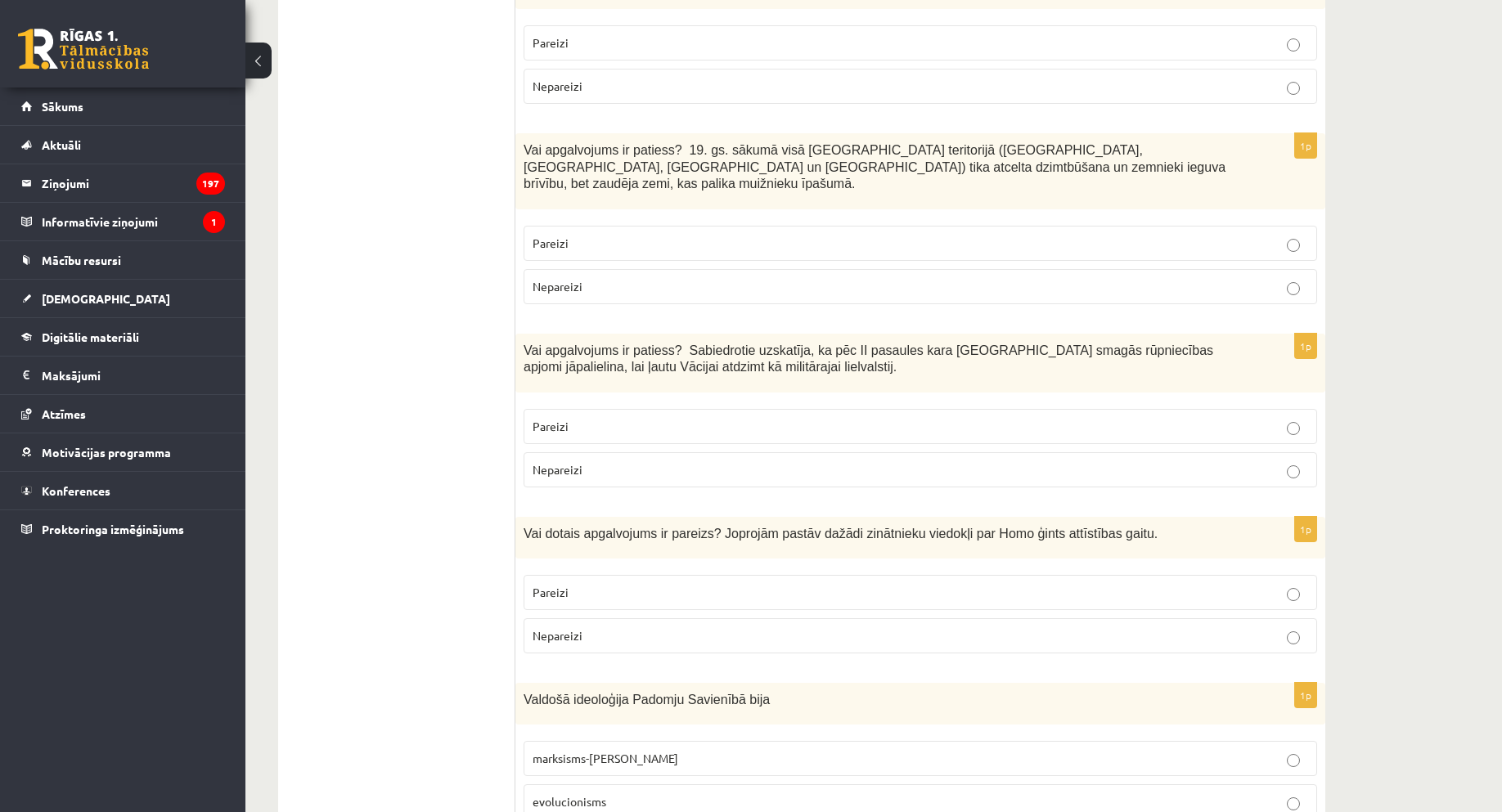
scroll to position [5155, 0]
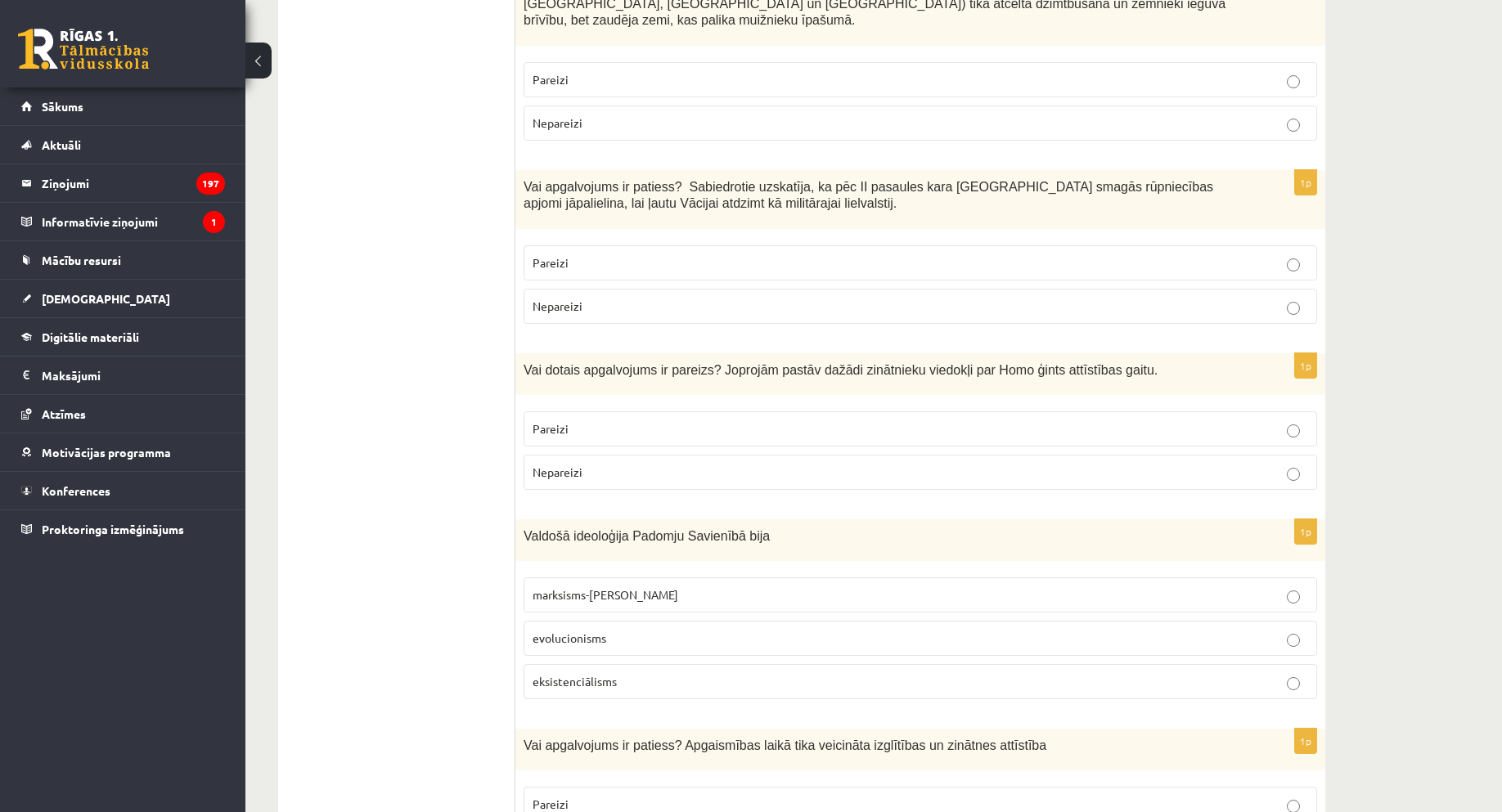
click at [608, 421] on p "Pareizi" at bounding box center [920, 429] width 775 height 18
click at [737, 455] on label "Nepareizi" at bounding box center [920, 472] width 794 height 35
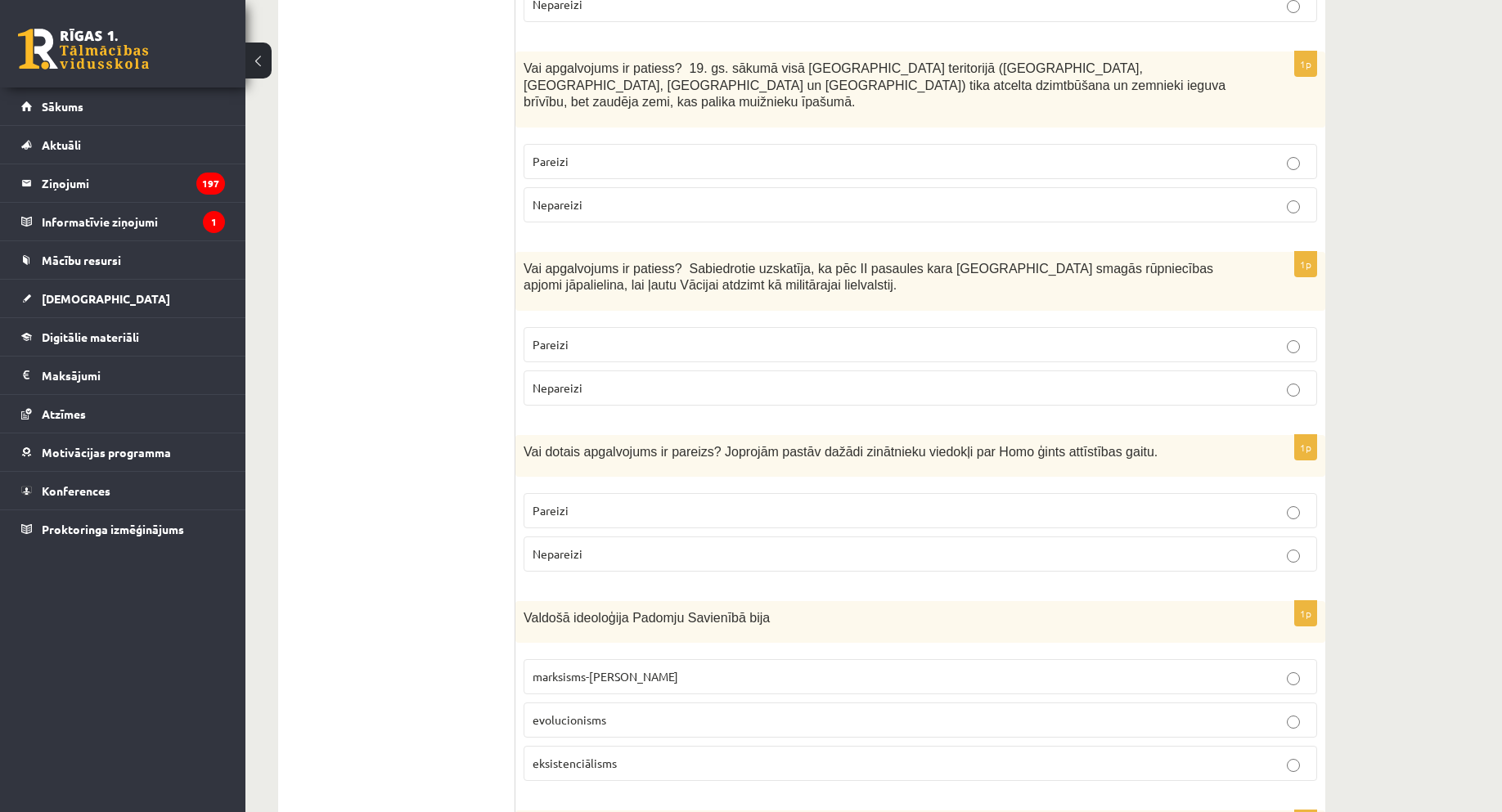
click at [771, 502] on p "Pareizi" at bounding box center [920, 511] width 775 height 18
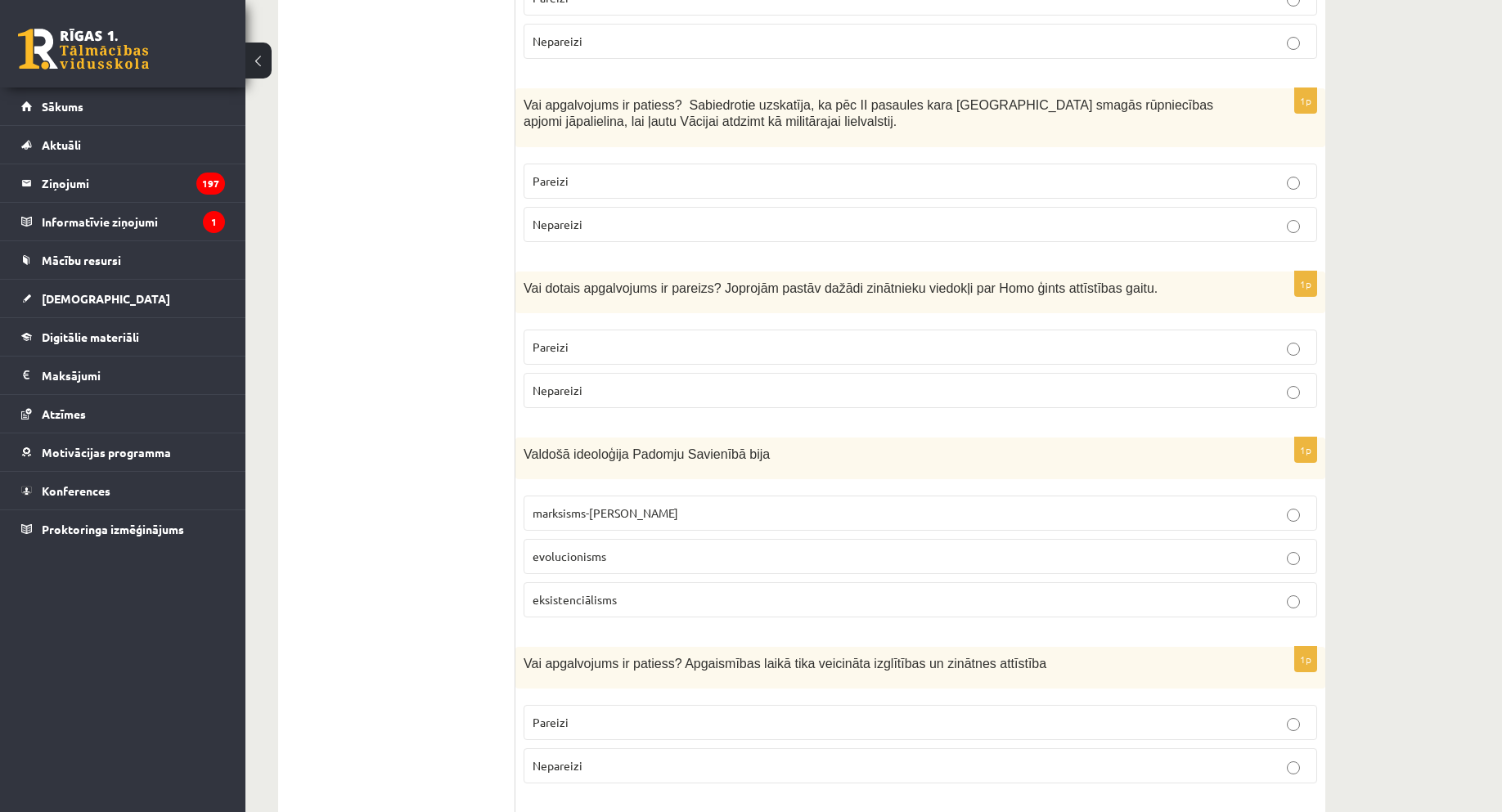
click at [583, 505] on span "marksisms-ļeņinisms" at bounding box center [606, 512] width 146 height 15
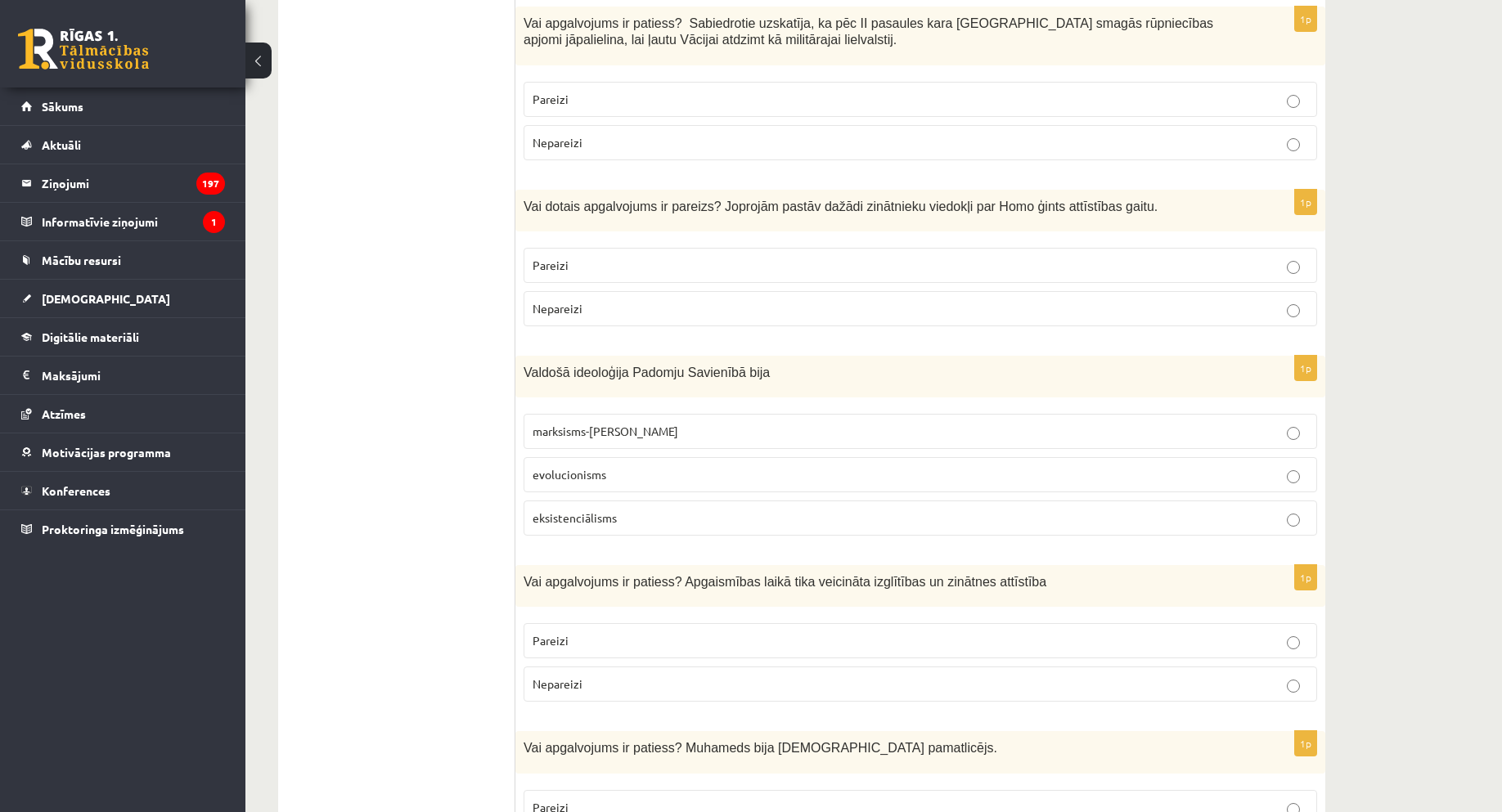
click at [584, 623] on label "Pareizi" at bounding box center [920, 641] width 794 height 35
click at [645, 799] on p "Pareizi" at bounding box center [920, 808] width 775 height 18
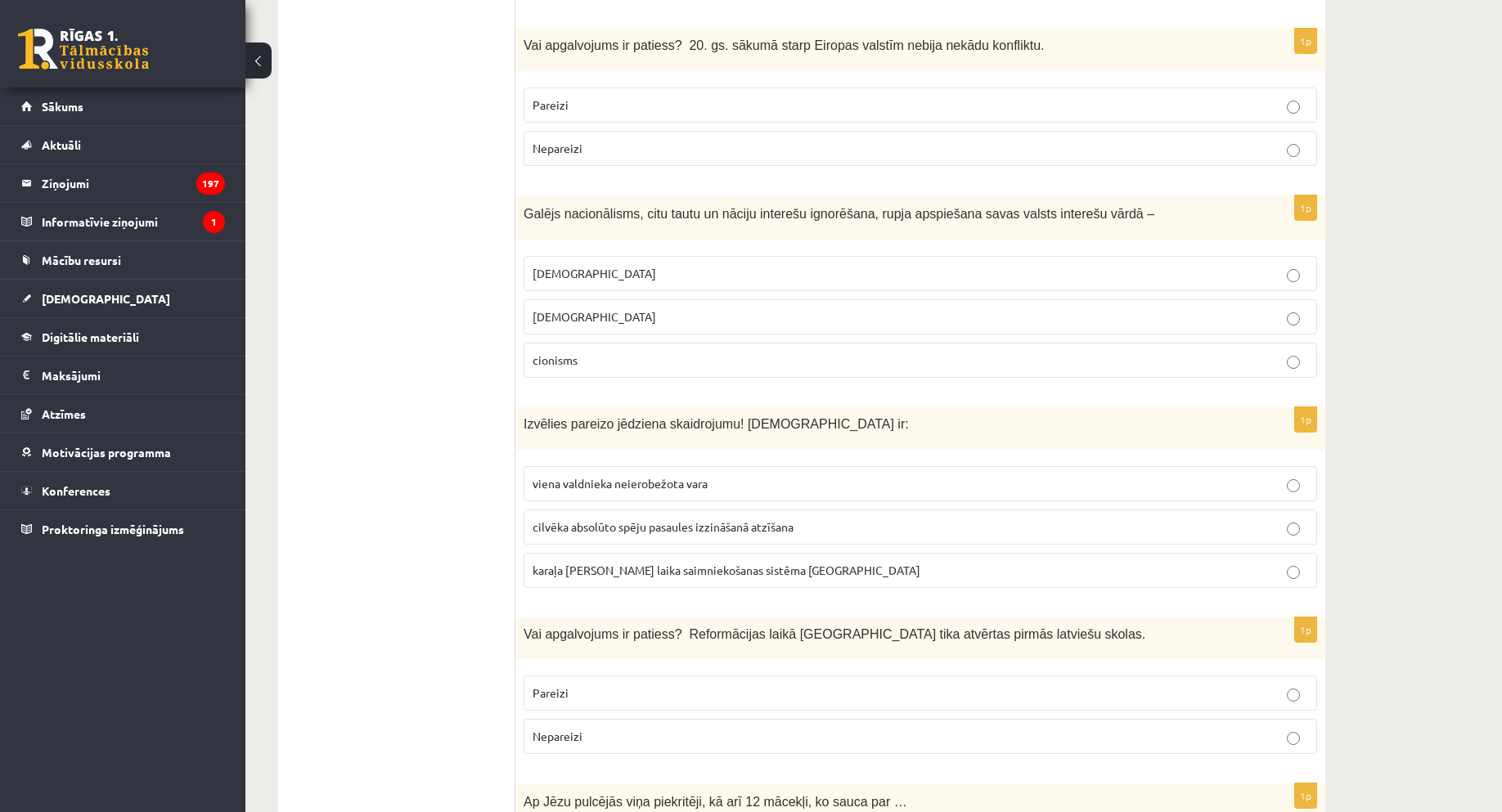
scroll to position [0, 0]
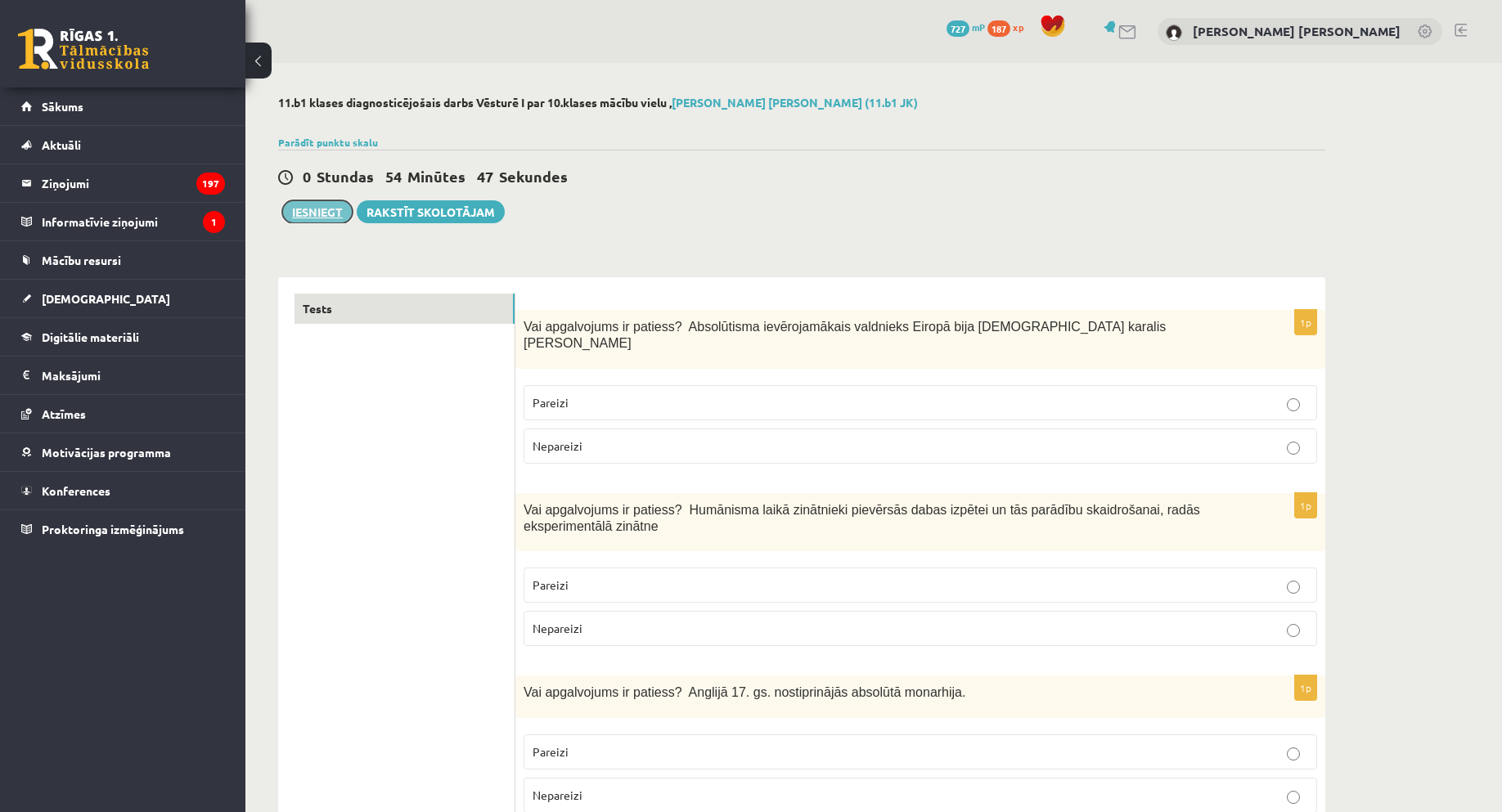
click at [318, 210] on button "Iesniegt" at bounding box center [318, 212] width 70 height 23
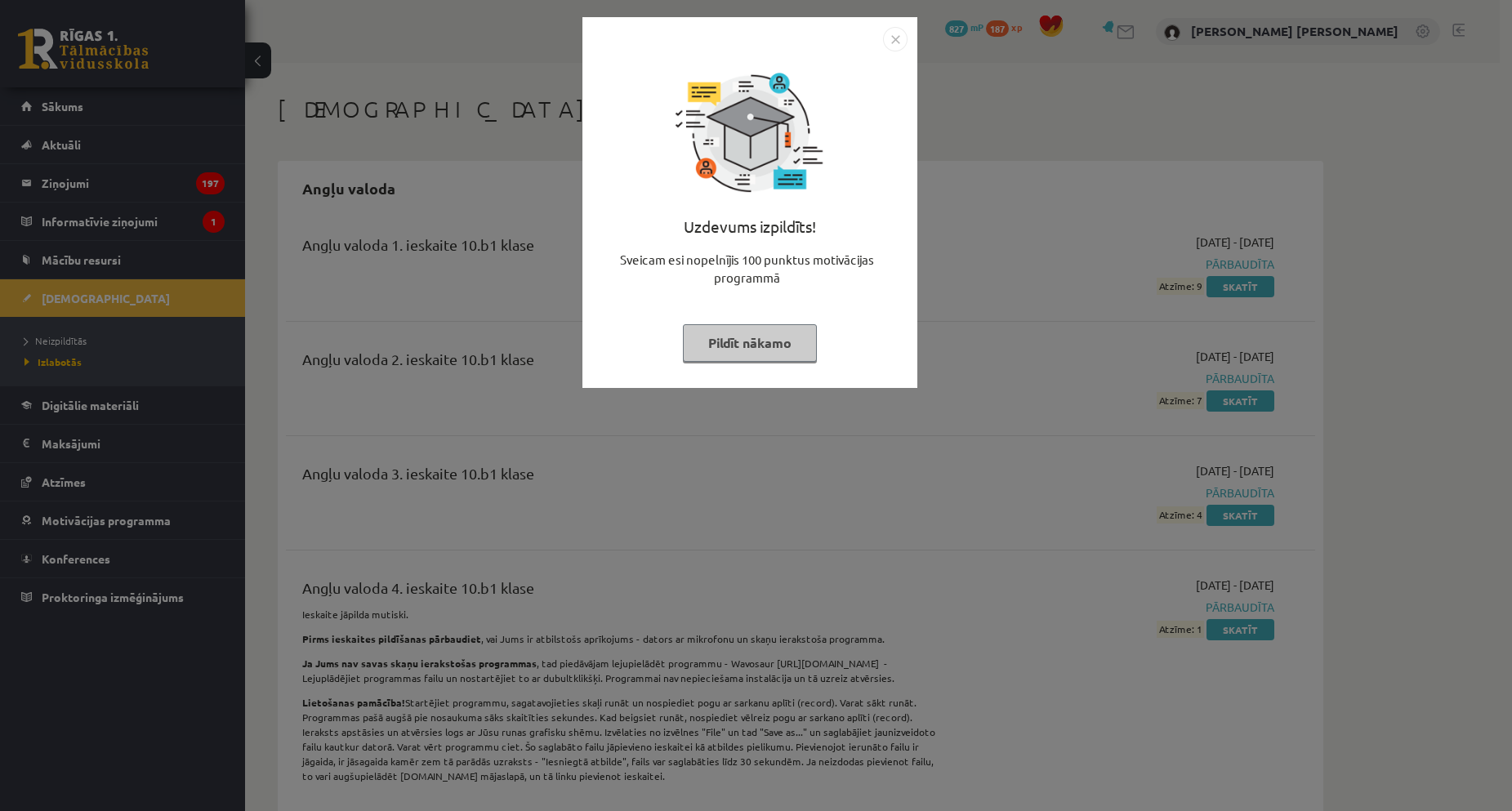
click at [1072, 345] on div "Uzdevums izpildīts! Sveicam esi nopelnījis 100 punktus motivācijas programmā Pi…" at bounding box center [756, 406] width 1512 height 811
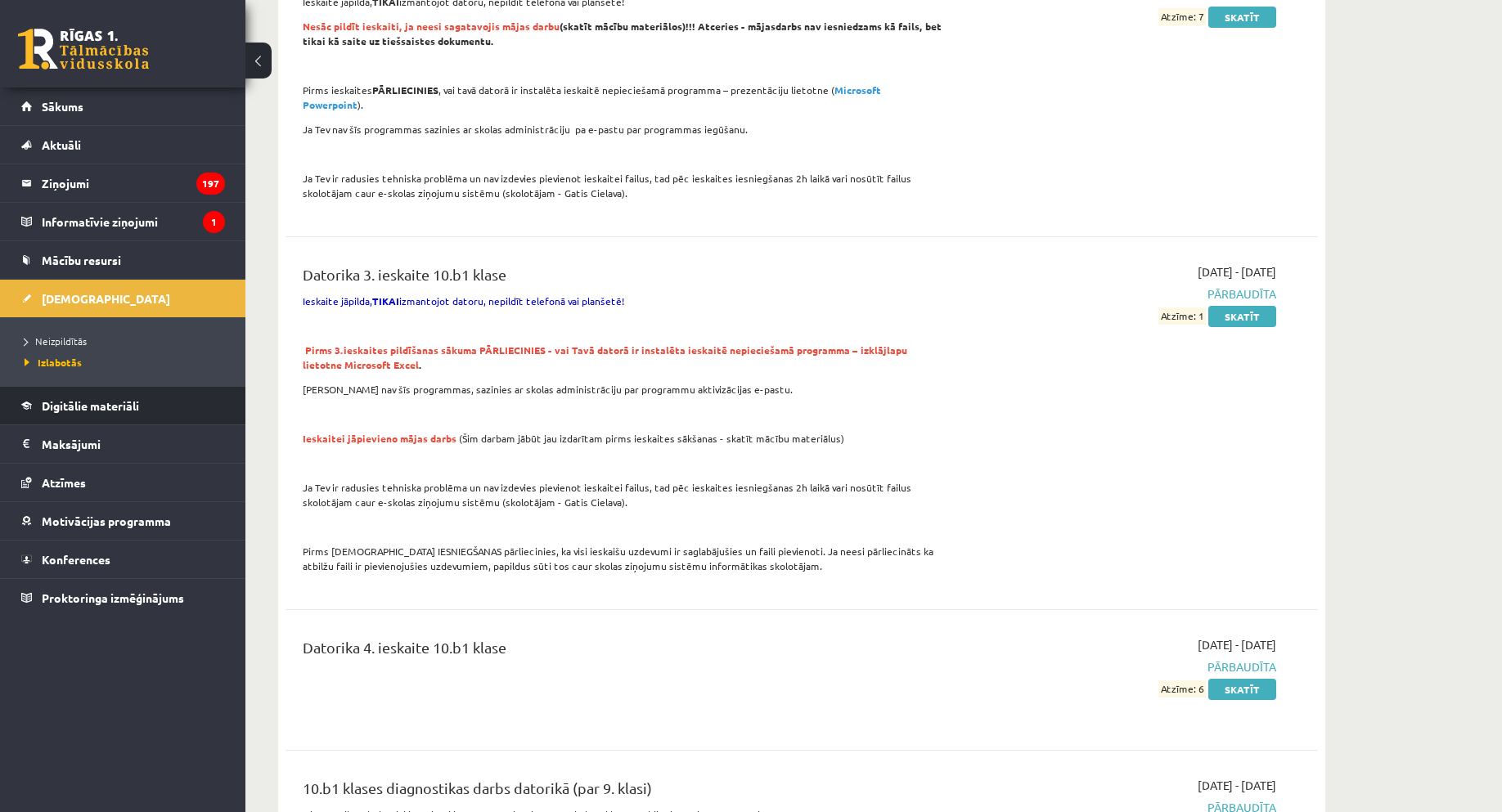
scroll to position [2944, 0]
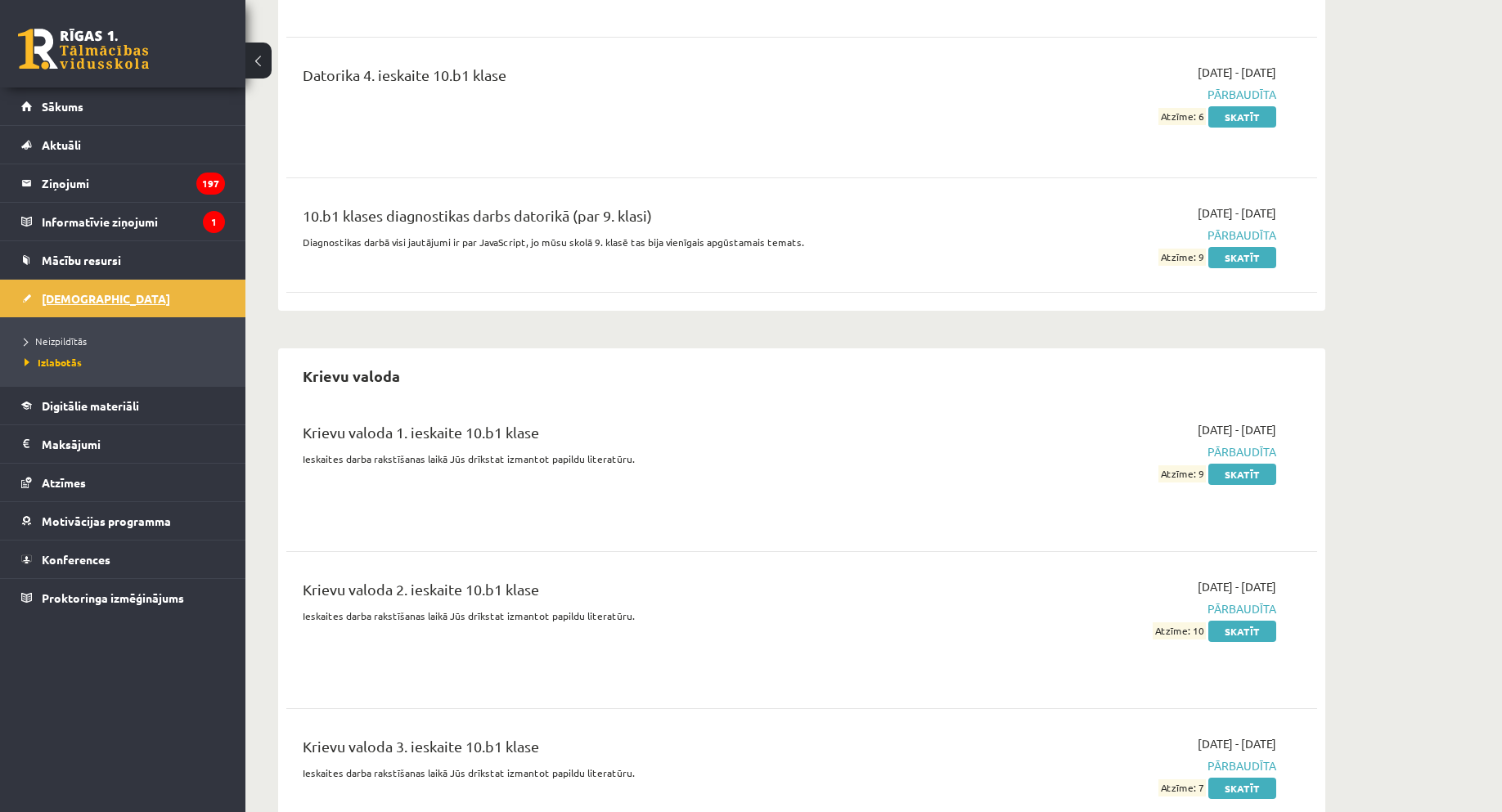
click at [27, 295] on link "[DEMOGRAPHIC_DATA]" at bounding box center [123, 298] width 204 height 38
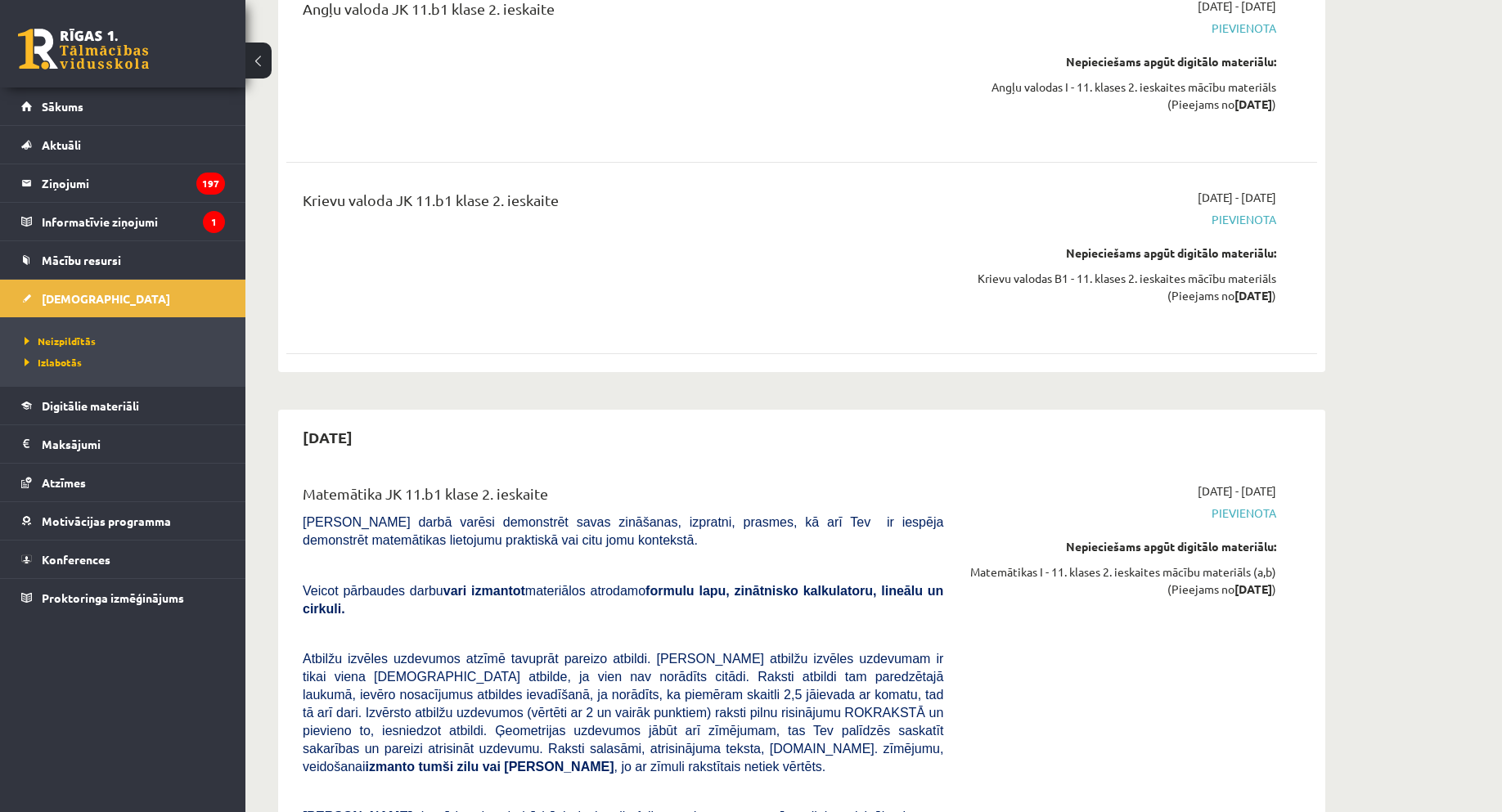
scroll to position [3680, 0]
